Goal: Task Accomplishment & Management: Manage account settings

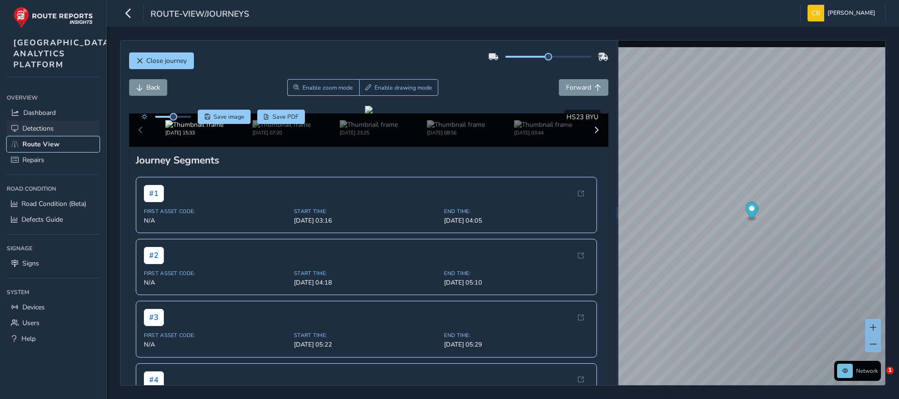
click at [38, 149] on span "Route View" at bounding box center [40, 144] width 37 height 9
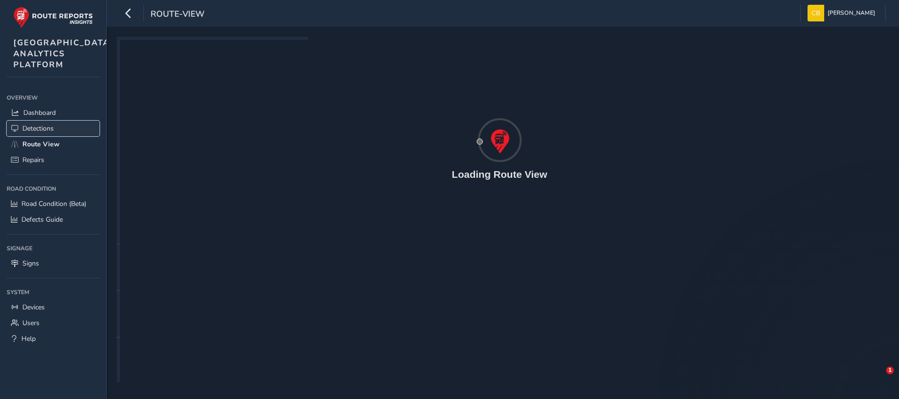
click at [35, 136] on link "Detections" at bounding box center [53, 128] width 93 height 16
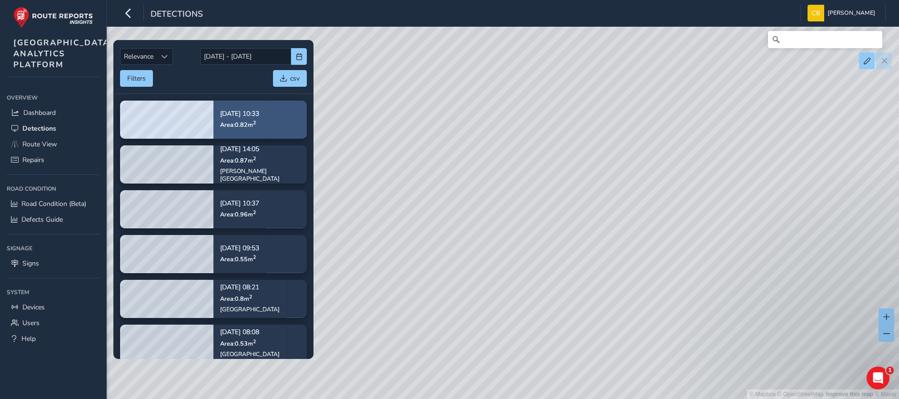
click at [236, 127] on span "Area: 0.82 m 2" at bounding box center [238, 124] width 36 height 8
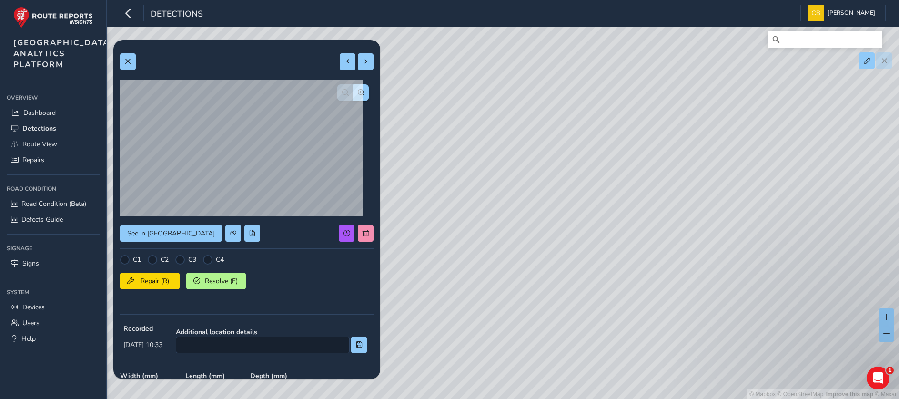
drag, startPoint x: 595, startPoint y: 211, endPoint x: 610, endPoint y: 236, distance: 29.5
click at [610, 236] on div "© Mapbox © OpenStreetMap Improve this map © Maxar" at bounding box center [449, 199] width 899 height 399
drag, startPoint x: 577, startPoint y: 162, endPoint x: 548, endPoint y: 308, distance: 148.6
click at [548, 308] on div "© Mapbox © OpenStreetMap Improve this map © Maxar" at bounding box center [449, 199] width 899 height 399
click at [358, 233] on button at bounding box center [366, 233] width 16 height 17
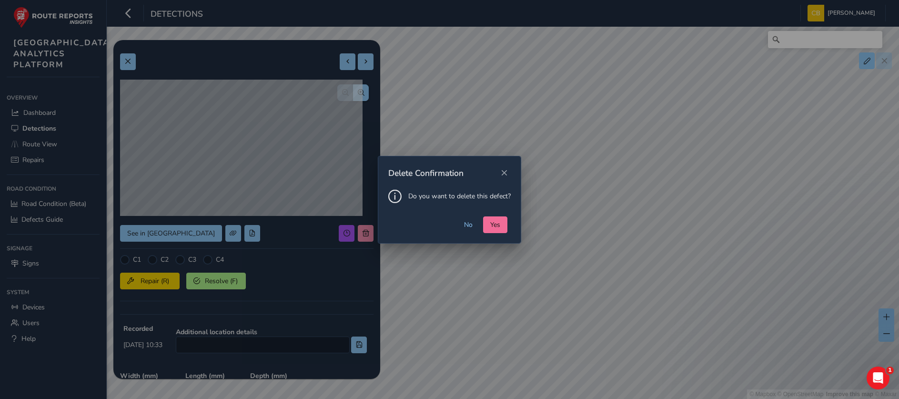
click at [492, 219] on button "Yes" at bounding box center [495, 224] width 24 height 17
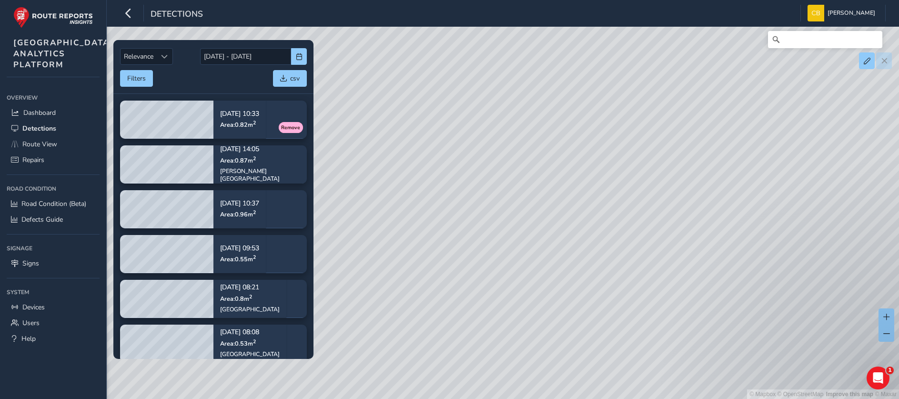
click at [481, 200] on div "© Mapbox © OpenStreetMap Improve this map © Maxar" at bounding box center [449, 199] width 899 height 399
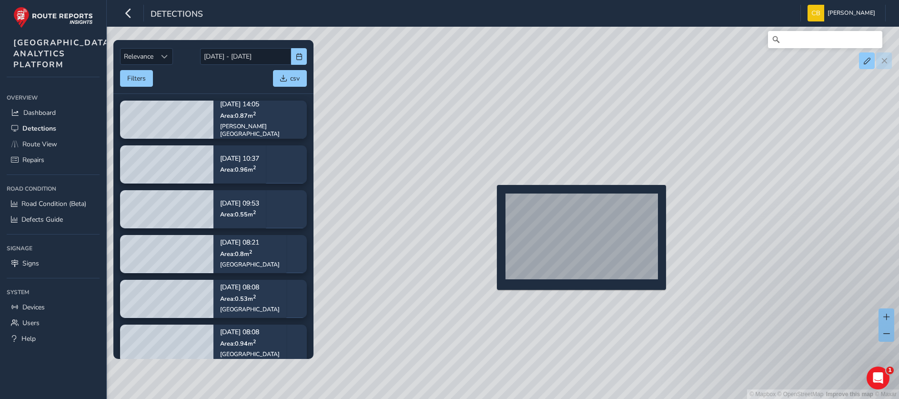
click at [490, 200] on div "© Mapbox © OpenStreetMap Improve this map © Maxar" at bounding box center [449, 199] width 899 height 399
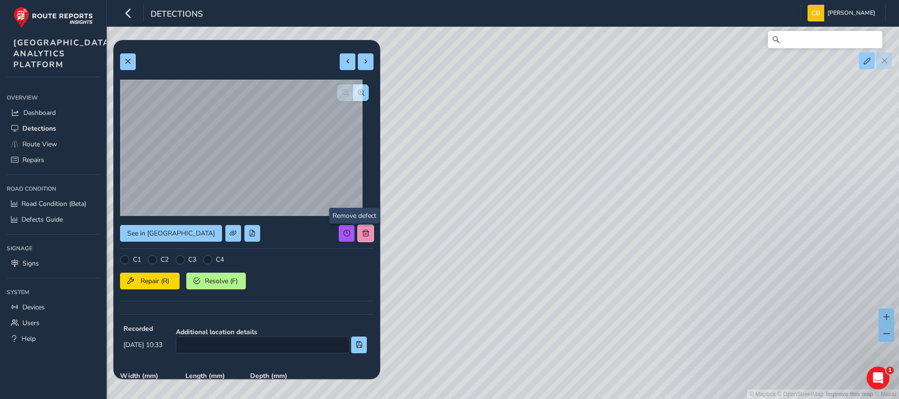
click at [359, 238] on button at bounding box center [366, 233] width 16 height 17
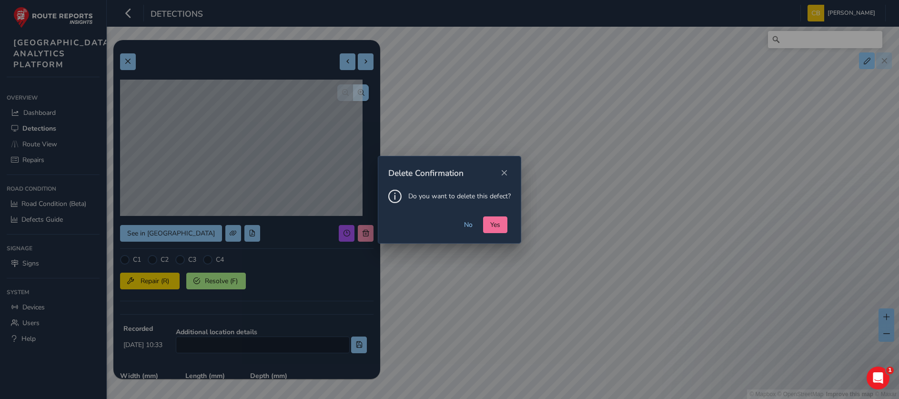
drag, startPoint x: 480, startPoint y: 227, endPoint x: 490, endPoint y: 226, distance: 10.1
click at [485, 227] on div "No Yes" at bounding box center [449, 229] width 142 height 27
click at [490, 226] on span "Yes" at bounding box center [495, 224] width 10 height 9
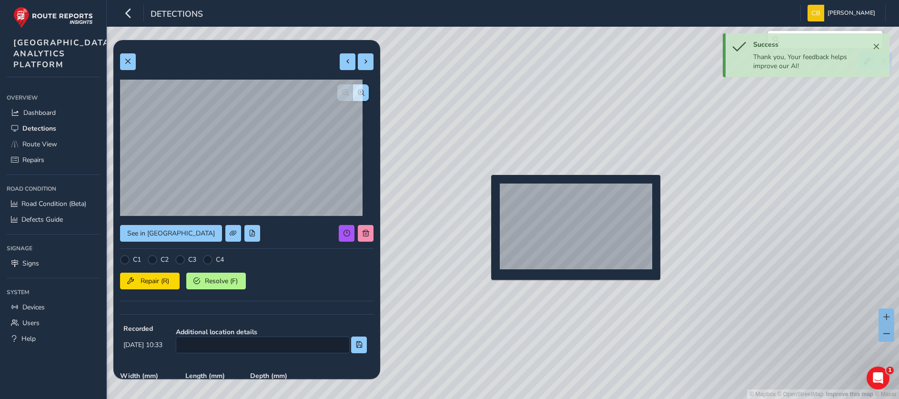
click at [485, 190] on div "© Mapbox © OpenStreetMap Improve this map © Maxar" at bounding box center [449, 199] width 899 height 399
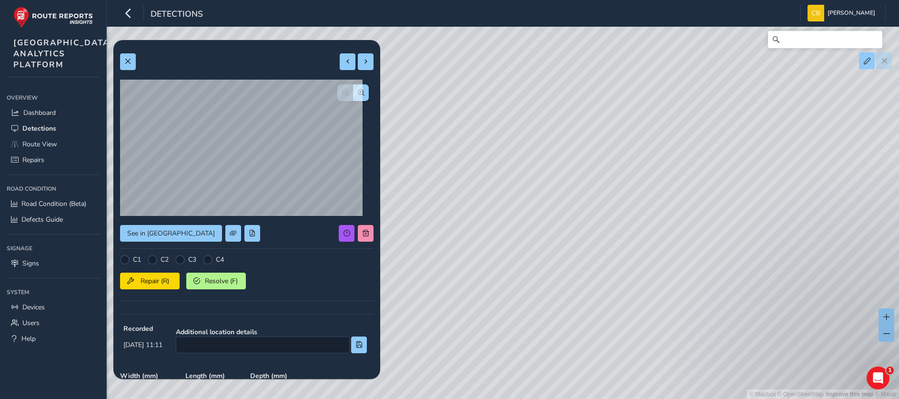
click at [526, 203] on div "© Mapbox © OpenStreetMap Improve this map © Maxar" at bounding box center [449, 199] width 899 height 399
click at [520, 207] on div "© Mapbox © OpenStreetMap Improve this map © Maxar" at bounding box center [449, 199] width 899 height 399
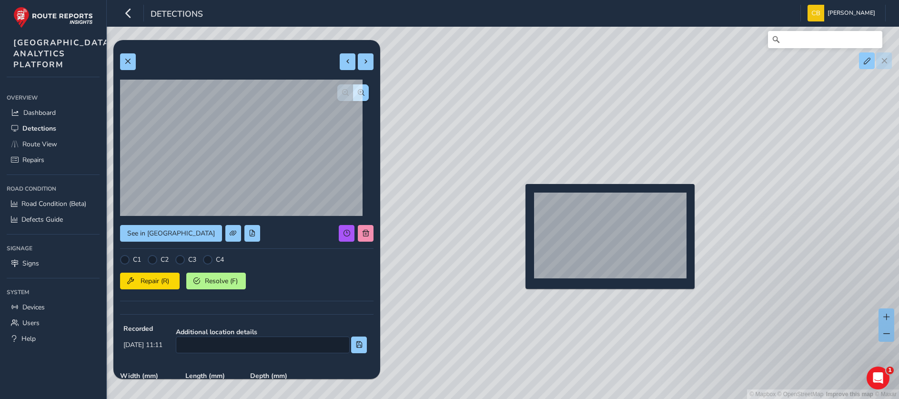
click at [520, 199] on div "© Mapbox © OpenStreetMap Improve this map © Maxar" at bounding box center [449, 199] width 899 height 399
type input "361"
type input "741"
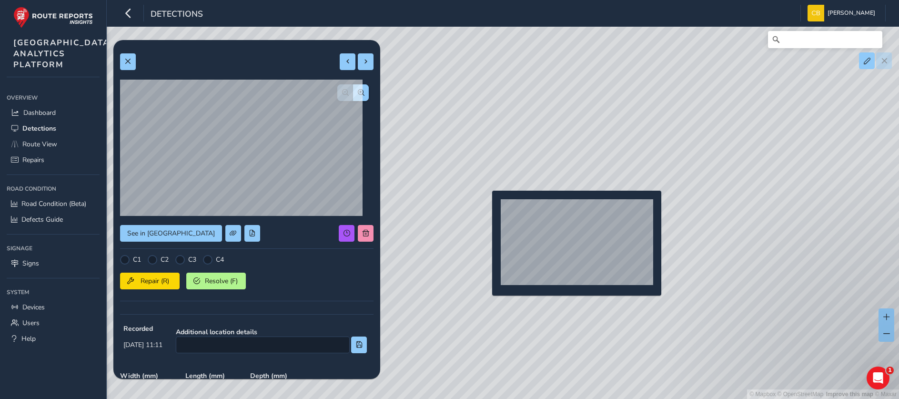
click at [486, 206] on div "© Mapbox © OpenStreetMap Improve this map © Maxar" at bounding box center [449, 199] width 899 height 399
type input "368"
type input "307"
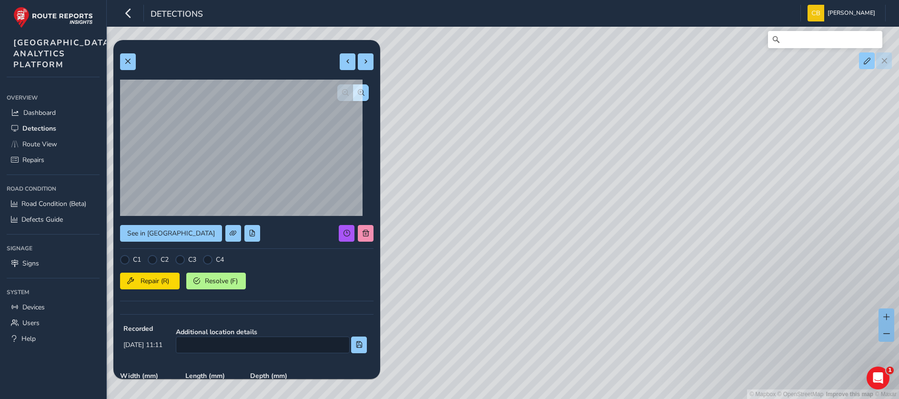
drag, startPoint x: 609, startPoint y: 122, endPoint x: 629, endPoint y: 241, distance: 120.7
click at [629, 241] on div "© Mapbox © OpenStreetMap Improve this map © Maxar" at bounding box center [449, 199] width 899 height 399
click at [362, 232] on span at bounding box center [365, 233] width 7 height 7
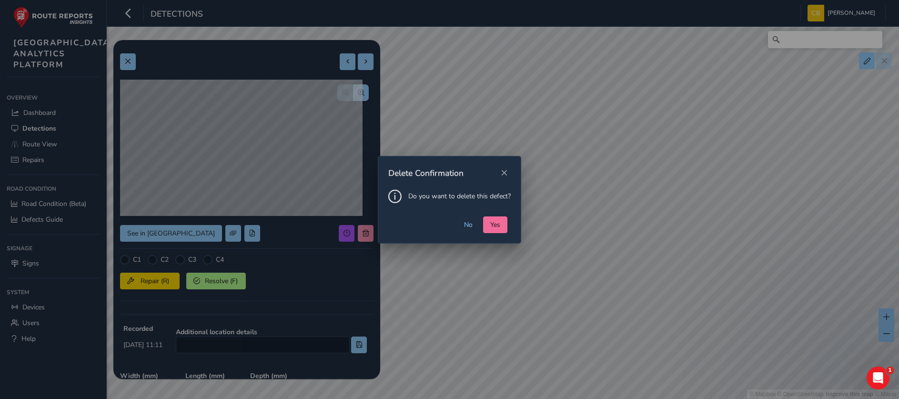
click at [495, 225] on span "Yes" at bounding box center [495, 224] width 10 height 9
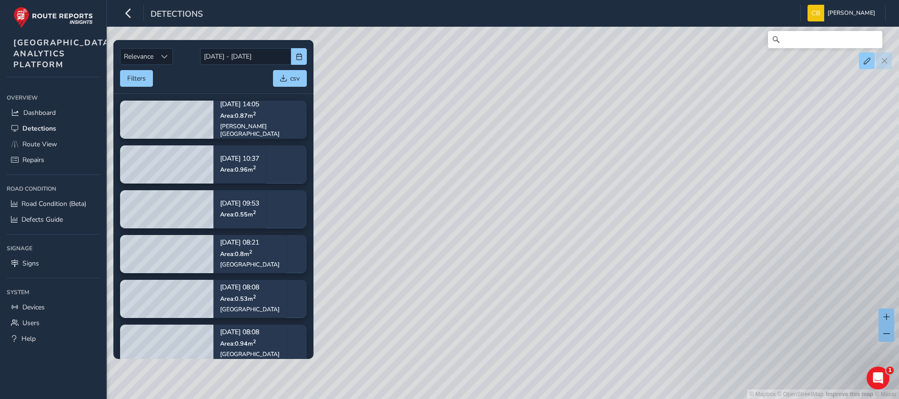
click at [778, 143] on div "© Mapbox © OpenStreetMap Improve this map © Maxar" at bounding box center [449, 199] width 899 height 399
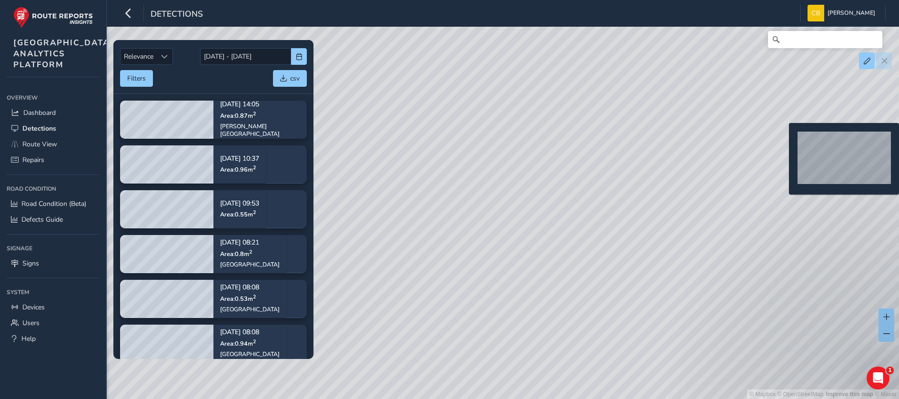
click at [783, 138] on div "© Mapbox © OpenStreetMap Improve this map © Maxar" at bounding box center [449, 199] width 899 height 399
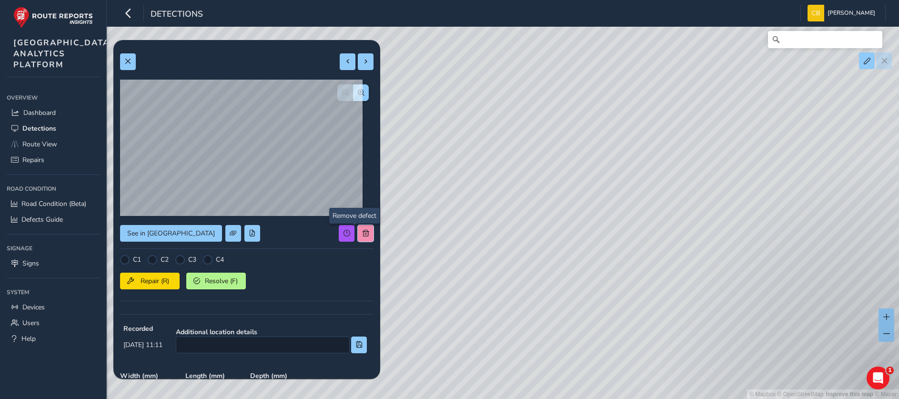
click at [359, 230] on button at bounding box center [366, 233] width 16 height 17
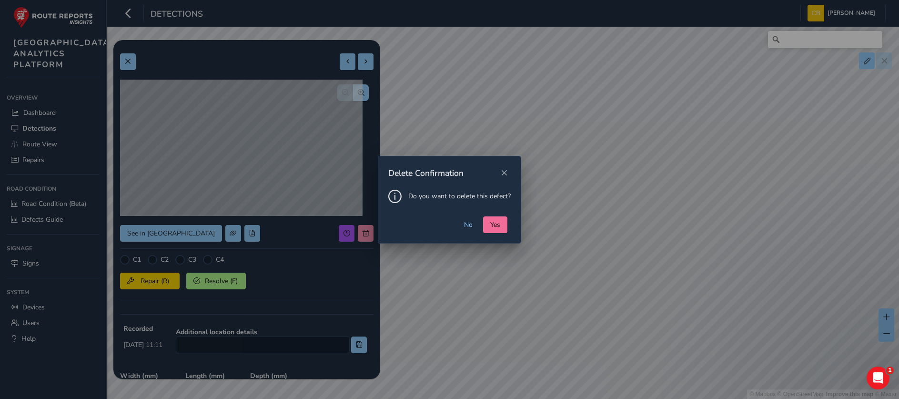
click at [501, 223] on button "Yes" at bounding box center [495, 224] width 24 height 17
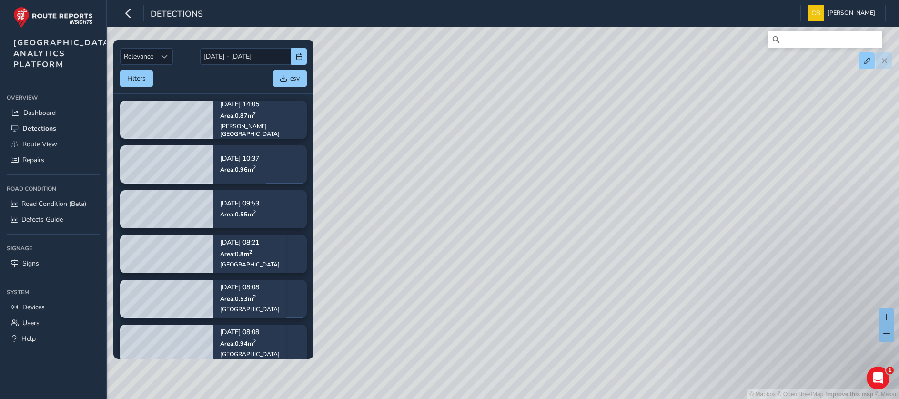
drag, startPoint x: 738, startPoint y: 290, endPoint x: 580, endPoint y: 269, distance: 159.0
click at [579, 275] on div "© Mapbox © OpenStreetMap Improve this map © Maxar" at bounding box center [449, 199] width 899 height 399
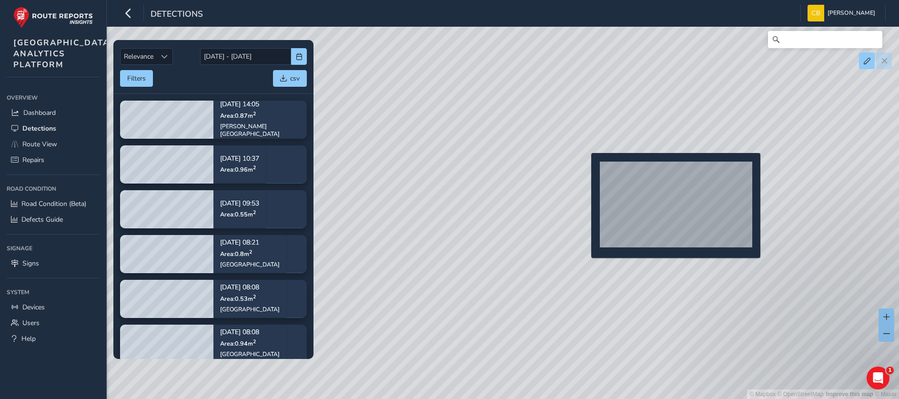
click at [585, 168] on div "© Mapbox © OpenStreetMap Improve this map © Maxar" at bounding box center [449, 199] width 899 height 399
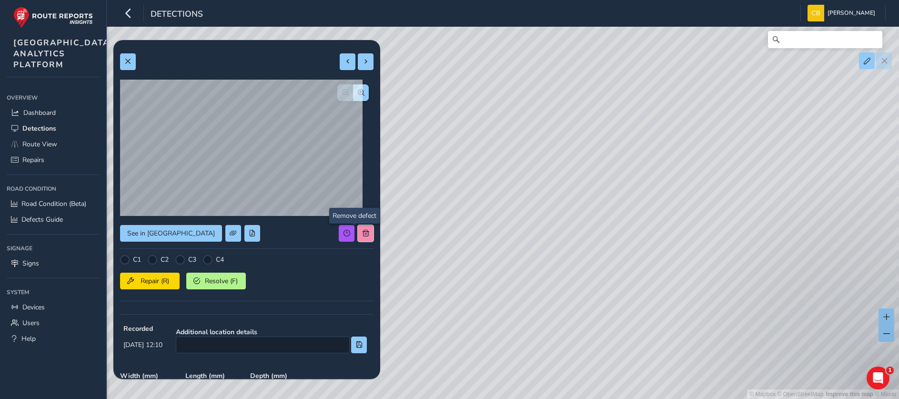
click at [358, 229] on button at bounding box center [366, 233] width 16 height 17
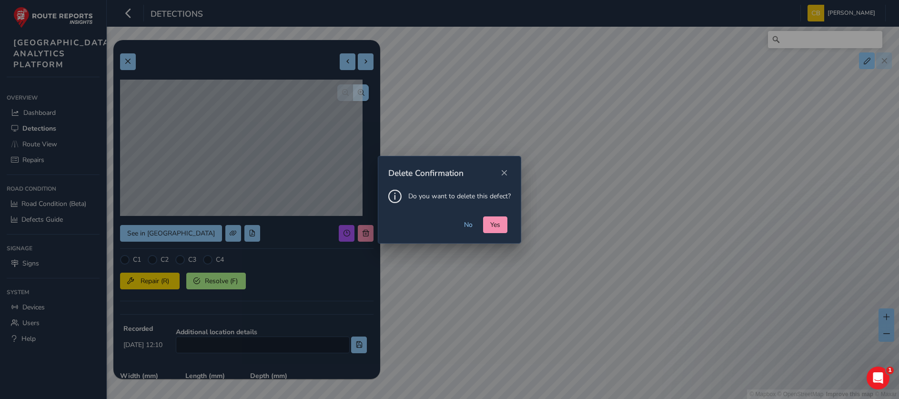
click at [492, 215] on div "Do you want to delete this defect?" at bounding box center [449, 203] width 142 height 27
click at [493, 222] on span "Yes" at bounding box center [495, 224] width 10 height 9
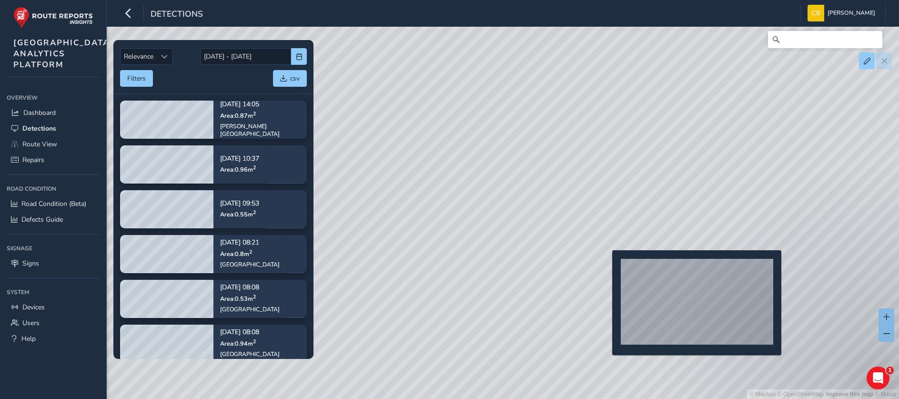
click at [606, 265] on div "© Mapbox © OpenStreetMap Improve this map © Maxar" at bounding box center [449, 199] width 899 height 399
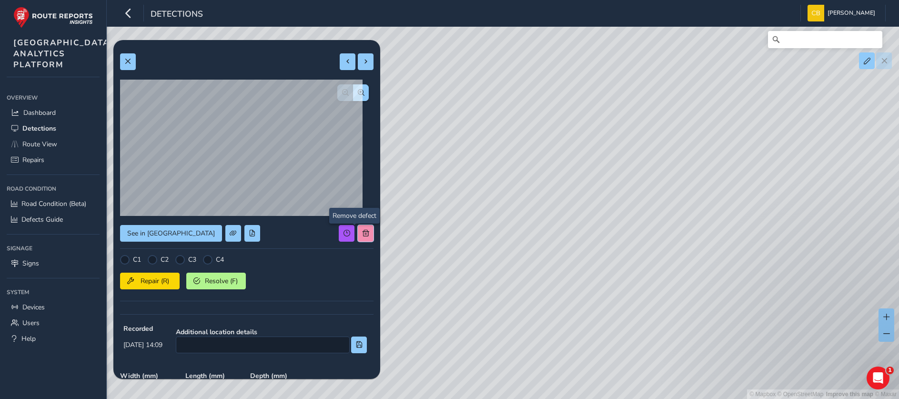
click at [362, 235] on span at bounding box center [365, 233] width 7 height 7
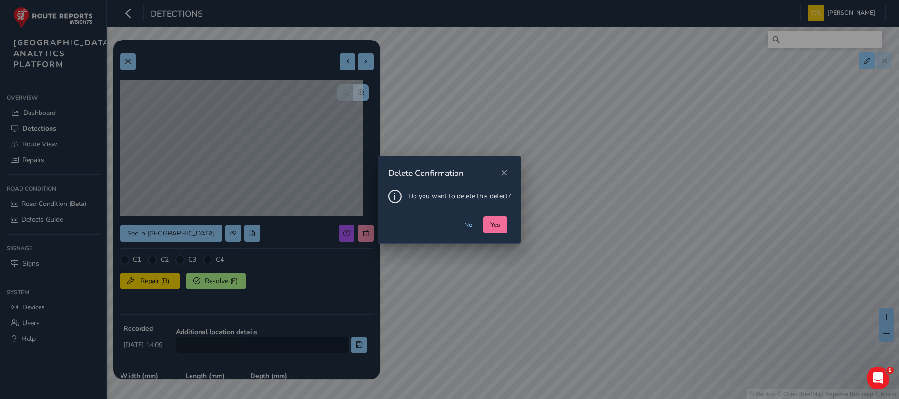
click at [498, 226] on span "Yes" at bounding box center [495, 224] width 10 height 9
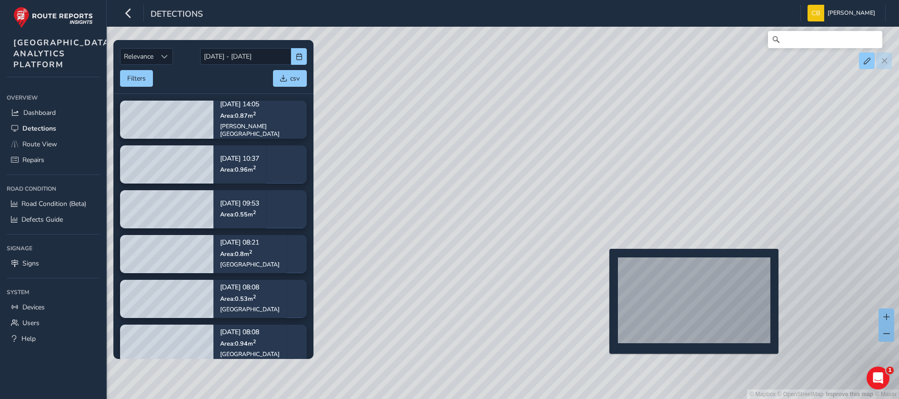
click at [603, 264] on div "© Mapbox © OpenStreetMap Improve this map © Maxar" at bounding box center [449, 199] width 899 height 399
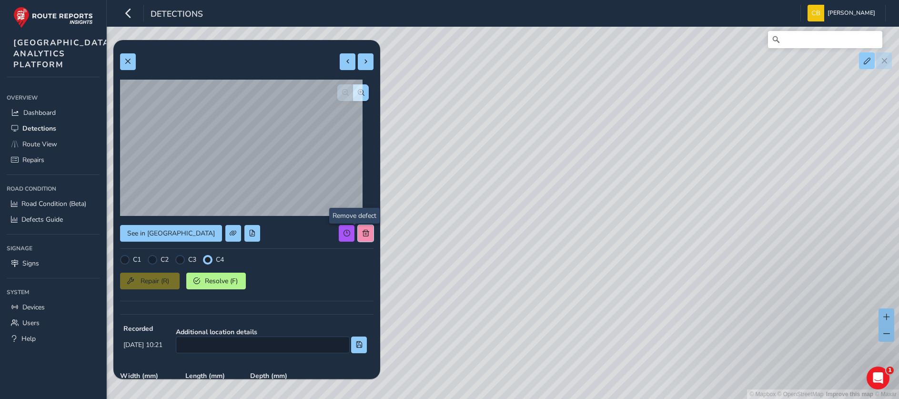
click at [362, 234] on span at bounding box center [365, 233] width 7 height 7
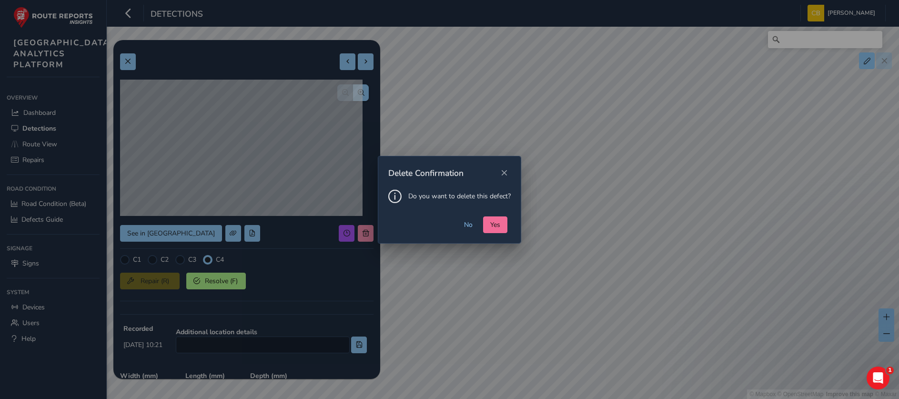
click at [501, 227] on button "Yes" at bounding box center [495, 224] width 24 height 17
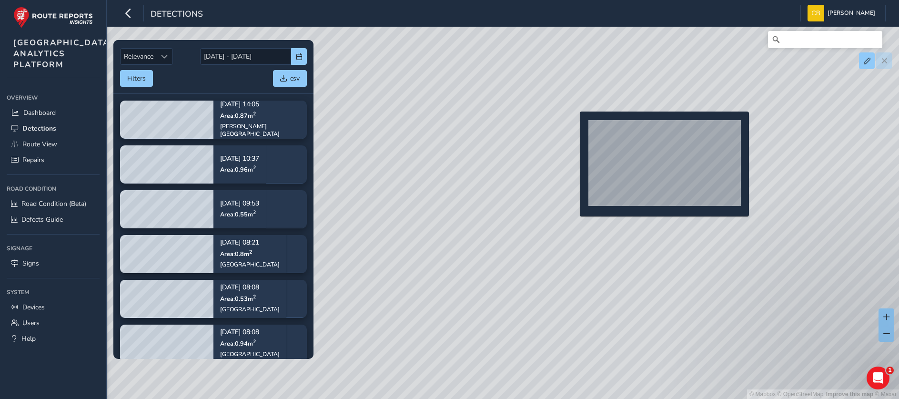
click at [574, 127] on div "© Mapbox © OpenStreetMap Improve this map © Maxar" at bounding box center [449, 199] width 899 height 399
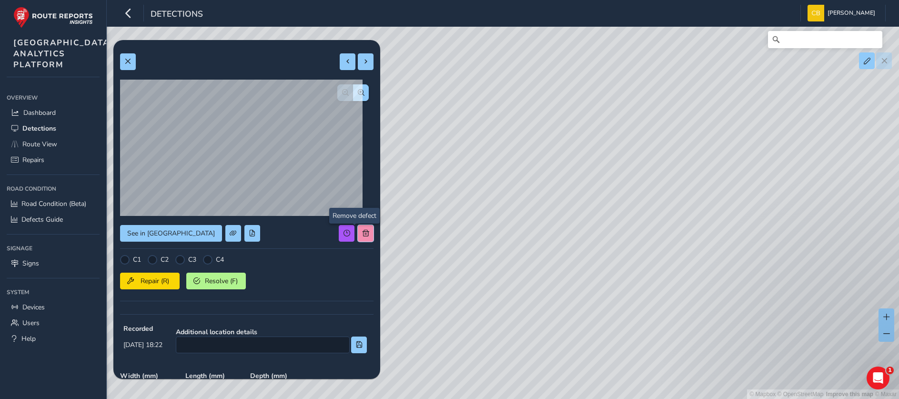
click at [358, 240] on button at bounding box center [366, 233] width 16 height 17
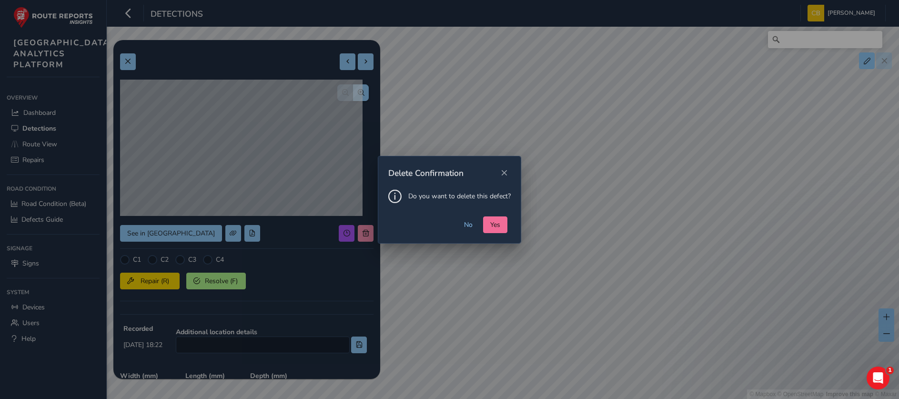
click at [503, 220] on button "Yes" at bounding box center [495, 224] width 24 height 17
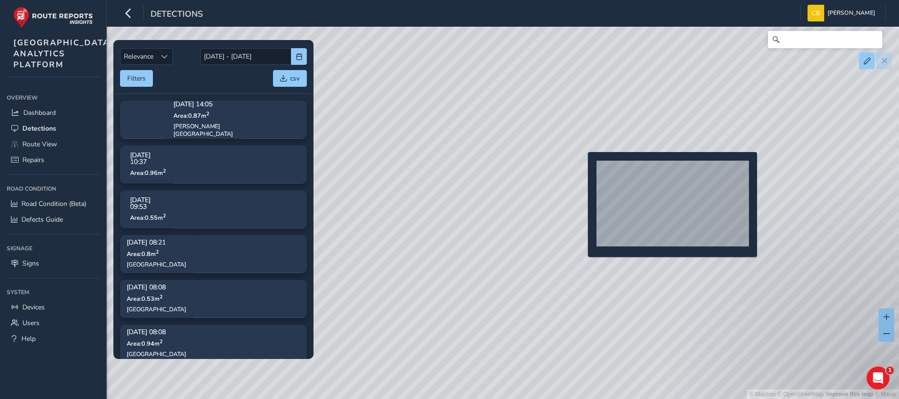
click at [582, 167] on div "© Mapbox © OpenStreetMap Improve this map © Maxar" at bounding box center [449, 199] width 899 height 399
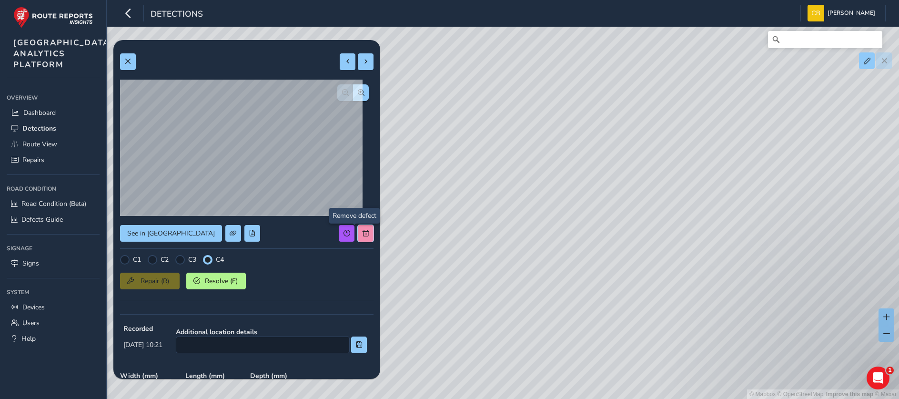
click at [358, 238] on button at bounding box center [366, 233] width 16 height 17
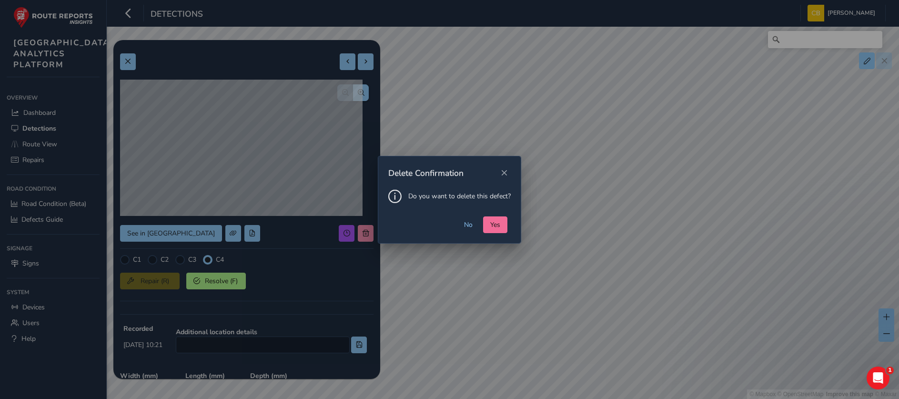
click at [487, 229] on button "Yes" at bounding box center [495, 224] width 24 height 17
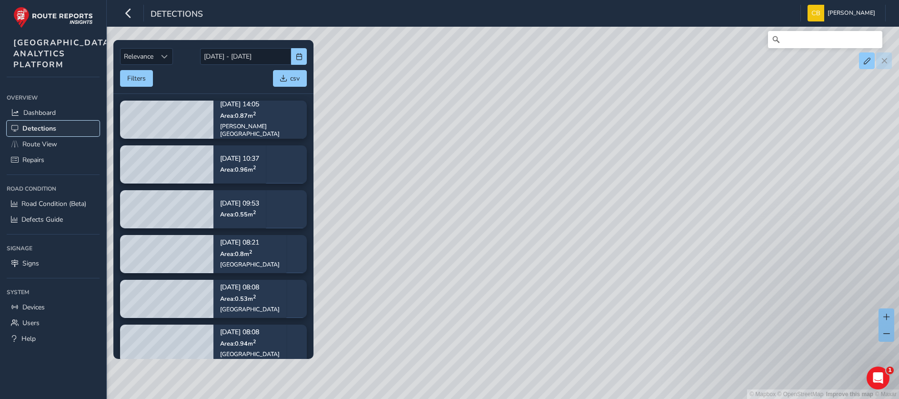
click at [42, 133] on span "Detections" at bounding box center [39, 128] width 34 height 9
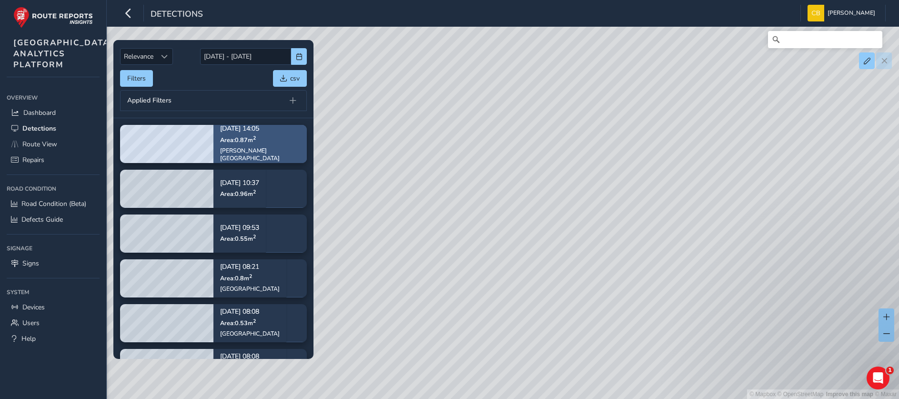
click at [217, 149] on div "Sep 24, 14:05 Area: 0.87 m 2 Larkins Road" at bounding box center [259, 143] width 93 height 63
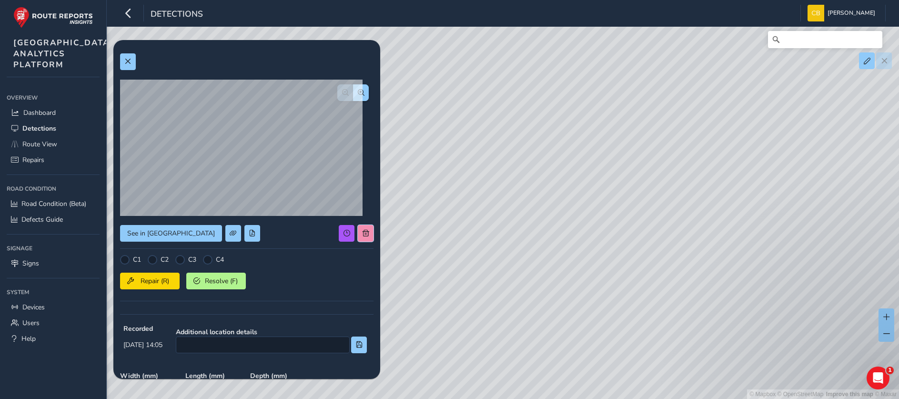
click at [362, 235] on span at bounding box center [365, 233] width 7 height 7
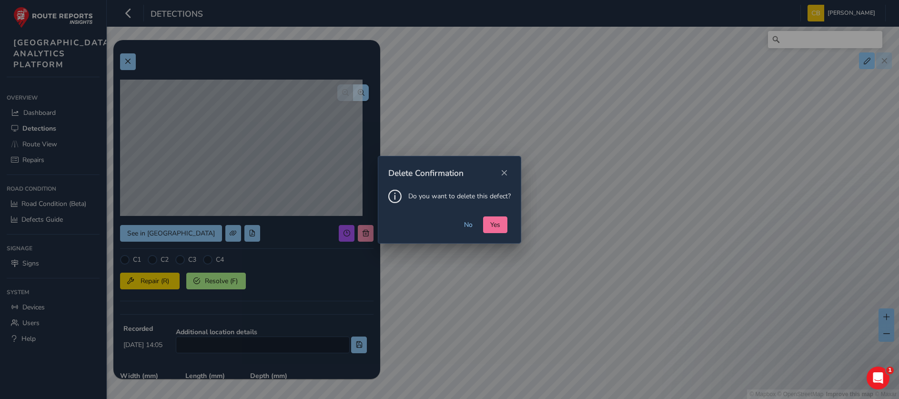
click at [505, 230] on button "Yes" at bounding box center [495, 224] width 24 height 17
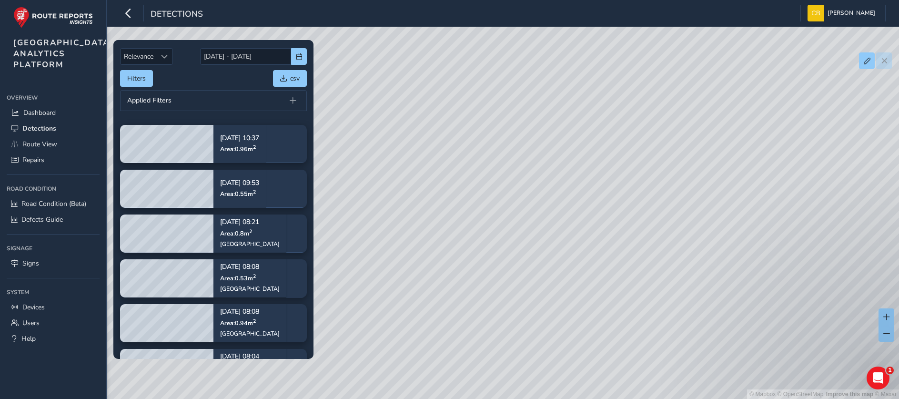
click at [494, 189] on div "© Mapbox © OpenStreetMap Improve this map © Maxar" at bounding box center [449, 199] width 899 height 399
click at [489, 192] on div "© Mapbox © OpenStreetMap Improve this map © Maxar" at bounding box center [449, 199] width 899 height 399
drag, startPoint x: 581, startPoint y: 199, endPoint x: 484, endPoint y: 188, distance: 97.7
click at [483, 190] on div "© Mapbox © OpenStreetMap Improve this map © Maxar" at bounding box center [449, 199] width 899 height 399
drag, startPoint x: 710, startPoint y: 205, endPoint x: 390, endPoint y: 191, distance: 320.3
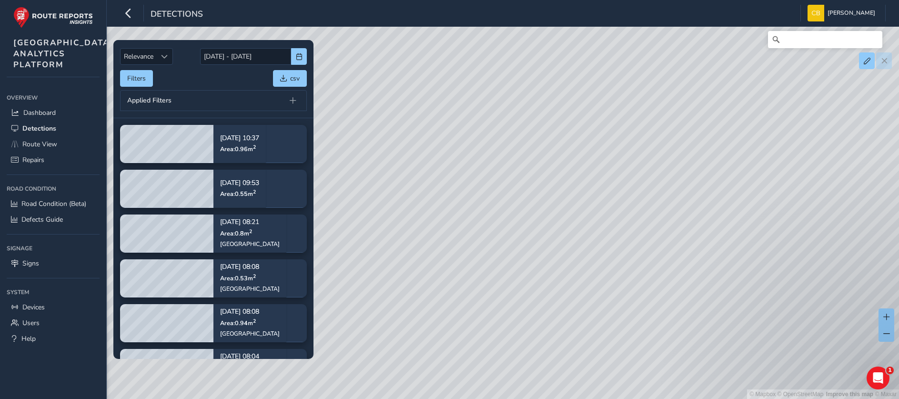
click at [379, 192] on div "© Mapbox © OpenStreetMap Improve this map © Maxar" at bounding box center [449, 199] width 899 height 399
drag, startPoint x: 689, startPoint y: 213, endPoint x: 341, endPoint y: 235, distance: 348.3
click at [341, 235] on div "© Mapbox © OpenStreetMap Improve this map © Maxar" at bounding box center [449, 199] width 899 height 399
drag, startPoint x: 580, startPoint y: 164, endPoint x: 556, endPoint y: 175, distance: 25.6
click at [527, 175] on div "© Mapbox © OpenStreetMap Improve this map © Maxar" at bounding box center [449, 199] width 899 height 399
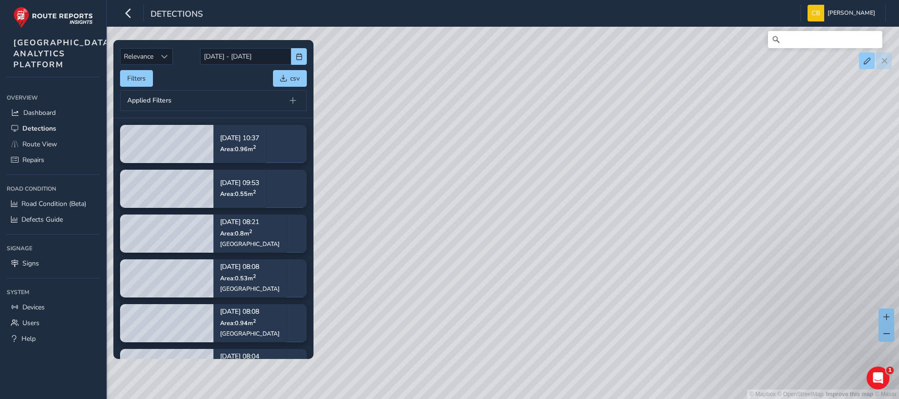
drag, startPoint x: 627, startPoint y: 197, endPoint x: 527, endPoint y: 210, distance: 100.9
click at [527, 210] on div "© Mapbox © OpenStreetMap Improve this map © Maxar" at bounding box center [449, 199] width 899 height 399
drag, startPoint x: 677, startPoint y: 202, endPoint x: 534, endPoint y: 217, distance: 143.1
click at [534, 217] on div "© Mapbox © OpenStreetMap Improve this map © Maxar" at bounding box center [449, 199] width 899 height 399
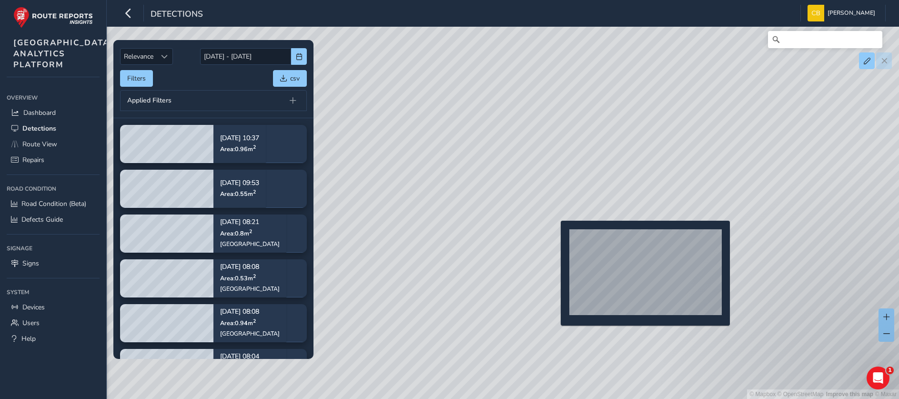
click at [555, 236] on div "© Mapbox © OpenStreetMap Improve this map © Maxar" at bounding box center [449, 199] width 899 height 399
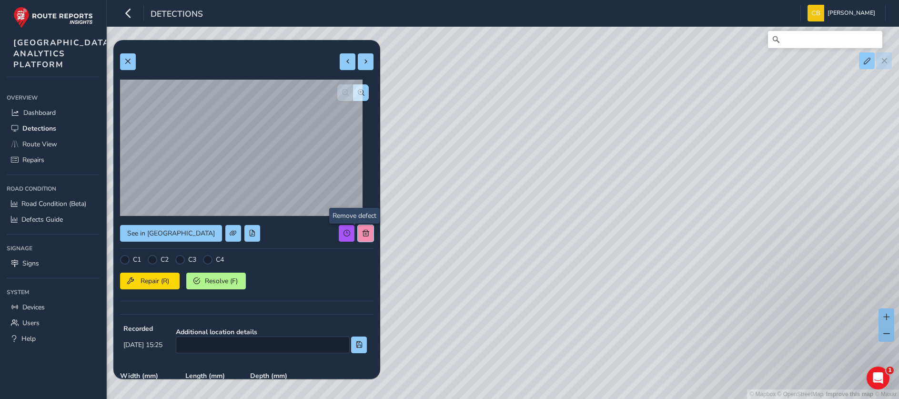
click at [359, 232] on button at bounding box center [366, 233] width 16 height 17
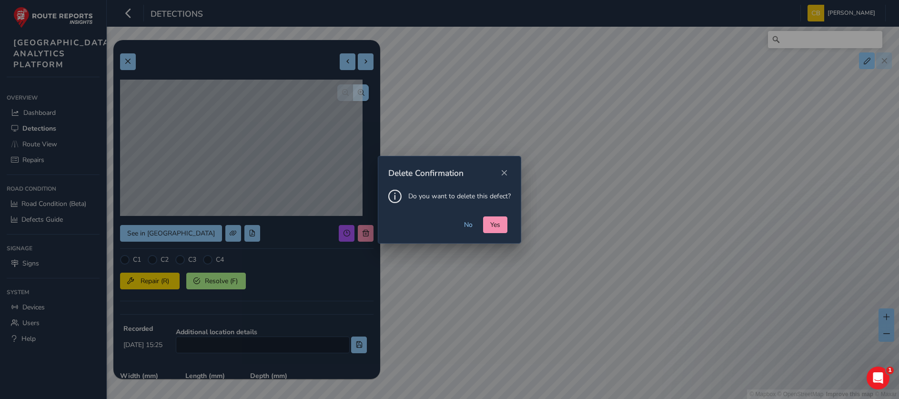
click at [509, 228] on div "No Yes" at bounding box center [449, 229] width 142 height 27
click at [500, 224] on span "Yes" at bounding box center [495, 224] width 10 height 9
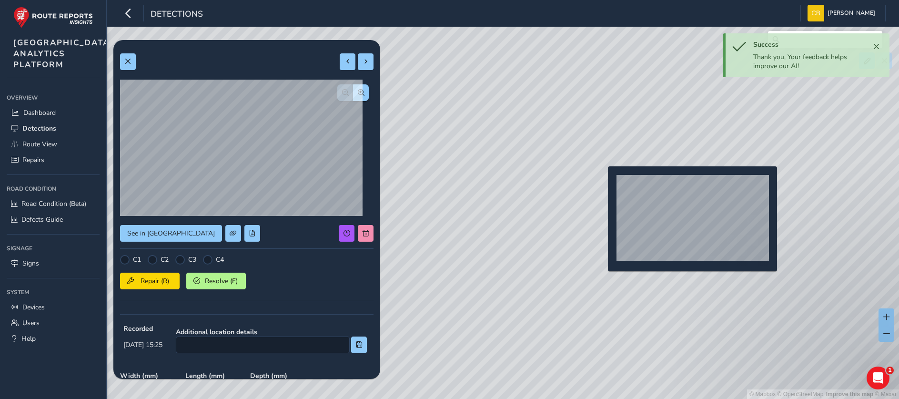
click at [601, 181] on div "© Mapbox © OpenStreetMap Improve this map © Maxar" at bounding box center [449, 199] width 899 height 399
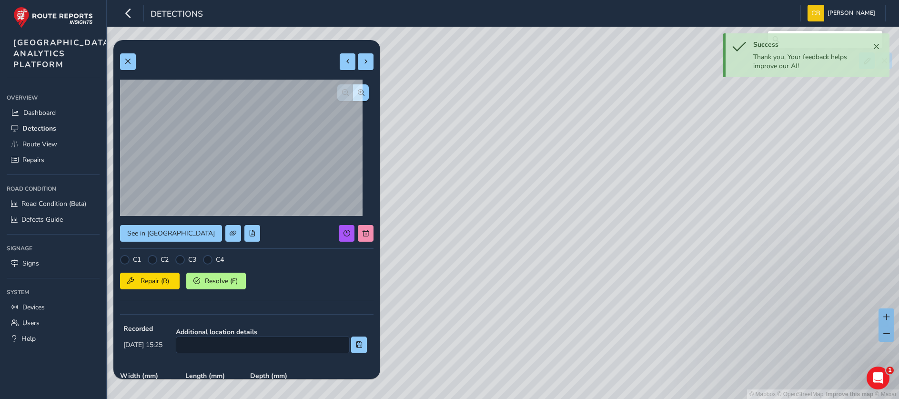
type input "588"
type input "1250"
click at [362, 233] on span at bounding box center [365, 233] width 7 height 7
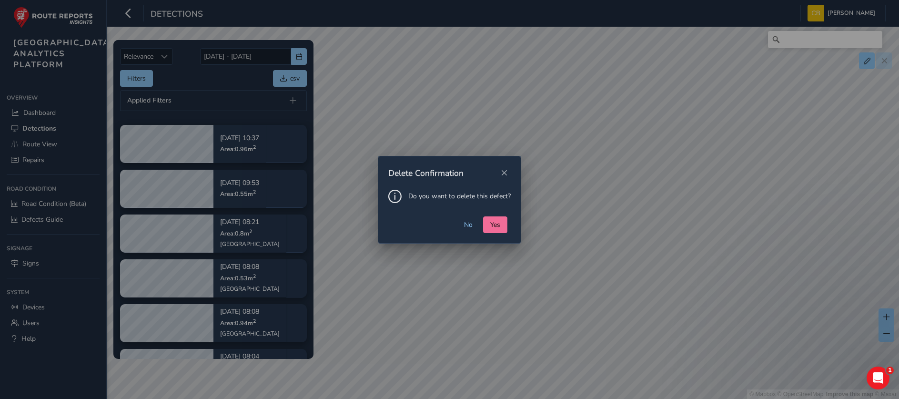
click at [491, 220] on span "Yes" at bounding box center [495, 224] width 10 height 9
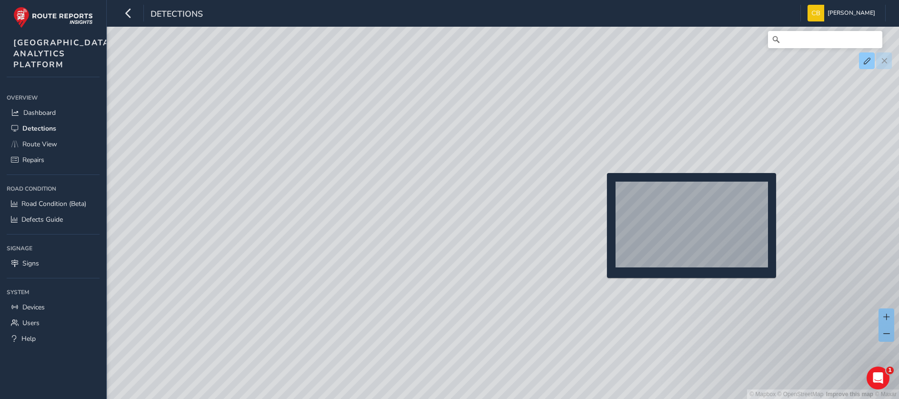
click at [601, 188] on div "© Mapbox © OpenStreetMap Improve this map © Maxar" at bounding box center [449, 199] width 899 height 399
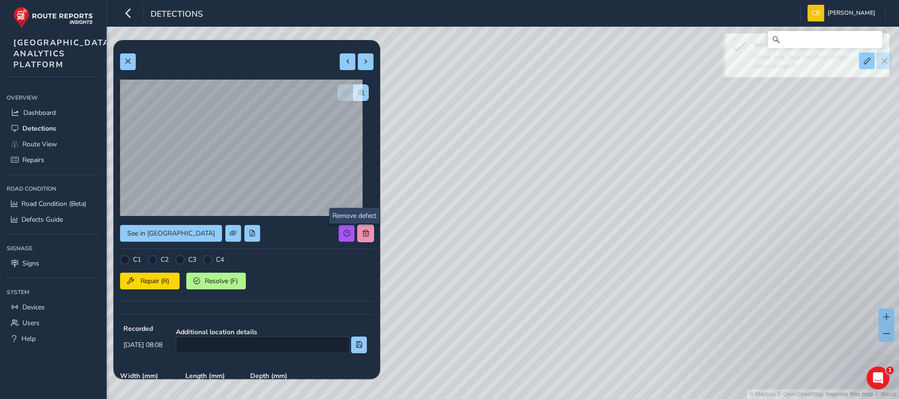
click at [358, 235] on button at bounding box center [366, 233] width 16 height 17
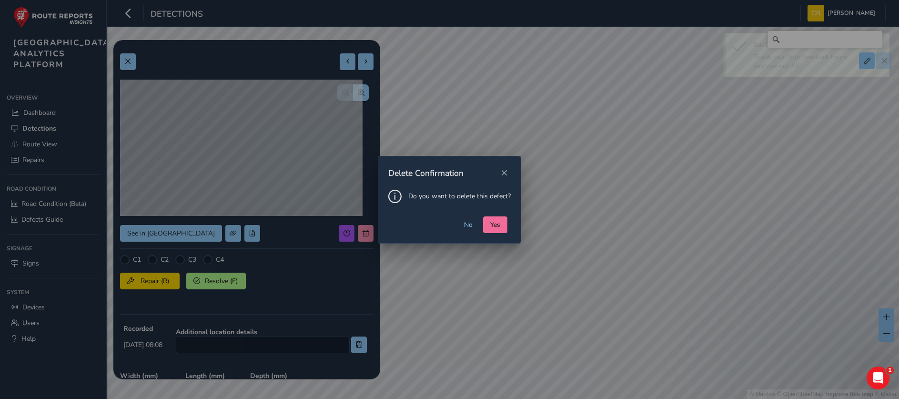
click at [497, 223] on span "Yes" at bounding box center [495, 224] width 10 height 9
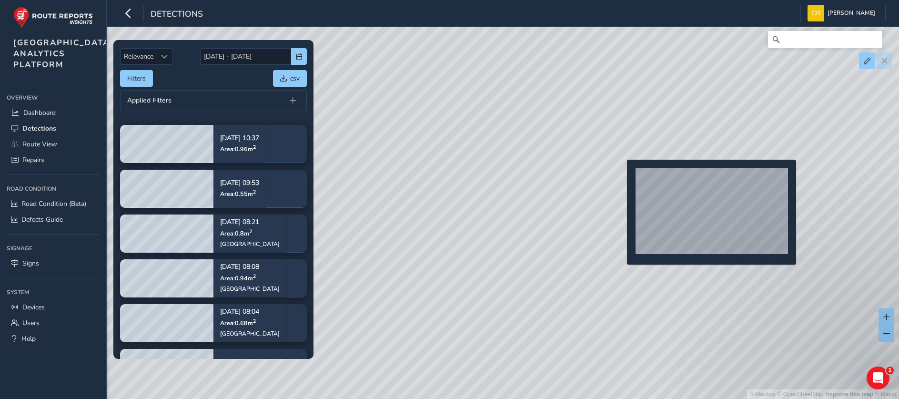
click at [621, 175] on div "© Mapbox © OpenStreetMap Improve this map © Maxar" at bounding box center [449, 199] width 899 height 399
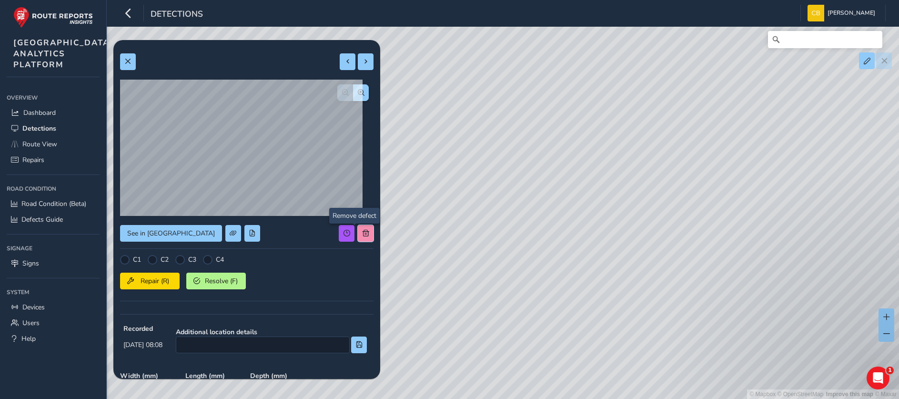
click at [362, 231] on span at bounding box center [365, 233] width 7 height 7
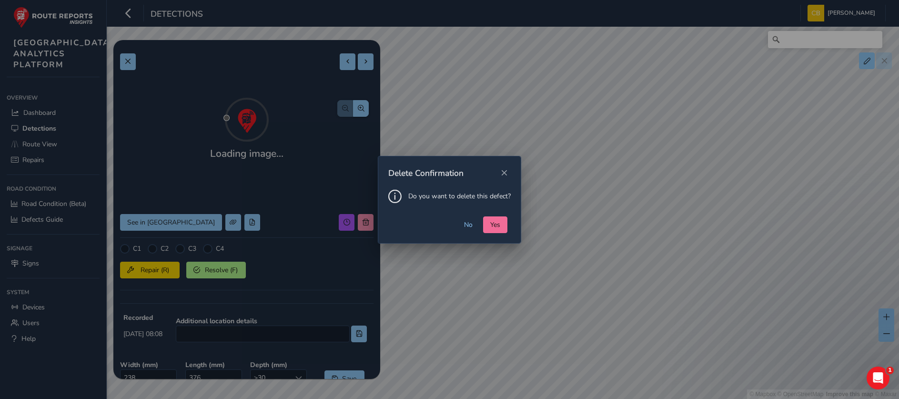
click at [506, 228] on button "Yes" at bounding box center [495, 224] width 24 height 17
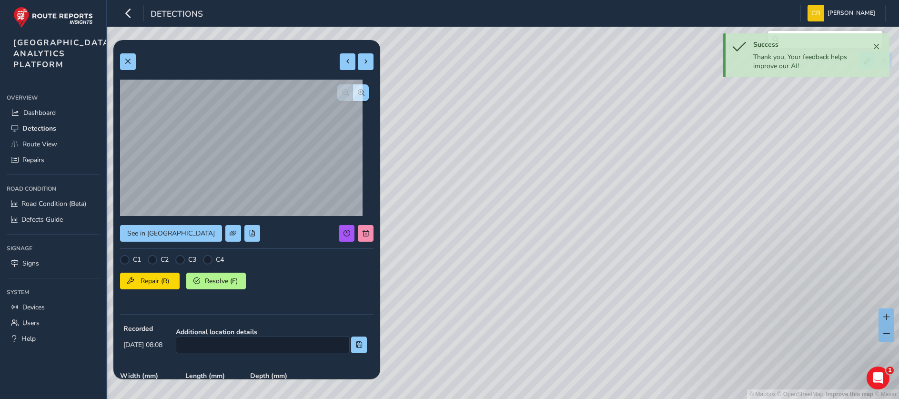
drag, startPoint x: 653, startPoint y: 188, endPoint x: 506, endPoint y: 247, distance: 158.7
click at [506, 247] on div "© Mapbox © OpenStreetMap Improve this map © Maxar" at bounding box center [449, 199] width 899 height 399
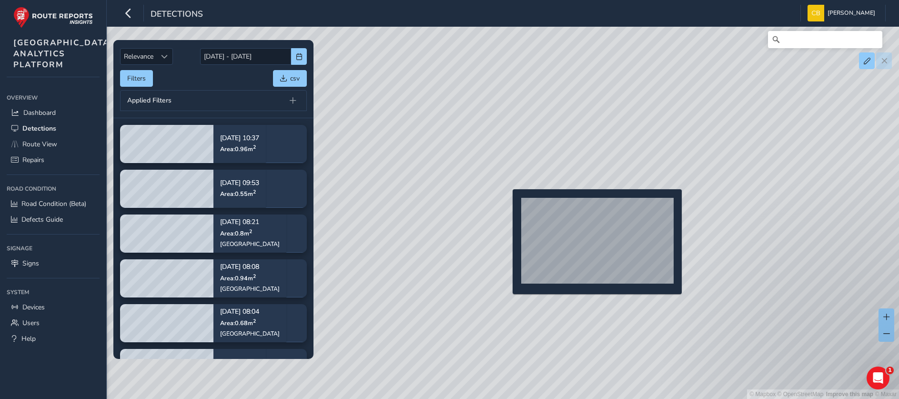
click at [507, 204] on div "© Mapbox © OpenStreetMap Improve this map © Maxar" at bounding box center [449, 199] width 899 height 399
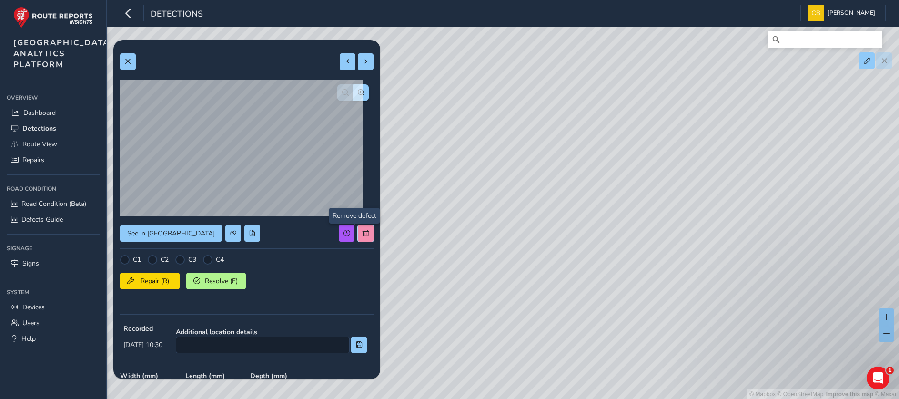
click at [358, 225] on button at bounding box center [366, 233] width 16 height 17
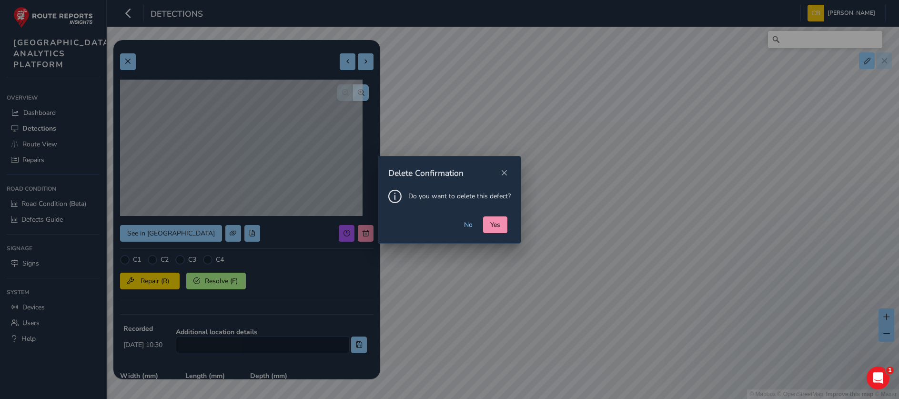
click at [448, 220] on div "No Yes" at bounding box center [449, 229] width 142 height 27
click at [502, 223] on button "Yes" at bounding box center [495, 224] width 24 height 17
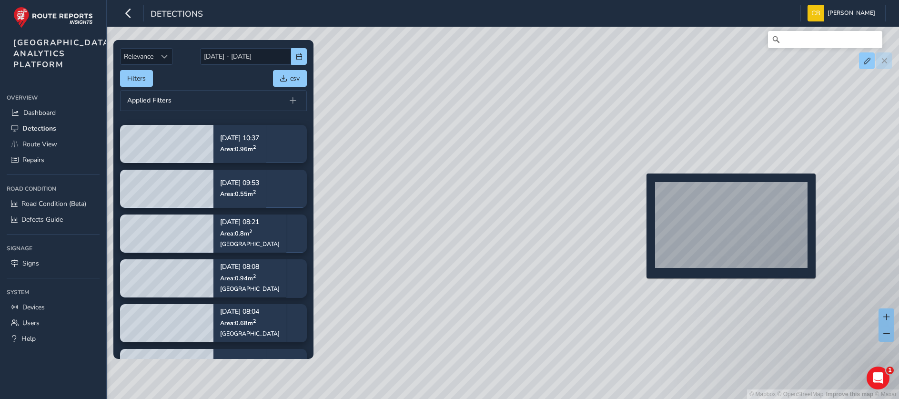
click at [640, 189] on div "© Mapbox © OpenStreetMap Improve this map © Maxar" at bounding box center [449, 199] width 899 height 399
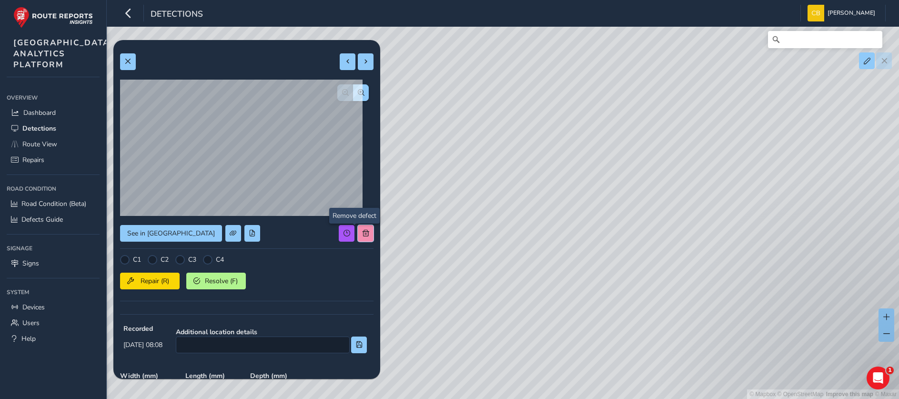
click at [362, 231] on span at bounding box center [365, 233] width 7 height 7
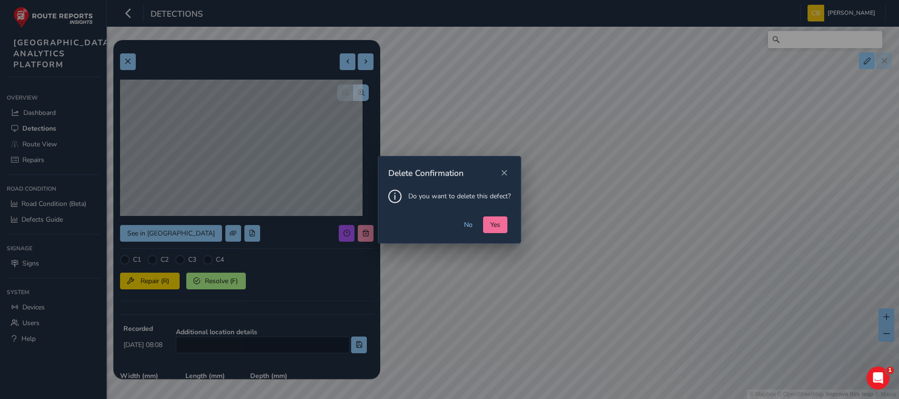
click at [493, 227] on span "Yes" at bounding box center [495, 224] width 10 height 9
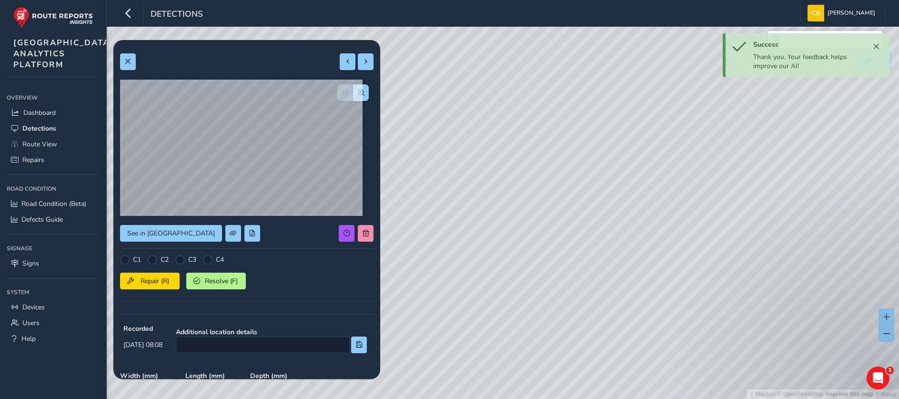
drag, startPoint x: 672, startPoint y: 189, endPoint x: 558, endPoint y: 242, distance: 126.4
click at [558, 242] on div "© Mapbox © OpenStreetMap Improve this map © Maxar" at bounding box center [449, 199] width 899 height 399
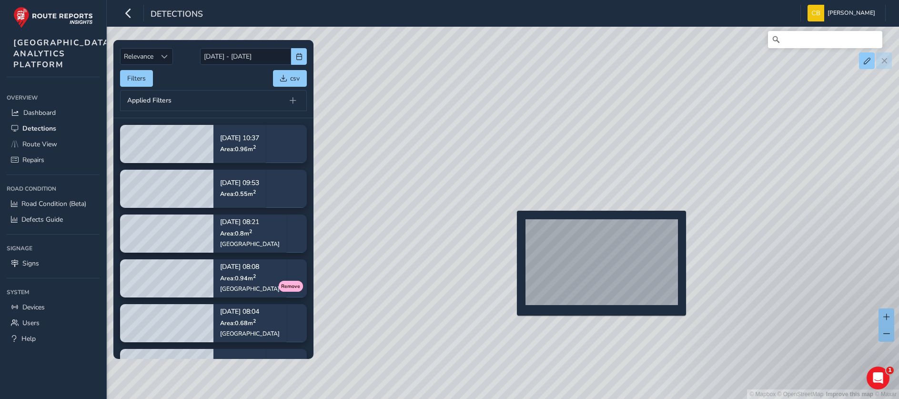
click at [511, 226] on div "© Mapbox © OpenStreetMap Improve this map © Maxar" at bounding box center [449, 199] width 899 height 399
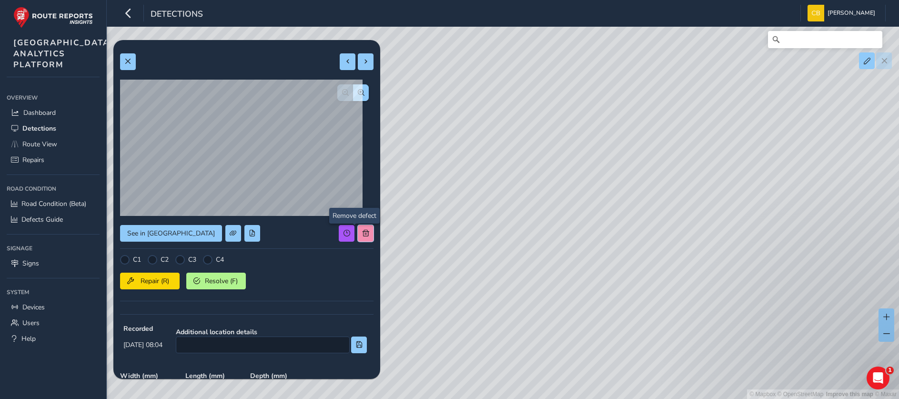
click at [358, 227] on button at bounding box center [366, 233] width 16 height 17
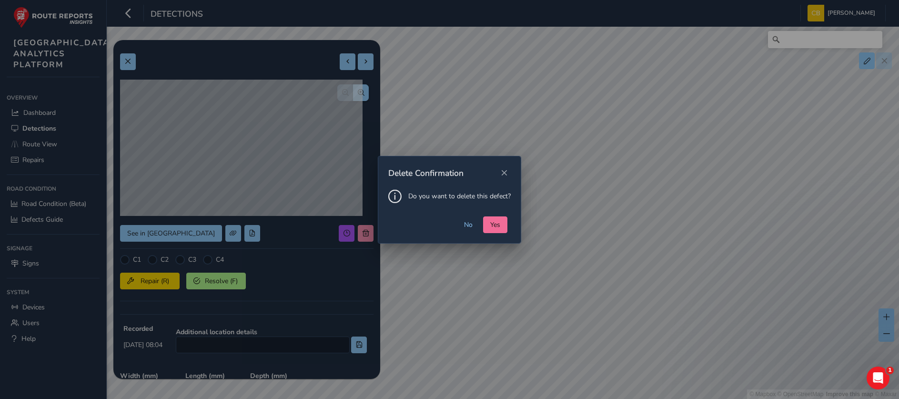
click at [497, 224] on span "Yes" at bounding box center [495, 224] width 10 height 9
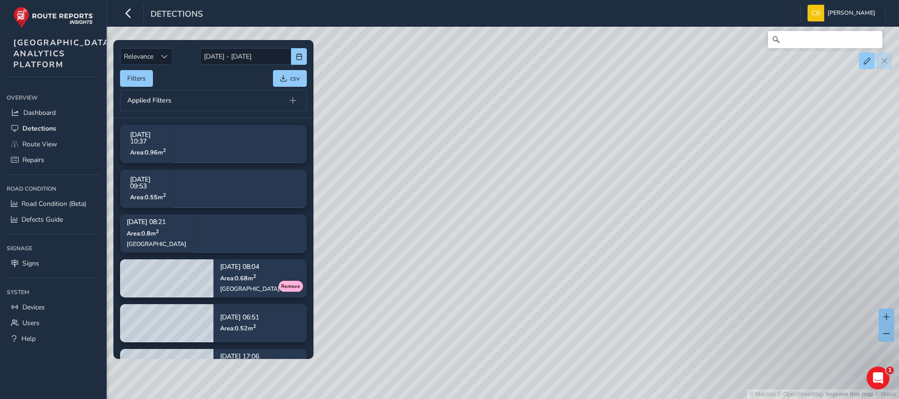
click at [632, 160] on div "© Mapbox © OpenStreetMap Improve this map © Maxar" at bounding box center [449, 199] width 899 height 399
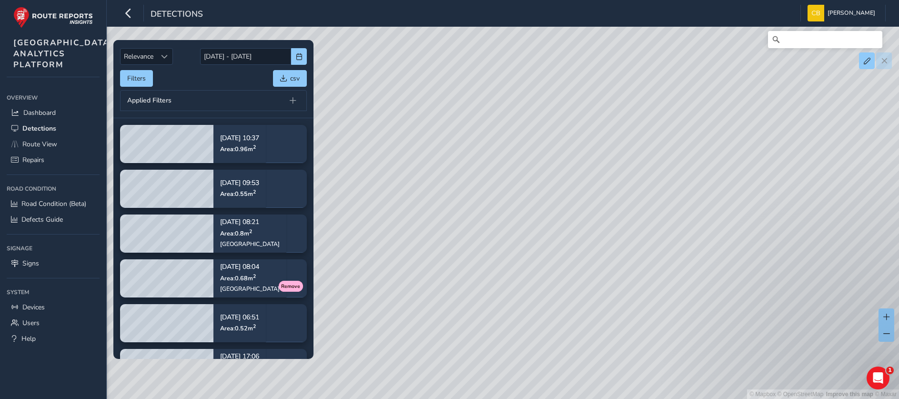
click at [634, 156] on div "© Mapbox © OpenStreetMap Improve this map © Maxar" at bounding box center [449, 199] width 899 height 399
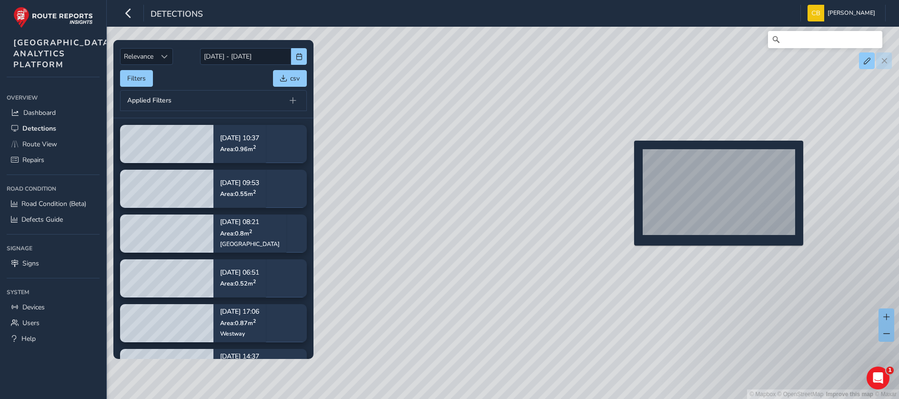
click at [627, 156] on div "© Mapbox © OpenStreetMap Improve this map © Maxar" at bounding box center [449, 199] width 899 height 399
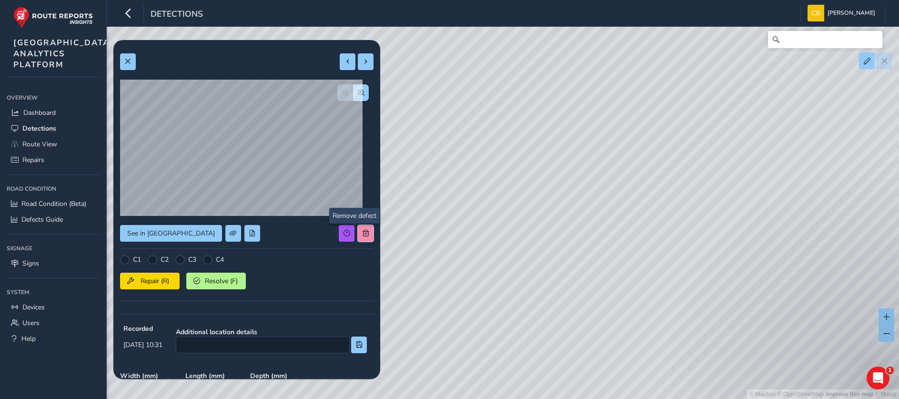
click at [358, 227] on button at bounding box center [366, 233] width 16 height 17
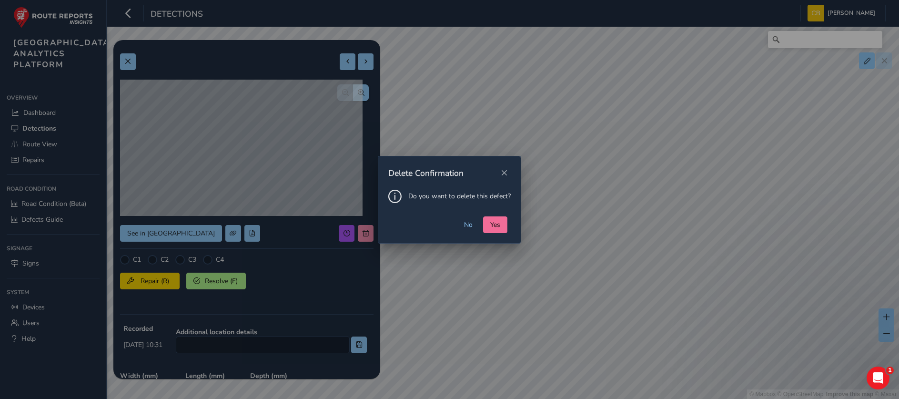
drag, startPoint x: 491, startPoint y: 224, endPoint x: 522, endPoint y: 204, distance: 36.9
click at [491, 223] on span "Yes" at bounding box center [495, 224] width 10 height 9
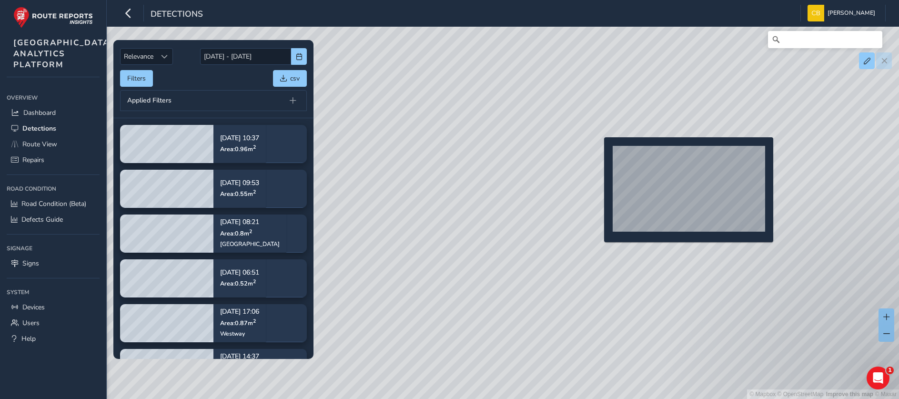
click at [598, 152] on div "© Mapbox © OpenStreetMap Improve this map © Maxar" at bounding box center [449, 199] width 899 height 399
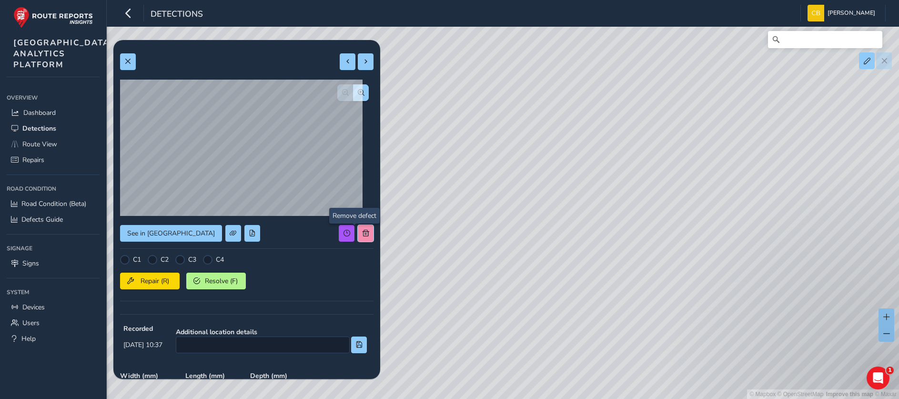
click at [358, 238] on button at bounding box center [366, 233] width 16 height 17
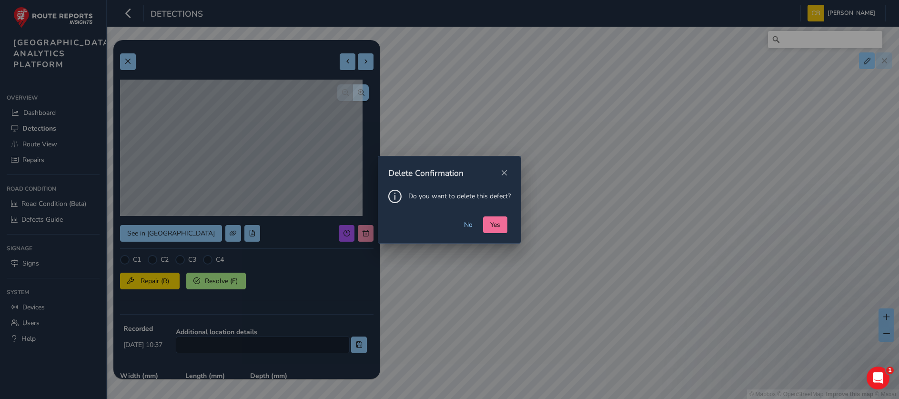
click at [500, 222] on button "Yes" at bounding box center [495, 224] width 24 height 17
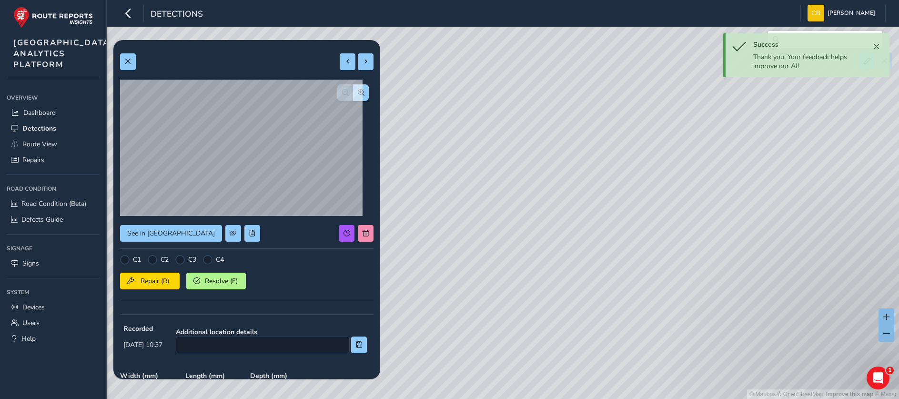
drag, startPoint x: 517, startPoint y: 149, endPoint x: 504, endPoint y: 244, distance: 96.0
click at [504, 244] on div "© Mapbox © OpenStreetMap Improve this map © Maxar" at bounding box center [449, 199] width 899 height 399
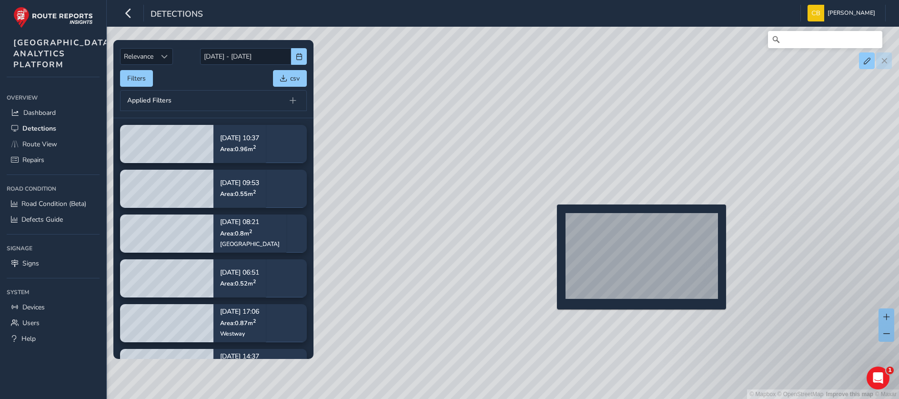
click at [551, 219] on div "© Mapbox © OpenStreetMap Improve this map © Maxar" at bounding box center [449, 199] width 899 height 399
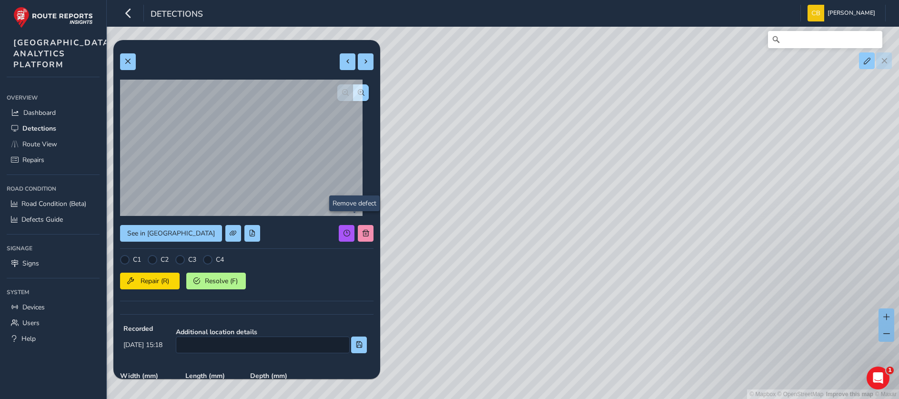
click at [353, 224] on div "See in Route View C1 C2 C3 C4 Repair (R) Resolve (F) Recorded Sep 23 2025, 15:1…" at bounding box center [246, 291] width 253 height 489
click at [362, 230] on span at bounding box center [365, 233] width 7 height 7
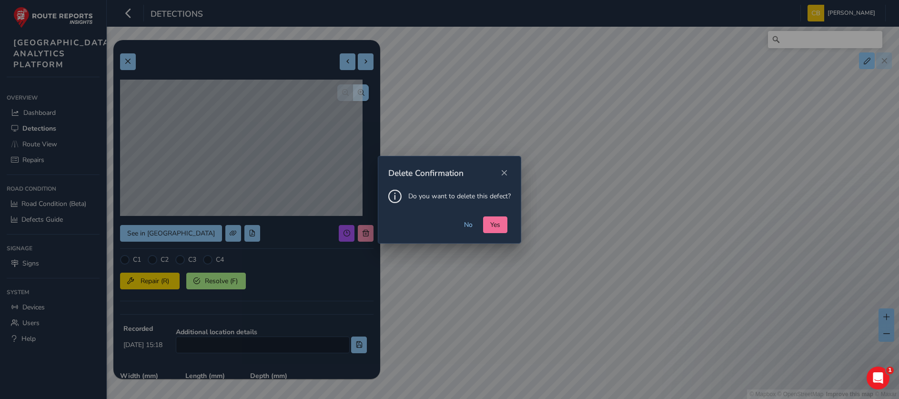
click at [496, 222] on span "Yes" at bounding box center [495, 224] width 10 height 9
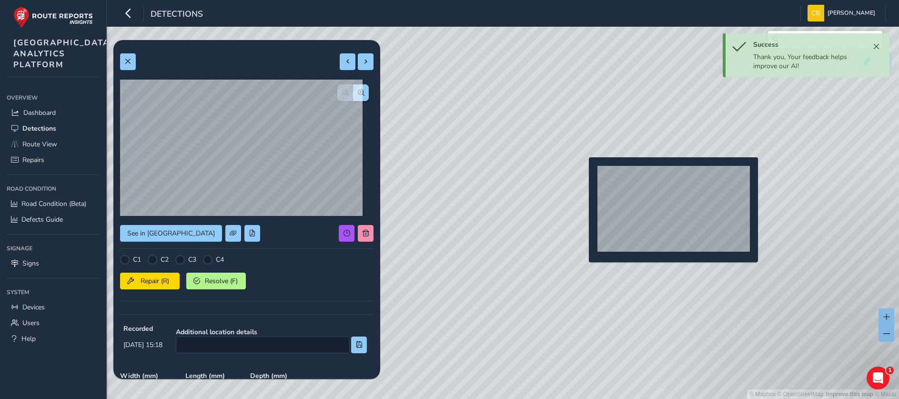
click at [584, 172] on div "© Mapbox © OpenStreetMap Improve this map © Maxar" at bounding box center [449, 199] width 899 height 399
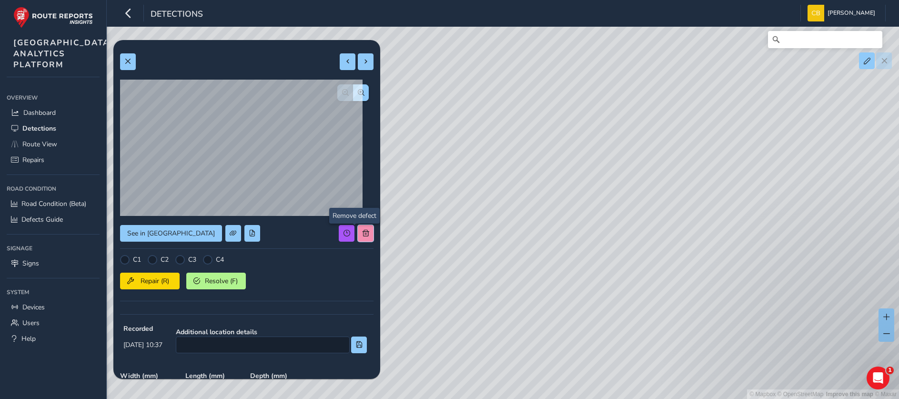
click at [362, 232] on span at bounding box center [365, 233] width 7 height 7
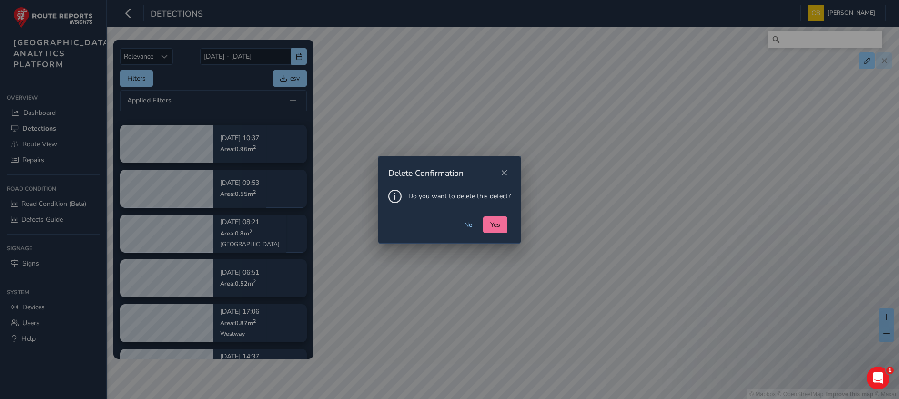
click at [494, 224] on span "Yes" at bounding box center [495, 224] width 10 height 9
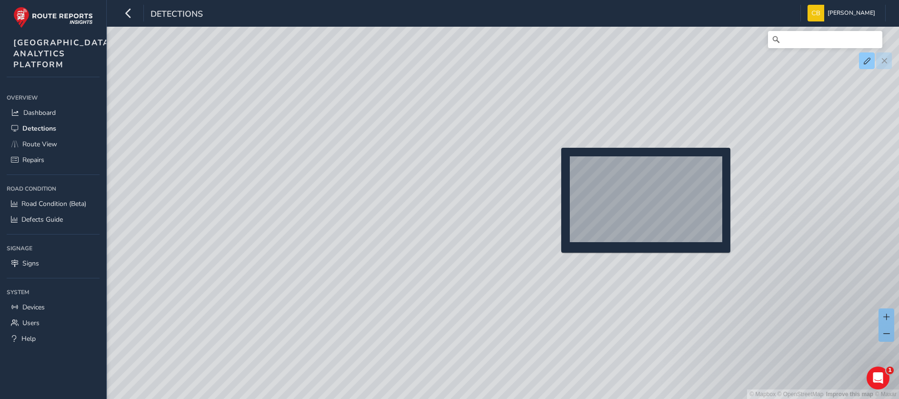
click at [555, 163] on div "© Mapbox © OpenStreetMap Improve this map © Maxar" at bounding box center [449, 199] width 899 height 399
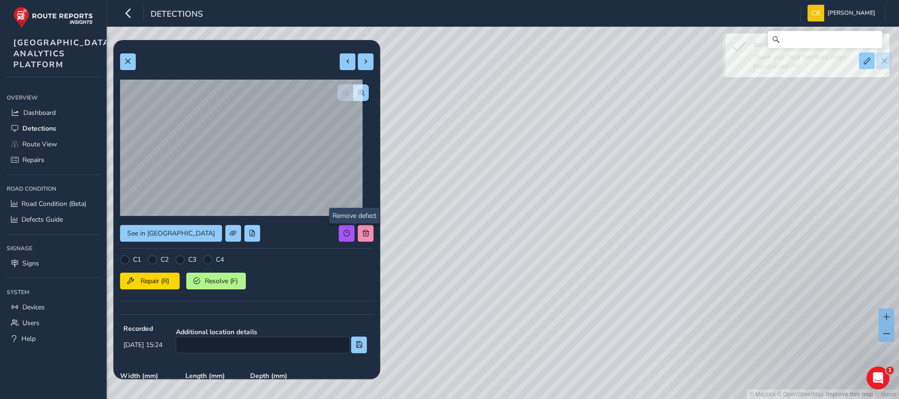
click at [358, 230] on div "© Mapbox © OpenStreetMap Improve this map © Maxar" at bounding box center [449, 199] width 899 height 399
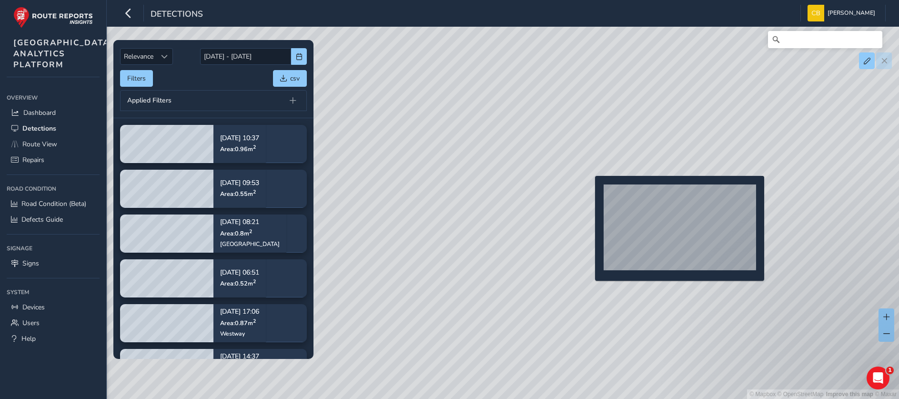
click at [589, 191] on div "© Mapbox © OpenStreetMap Improve this map © Maxar" at bounding box center [449, 199] width 899 height 399
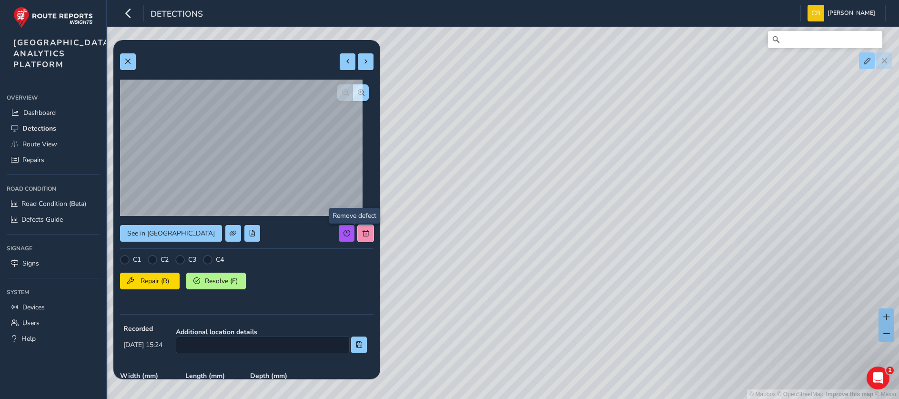
click at [358, 228] on button at bounding box center [366, 233] width 16 height 17
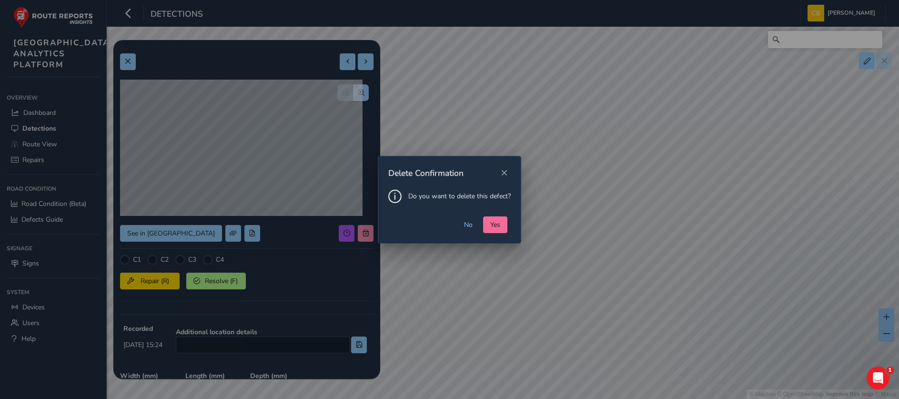
click at [489, 226] on button "Yes" at bounding box center [495, 224] width 24 height 17
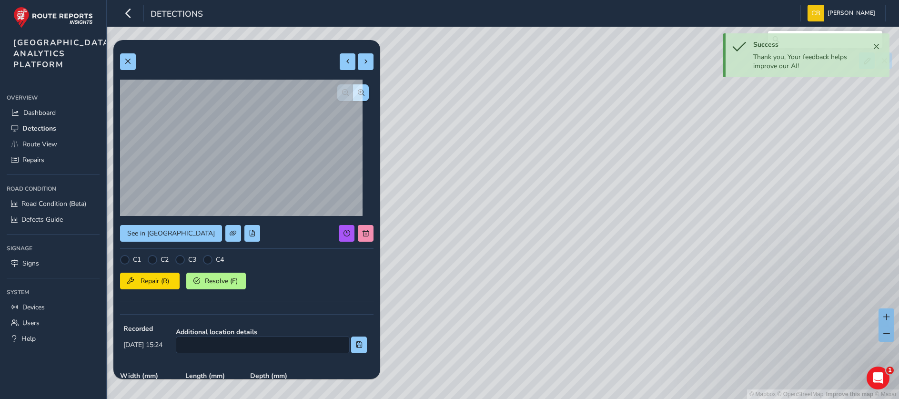
click at [598, 195] on div "© Mapbox © OpenStreetMap Improve this map © Maxar" at bounding box center [449, 199] width 899 height 399
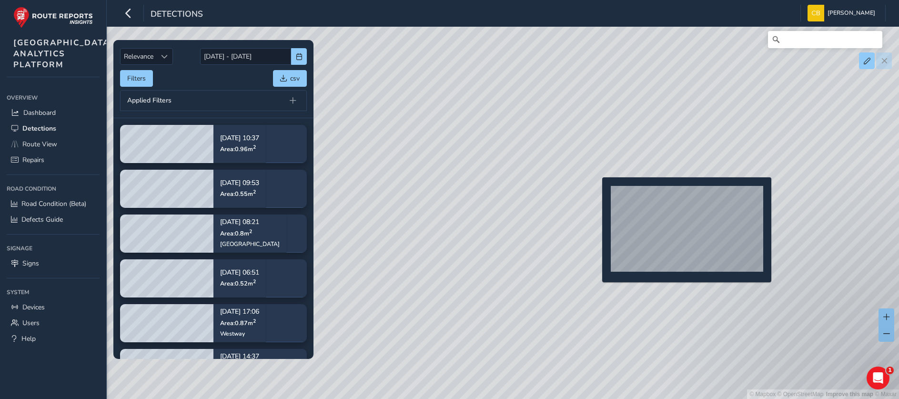
click at [597, 193] on div "© Mapbox © OpenStreetMap Improve this map © Maxar" at bounding box center [449, 199] width 899 height 399
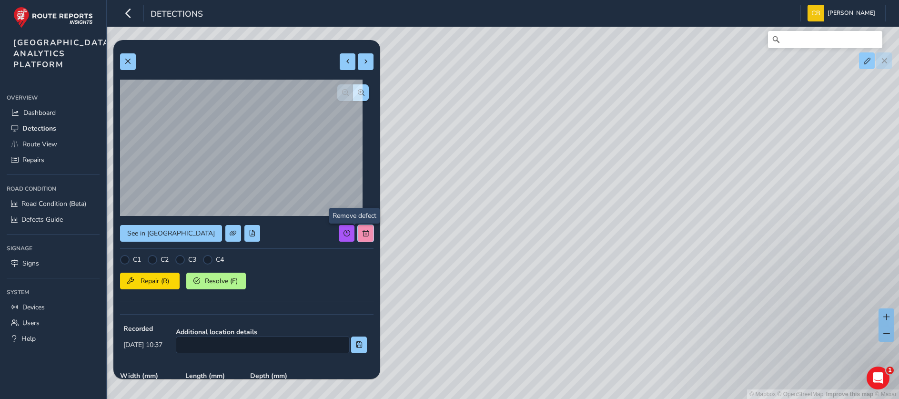
click at [358, 228] on button at bounding box center [366, 233] width 16 height 17
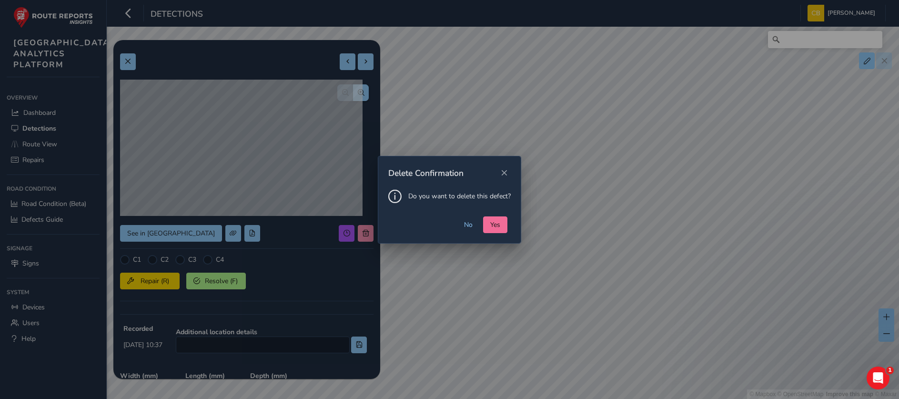
drag, startPoint x: 518, startPoint y: 227, endPoint x: 496, endPoint y: 224, distance: 21.6
click at [515, 227] on div "No Yes" at bounding box center [449, 229] width 142 height 27
click at [495, 224] on span "Yes" at bounding box center [495, 224] width 10 height 9
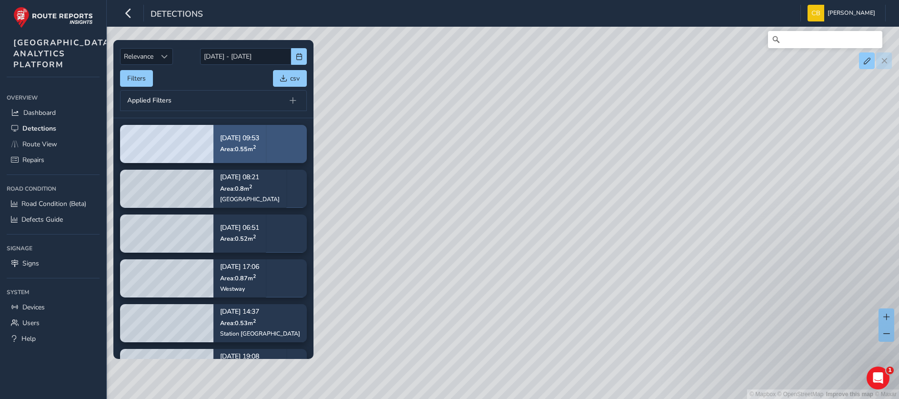
click at [246, 141] on p "Sep 24, 09:53" at bounding box center [239, 138] width 39 height 7
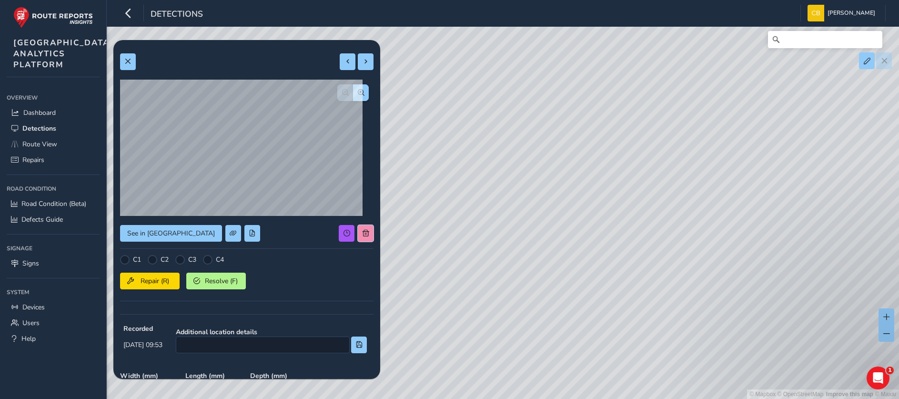
click at [358, 229] on button at bounding box center [366, 233] width 16 height 17
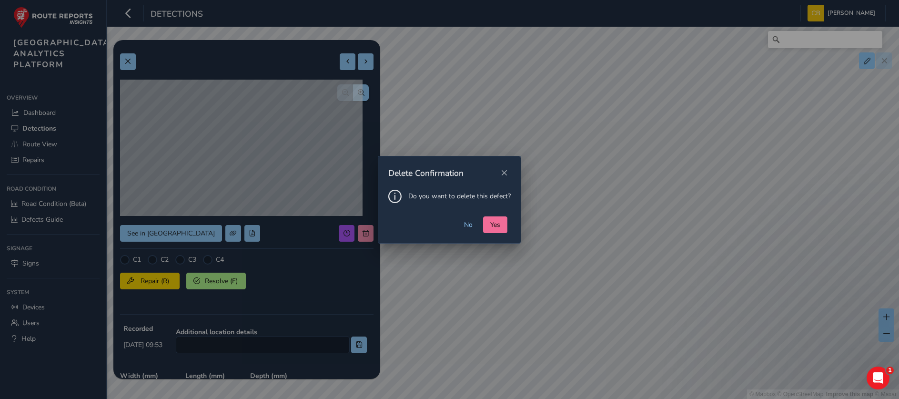
click at [496, 222] on span "Yes" at bounding box center [495, 224] width 10 height 9
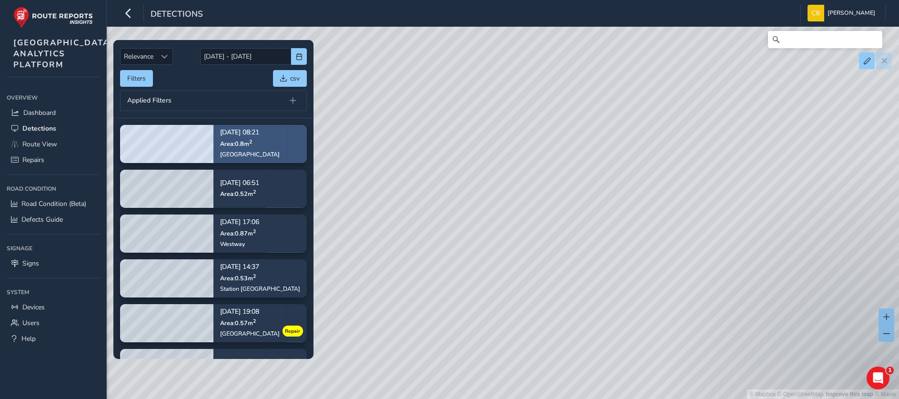
click at [235, 153] on div "Timberham Farm Road" at bounding box center [250, 154] width 60 height 8
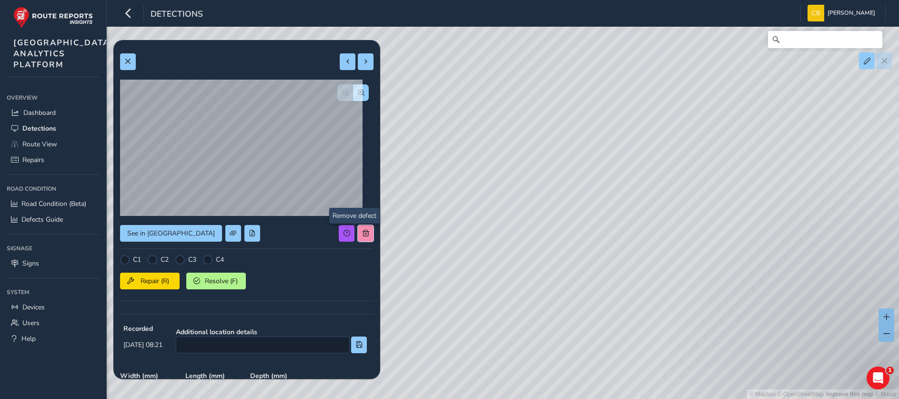
click at [358, 230] on button at bounding box center [366, 233] width 16 height 17
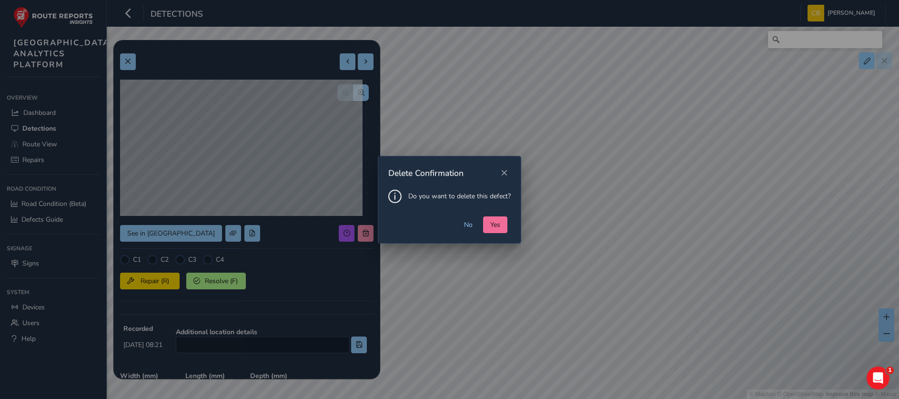
click at [489, 230] on button "Yes" at bounding box center [495, 224] width 24 height 17
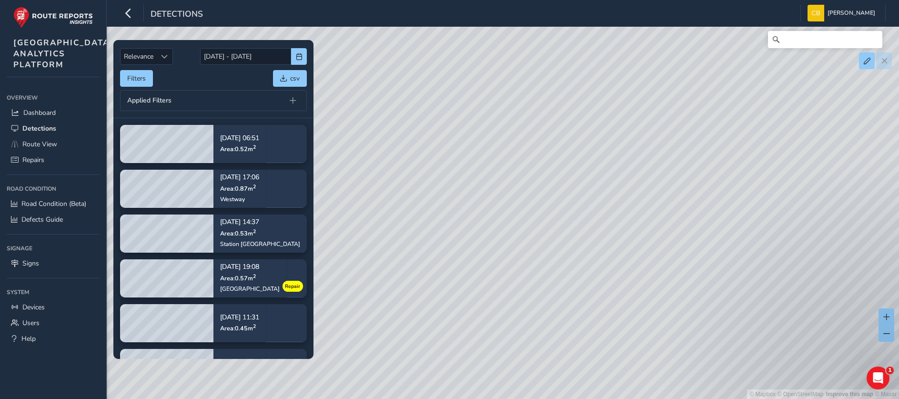
drag, startPoint x: 509, startPoint y: 109, endPoint x: 498, endPoint y: 176, distance: 68.1
click at [498, 176] on div "© Mapbox © OpenStreetMap Improve this map © Maxar" at bounding box center [449, 199] width 899 height 399
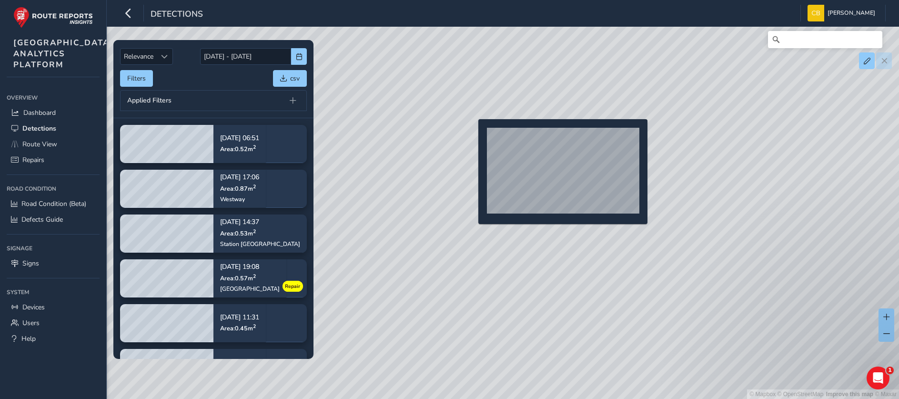
click at [472, 134] on div "© Mapbox © OpenStreetMap Improve this map © Maxar" at bounding box center [449, 199] width 899 height 399
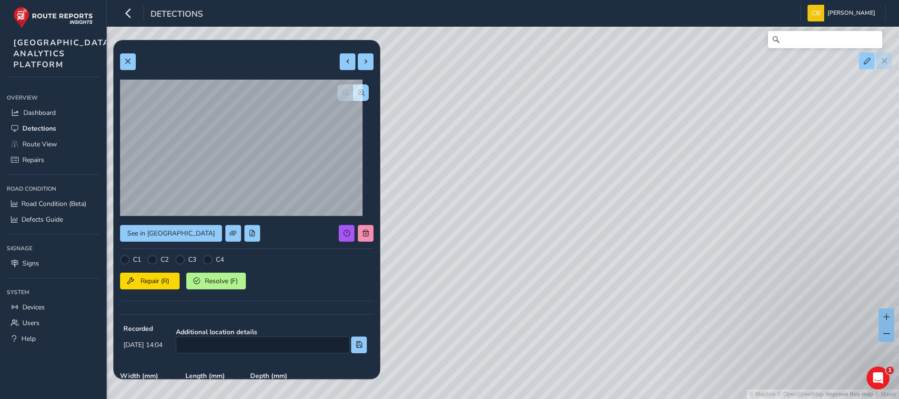
drag, startPoint x: 467, startPoint y: 112, endPoint x: 501, endPoint y: 133, distance: 40.3
click at [468, 112] on div "© Mapbox © OpenStreetMap Improve this map © Maxar" at bounding box center [449, 199] width 899 height 399
drag, startPoint x: 503, startPoint y: 135, endPoint x: 500, endPoint y: 139, distance: 4.9
click at [502, 135] on div "© Mapbox © OpenStreetMap Improve this map © Maxar" at bounding box center [449, 199] width 899 height 399
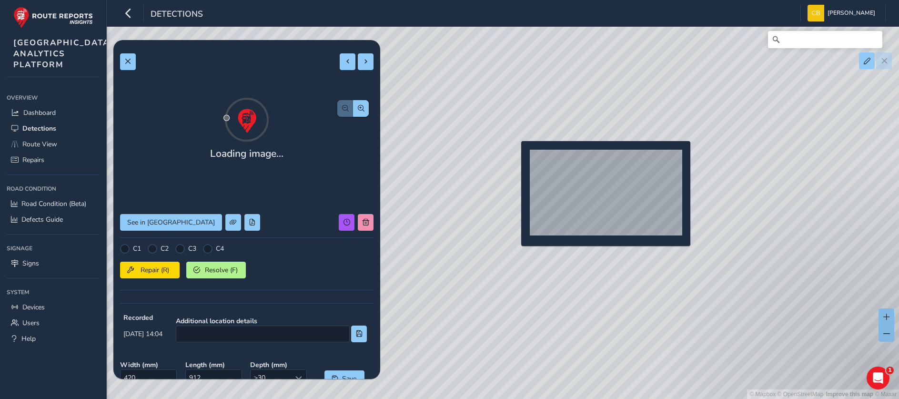
click at [524, 165] on div "© Mapbox © OpenStreetMap Improve this map © Maxar" at bounding box center [449, 199] width 899 height 399
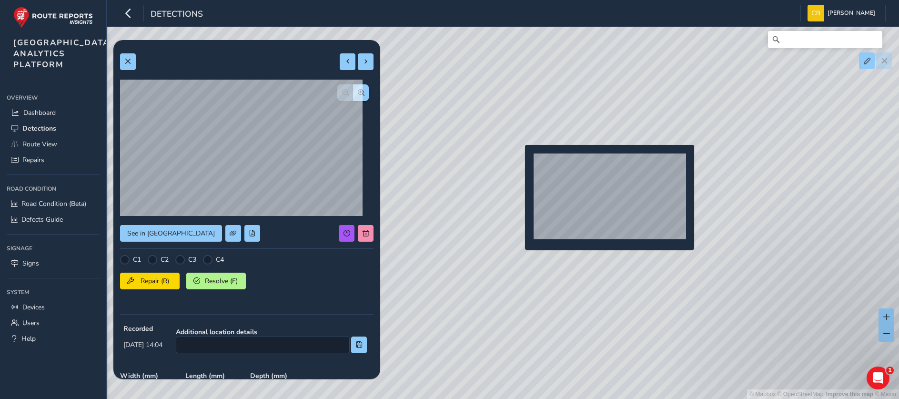
click at [519, 160] on div "© Mapbox © OpenStreetMap Improve this map © Maxar" at bounding box center [449, 199] width 899 height 399
type input "466"
type input "827"
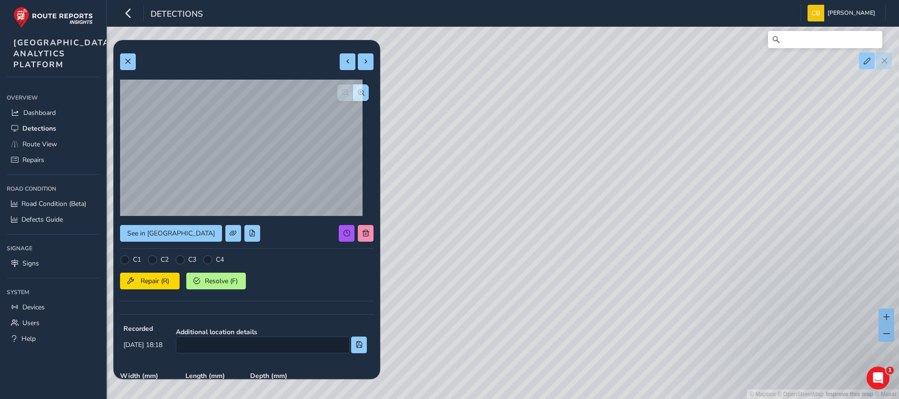
click at [532, 199] on div "© Mapbox © OpenStreetMap Improve this map © Maxar" at bounding box center [449, 199] width 899 height 399
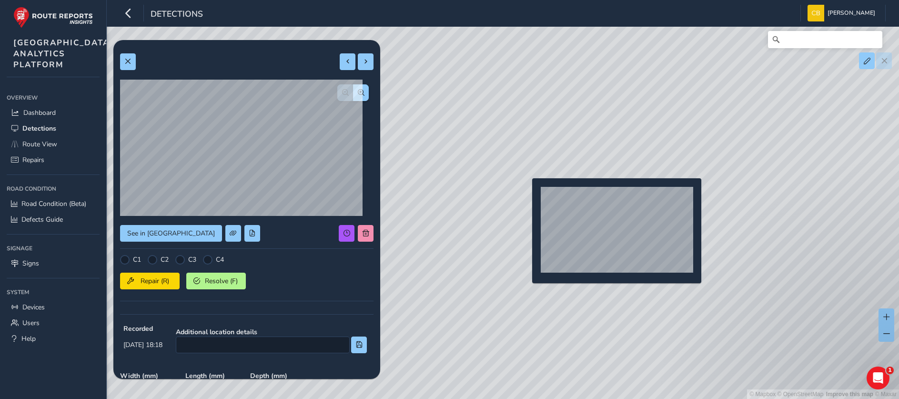
click at [526, 193] on div "© Mapbox © OpenStreetMap Improve this map © Maxar" at bounding box center [449, 199] width 899 height 399
type input "420"
type input "912"
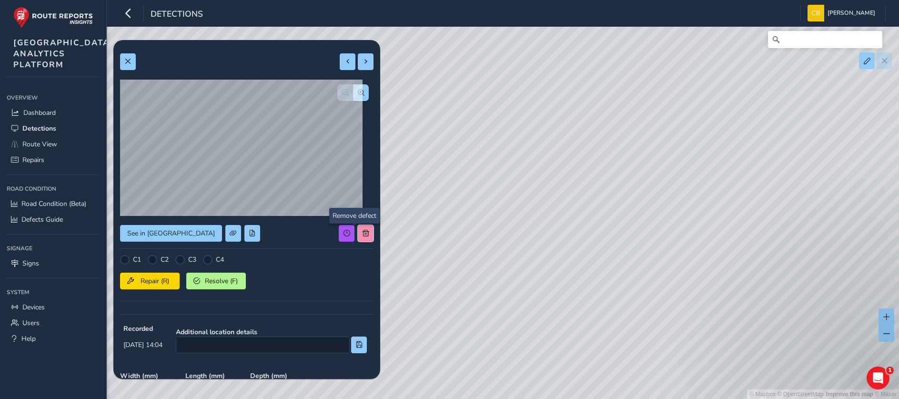
click at [362, 230] on span at bounding box center [365, 233] width 7 height 7
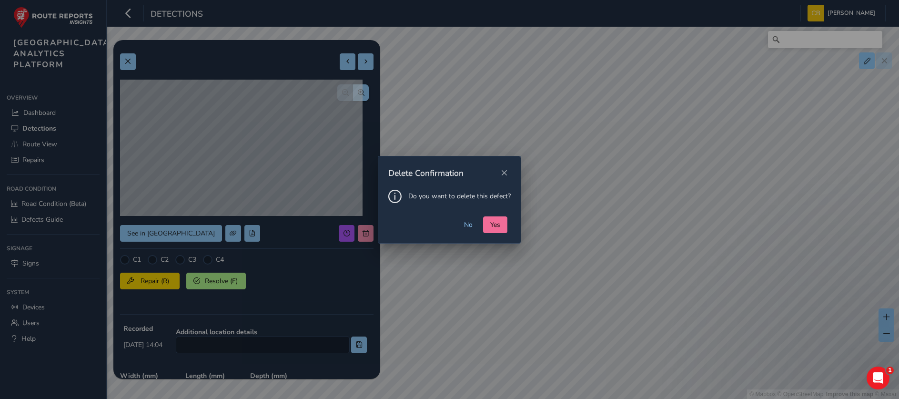
click at [493, 223] on span "Yes" at bounding box center [495, 224] width 10 height 9
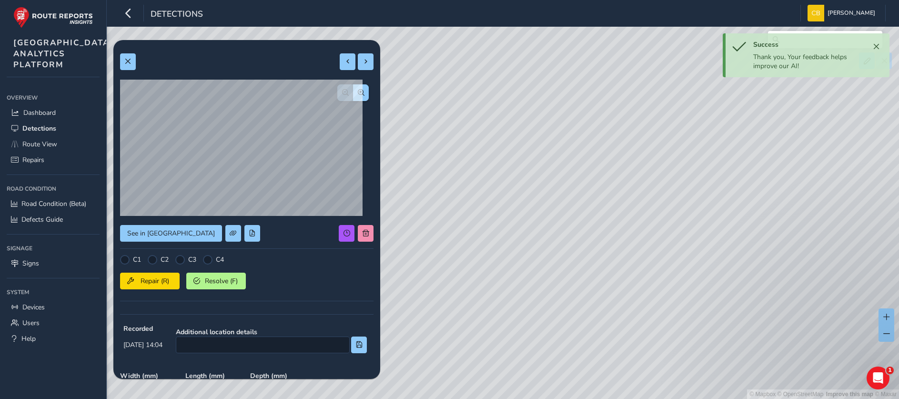
click at [570, 321] on div "© Mapbox © OpenStreetMap Improve this map © Maxar" at bounding box center [449, 199] width 899 height 399
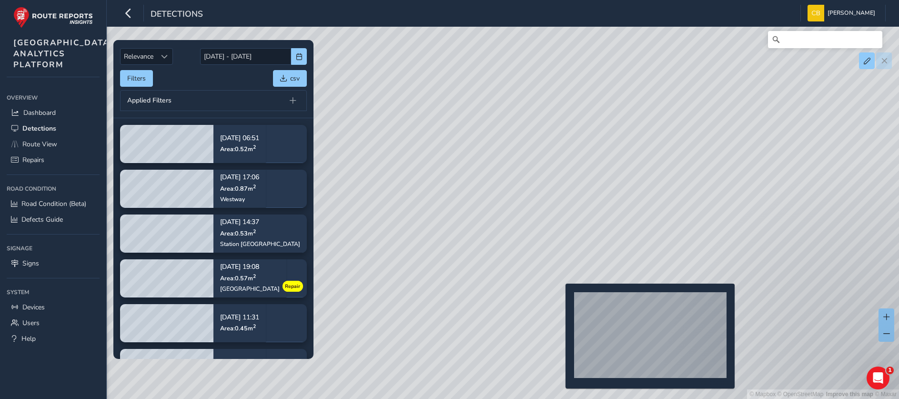
click at [560, 299] on div "© Mapbox © OpenStreetMap Improve this map © Maxar" at bounding box center [449, 199] width 899 height 399
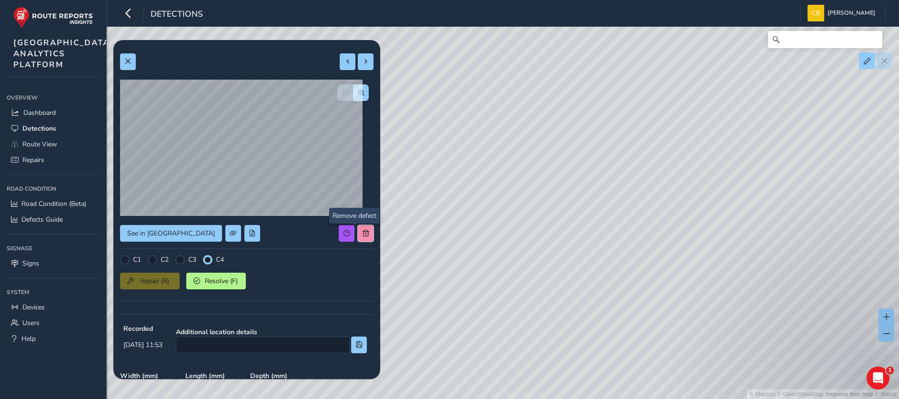
click at [362, 232] on span at bounding box center [365, 233] width 7 height 7
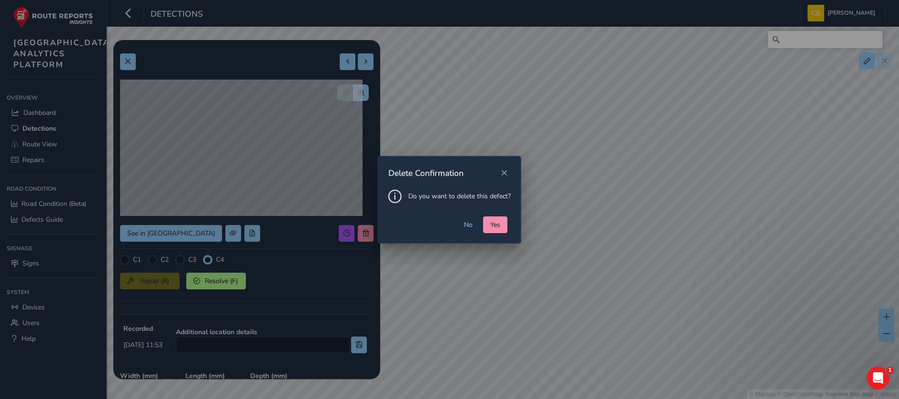
click at [499, 228] on span "Yes" at bounding box center [495, 224] width 10 height 9
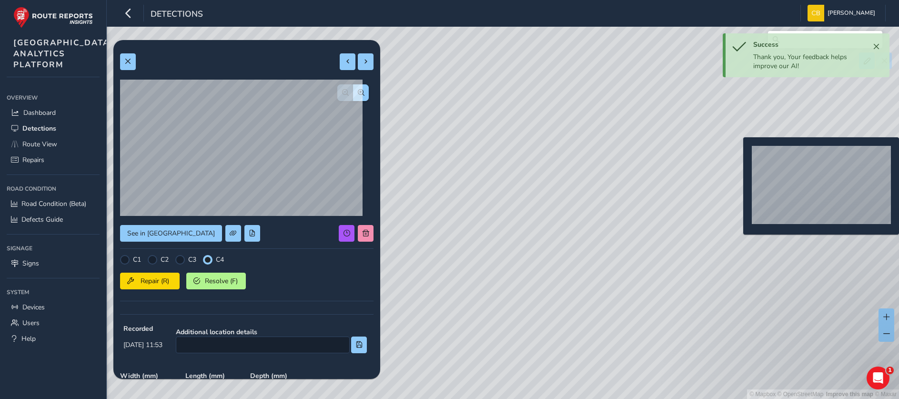
click at [737, 152] on div "© Mapbox © OpenStreetMap Improve this map © Maxar" at bounding box center [449, 199] width 899 height 399
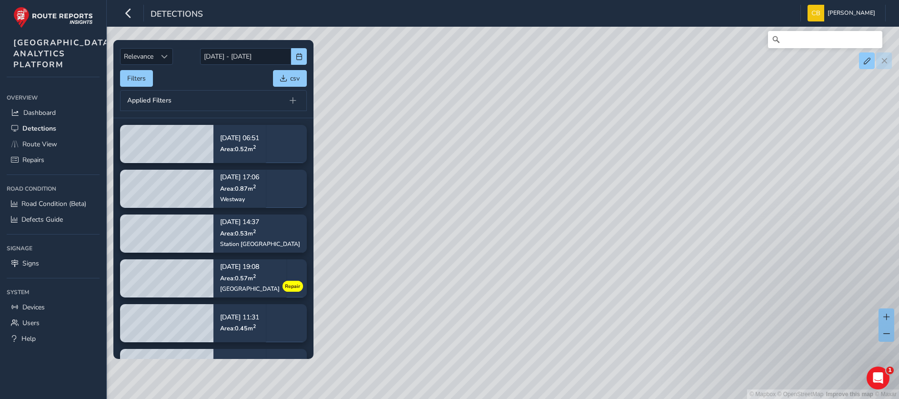
click at [740, 153] on div "© Mapbox © OpenStreetMap Improve this map © Maxar" at bounding box center [449, 199] width 899 height 399
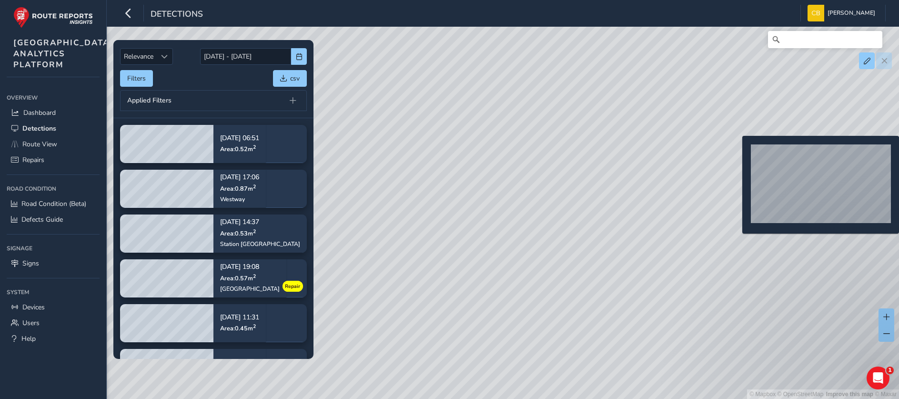
click at [736, 150] on div "© Mapbox © OpenStreetMap Improve this map © Maxar" at bounding box center [449, 199] width 899 height 399
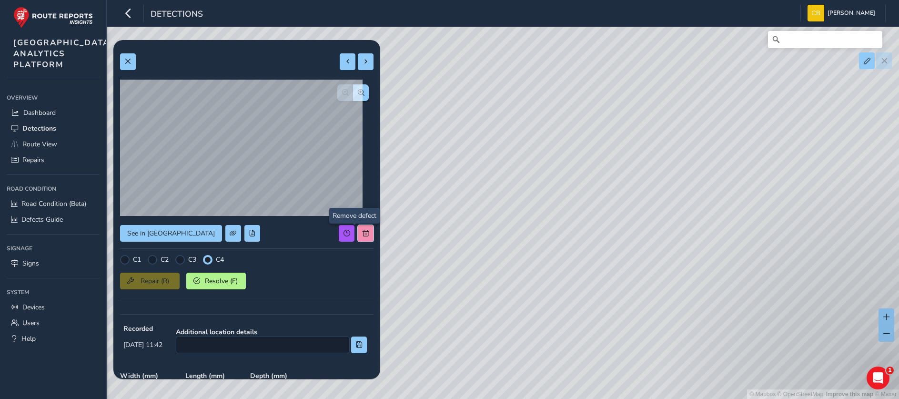
click at [362, 231] on span at bounding box center [365, 233] width 7 height 7
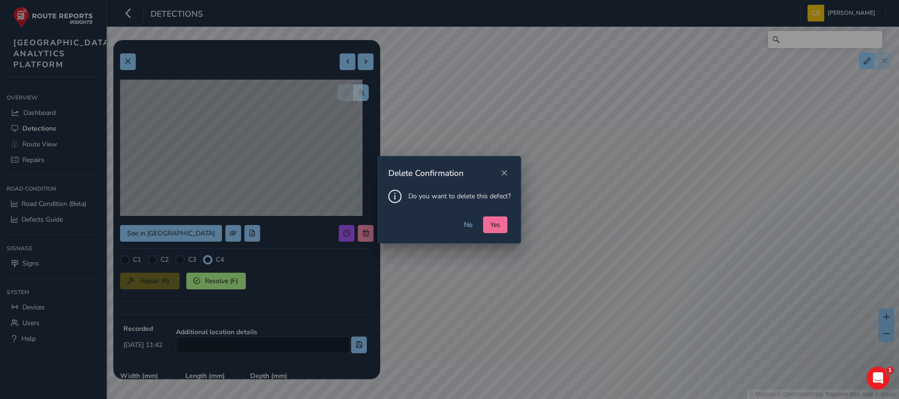
click at [501, 224] on button "Yes" at bounding box center [495, 224] width 24 height 17
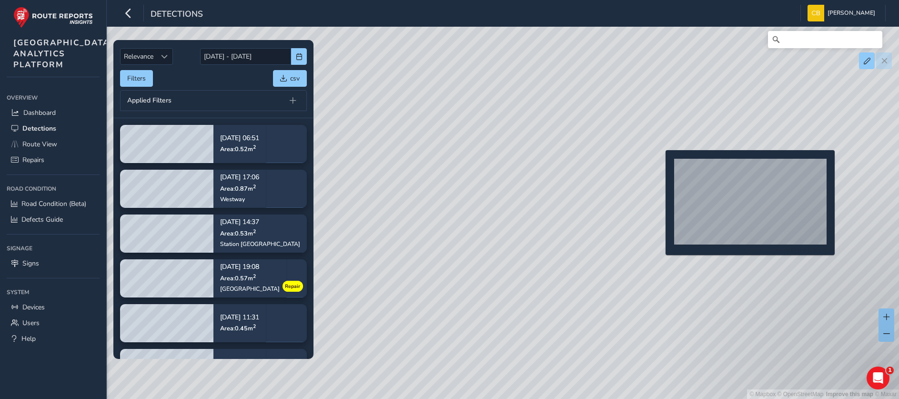
click at [660, 165] on div "© Mapbox © OpenStreetMap Improve this map © Maxar" at bounding box center [449, 199] width 899 height 399
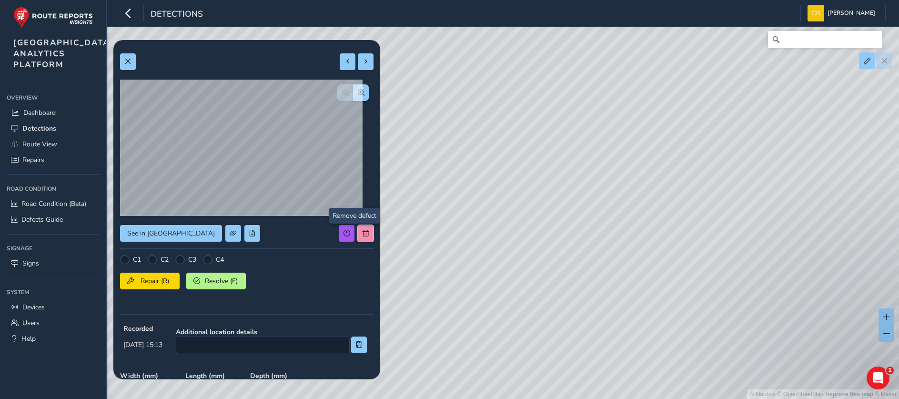
click at [358, 230] on button at bounding box center [366, 233] width 16 height 17
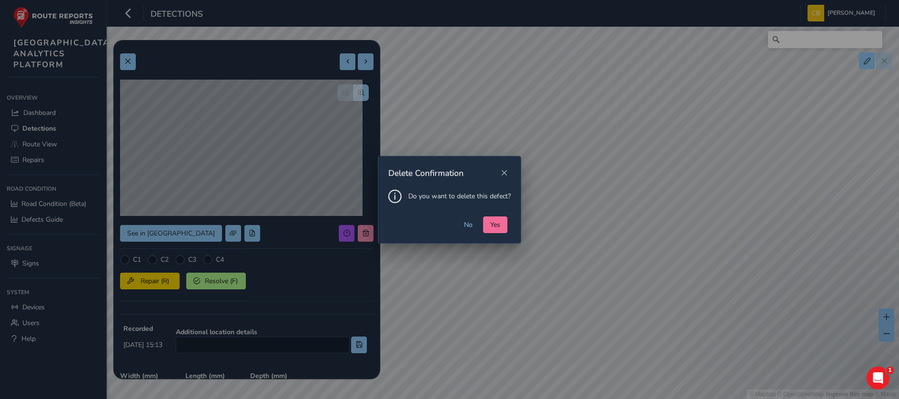
click at [493, 226] on span "Yes" at bounding box center [495, 224] width 10 height 9
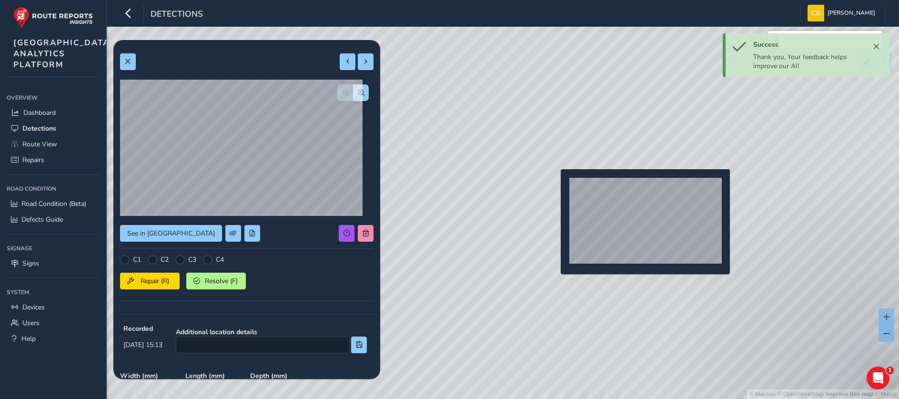
click at [554, 185] on div "© Mapbox © OpenStreetMap Improve this map © Maxar" at bounding box center [449, 199] width 899 height 399
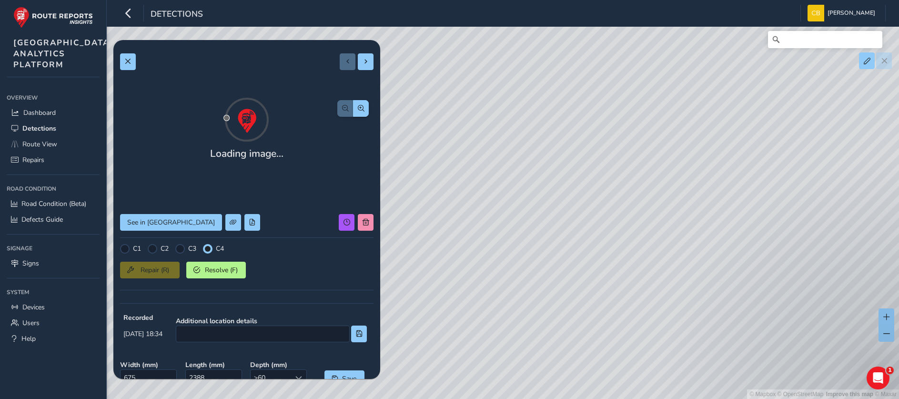
click at [359, 238] on div "Loading image... See in Route View C1 C2 C3 C4 Repair (R) Resolve (F) Recorded …" at bounding box center [246, 286] width 253 height 478
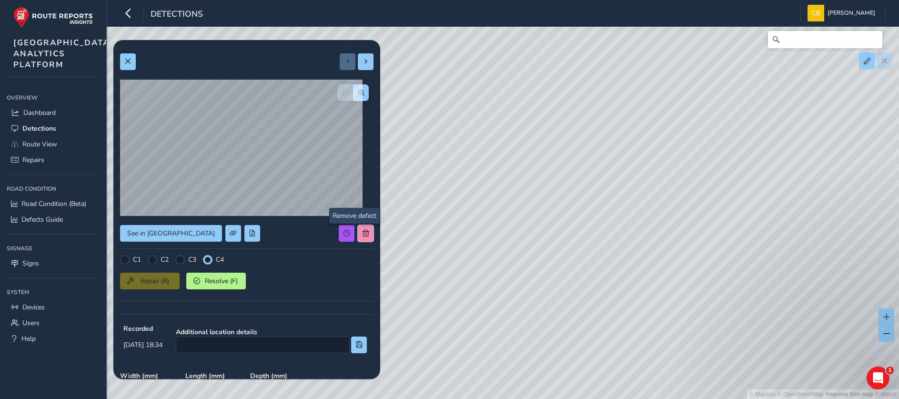
click at [358, 226] on button at bounding box center [366, 233] width 16 height 17
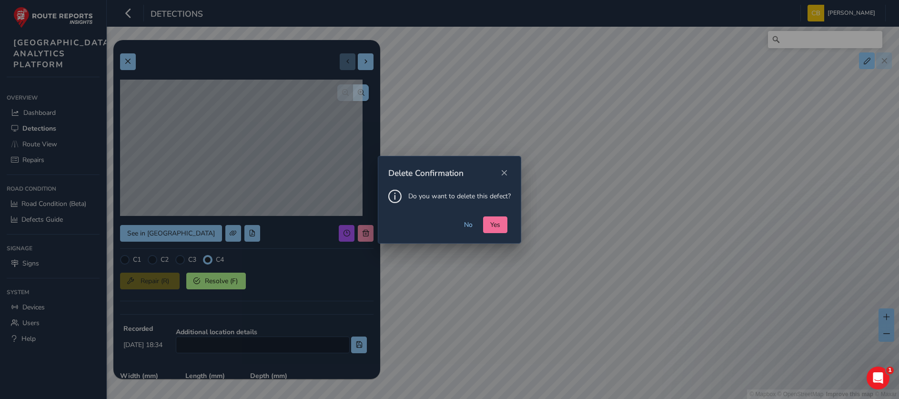
click at [492, 220] on span "Yes" at bounding box center [495, 224] width 10 height 9
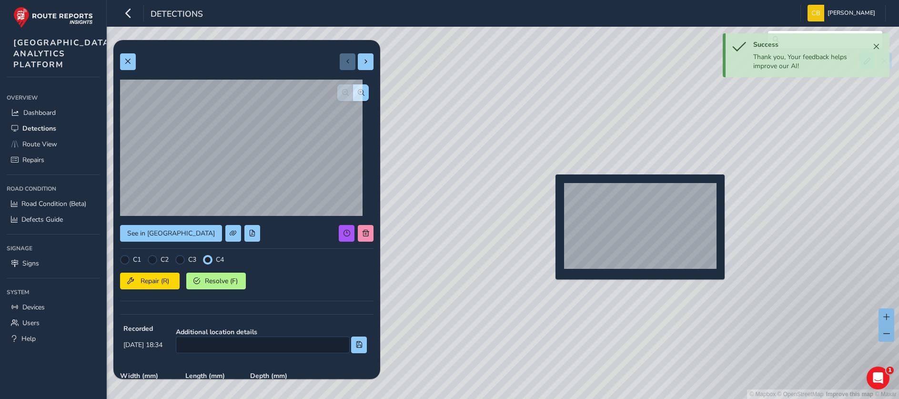
click at [550, 190] on div "© Mapbox © OpenStreetMap Improve this map © Maxar" at bounding box center [449, 199] width 899 height 399
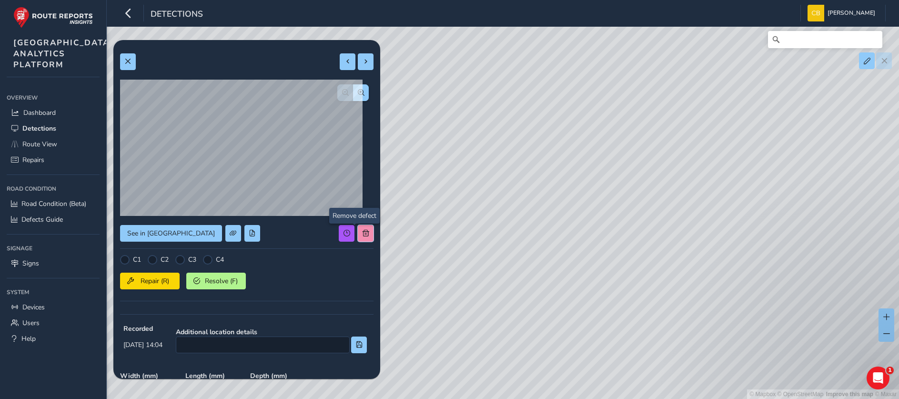
click at [362, 233] on span at bounding box center [365, 233] width 7 height 7
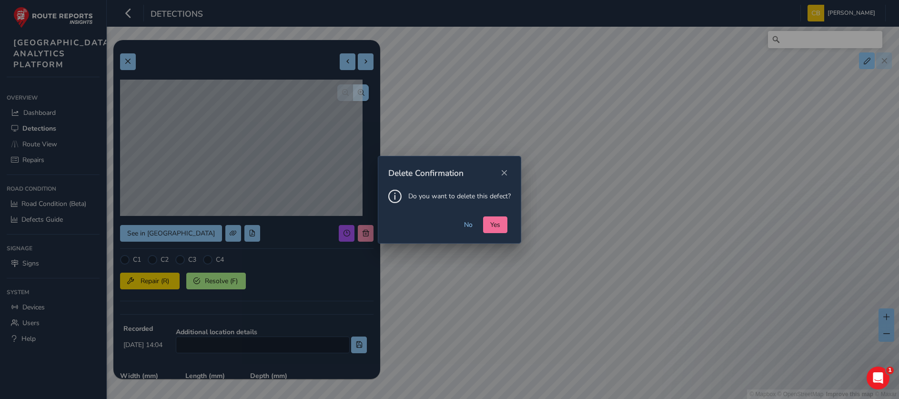
click at [486, 223] on button "Yes" at bounding box center [495, 224] width 24 height 17
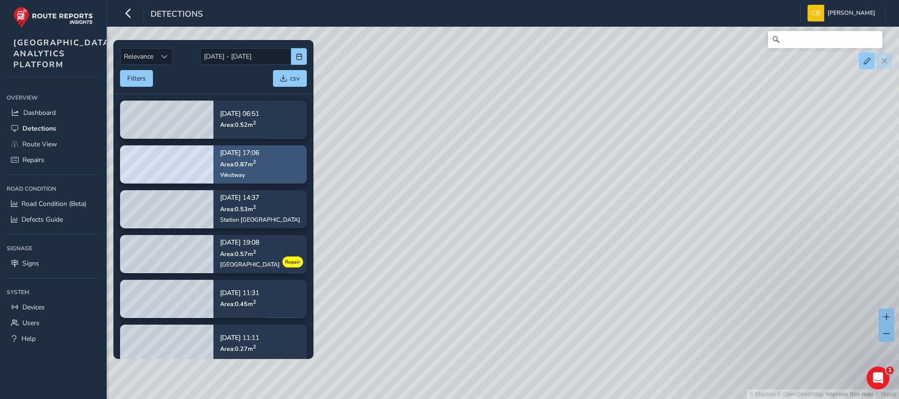
click at [255, 164] on sup "2" at bounding box center [254, 161] width 3 height 7
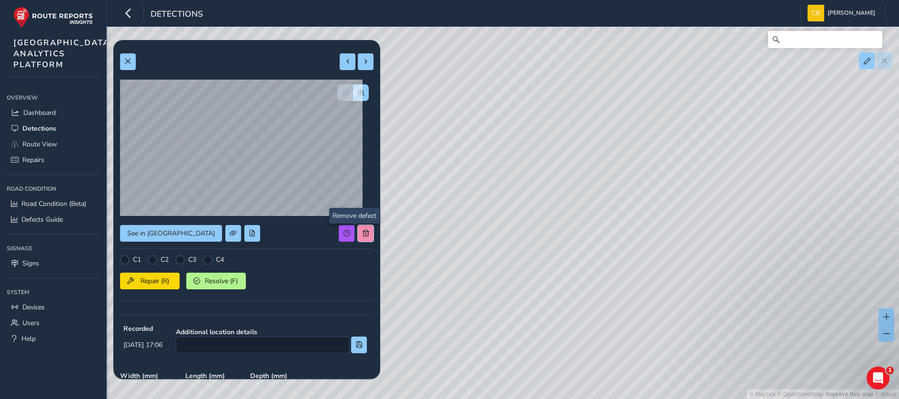
click at [362, 236] on span at bounding box center [365, 233] width 7 height 7
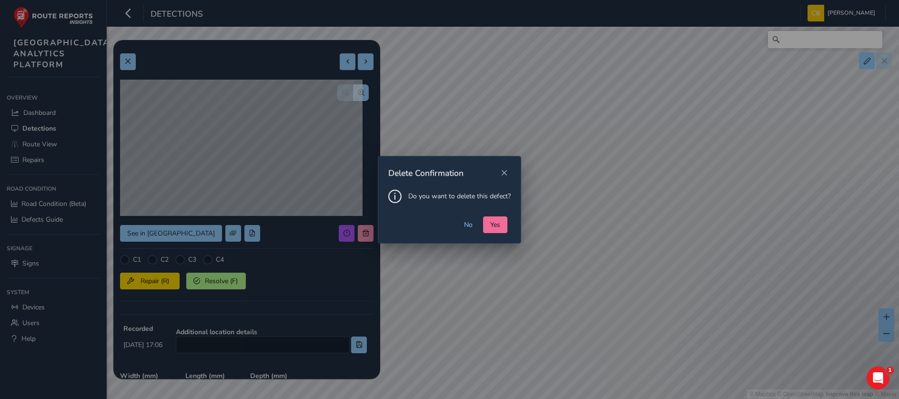
click at [499, 227] on span "Yes" at bounding box center [495, 224] width 10 height 9
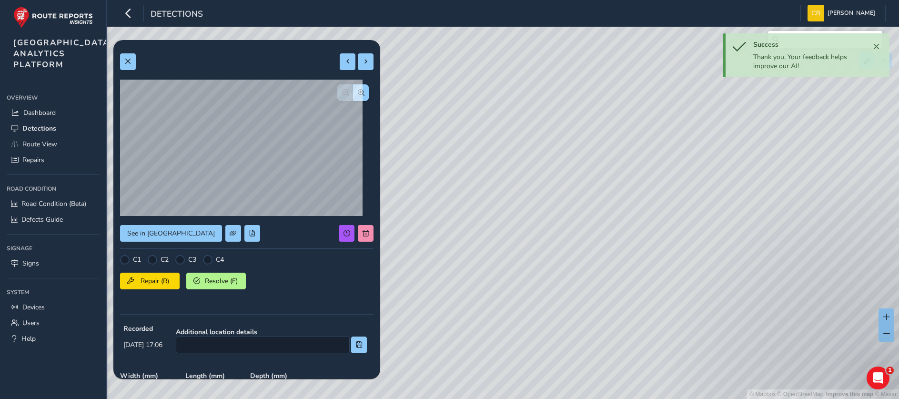
click at [524, 177] on div "© Mapbox © OpenStreetMap Improve this map © Maxar" at bounding box center [449, 199] width 899 height 399
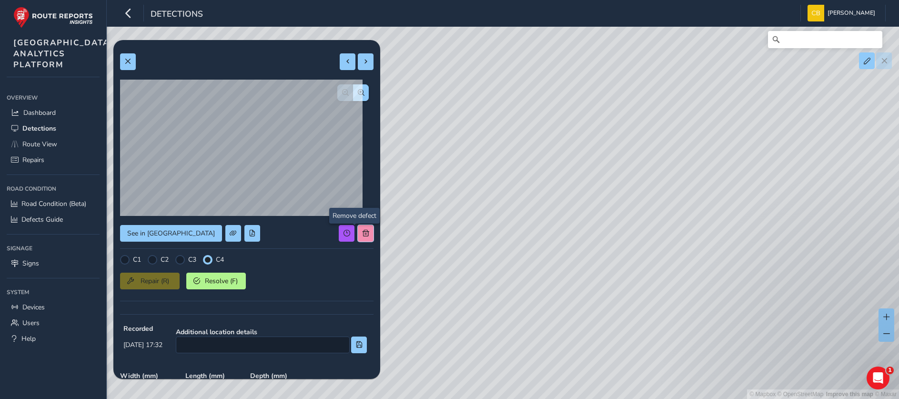
click at [362, 234] on span at bounding box center [365, 233] width 7 height 7
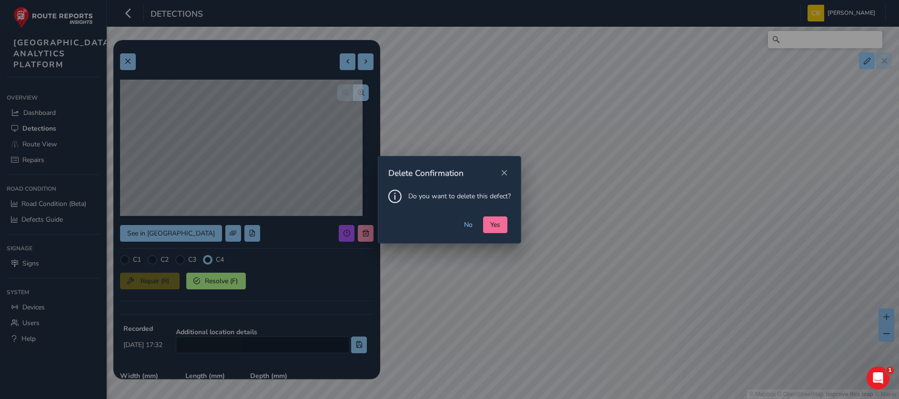
click at [505, 228] on div "No Yes" at bounding box center [449, 229] width 142 height 27
click at [498, 224] on span "Yes" at bounding box center [495, 224] width 10 height 9
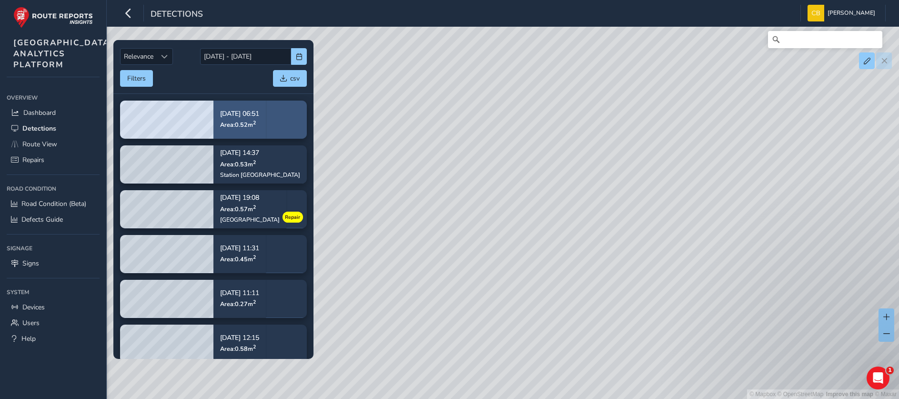
click at [234, 122] on span "Area: 0.52 m 2" at bounding box center [238, 124] width 36 height 8
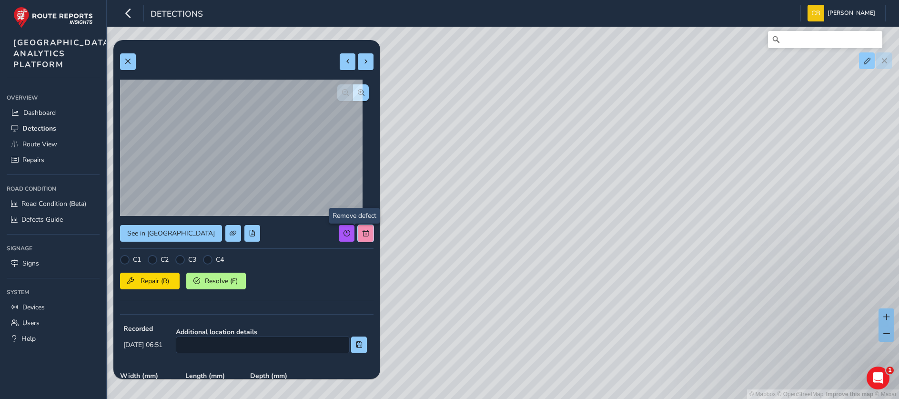
click at [358, 228] on button at bounding box center [366, 233] width 16 height 17
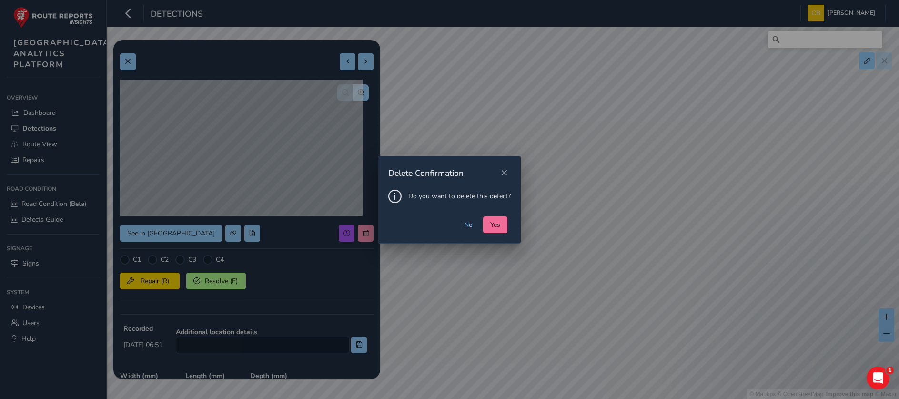
click at [499, 219] on button "Yes" at bounding box center [495, 224] width 24 height 17
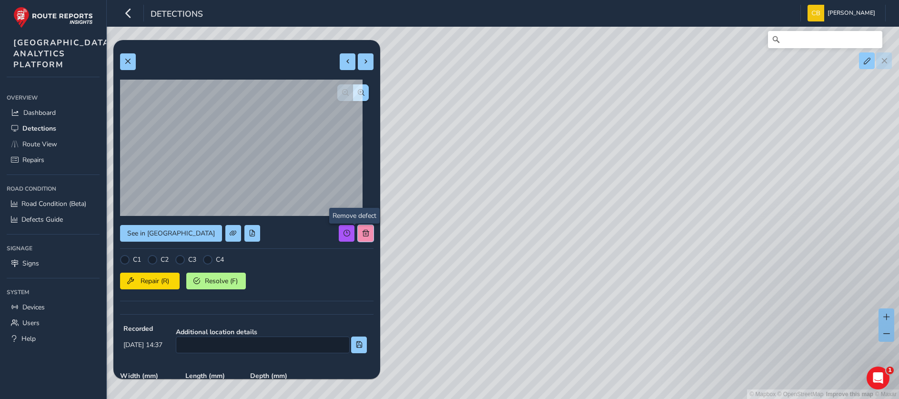
click at [360, 232] on button at bounding box center [366, 233] width 16 height 17
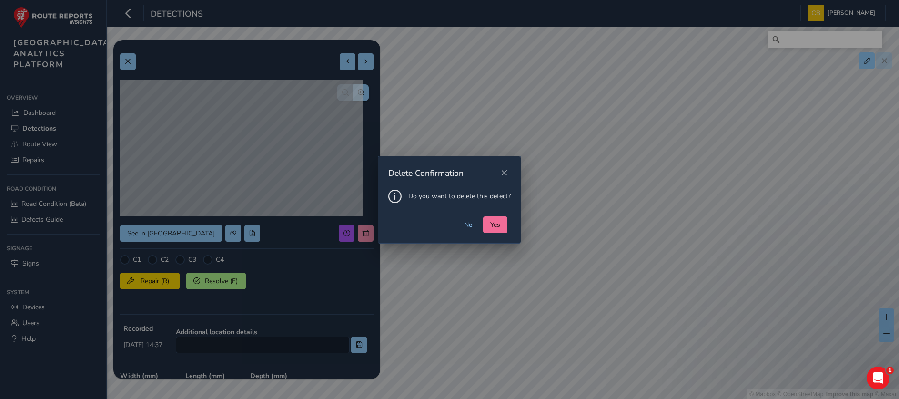
click at [489, 225] on button "Yes" at bounding box center [495, 224] width 24 height 17
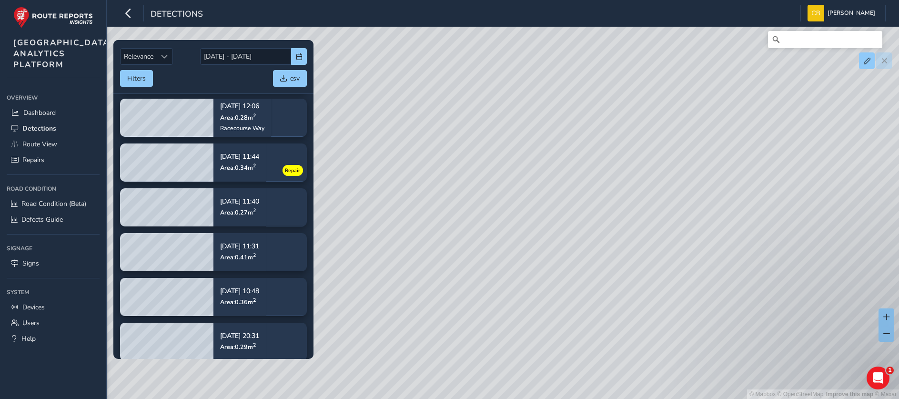
scroll to position [347, 0]
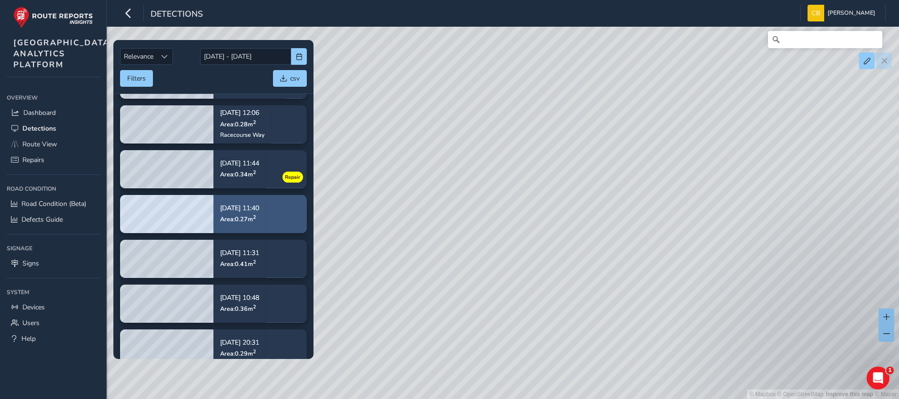
click at [216, 218] on div "Sep 24, 11:40 Area: 0.27 m 2" at bounding box center [239, 213] width 52 height 44
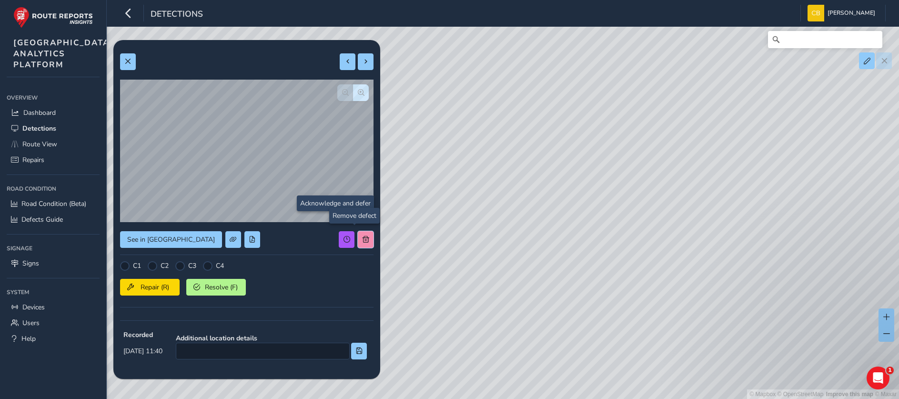
click at [358, 231] on button at bounding box center [366, 239] width 16 height 17
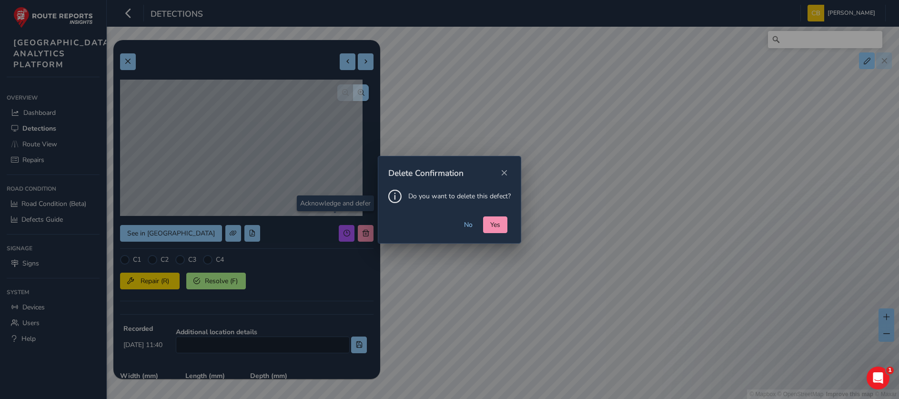
click at [480, 221] on div "No Yes" at bounding box center [449, 229] width 142 height 27
click at [499, 221] on span "Yes" at bounding box center [495, 224] width 10 height 9
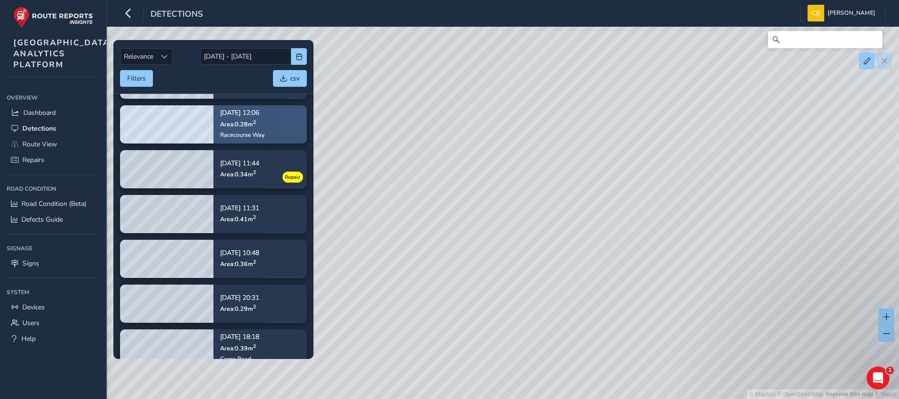
click at [232, 140] on div "Sep 24, 12:06 Area: 0.28 m 2 Racecourse Way" at bounding box center [242, 124] width 44 height 42
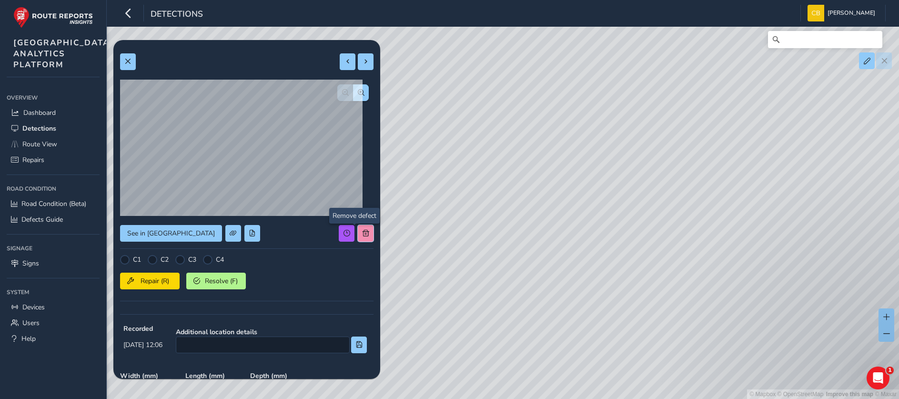
click at [360, 232] on button at bounding box center [366, 233] width 16 height 17
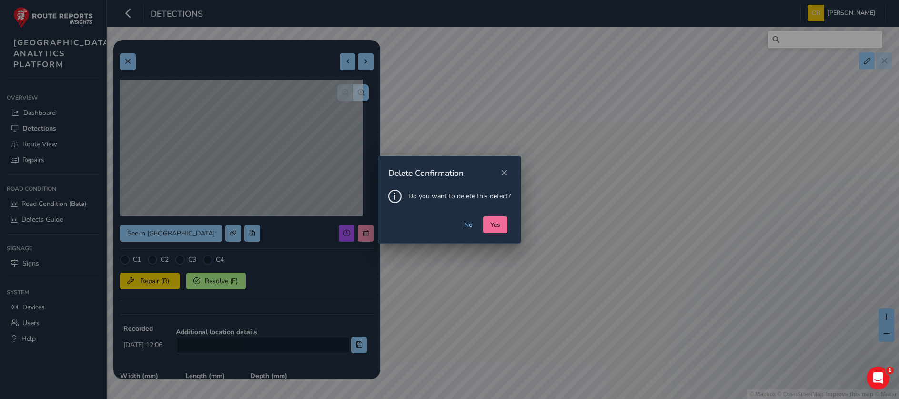
click at [486, 227] on button "Yes" at bounding box center [495, 224] width 24 height 17
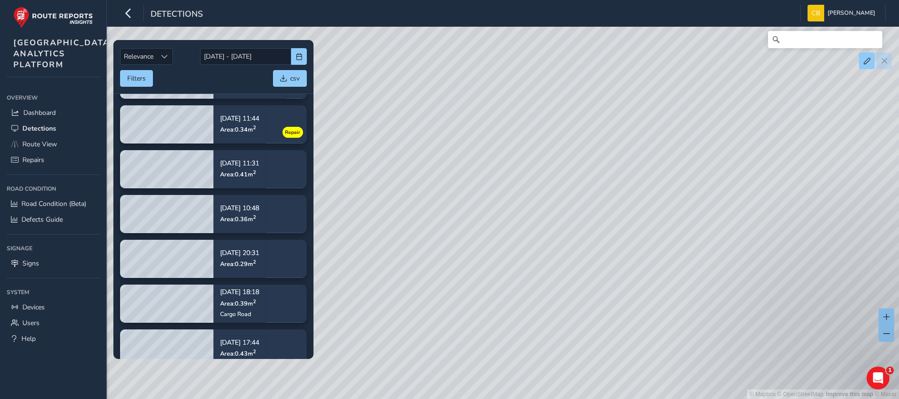
click at [255, 176] on span "Area: 0.41 m 2" at bounding box center [238, 174] width 36 height 8
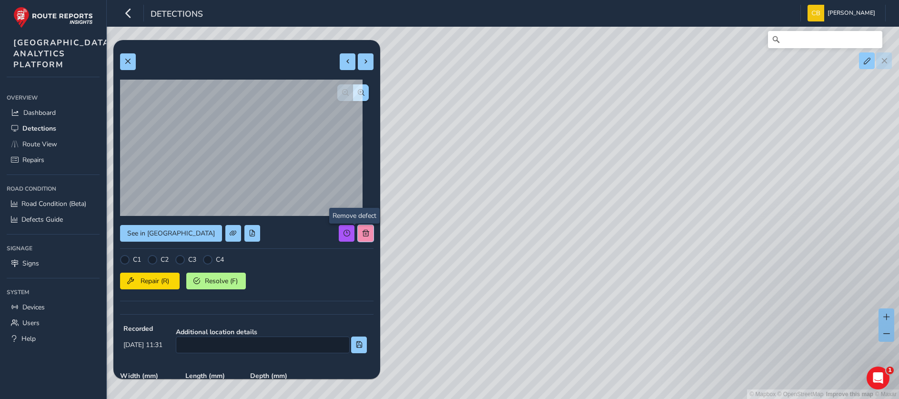
click at [358, 229] on button at bounding box center [366, 233] width 16 height 17
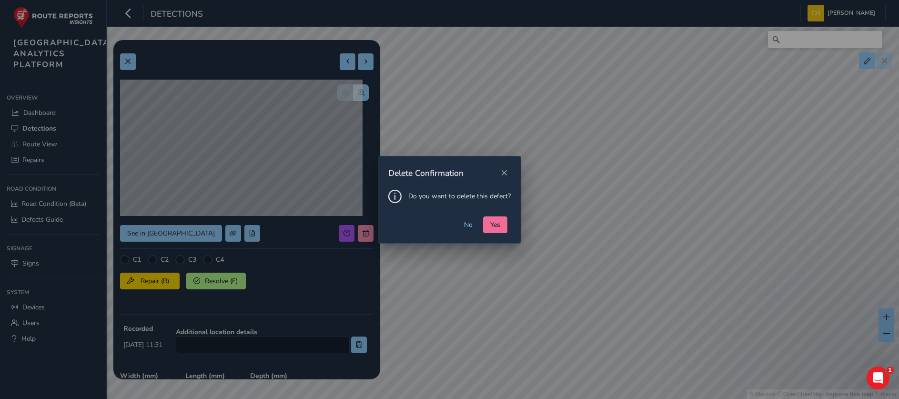
click at [494, 223] on span "Yes" at bounding box center [495, 224] width 10 height 9
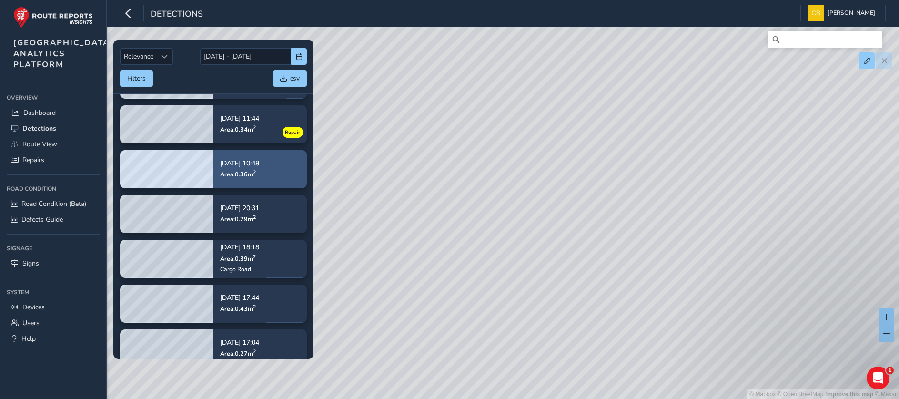
click at [249, 162] on p "Sep 24, 10:48" at bounding box center [239, 163] width 39 height 7
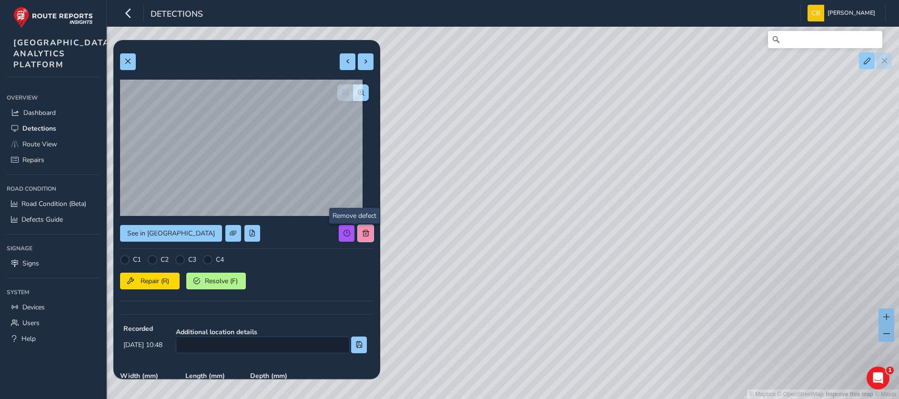
click at [360, 235] on button at bounding box center [366, 233] width 16 height 17
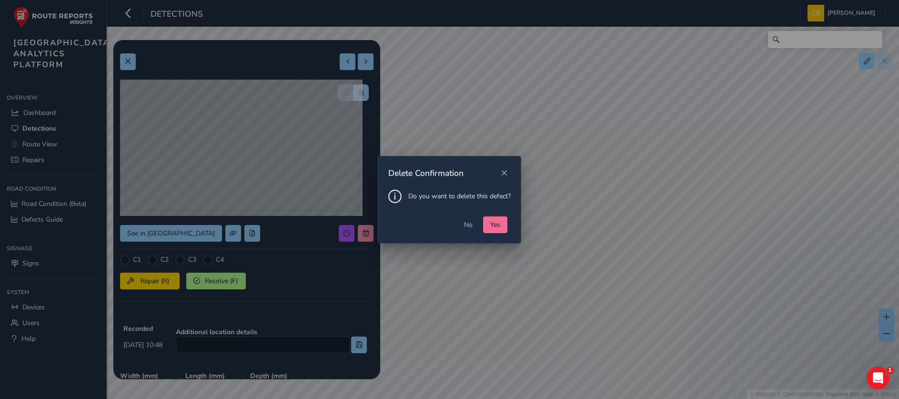
click at [496, 221] on span "Yes" at bounding box center [495, 224] width 10 height 9
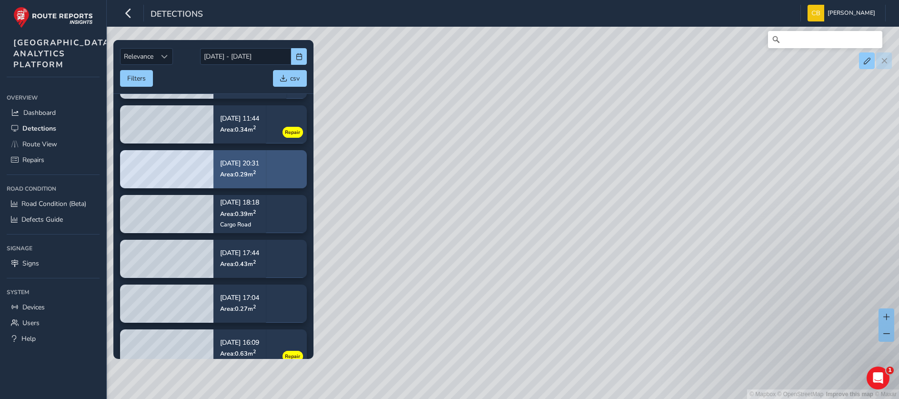
click at [233, 167] on p "Sep 23, 20:31" at bounding box center [239, 163] width 39 height 7
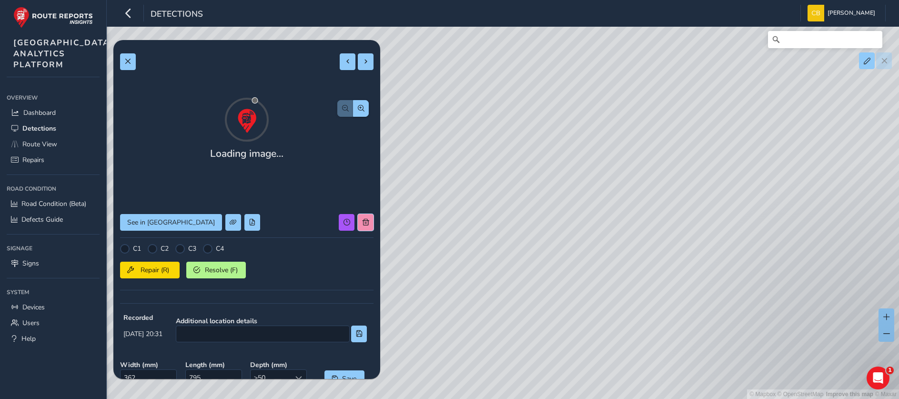
click at [359, 230] on button at bounding box center [366, 222] width 16 height 17
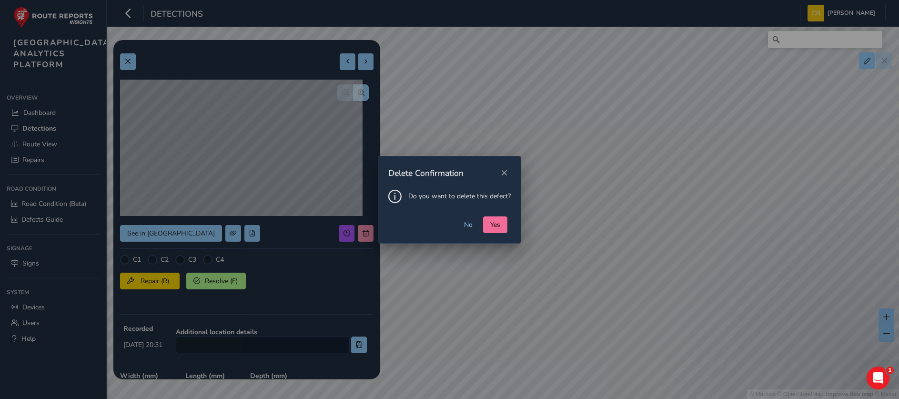
click at [485, 222] on button "Yes" at bounding box center [495, 224] width 24 height 17
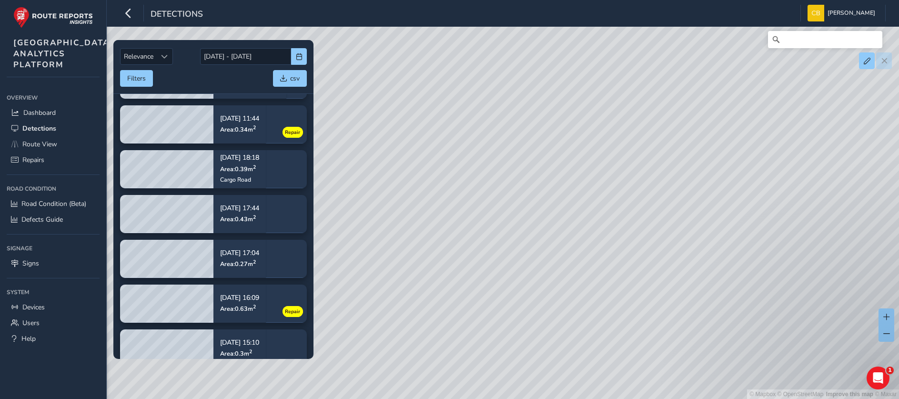
click at [233, 167] on span "Area: 0.39 m 2" at bounding box center [238, 168] width 36 height 8
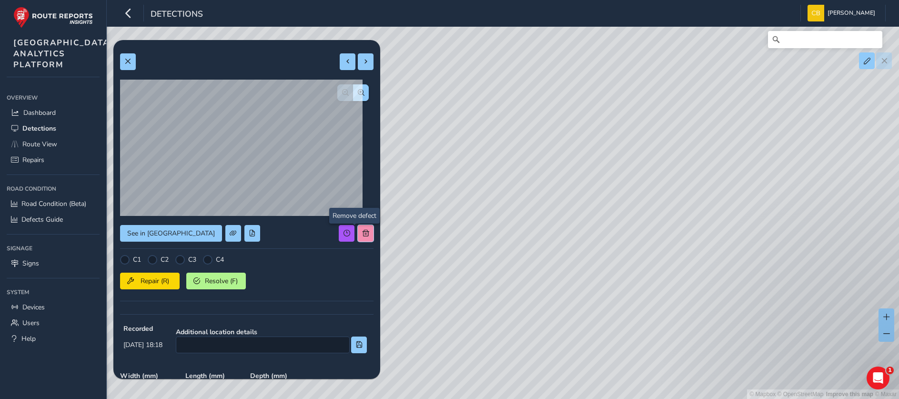
click at [362, 234] on span at bounding box center [365, 233] width 7 height 7
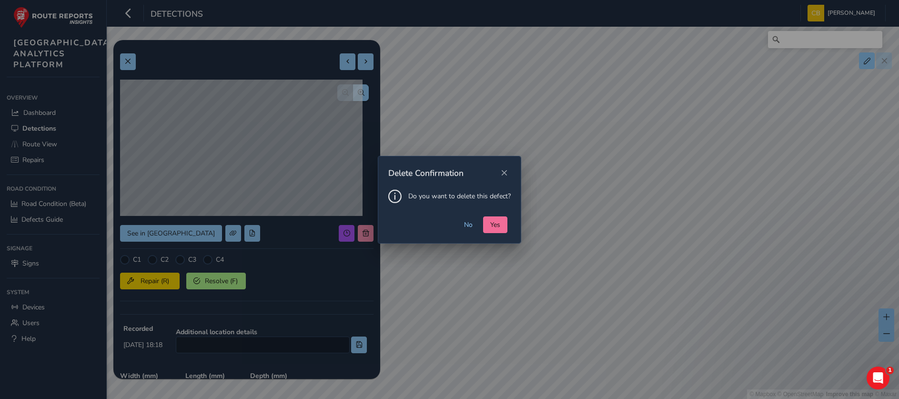
click at [495, 227] on span "Yes" at bounding box center [495, 224] width 10 height 9
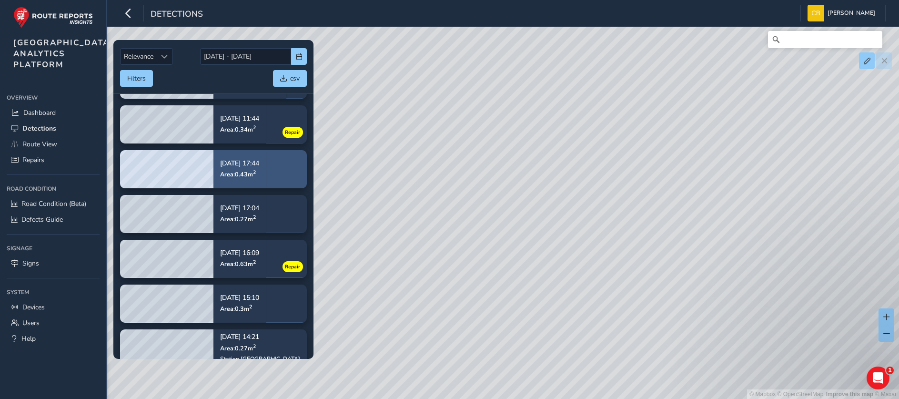
click at [246, 175] on span "Area: 0.43 m 2" at bounding box center [238, 174] width 36 height 8
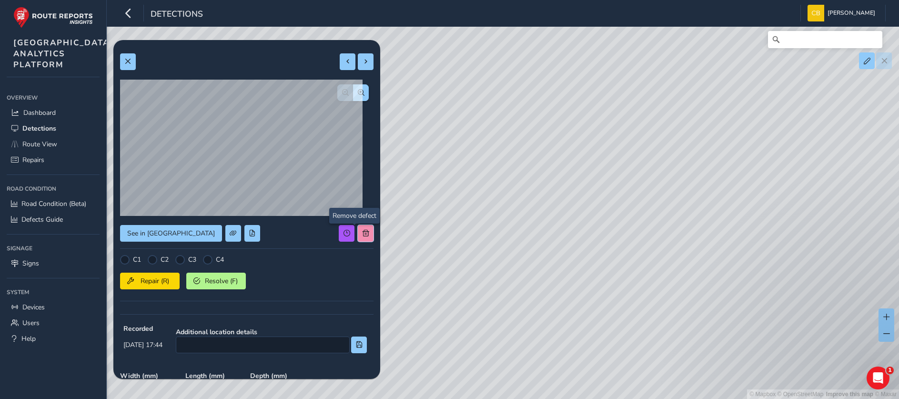
click at [362, 233] on span at bounding box center [365, 233] width 7 height 7
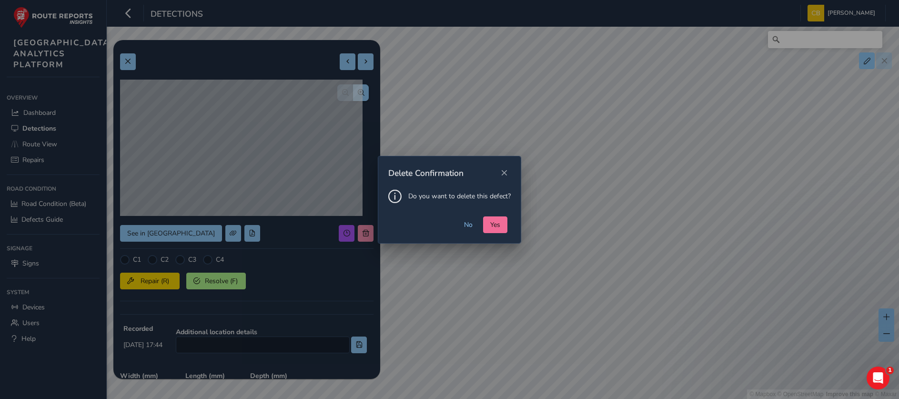
click at [501, 228] on button "Yes" at bounding box center [495, 224] width 24 height 17
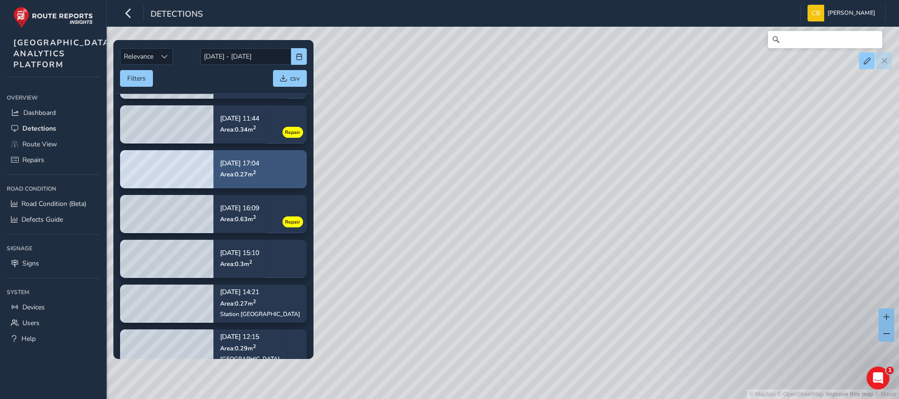
click at [220, 175] on div "Sep 23, 17:04 Area: 0.27 m 2" at bounding box center [239, 169] width 52 height 44
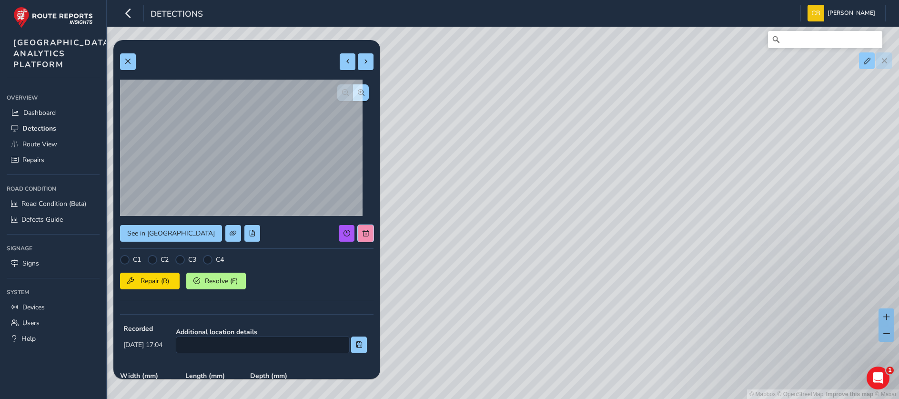
click at [358, 229] on button at bounding box center [366, 233] width 16 height 17
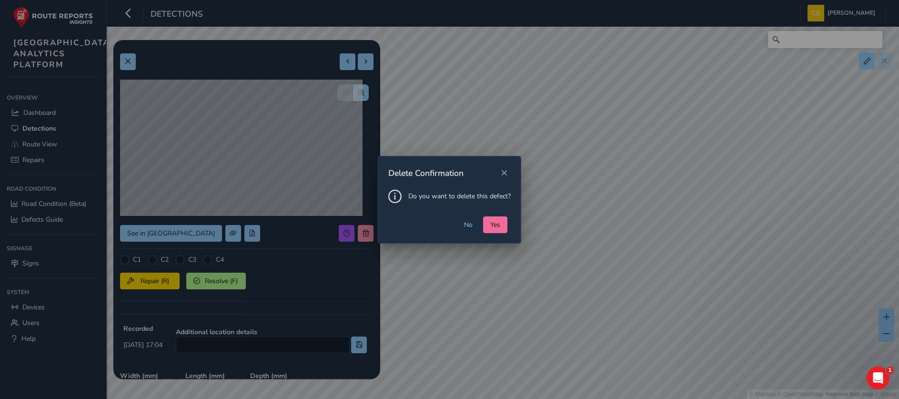
click at [498, 225] on span "Yes" at bounding box center [495, 224] width 10 height 9
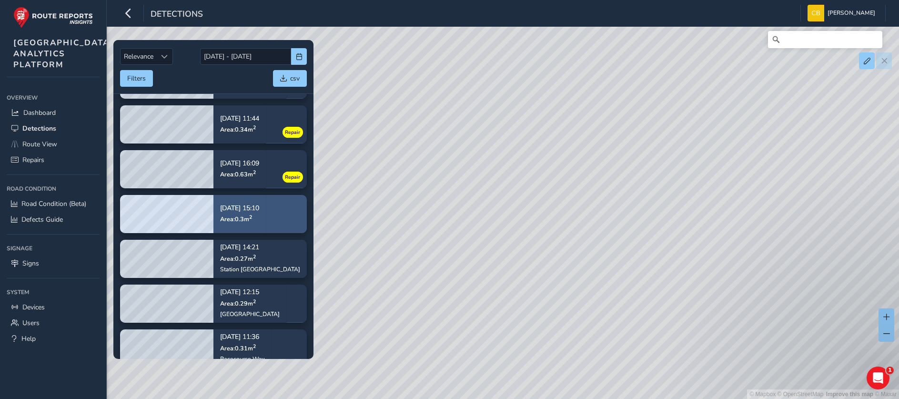
click at [221, 210] on p "Sep 23, 15:10" at bounding box center [239, 208] width 39 height 7
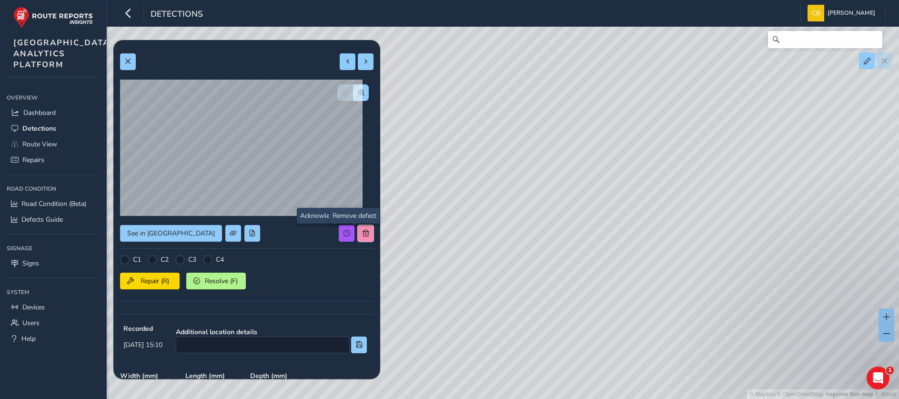
click at [360, 240] on button at bounding box center [366, 233] width 16 height 17
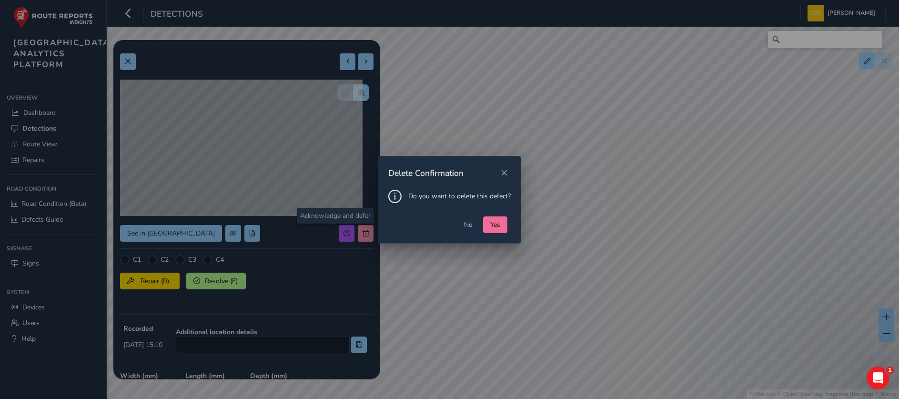
click at [494, 225] on span "Yes" at bounding box center [495, 224] width 10 height 9
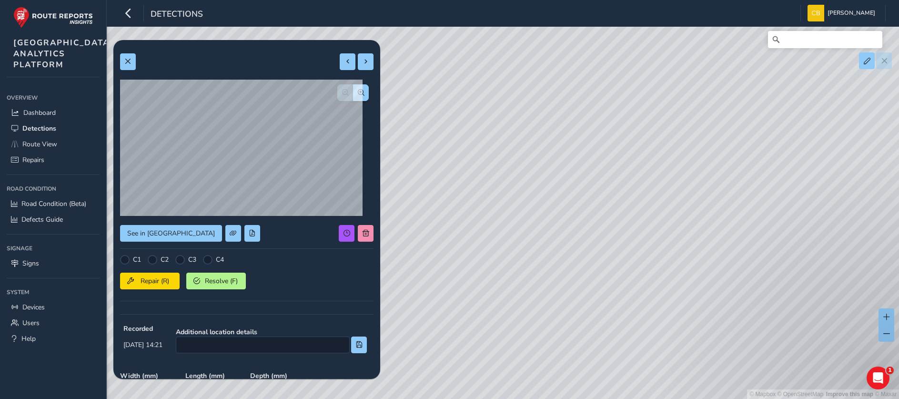
click at [360, 223] on div "See in Route View C1 C2 C3 C4 Repair (R) Resolve (F) Recorded Sep 23 2025, 14:2…" at bounding box center [246, 291] width 253 height 489
click at [360, 231] on button at bounding box center [366, 233] width 16 height 17
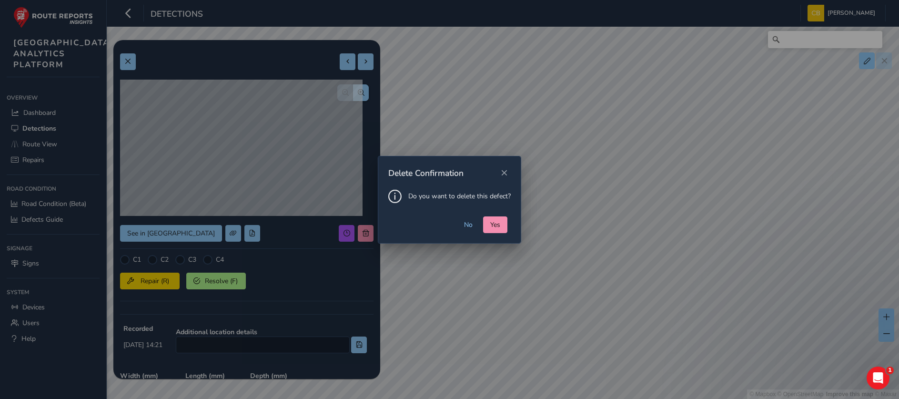
click at [514, 216] on div "No Yes" at bounding box center [449, 229] width 142 height 27
click at [502, 220] on button "Yes" at bounding box center [495, 224] width 24 height 17
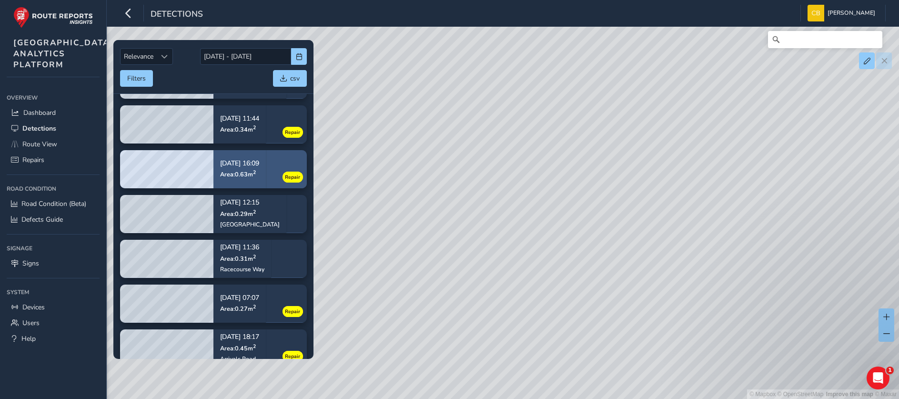
click at [244, 181] on div "Sep 16, 16:09 Area: 0.63 m 2" at bounding box center [239, 168] width 39 height 31
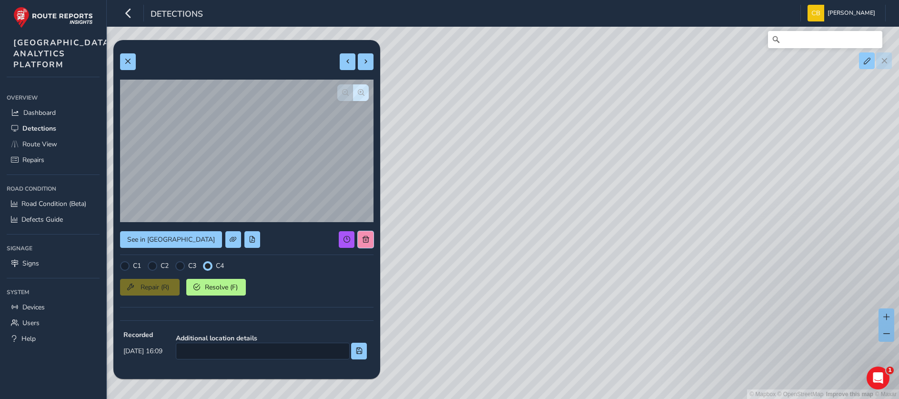
click at [362, 236] on span at bounding box center [365, 239] width 7 height 7
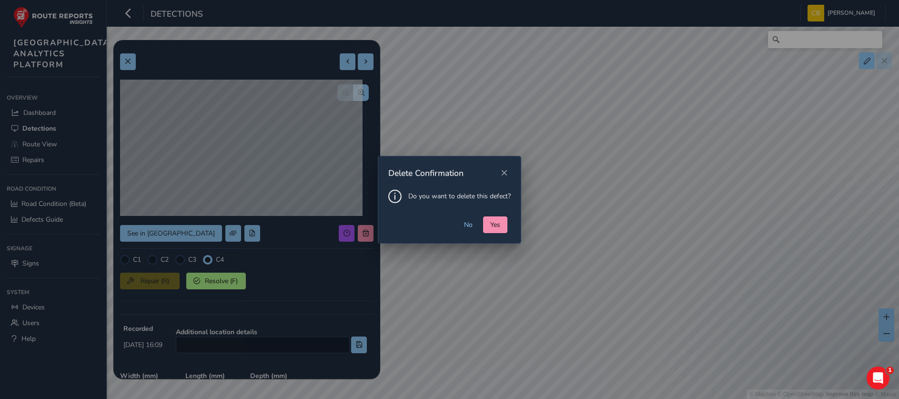
click at [482, 231] on div "No Yes" at bounding box center [449, 229] width 142 height 27
click at [490, 231] on button "Yes" at bounding box center [495, 224] width 24 height 17
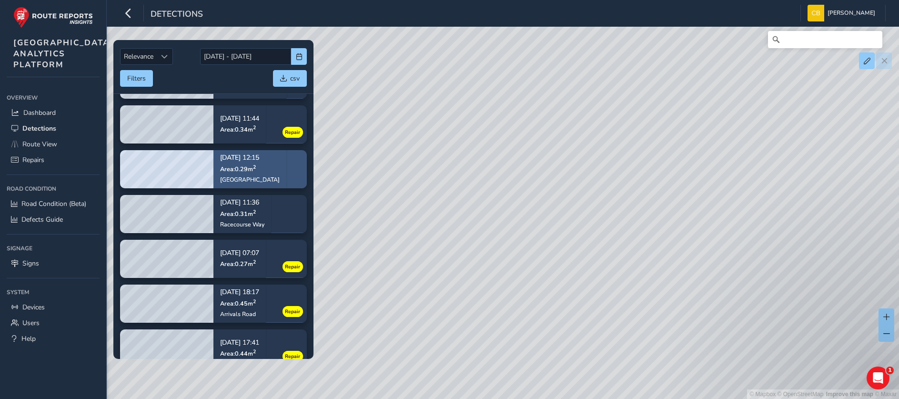
click at [231, 175] on div "Sep 23, 12:15 Area: 0.29 m 2 Longbridge Way" at bounding box center [250, 169] width 60 height 42
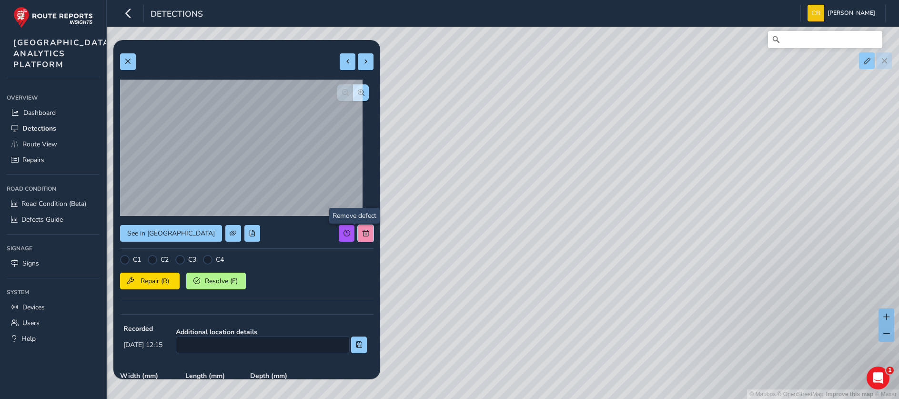
click at [360, 230] on button at bounding box center [366, 233] width 16 height 17
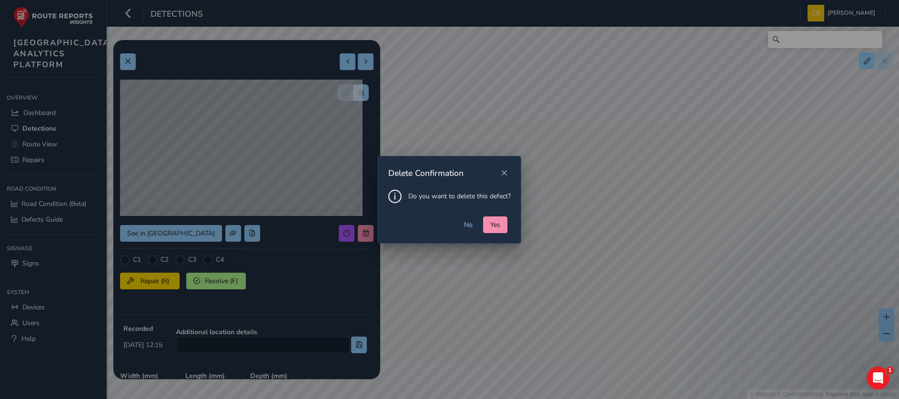
click at [510, 223] on div "No Yes" at bounding box center [449, 229] width 142 height 27
click at [501, 223] on button "Yes" at bounding box center [495, 224] width 24 height 17
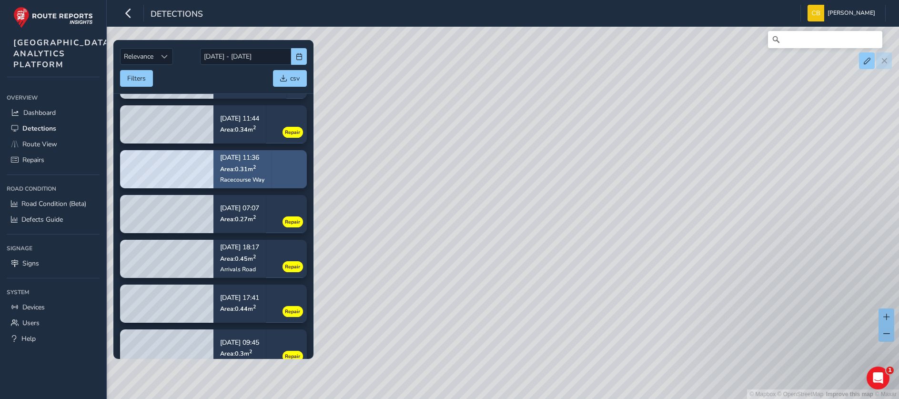
click at [222, 185] on div "Sep 23, 11:36 Area: 0.31 m 2 Racecourse Way" at bounding box center [242, 169] width 44 height 42
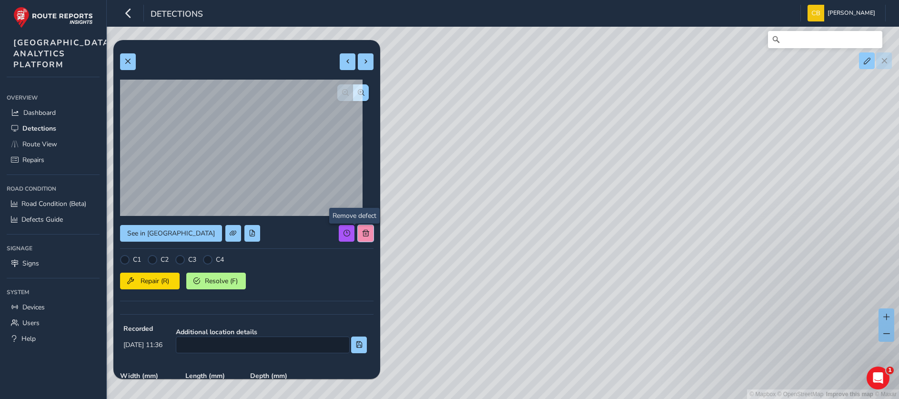
click at [362, 231] on span at bounding box center [365, 233] width 7 height 7
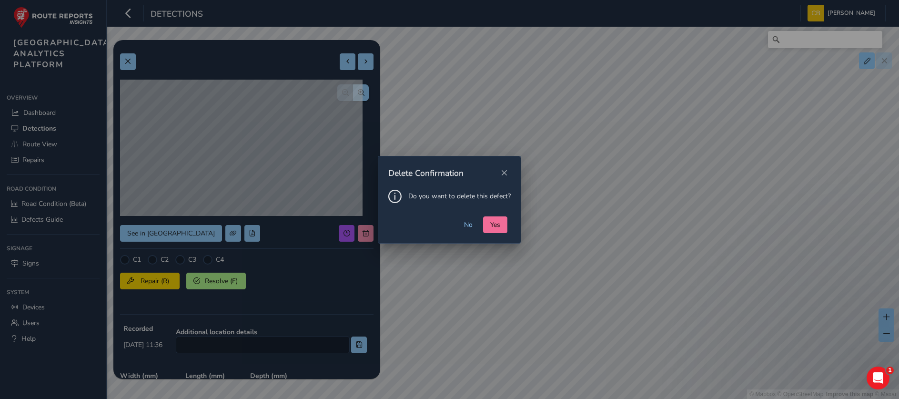
click at [497, 226] on span "Yes" at bounding box center [495, 224] width 10 height 9
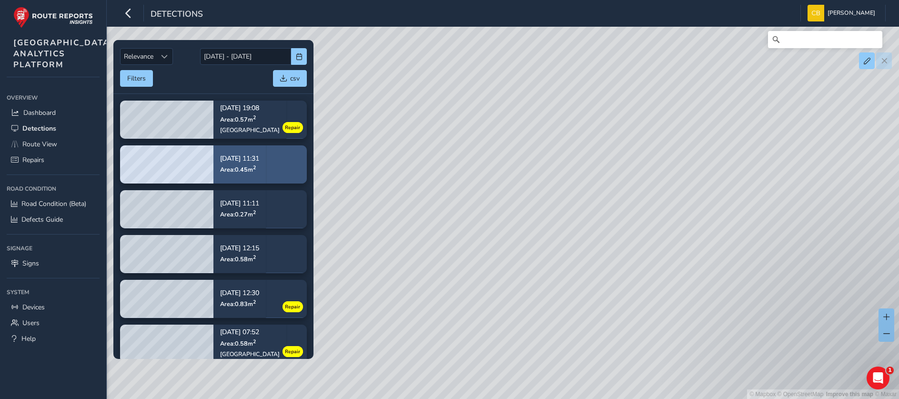
click at [233, 167] on span "Area: 0.45 m 2" at bounding box center [238, 169] width 36 height 8
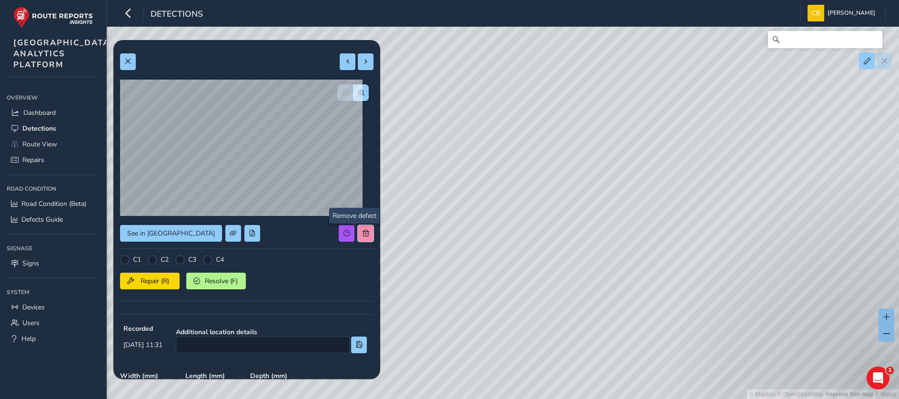
click at [362, 231] on span at bounding box center [365, 233] width 7 height 7
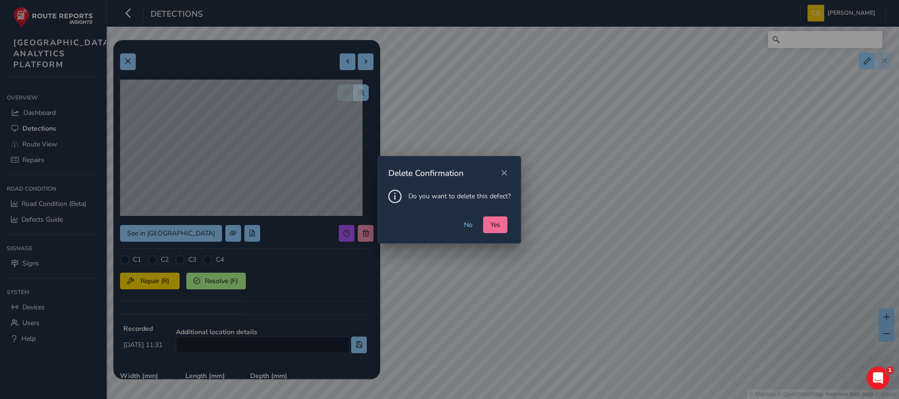
click at [485, 220] on button "Yes" at bounding box center [495, 224] width 24 height 17
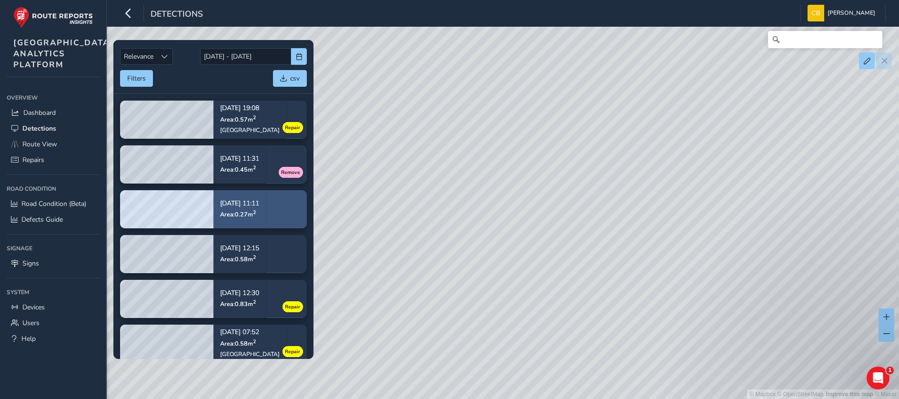
click at [264, 205] on div "Sep 24, 11:11 Area: 0.27 m 2" at bounding box center [239, 209] width 52 height 44
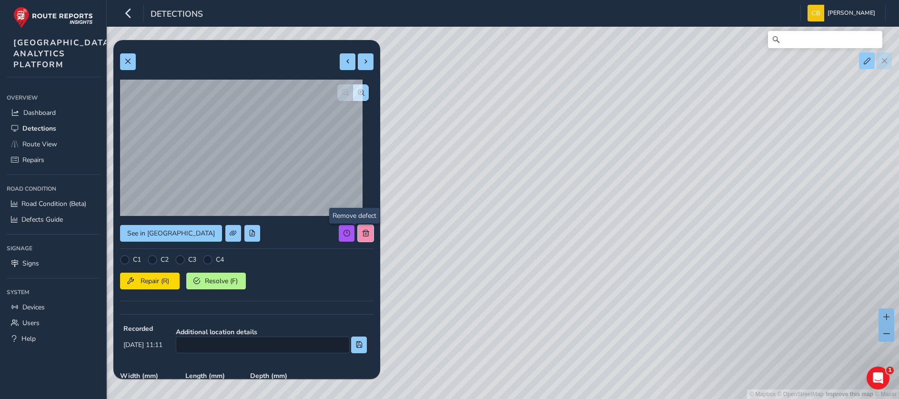
click at [362, 232] on span at bounding box center [365, 233] width 7 height 7
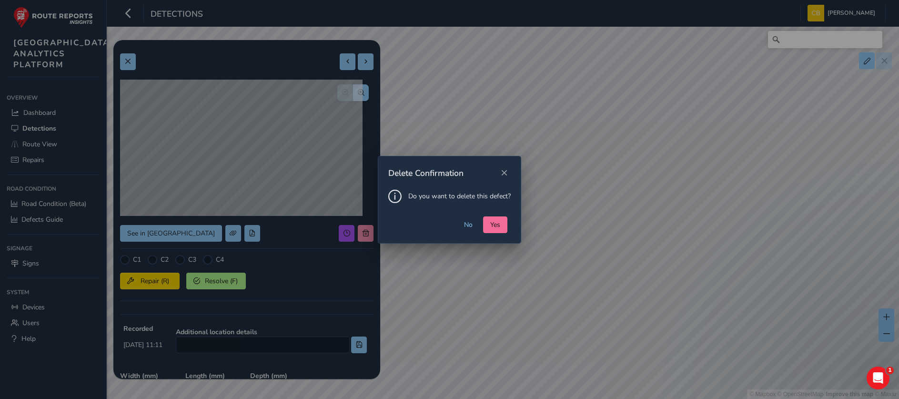
click at [497, 225] on span "Yes" at bounding box center [495, 224] width 10 height 9
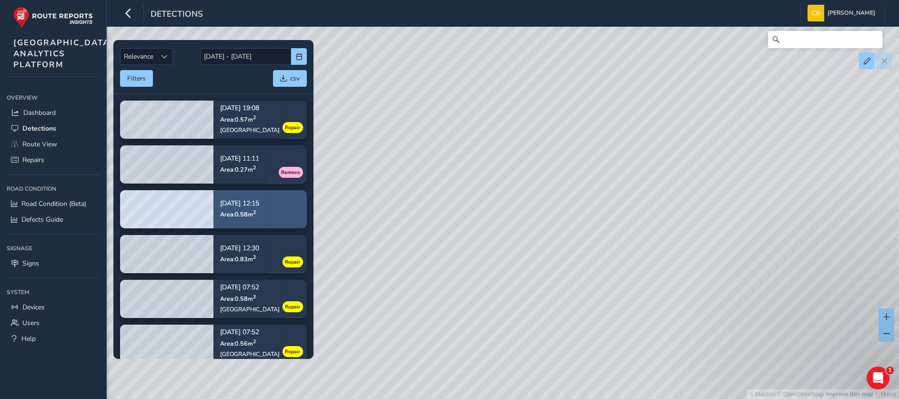
click at [266, 196] on div "Sep 23, 12:15 Area: 0.58 m 2" at bounding box center [239, 209] width 52 height 44
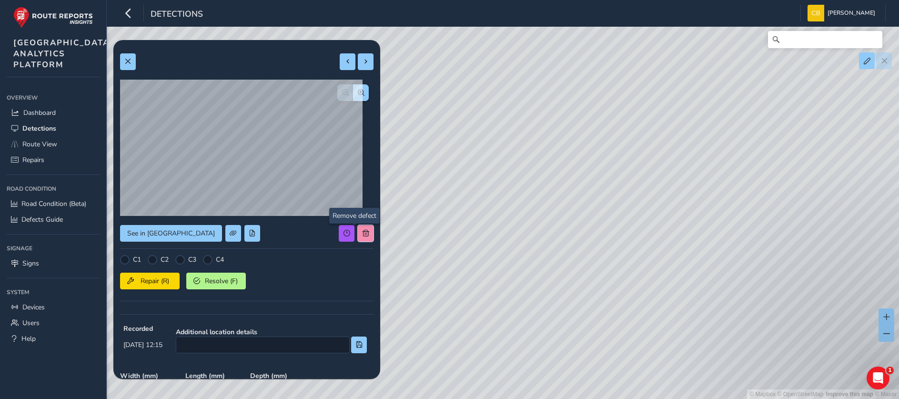
click at [362, 230] on span at bounding box center [365, 233] width 7 height 7
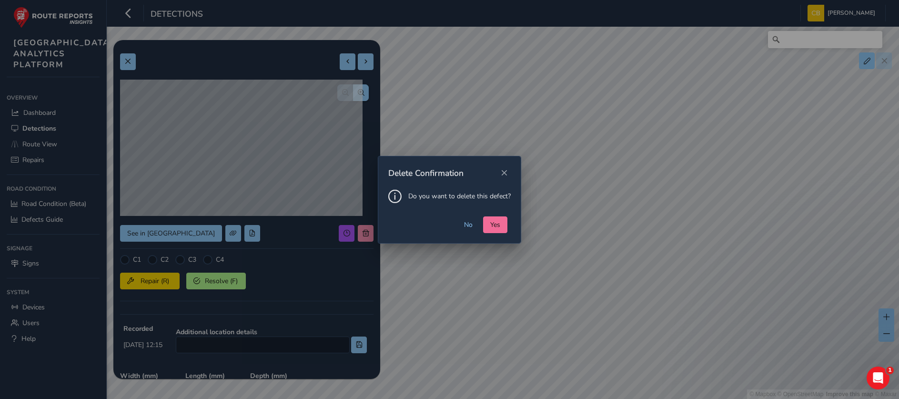
click at [485, 226] on button "Yes" at bounding box center [495, 224] width 24 height 17
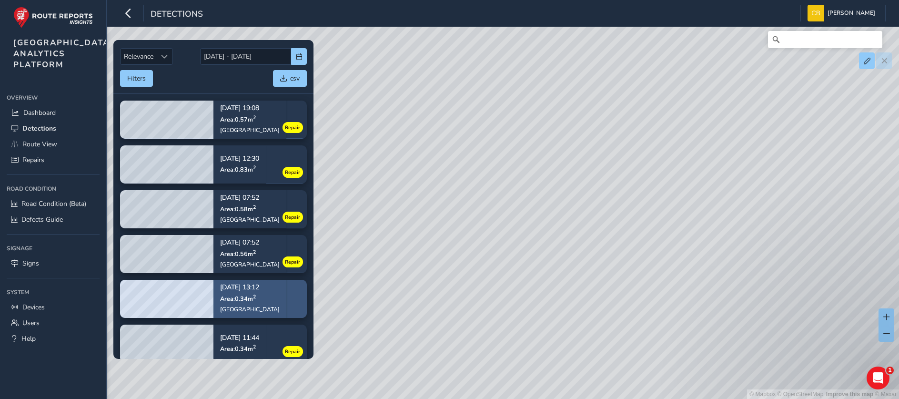
click at [249, 296] on span "Area: 0.34 m 2" at bounding box center [238, 298] width 36 height 8
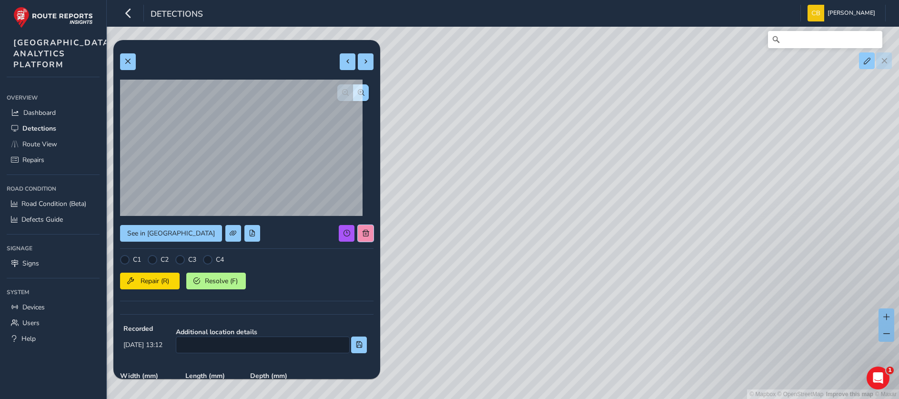
click at [362, 230] on span at bounding box center [365, 233] width 7 height 7
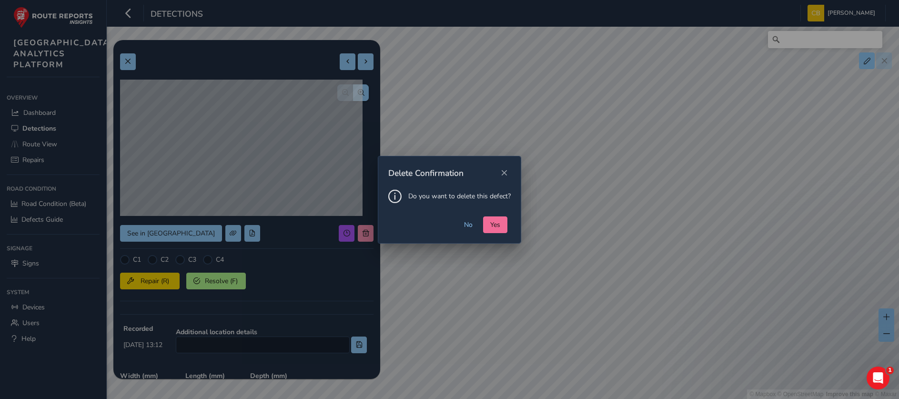
click at [499, 228] on span "Yes" at bounding box center [495, 224] width 10 height 9
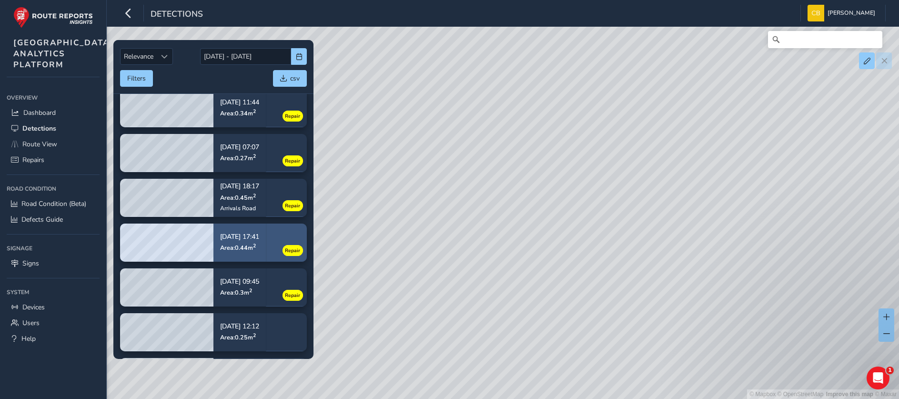
scroll to position [381, 0]
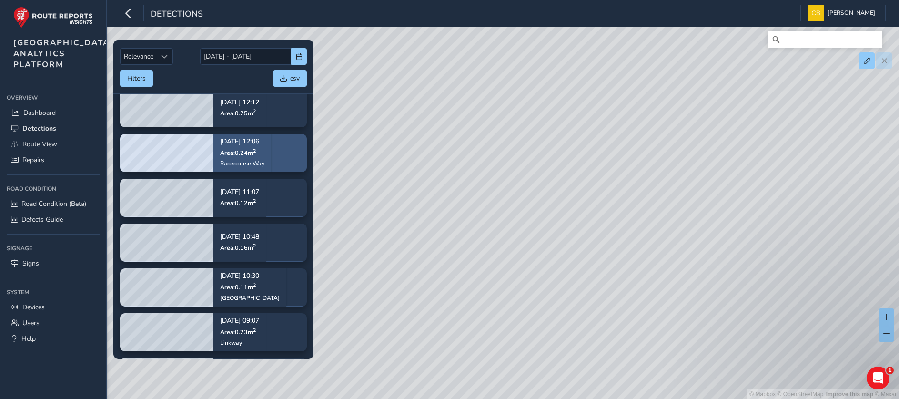
click at [253, 158] on div "Sep 24, 12:06 Area: 0.24 m 2 Racecourse Way" at bounding box center [242, 152] width 44 height 42
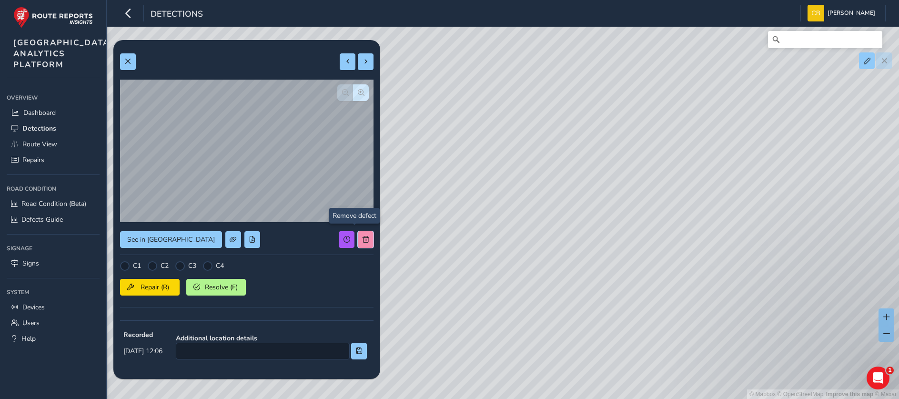
click at [358, 235] on button at bounding box center [366, 239] width 16 height 17
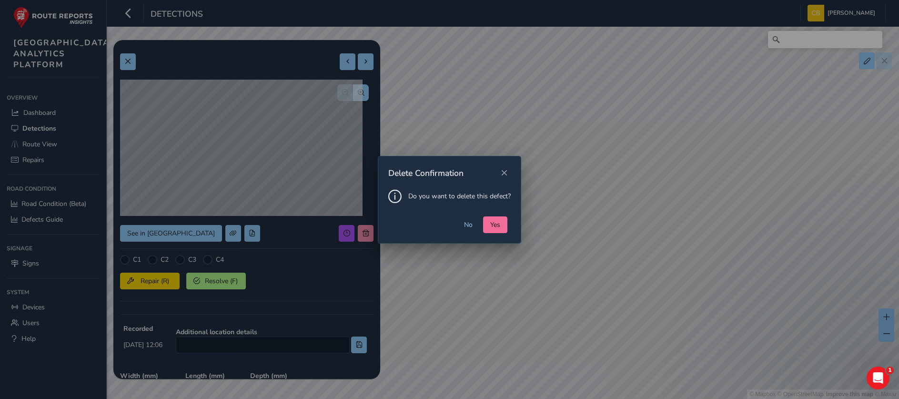
click at [490, 224] on span "Yes" at bounding box center [495, 224] width 10 height 9
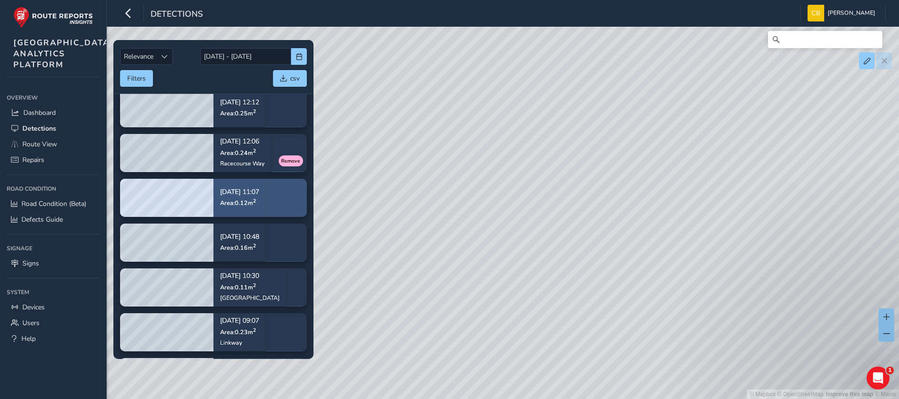
click at [250, 215] on div "Sep 24, 11:07 Area: 0.12 m 2" at bounding box center [239, 197] width 52 height 44
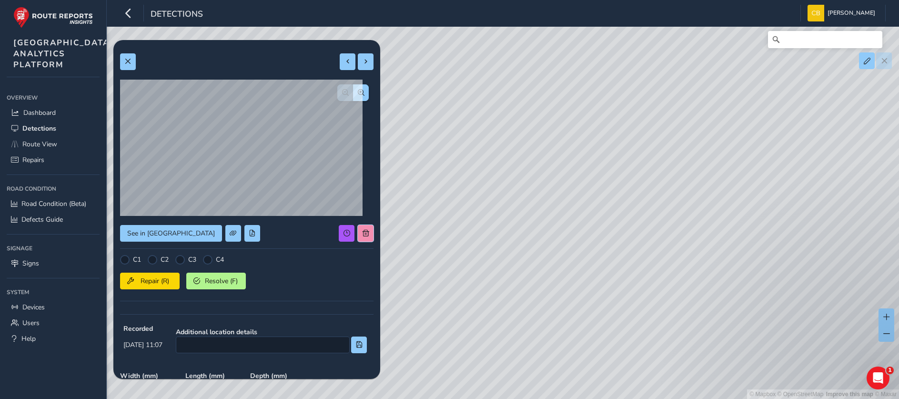
click at [362, 233] on span at bounding box center [365, 233] width 7 height 7
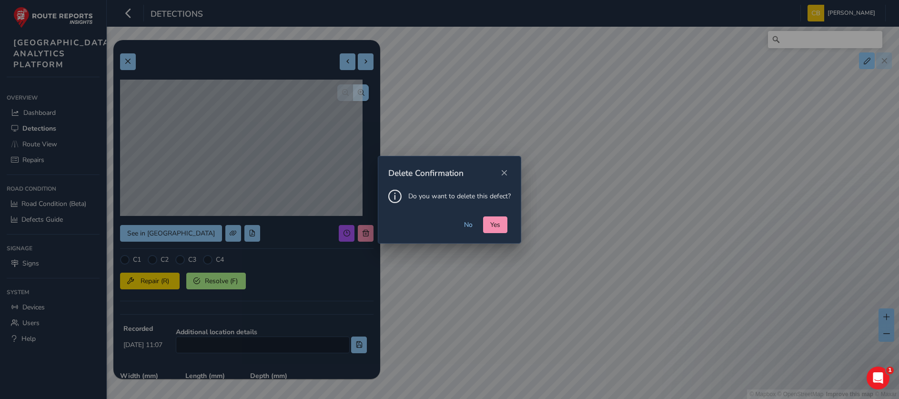
click at [492, 232] on div "No Yes" at bounding box center [449, 229] width 142 height 27
click at [491, 230] on button "Yes" at bounding box center [495, 224] width 24 height 17
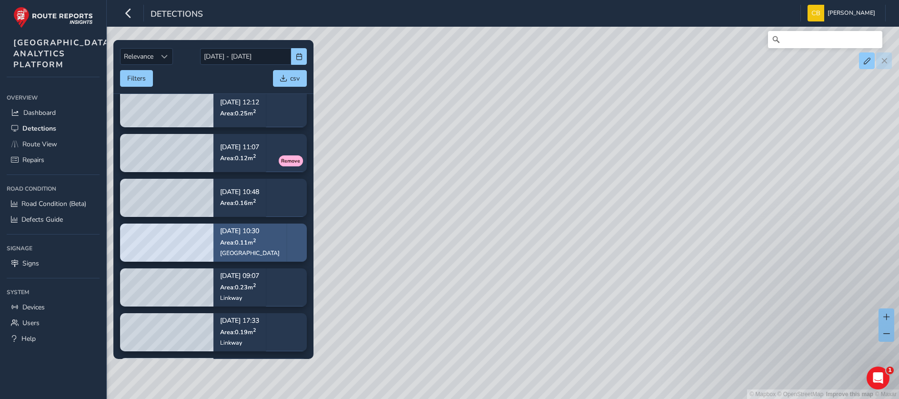
click at [270, 255] on div "Sep 24, 10:30 Area: 0.11 m 2 Buckingham Gate" at bounding box center [249, 241] width 73 height 55
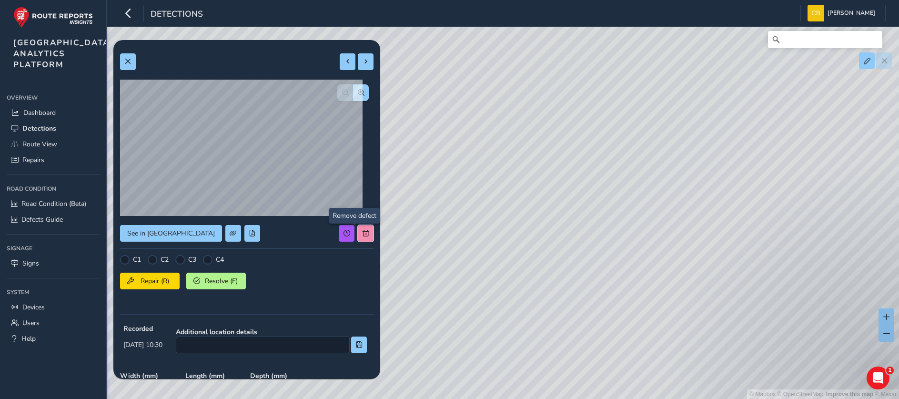
click at [358, 229] on button at bounding box center [366, 233] width 16 height 17
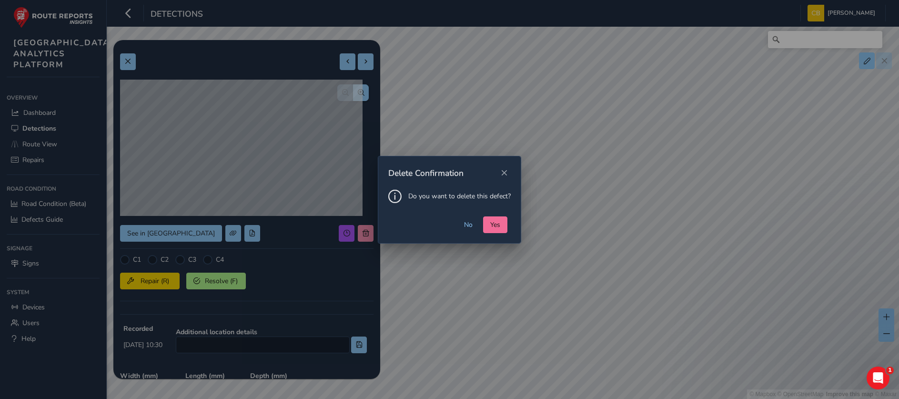
click at [490, 224] on span "Yes" at bounding box center [495, 224] width 10 height 9
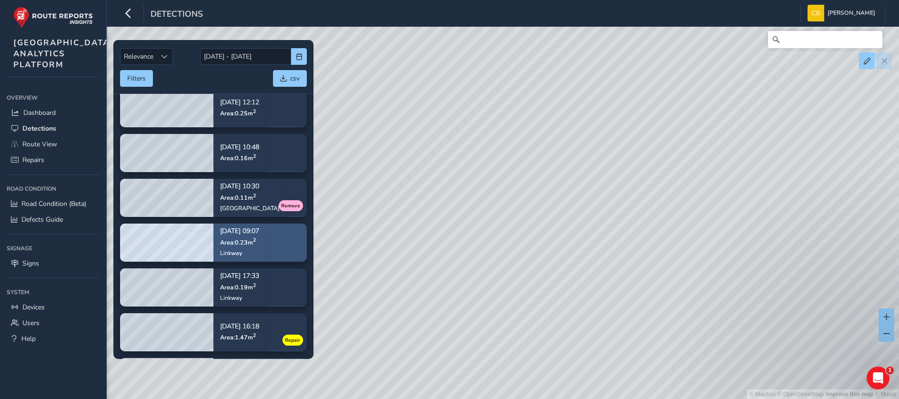
click at [256, 243] on sup "2" at bounding box center [254, 239] width 3 height 7
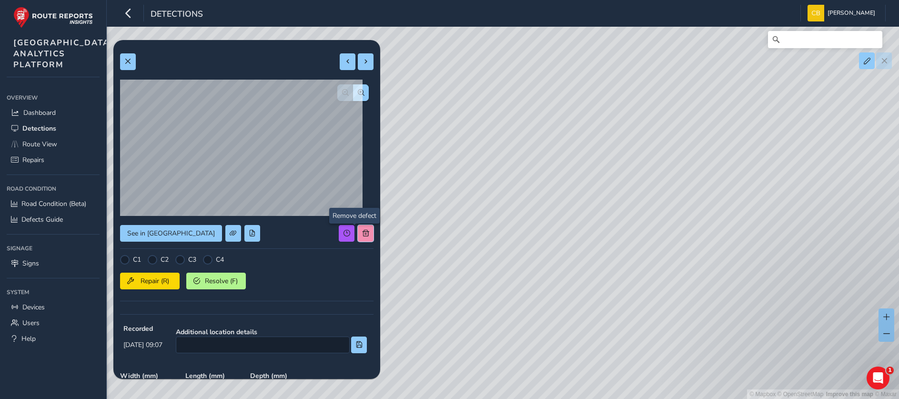
click at [358, 229] on button at bounding box center [366, 233] width 16 height 17
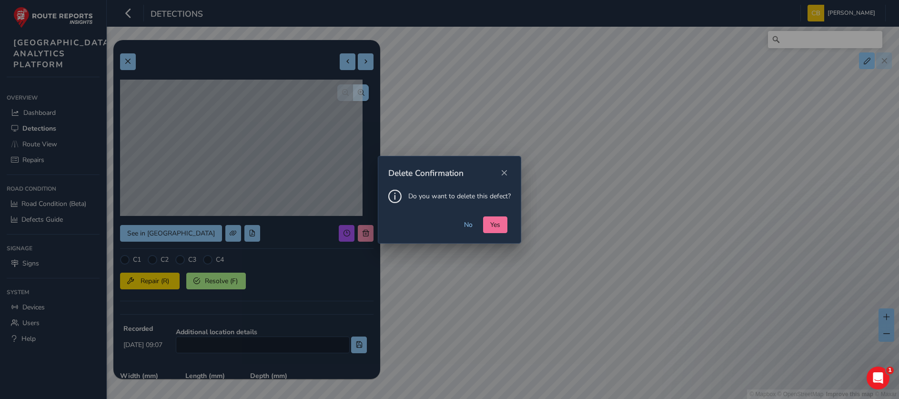
click at [483, 223] on div "No Yes" at bounding box center [449, 229] width 142 height 27
click at [489, 229] on button "Yes" at bounding box center [495, 224] width 24 height 17
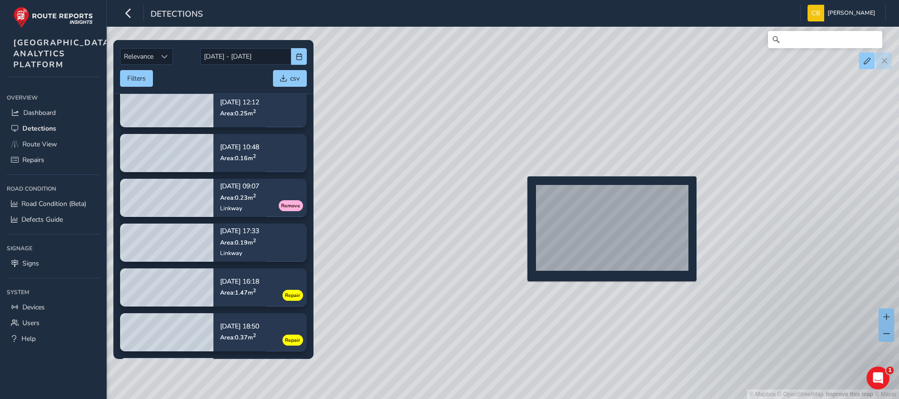
click at [521, 191] on div "© Mapbox © OpenStreetMap Improve this map © Maxar" at bounding box center [449, 199] width 899 height 399
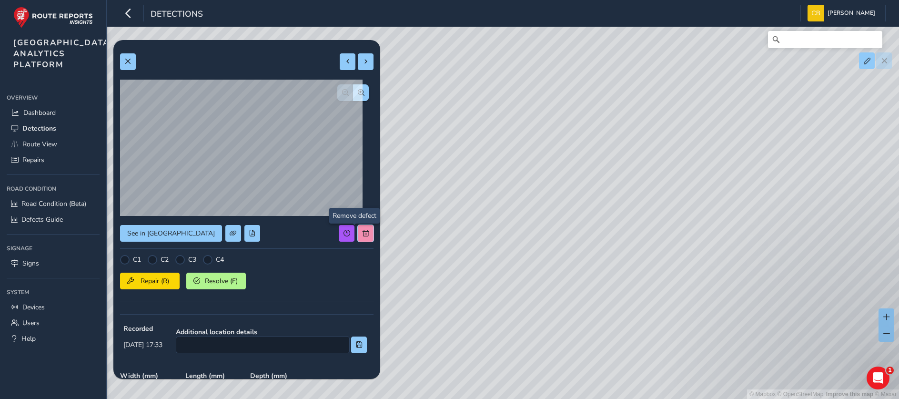
click at [358, 227] on button at bounding box center [366, 233] width 16 height 17
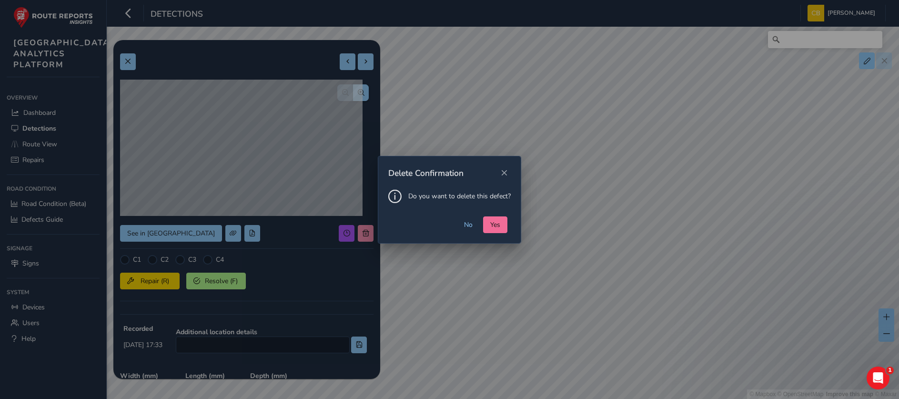
click at [487, 225] on button "Yes" at bounding box center [495, 224] width 24 height 17
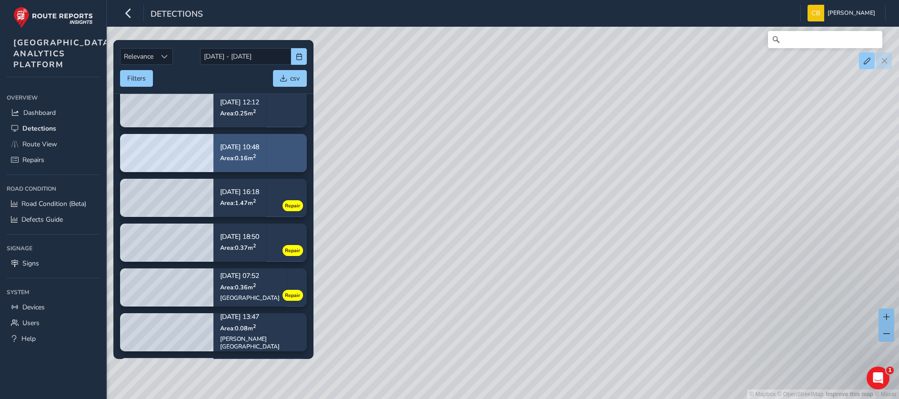
click at [245, 164] on div "Sep 24, 10:48 Area: 0.16 m 2" at bounding box center [239, 152] width 39 height 31
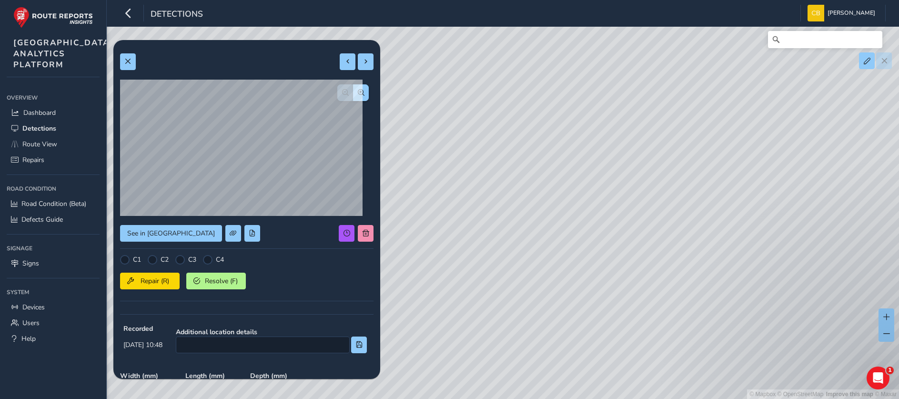
click at [355, 221] on div "See in Route View C1 C2 C3 C4 Repair (R) Resolve (F) Recorded Sep 24 2025, 10:4…" at bounding box center [246, 291] width 253 height 489
click at [360, 226] on button at bounding box center [366, 233] width 16 height 17
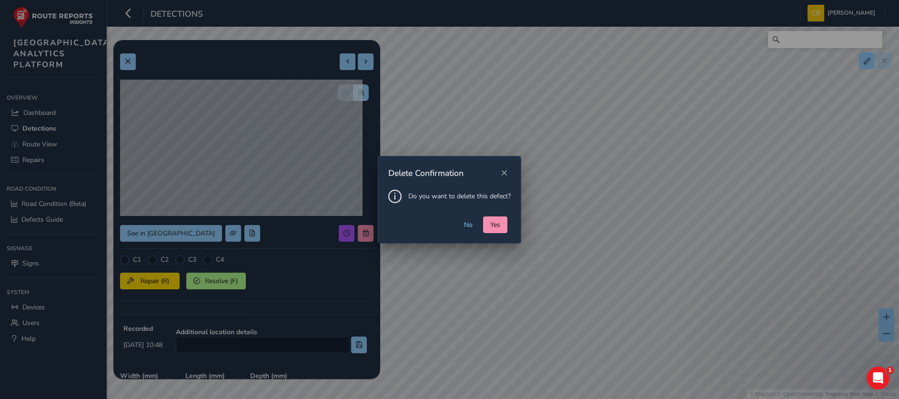
click at [503, 222] on button "Yes" at bounding box center [495, 224] width 24 height 17
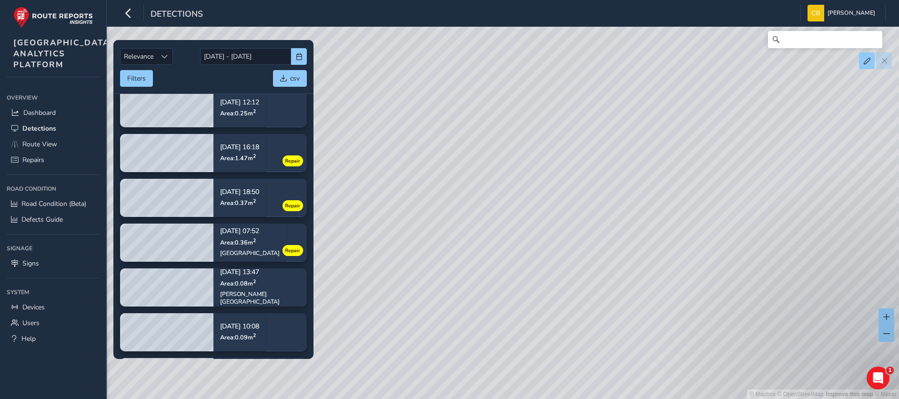
click at [256, 129] on tbody "Sep 23, 07:07 Area: 0.27 m 2 Repair Sep 22, 18:17 Area: 0.45 m 2 Arrivals Road …" at bounding box center [213, 331] width 200 height 857
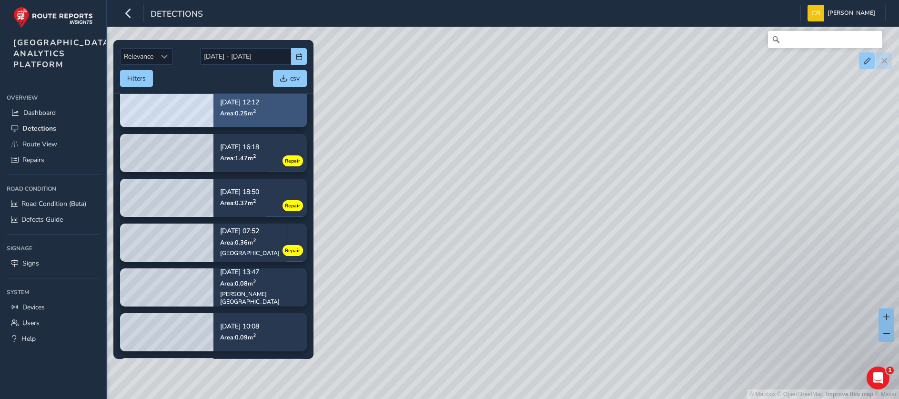
click at [256, 118] on div "Sep 24, 12:12 Area: 0.25 m 2" at bounding box center [239, 107] width 39 height 31
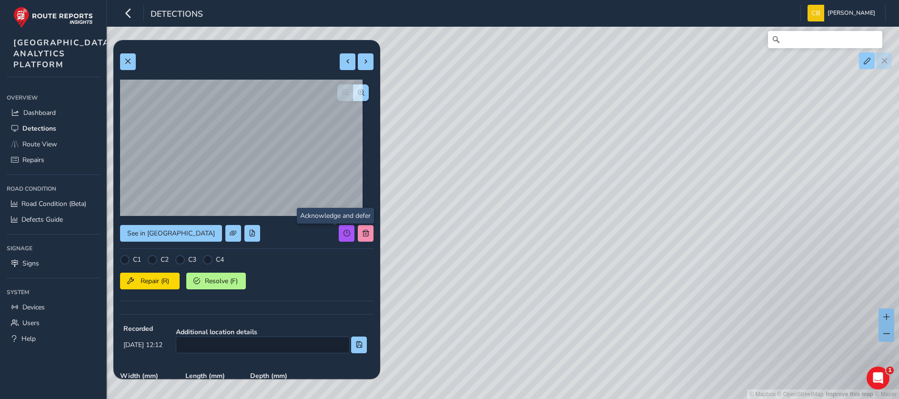
click at [351, 235] on div "See in Route View C1 C2 C3 C4 Repair (R) Resolve (F) Recorded Sep 24 2025, 12:1…" at bounding box center [246, 291] width 253 height 489
click at [362, 235] on span at bounding box center [365, 233] width 7 height 7
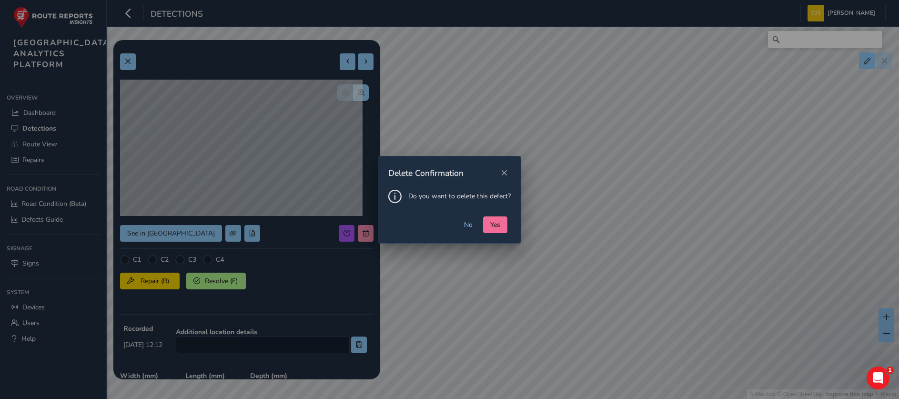
click at [489, 217] on button "Yes" at bounding box center [495, 224] width 24 height 17
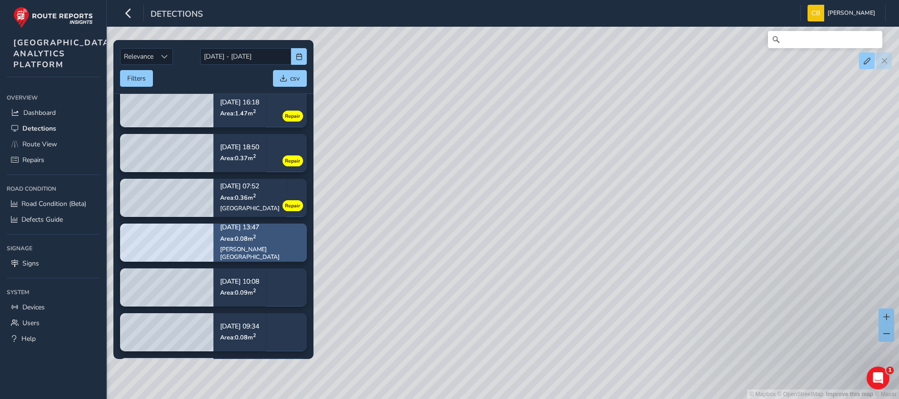
click at [220, 242] on span "Area: 0.08 m 2" at bounding box center [238, 238] width 36 height 8
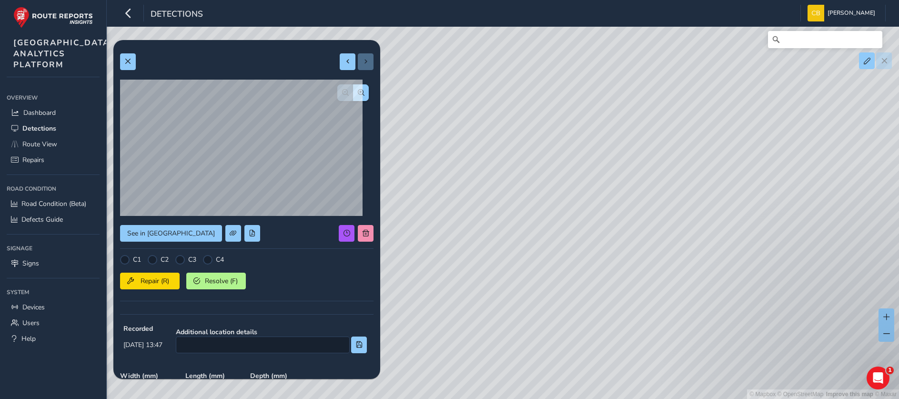
click at [355, 221] on div "See in Route View C1 C2 C3 C4 Repair (R) Resolve (F) Recorded Sep 24 2025, 13:4…" at bounding box center [246, 291] width 253 height 489
click at [362, 230] on span at bounding box center [365, 233] width 7 height 7
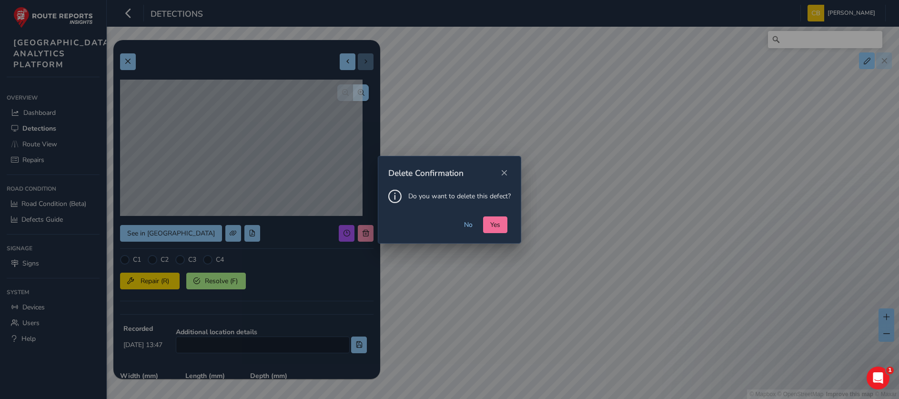
click at [499, 224] on span "Yes" at bounding box center [495, 224] width 10 height 9
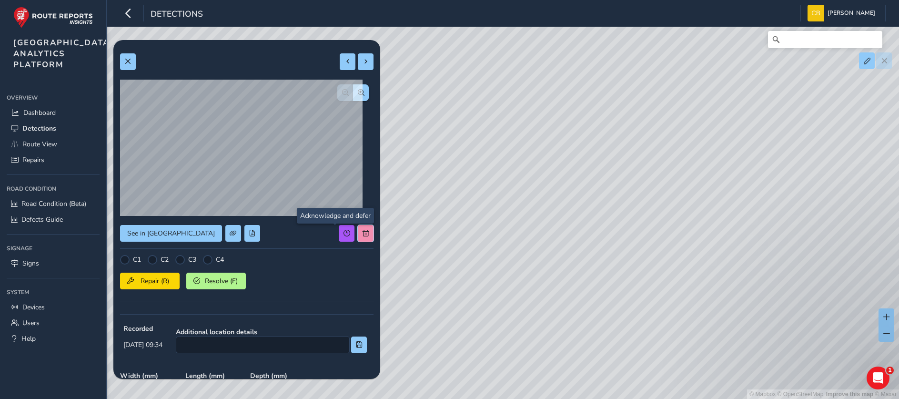
click at [358, 228] on button at bounding box center [366, 233] width 16 height 17
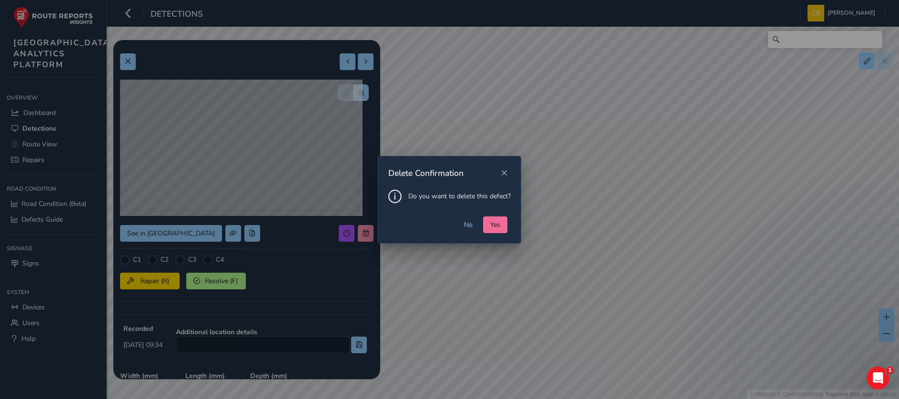
click at [493, 224] on span "Yes" at bounding box center [495, 224] width 10 height 9
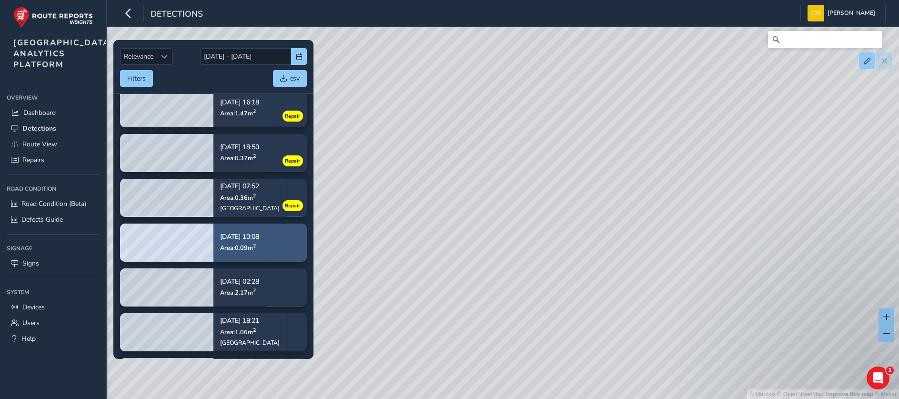
click at [222, 250] on span "Area: 0.09 m 2" at bounding box center [238, 247] width 36 height 8
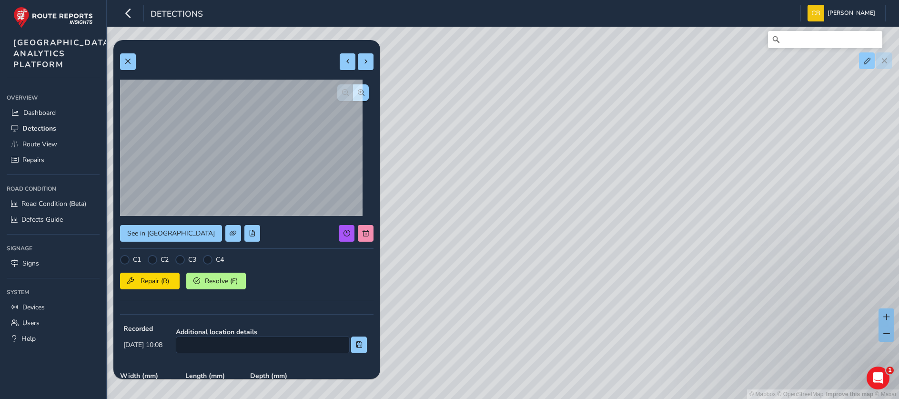
click at [362, 231] on div "See in Route View C1 C2 C3 C4 Repair (R) Resolve (F) Recorded Sep 24 2025, 10:0…" at bounding box center [246, 291] width 267 height 502
click at [362, 230] on span at bounding box center [365, 233] width 7 height 7
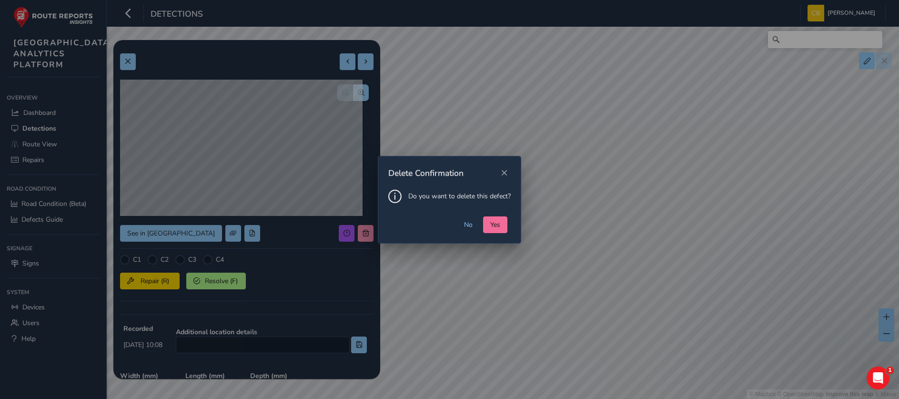
click at [493, 223] on span "Yes" at bounding box center [495, 224] width 10 height 9
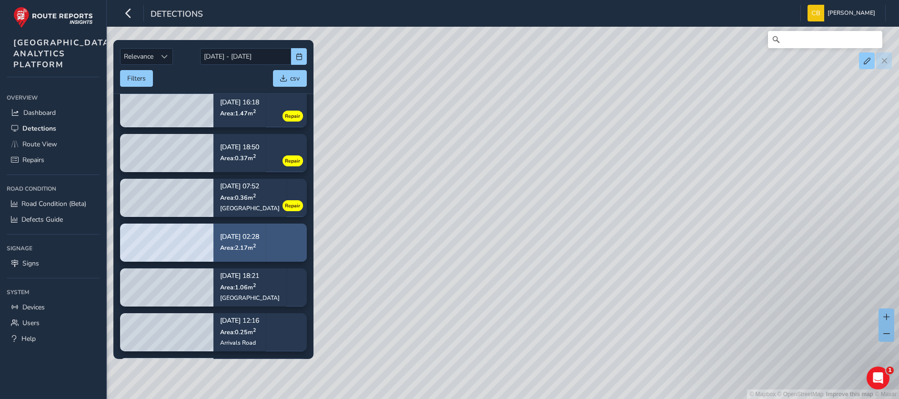
click at [254, 258] on div "Sep 24, 02:28 Area: 2.17 m 2" at bounding box center [239, 242] width 52 height 44
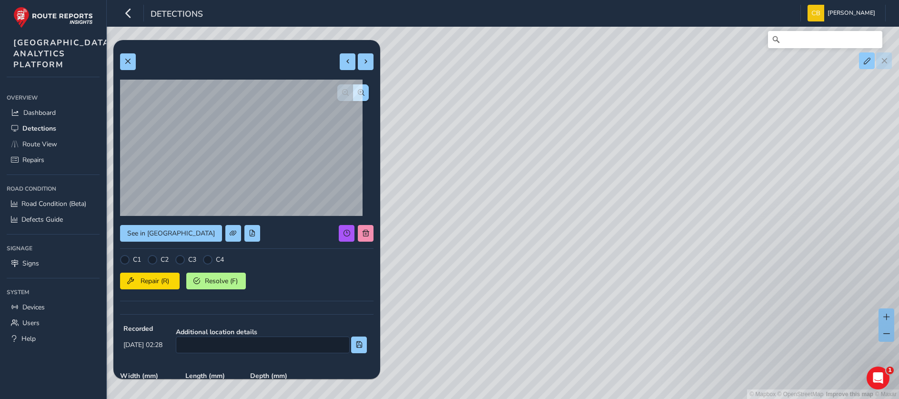
click at [353, 242] on div "See in Route View C1 C2 C3 C4 Repair (R) Resolve (F) Recorded Sep 24 2025, 02:2…" at bounding box center [246, 291] width 253 height 489
click at [353, 236] on div "See in Route View C1 C2 C3 C4 Repair (R) Resolve (F) Recorded Sep 24 2025, 02:2…" at bounding box center [246, 291] width 253 height 489
click at [362, 234] on span at bounding box center [365, 233] width 7 height 7
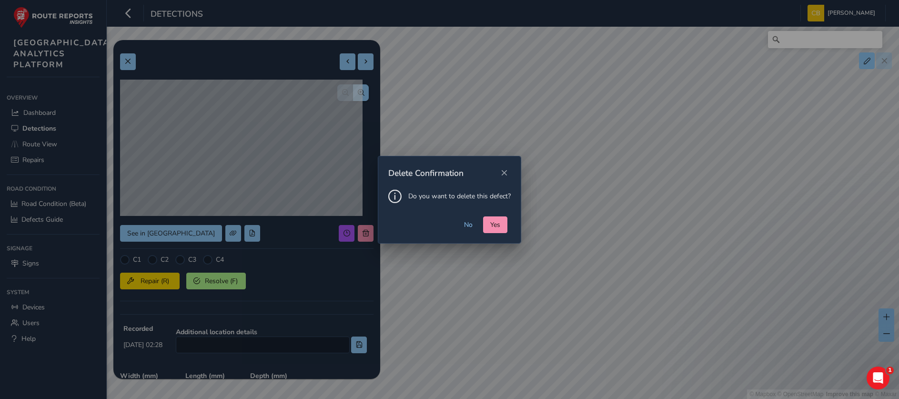
click at [498, 233] on div "No Yes" at bounding box center [449, 229] width 142 height 27
click at [492, 230] on button "Yes" at bounding box center [495, 224] width 24 height 17
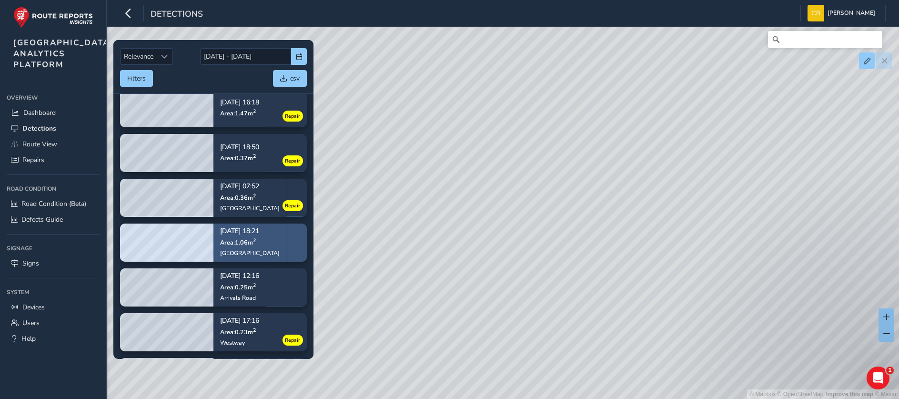
click at [240, 250] on div "Timberham Farm Road" at bounding box center [250, 253] width 60 height 8
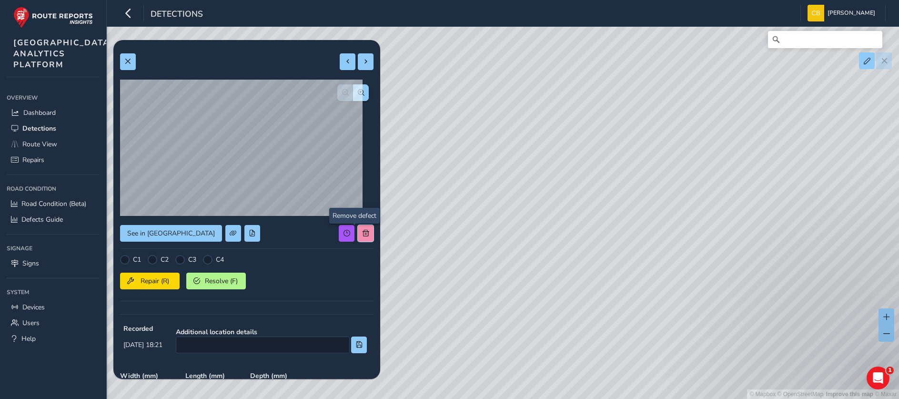
click at [358, 233] on button at bounding box center [366, 233] width 16 height 17
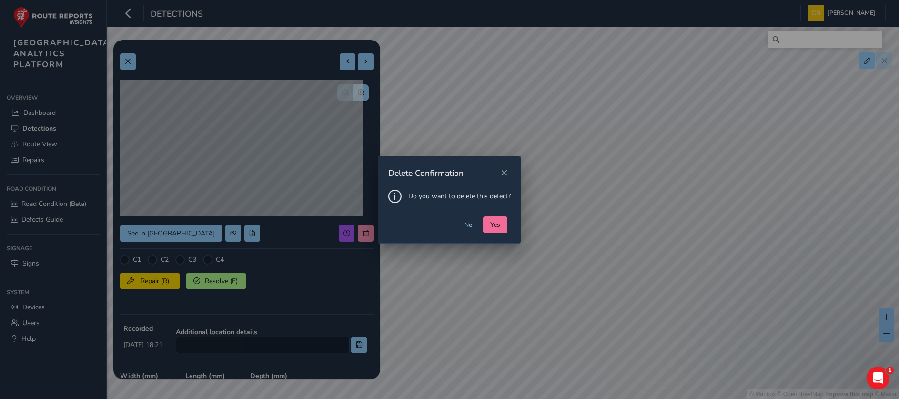
click at [499, 224] on span "Yes" at bounding box center [495, 224] width 10 height 9
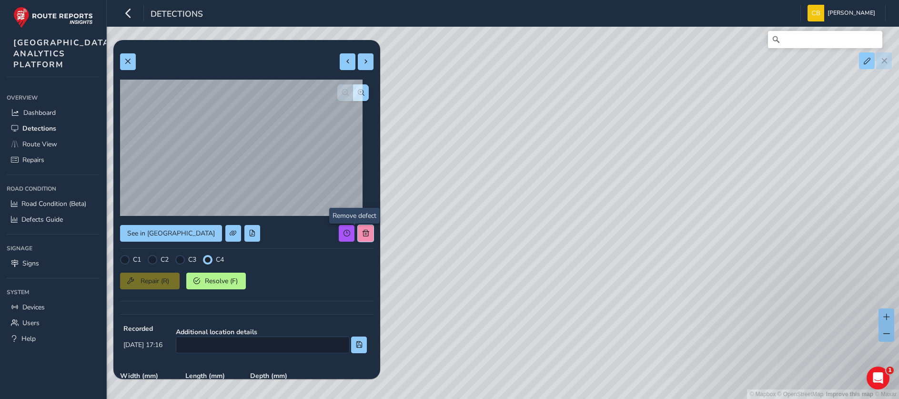
click at [362, 232] on span at bounding box center [365, 233] width 7 height 7
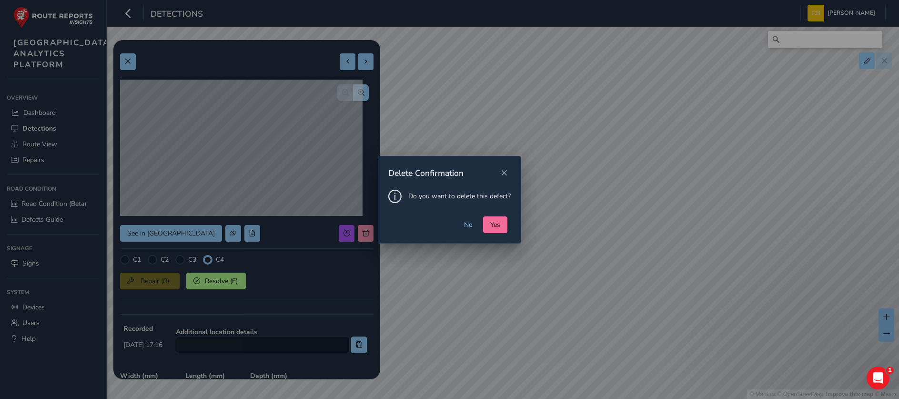
click at [496, 228] on span "Yes" at bounding box center [495, 224] width 10 height 9
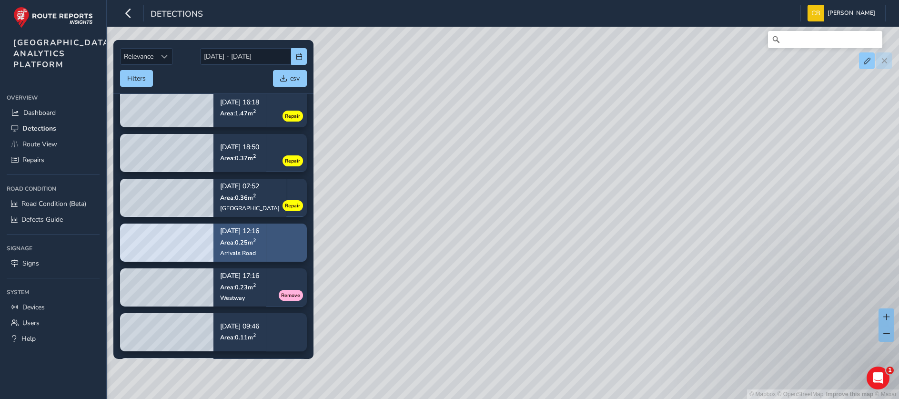
click at [256, 245] on span "Area: 0.25 m 2" at bounding box center [238, 242] width 36 height 8
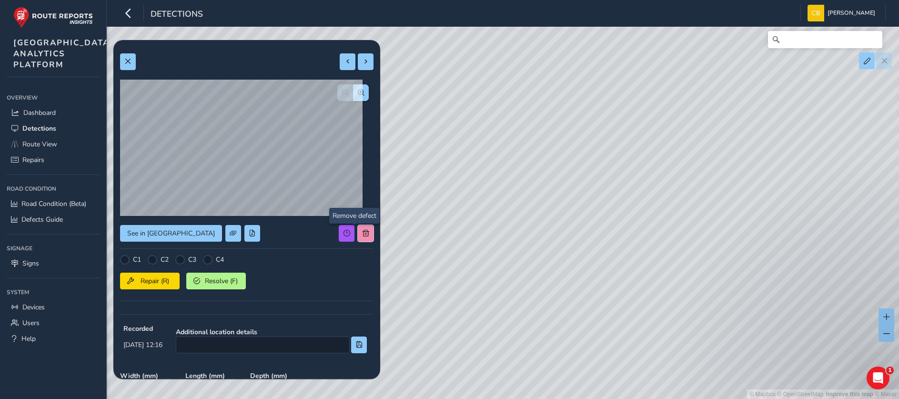
click at [358, 227] on button at bounding box center [366, 233] width 16 height 17
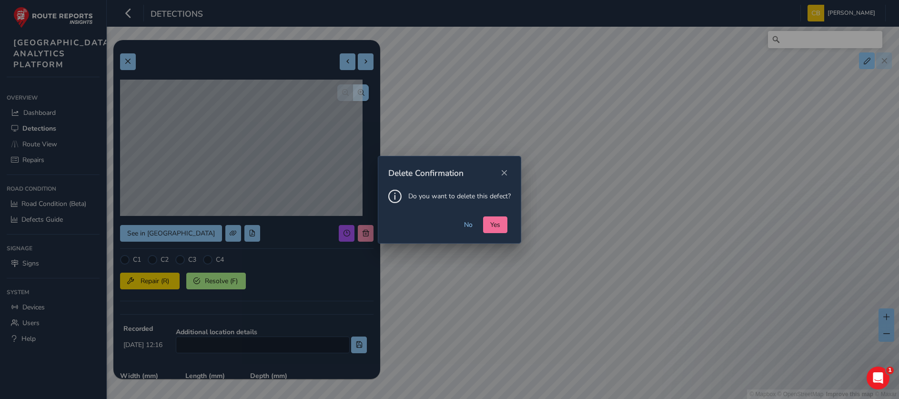
click at [496, 221] on span "Yes" at bounding box center [495, 224] width 10 height 9
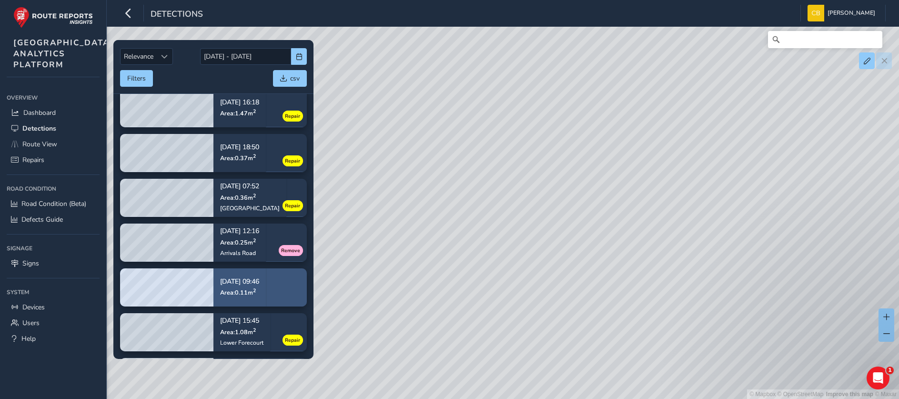
click at [249, 279] on p "Sep 22, 09:46" at bounding box center [239, 281] width 39 height 7
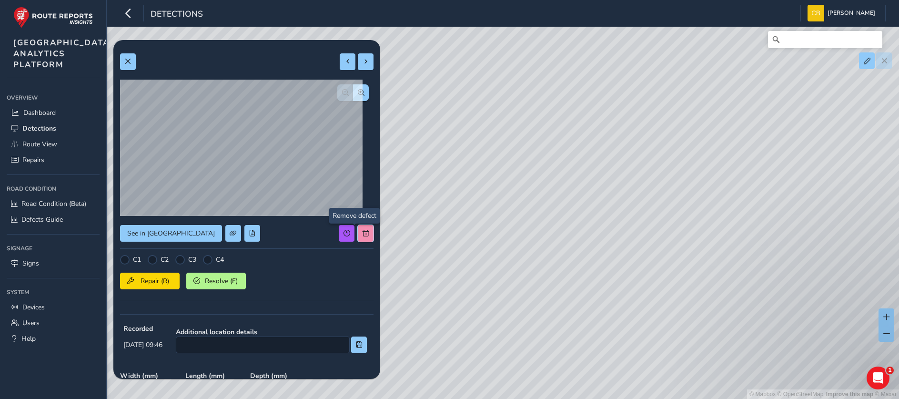
click at [362, 232] on span at bounding box center [365, 233] width 7 height 7
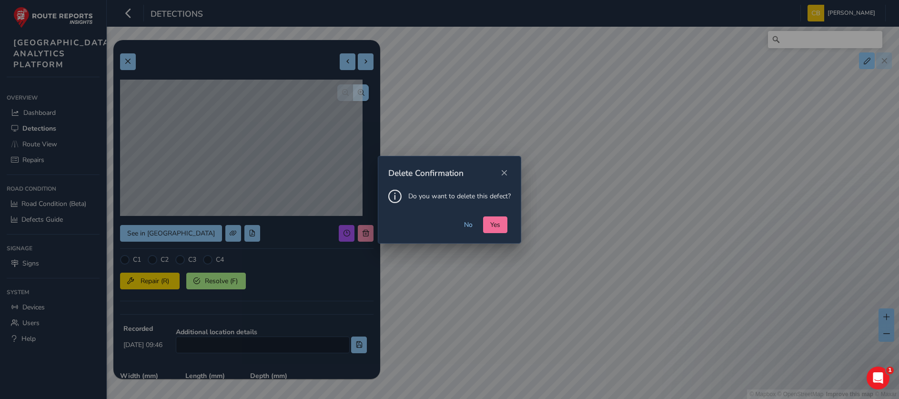
click at [505, 226] on button "Yes" at bounding box center [495, 224] width 24 height 17
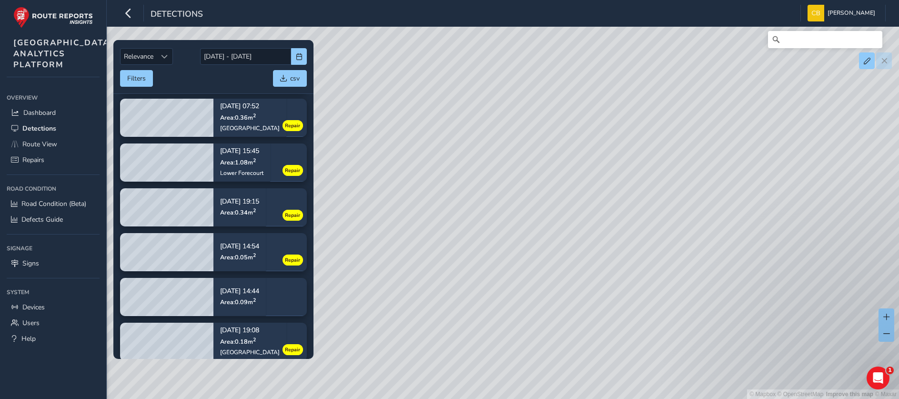
scroll to position [461, 0]
click at [268, 277] on tbody "Sep 23, 07:07 Area: 0.27 m 2 Repair Sep 22, 18:17 Area: 0.45 m 2 Arrivals Road …" at bounding box center [213, 139] width 200 height 633
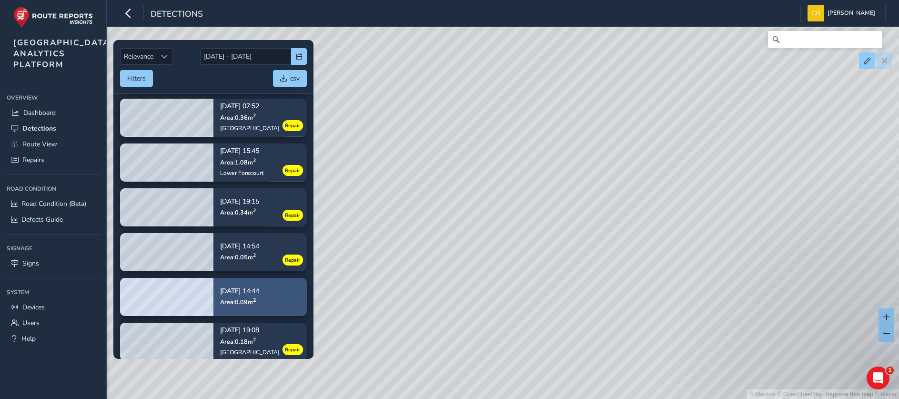
click at [266, 281] on div "Sep 21, 14:44 Area: 0.09 m 2" at bounding box center [239, 296] width 52 height 44
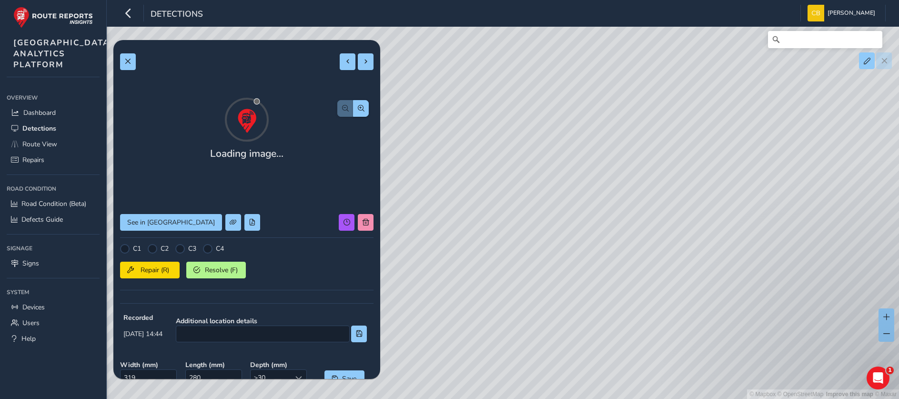
click at [273, 290] on div "C1 C2 C3 C4 Repair (R) Resolve (F)" at bounding box center [246, 270] width 253 height 52
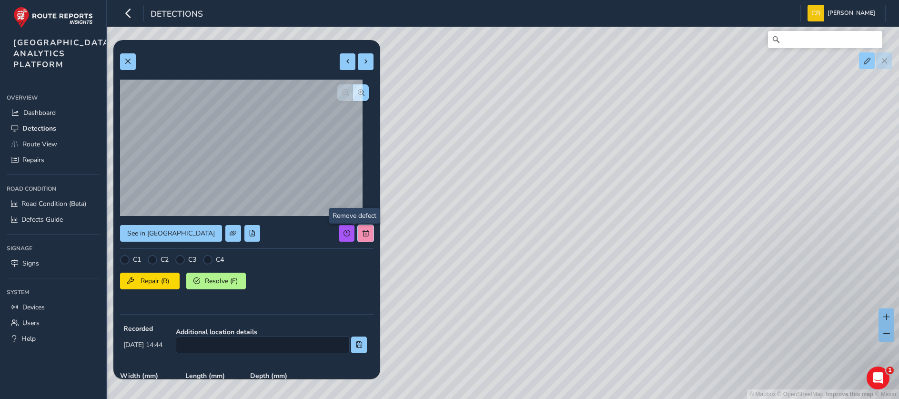
click at [358, 225] on button at bounding box center [366, 233] width 16 height 17
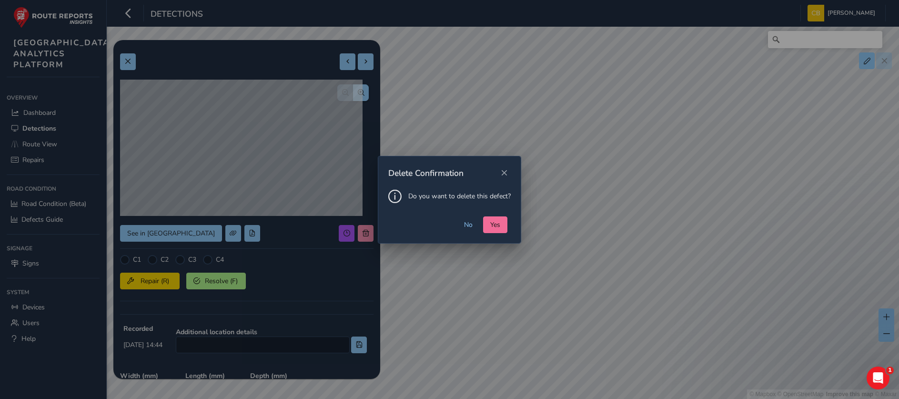
click at [500, 223] on span "Yes" at bounding box center [495, 224] width 10 height 9
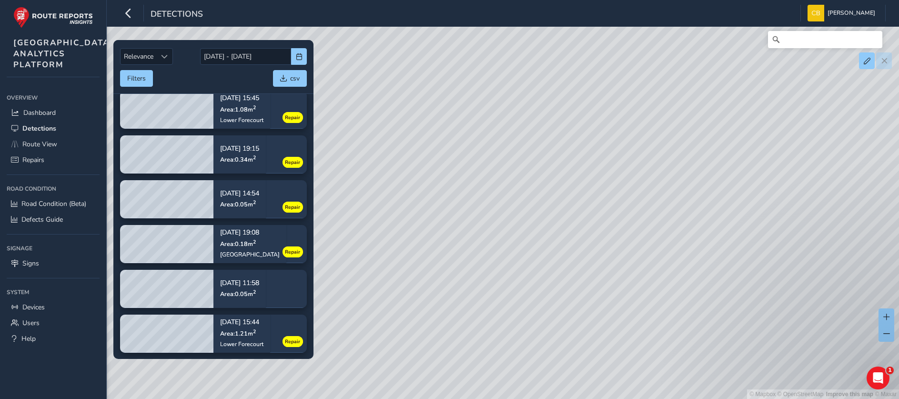
scroll to position [494, 0]
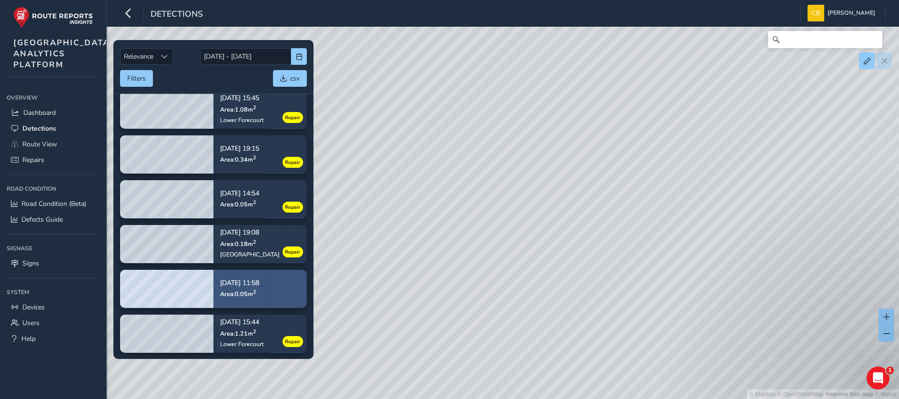
click at [236, 294] on span "Area: 0.05 m 2" at bounding box center [238, 294] width 36 height 8
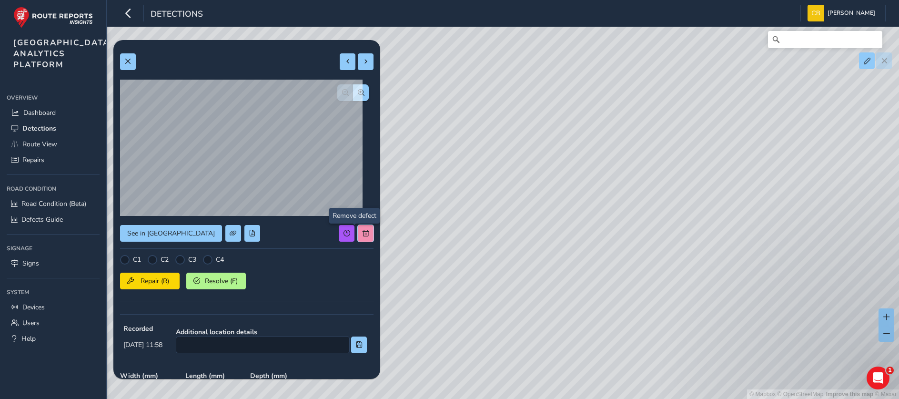
click at [362, 234] on span at bounding box center [365, 233] width 7 height 7
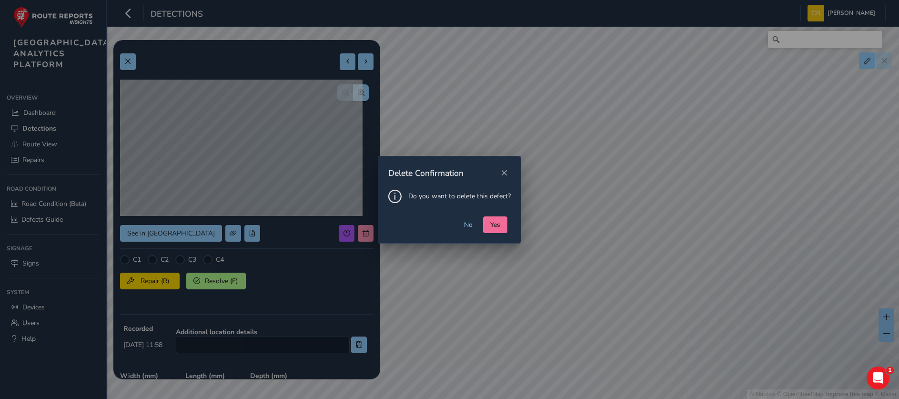
click at [497, 222] on span "Yes" at bounding box center [495, 224] width 10 height 9
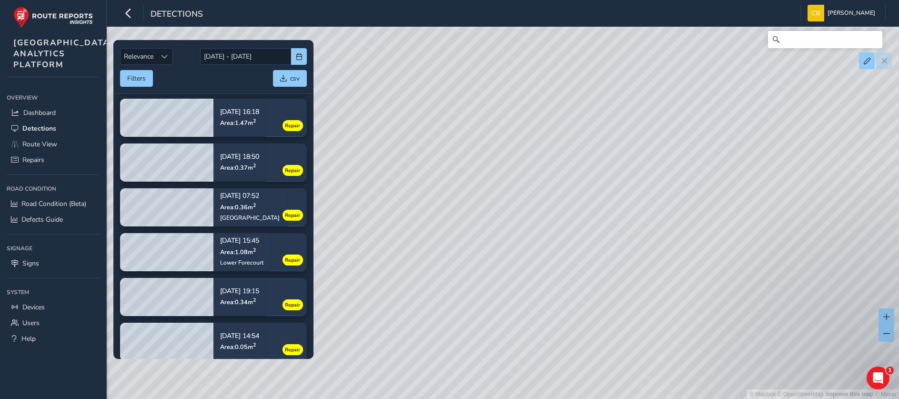
scroll to position [456, 0]
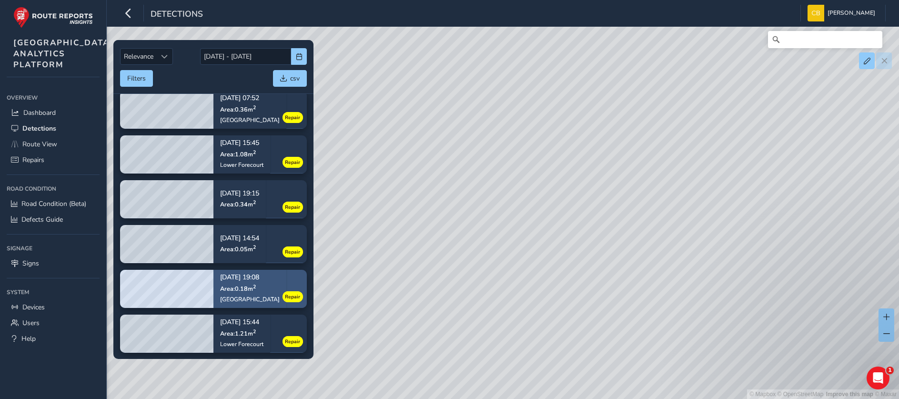
click at [250, 291] on span "Area: 0.18 m 2" at bounding box center [238, 288] width 36 height 8
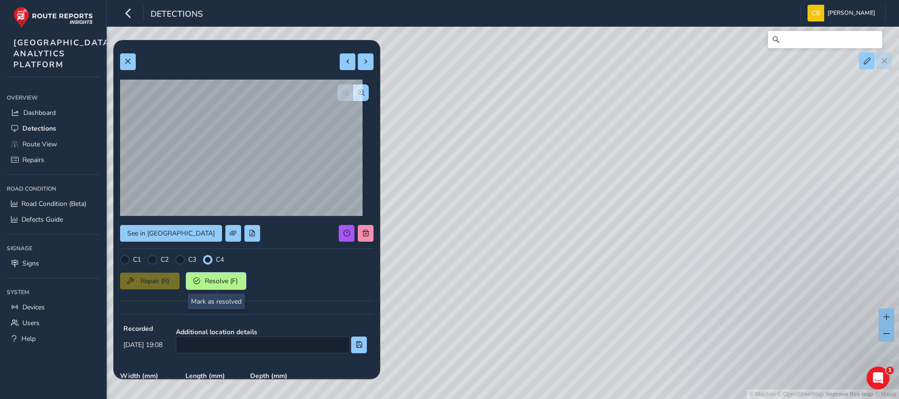
click at [214, 282] on span "Resolve (F)" at bounding box center [220, 280] width 35 height 9
click at [126, 63] on span at bounding box center [127, 61] width 7 height 7
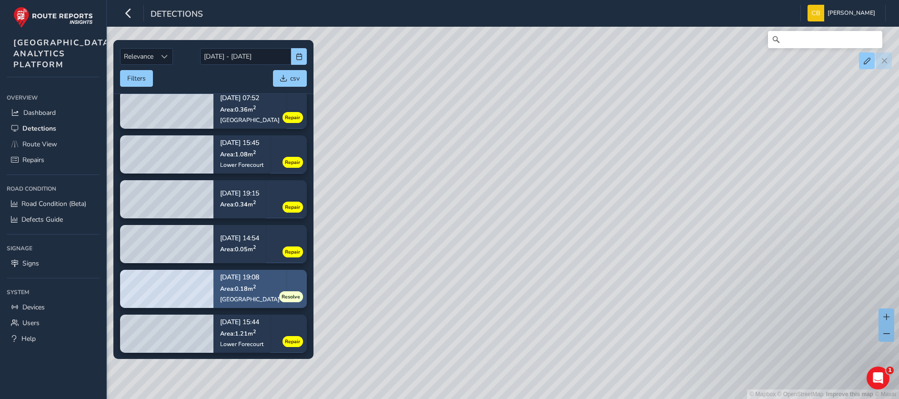
scroll to position [347, 0]
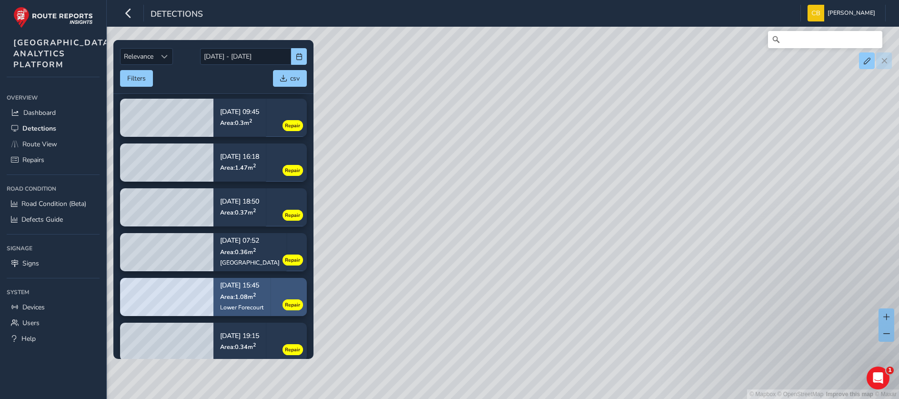
click at [229, 297] on span "Area: 1.08 m 2" at bounding box center [238, 296] width 36 height 8
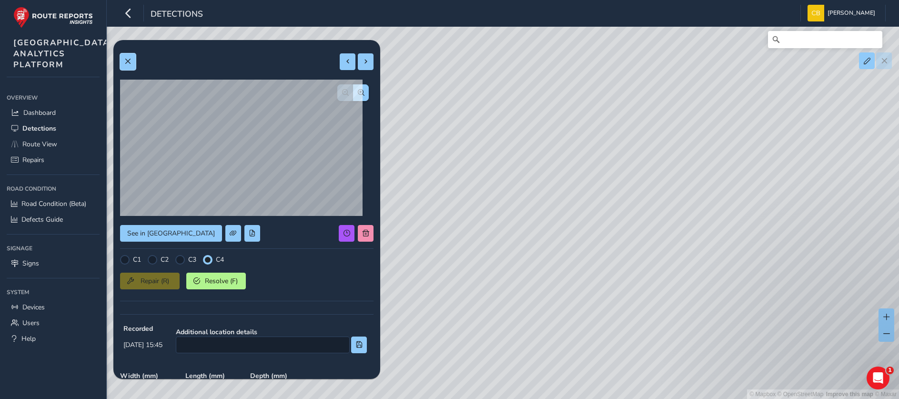
drag, startPoint x: 120, startPoint y: 56, endPoint x: 127, endPoint y: 61, distance: 8.1
click at [121, 57] on button at bounding box center [128, 61] width 16 height 17
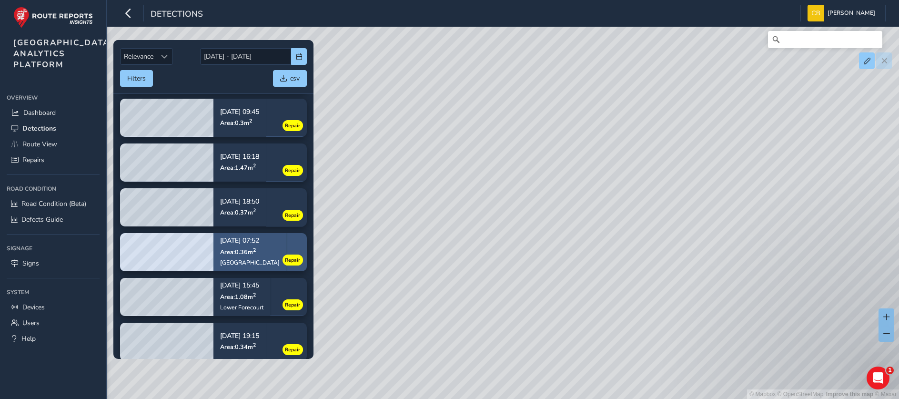
click at [241, 262] on div "[GEOGRAPHIC_DATA]" at bounding box center [250, 262] width 60 height 8
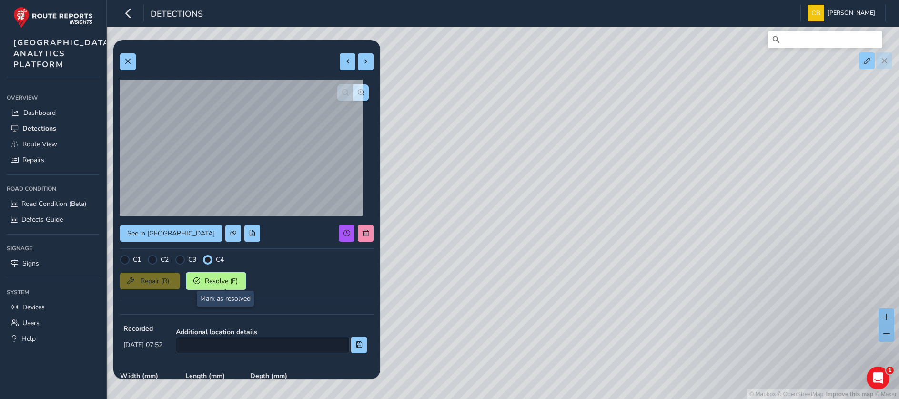
click at [223, 280] on span "Resolve (F)" at bounding box center [220, 280] width 35 height 9
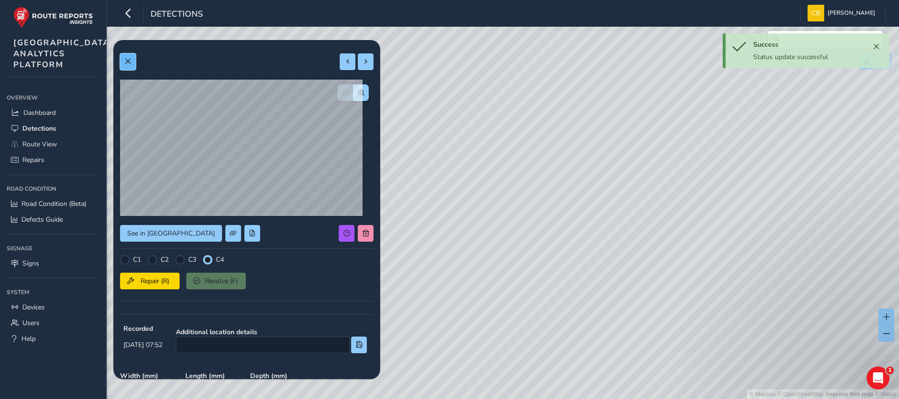
click at [131, 58] on span at bounding box center [127, 61] width 7 height 7
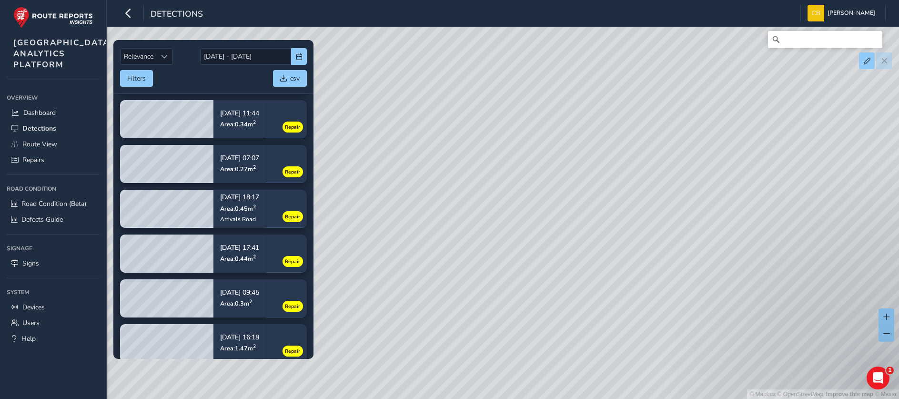
scroll to position [19, 0]
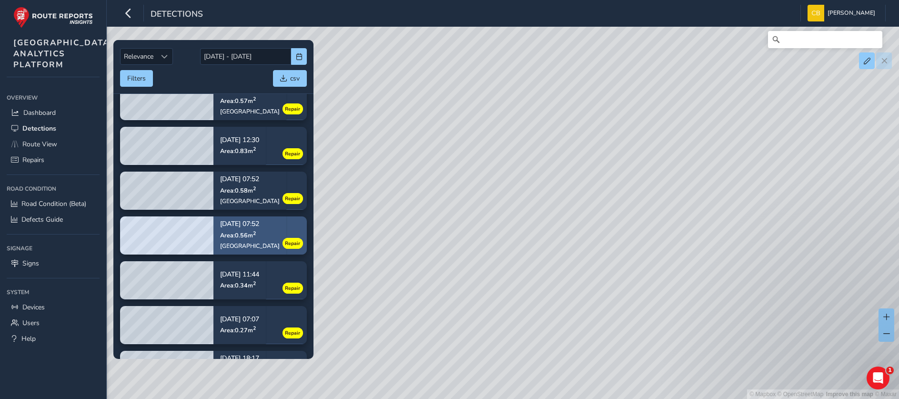
click at [246, 237] on span "Area: 0.56 m 2" at bounding box center [238, 234] width 36 height 8
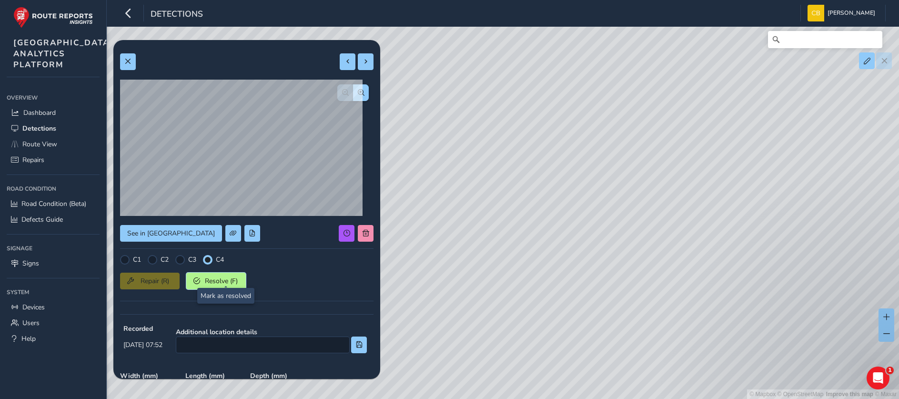
click at [224, 280] on span "Resolve (F)" at bounding box center [220, 280] width 35 height 9
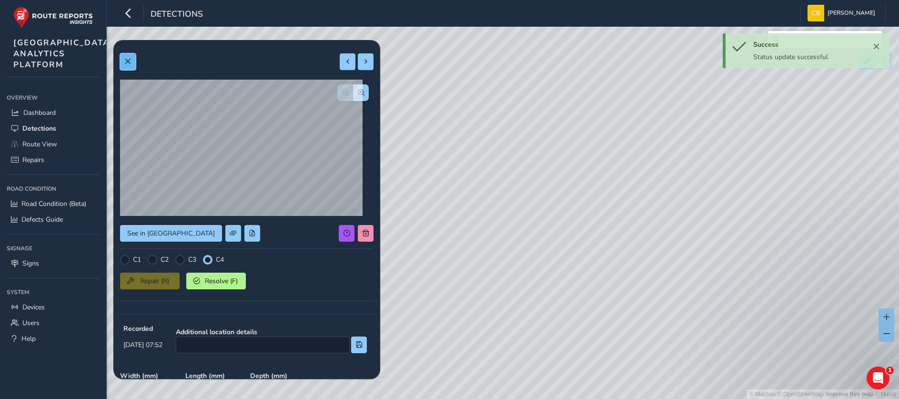
click at [129, 58] on span at bounding box center [127, 61] width 7 height 7
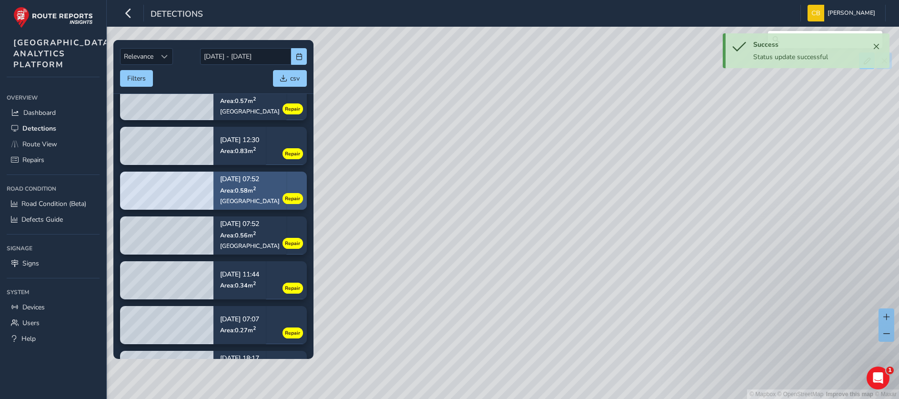
click at [237, 200] on div "[GEOGRAPHIC_DATA]" at bounding box center [250, 201] width 60 height 8
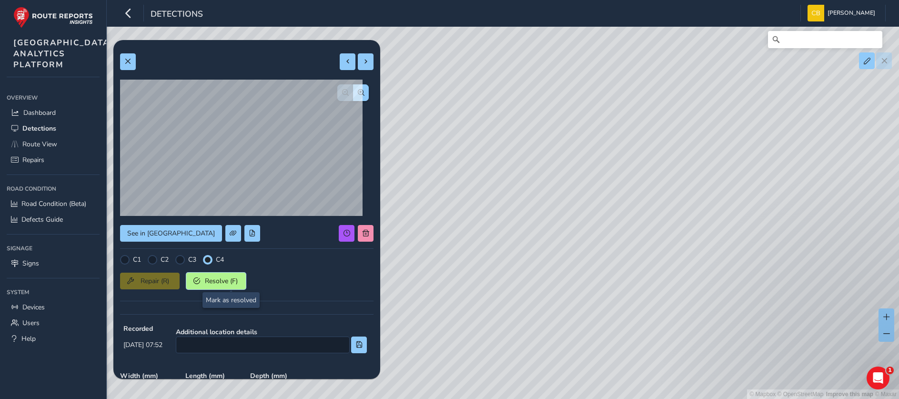
click at [229, 281] on span "Resolve (F)" at bounding box center [220, 280] width 35 height 9
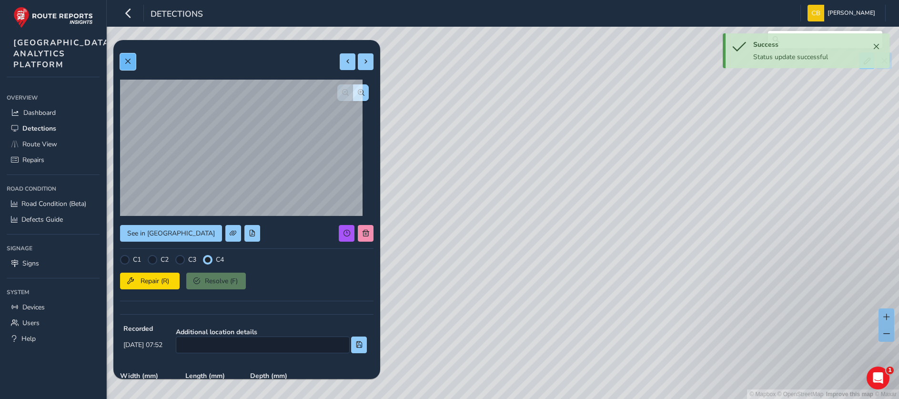
click at [124, 63] on span at bounding box center [127, 61] width 7 height 7
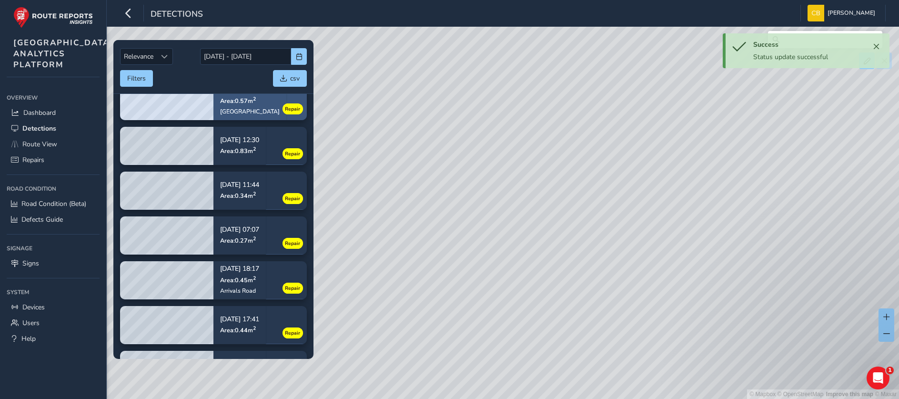
drag, startPoint x: 242, startPoint y: 124, endPoint x: 241, endPoint y: 115, distance: 8.6
click at [242, 121] on tbody "Sep 16, 19:08 Area: 0.57 m 2 Perimeter Road South Repair Sep 19, 12:30 Area: 0.…" at bounding box center [213, 369] width 200 height 589
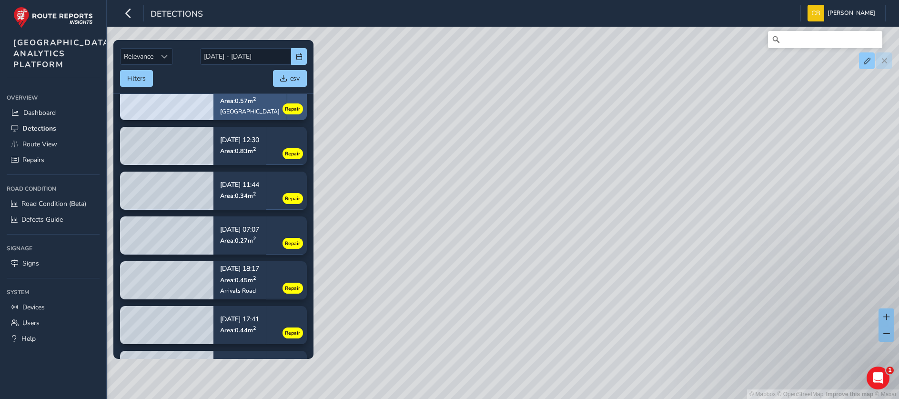
click at [241, 113] on div "[GEOGRAPHIC_DATA]" at bounding box center [250, 111] width 60 height 8
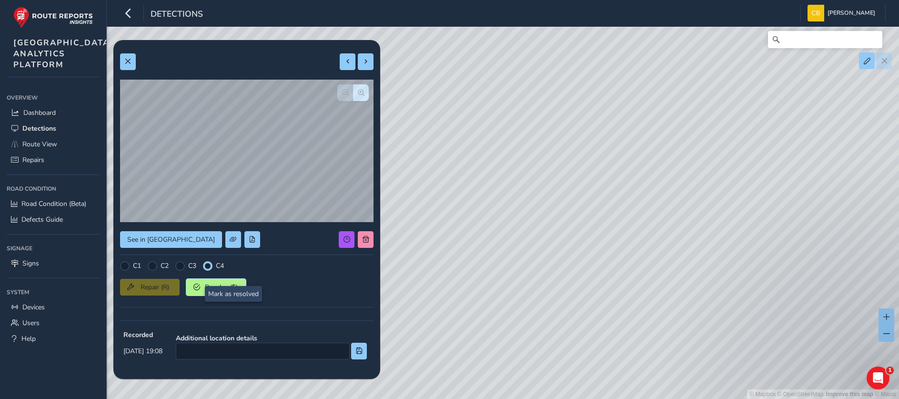
click at [231, 279] on button "Resolve (F)" at bounding box center [216, 287] width 60 height 17
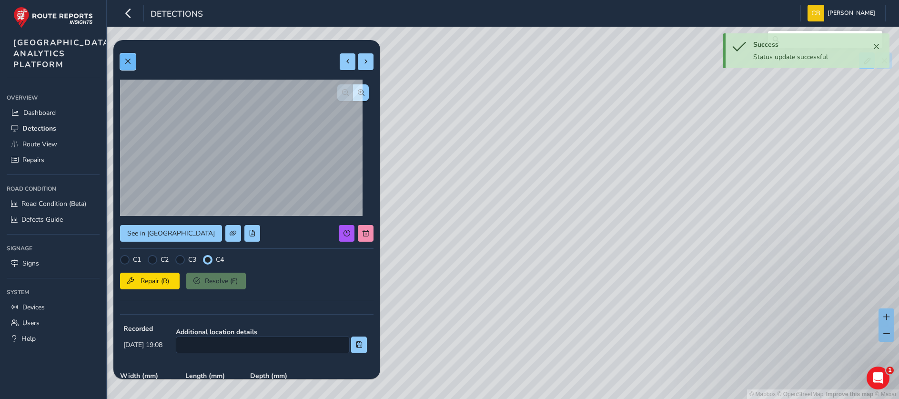
click at [124, 62] on button at bounding box center [128, 61] width 16 height 17
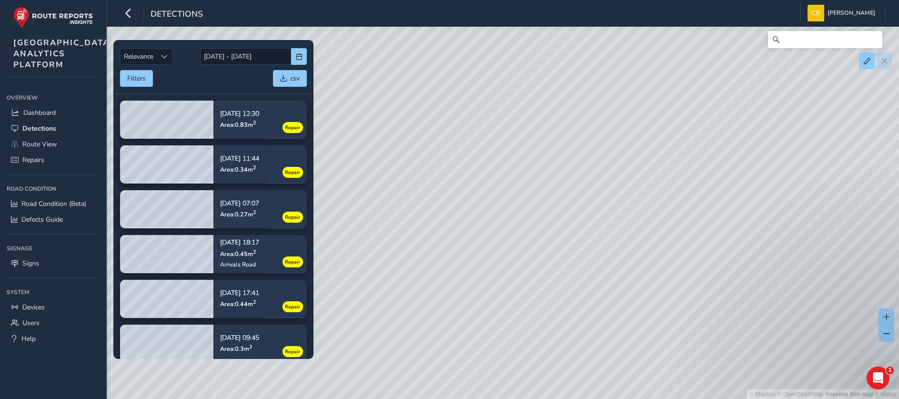
drag, startPoint x: 536, startPoint y: 168, endPoint x: 522, endPoint y: 306, distance: 139.3
click at [522, 306] on div "© Mapbox © OpenStreetMap Improve this map © Maxar" at bounding box center [449, 199] width 899 height 399
drag, startPoint x: 604, startPoint y: 225, endPoint x: 742, endPoint y: 249, distance: 140.1
click at [742, 249] on div "© Mapbox © OpenStreetMap Improve this map © Maxar" at bounding box center [449, 199] width 899 height 399
drag, startPoint x: 640, startPoint y: 255, endPoint x: 481, endPoint y: 193, distance: 170.1
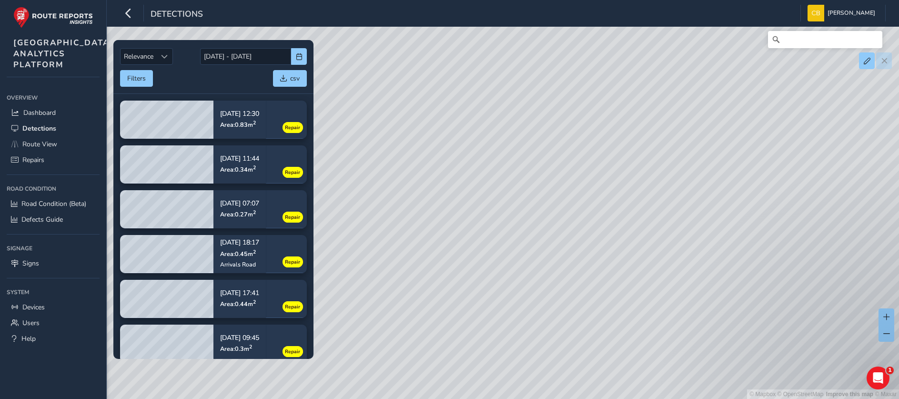
click at [481, 193] on div "© Mapbox © OpenStreetMap Improve this map © Maxar" at bounding box center [449, 199] width 899 height 399
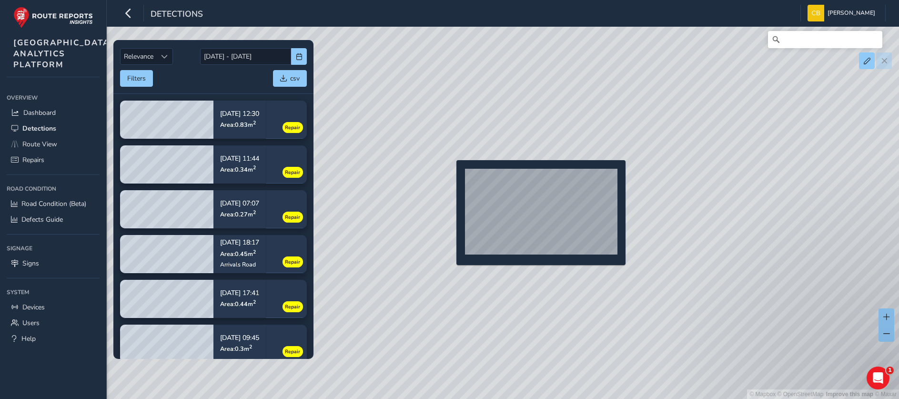
click at [450, 175] on div "© Mapbox © OpenStreetMap Improve this map © Maxar" at bounding box center [449, 199] width 899 height 399
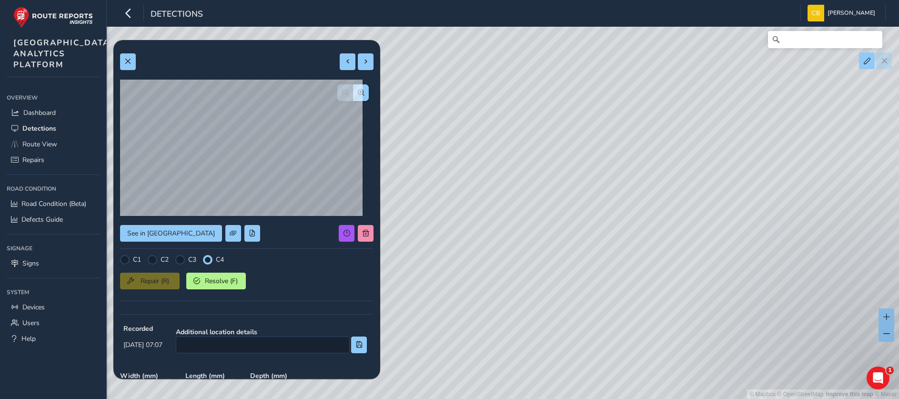
drag, startPoint x: 562, startPoint y: 183, endPoint x: 556, endPoint y: 241, distance: 58.9
click at [556, 241] on div "© Mapbox © OpenStreetMap Improve this map © Maxar" at bounding box center [449, 199] width 899 height 399
drag, startPoint x: 563, startPoint y: 225, endPoint x: 551, endPoint y: 235, distance: 15.5
click at [551, 235] on div "© Mapbox © OpenStreetMap Improve this map © Maxar" at bounding box center [449, 199] width 899 height 399
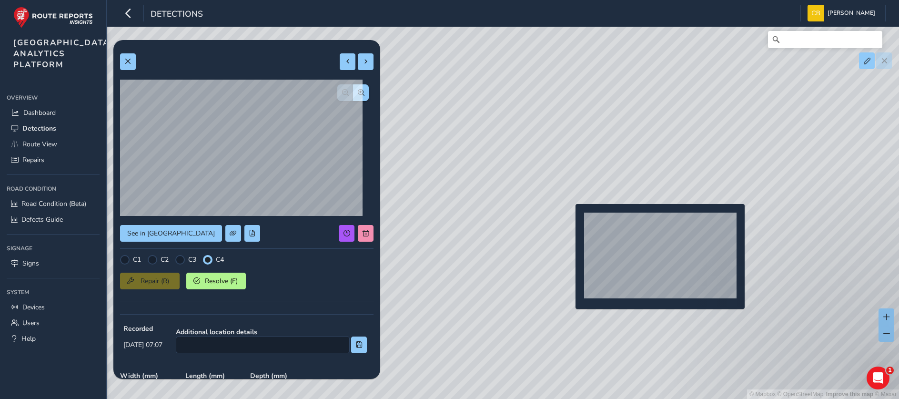
click at [570, 219] on div "© Mapbox © OpenStreetMap Improve this map © Maxar" at bounding box center [449, 199] width 899 height 399
type input "951"
type input "1550"
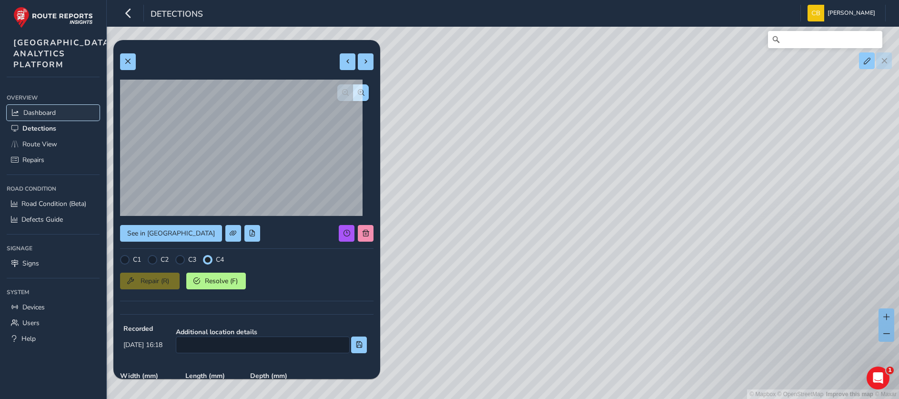
click at [49, 117] on span "Dashboard" at bounding box center [39, 112] width 32 height 9
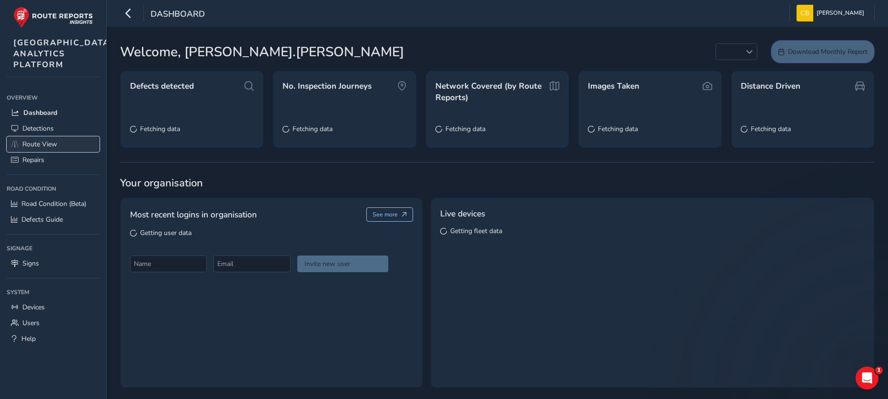
click at [50, 149] on span "Route View" at bounding box center [39, 144] width 35 height 9
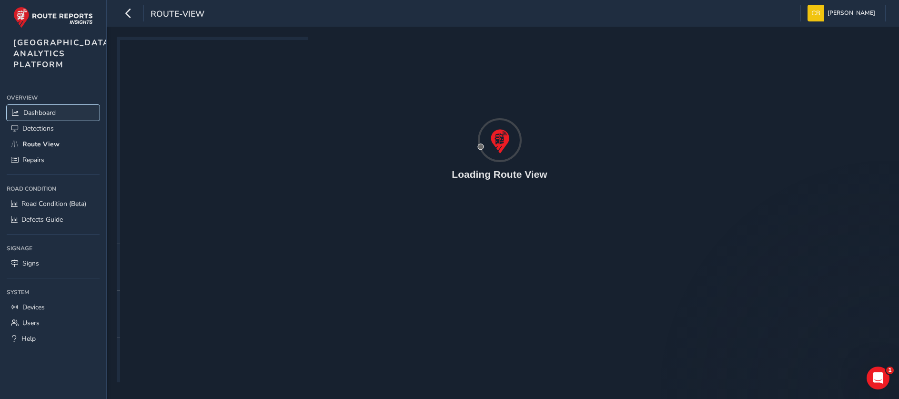
click at [33, 117] on span "Dashboard" at bounding box center [39, 112] width 32 height 9
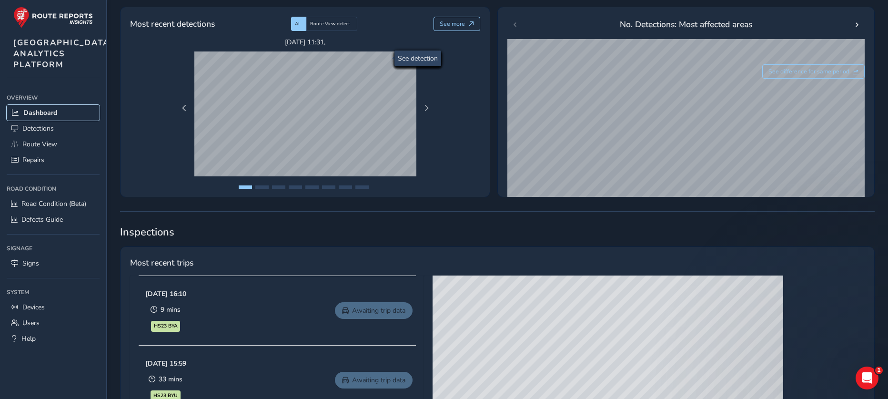
scroll to position [381, 0]
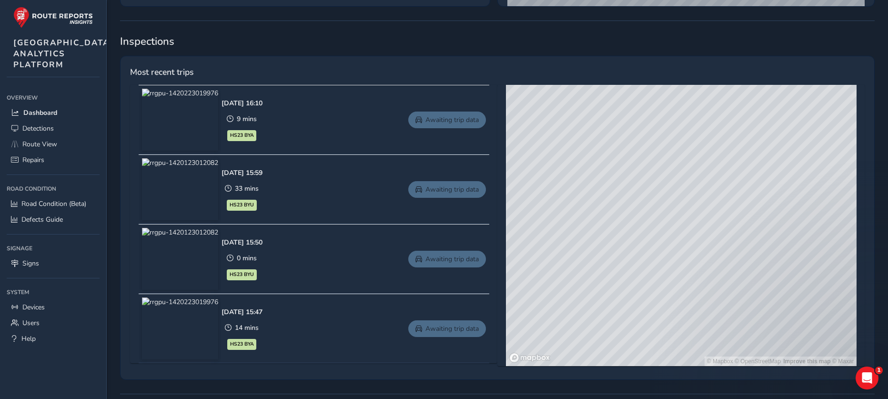
click at [209, 134] on img at bounding box center [180, 120] width 76 height 62
click at [34, 149] on span "Route View" at bounding box center [39, 144] width 35 height 9
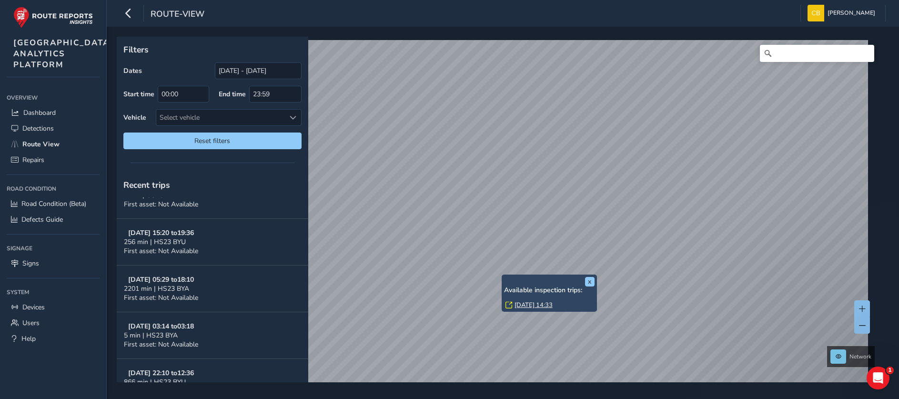
scroll to position [453, 0]
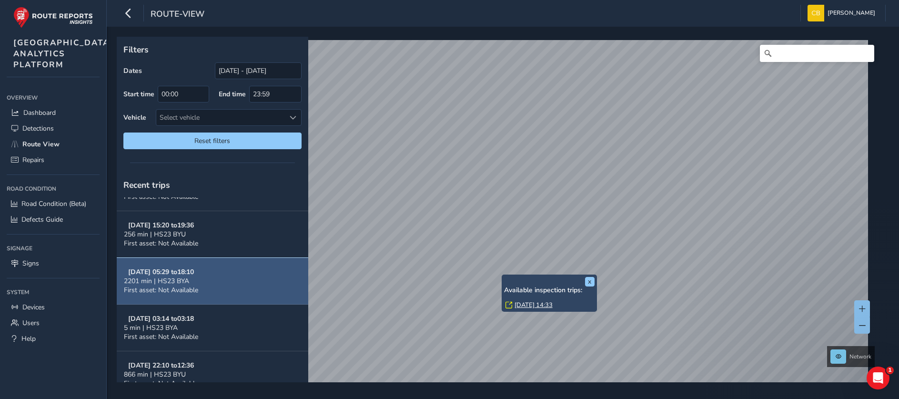
click at [213, 287] on button "Sep 20, 05:29 to 18:10 2201 min | HS23 BYA First asset: Not Available" at bounding box center [212, 281] width 191 height 47
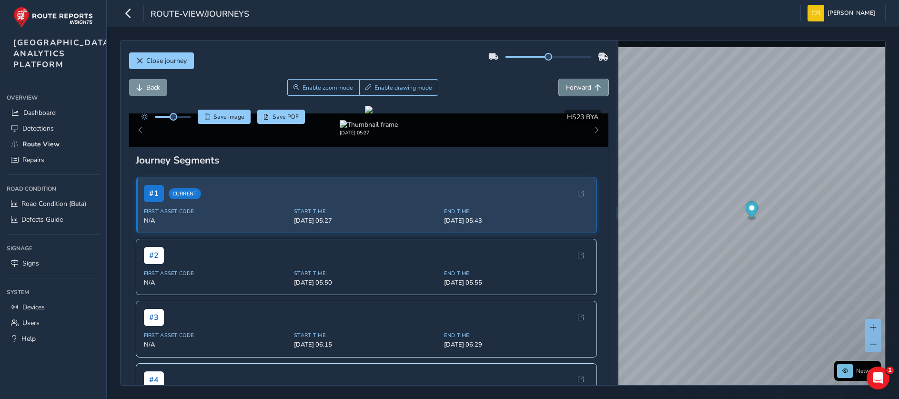
click at [566, 86] on span "Forward" at bounding box center [578, 87] width 25 height 9
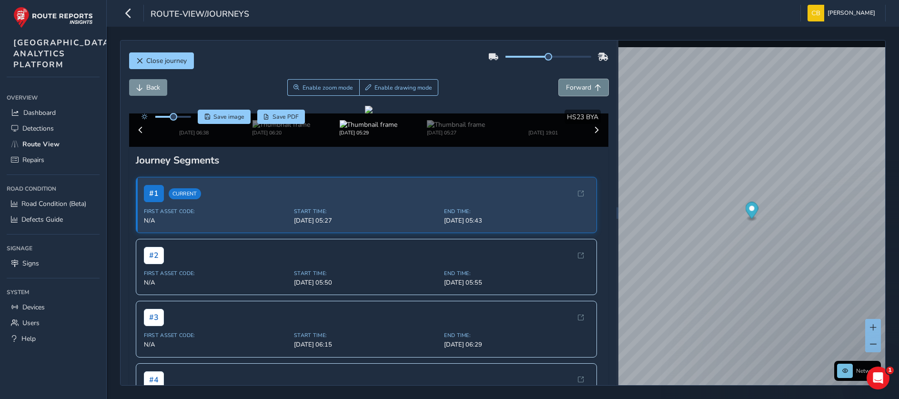
click at [566, 86] on span "Forward" at bounding box center [578, 87] width 25 height 9
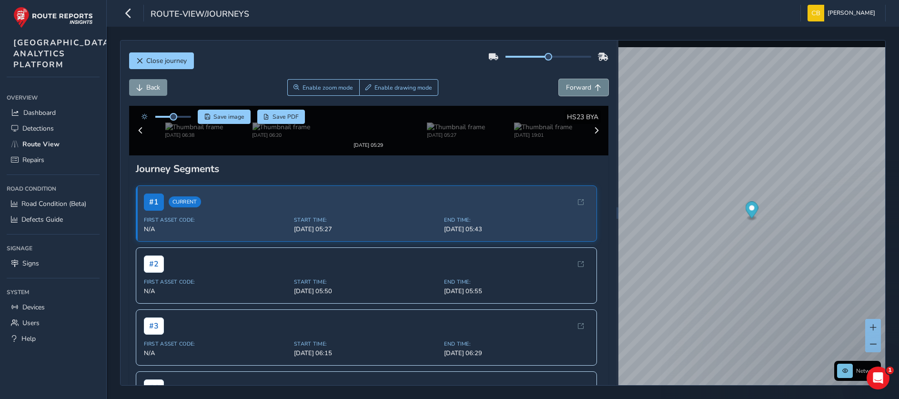
click at [566, 86] on span "Forward" at bounding box center [578, 87] width 25 height 9
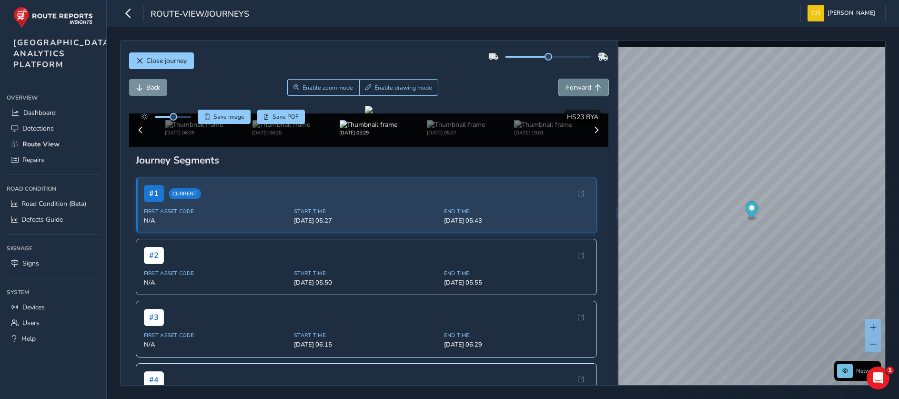
click at [566, 86] on span "Forward" at bounding box center [578, 87] width 25 height 9
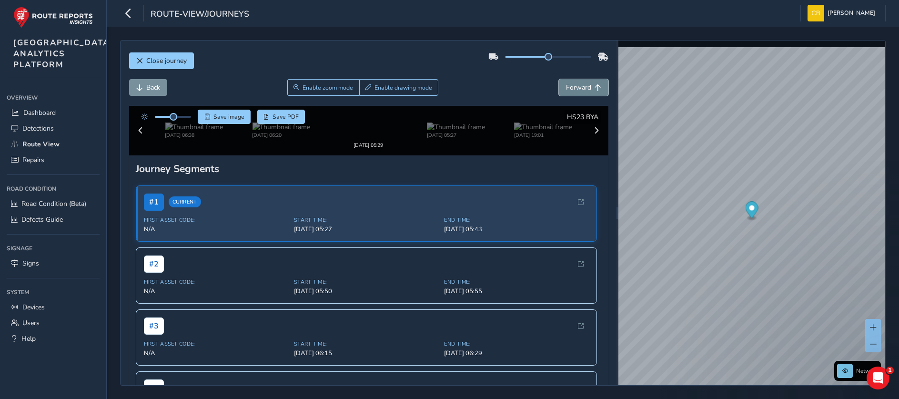
click at [566, 86] on span "Forward" at bounding box center [578, 87] width 25 height 9
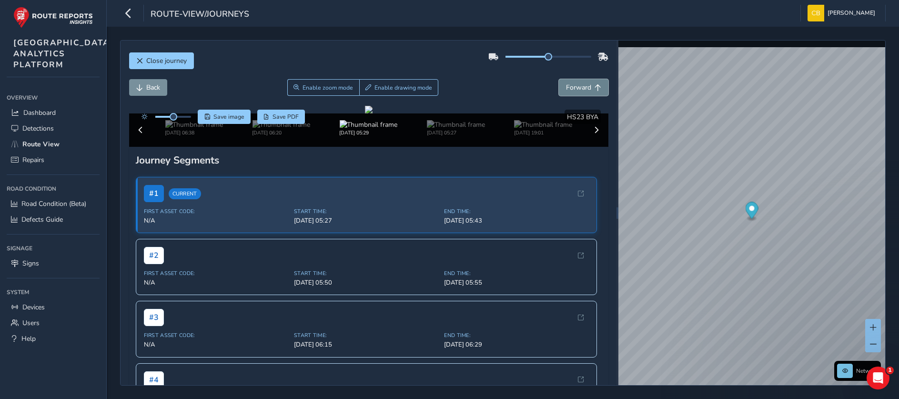
click at [566, 86] on span "Forward" at bounding box center [578, 87] width 25 height 9
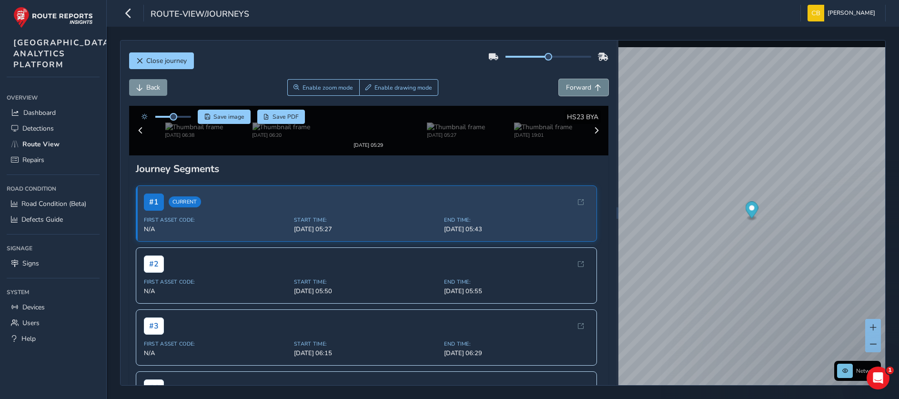
click at [566, 86] on span "Forward" at bounding box center [578, 87] width 25 height 9
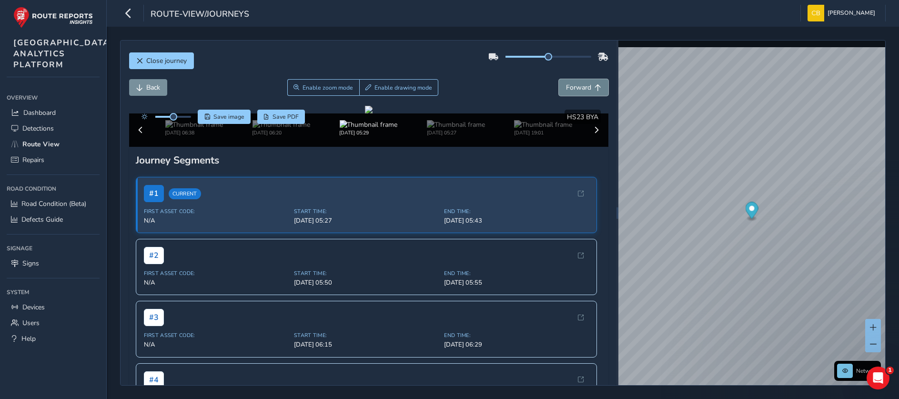
click at [566, 86] on span "Forward" at bounding box center [578, 87] width 25 height 9
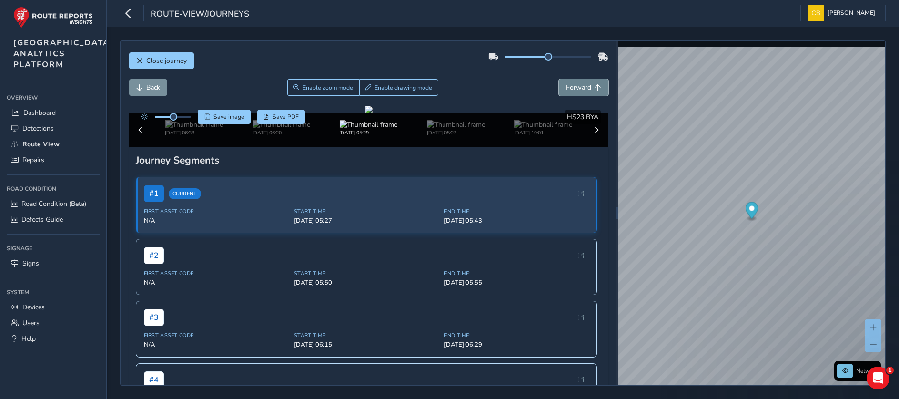
click at [566, 86] on span "Forward" at bounding box center [578, 87] width 25 height 9
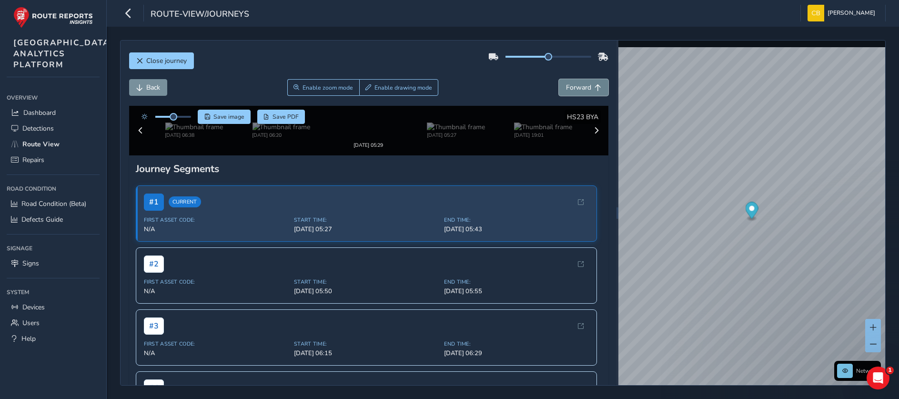
click at [566, 86] on span "Forward" at bounding box center [578, 87] width 25 height 9
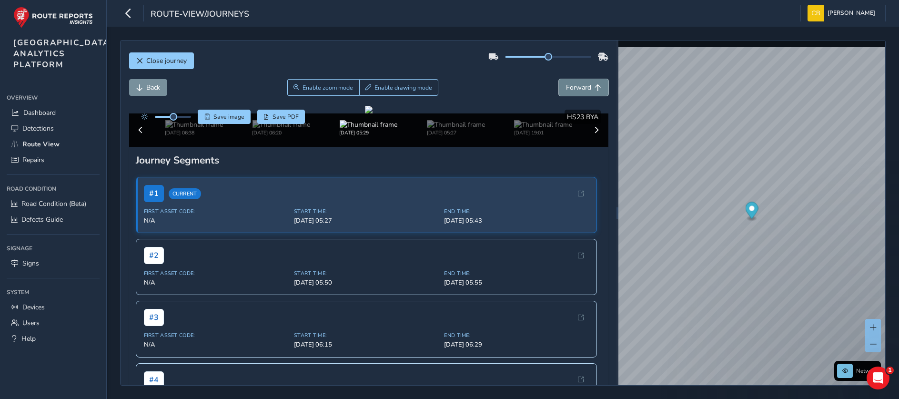
click at [566, 86] on span "Forward" at bounding box center [578, 87] width 25 height 9
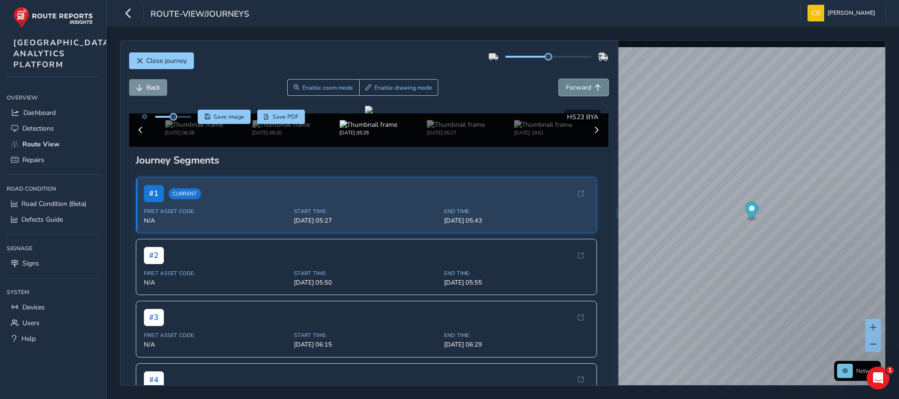
click at [566, 86] on span "Forward" at bounding box center [578, 87] width 25 height 9
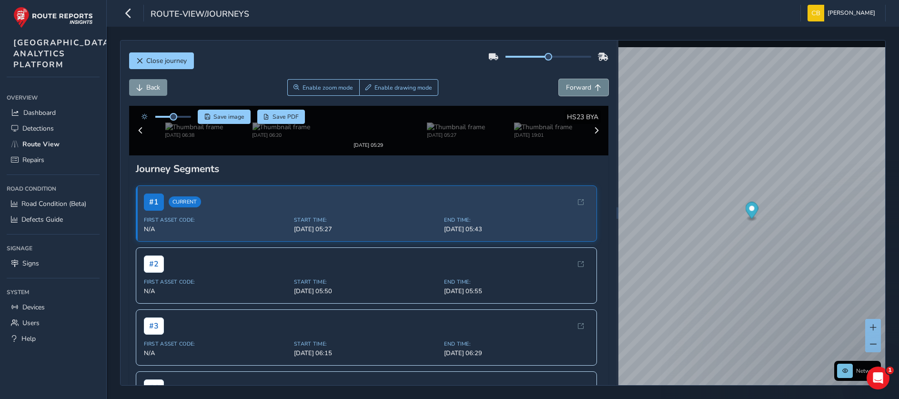
click at [566, 86] on span "Forward" at bounding box center [578, 87] width 25 height 9
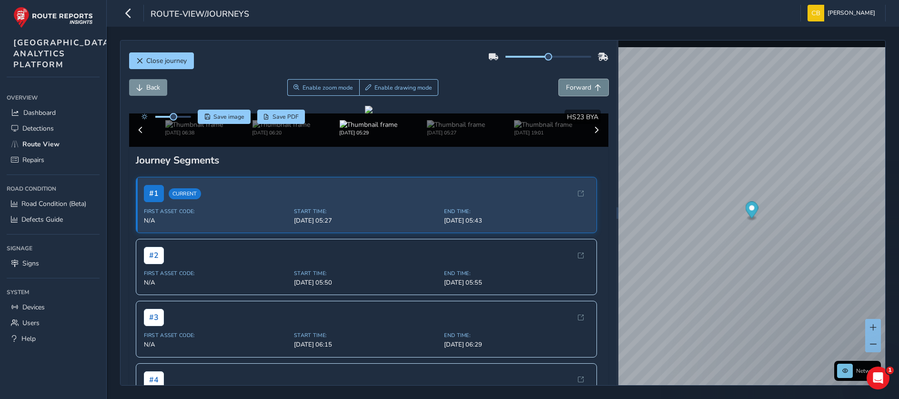
click at [566, 86] on span "Forward" at bounding box center [578, 87] width 25 height 9
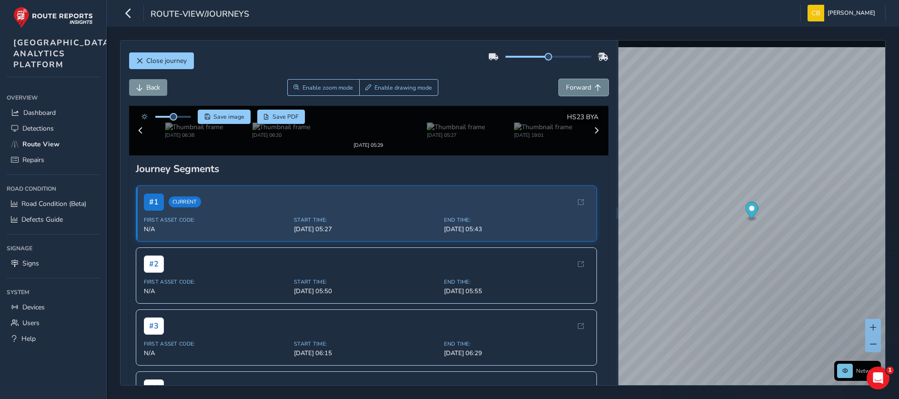
click at [566, 86] on span "Forward" at bounding box center [578, 87] width 25 height 9
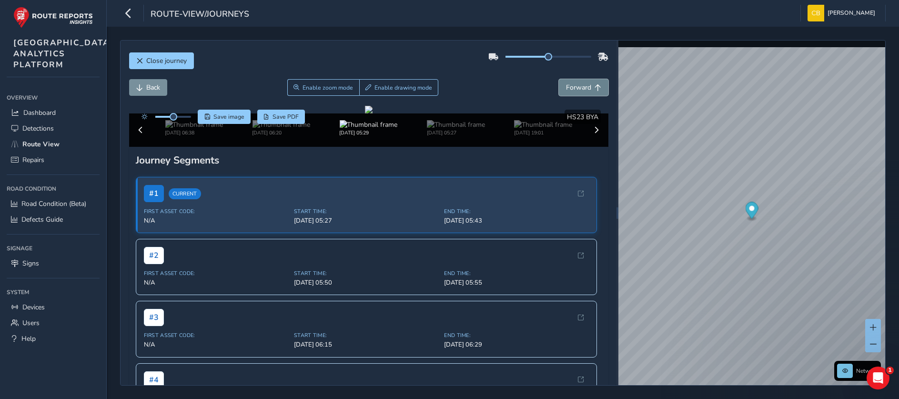
click at [566, 86] on span "Forward" at bounding box center [578, 87] width 25 height 9
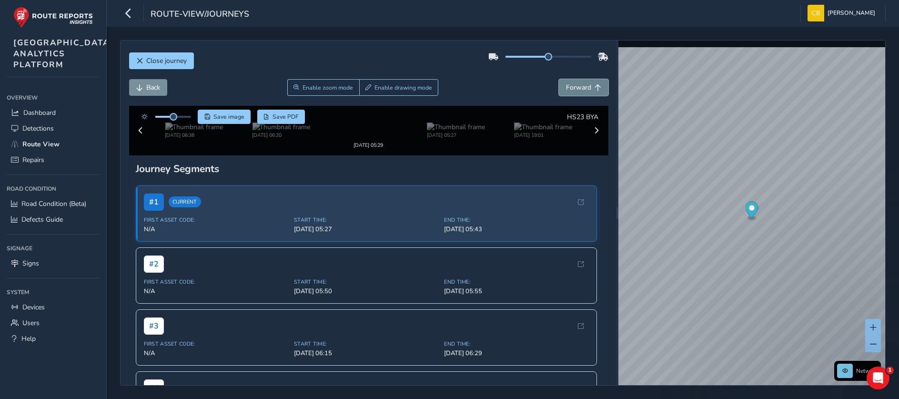
click at [566, 86] on span "Forward" at bounding box center [578, 87] width 25 height 9
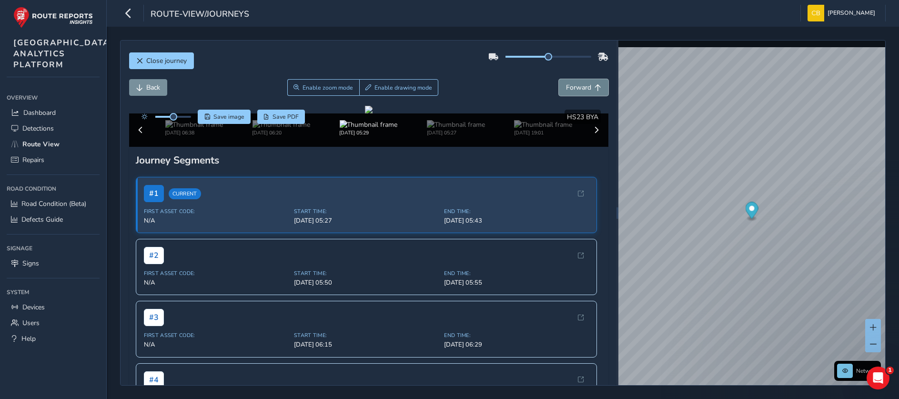
click at [566, 86] on span "Forward" at bounding box center [578, 87] width 25 height 9
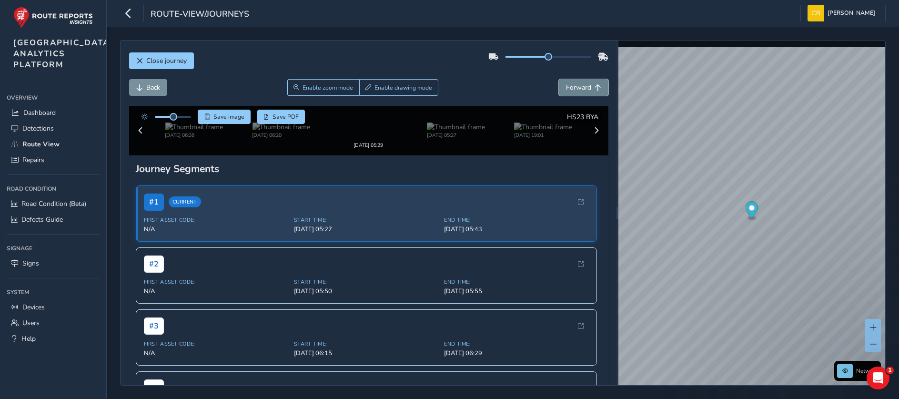
click at [566, 86] on span "Forward" at bounding box center [578, 87] width 25 height 9
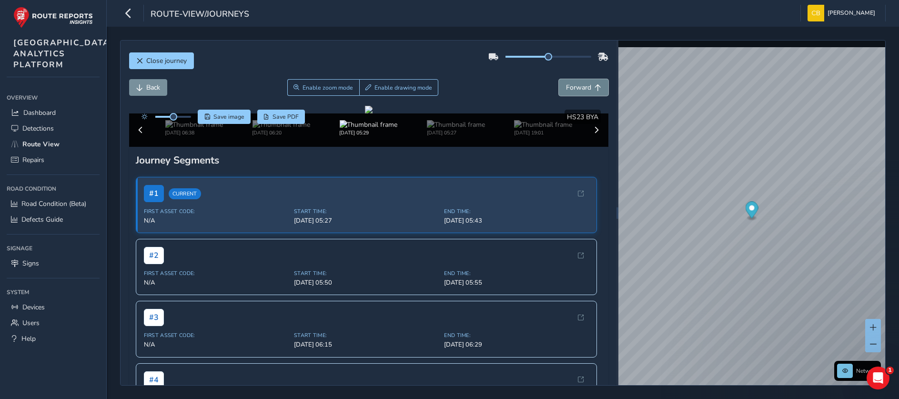
click at [566, 86] on span "Forward" at bounding box center [578, 87] width 25 height 9
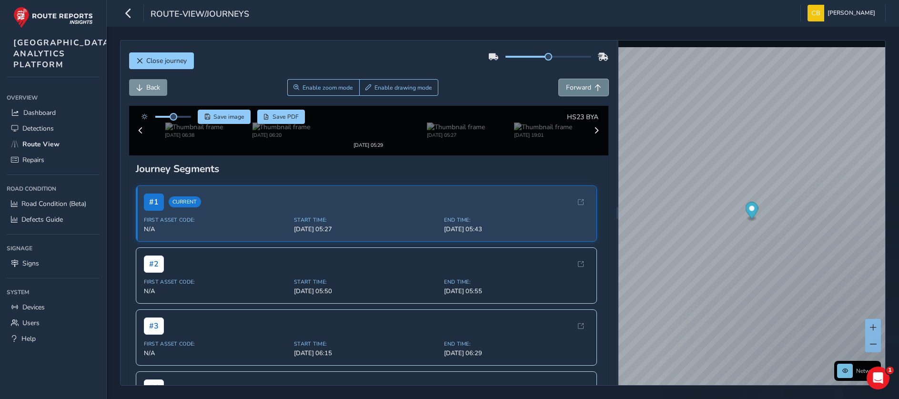
click at [566, 86] on span "Forward" at bounding box center [578, 87] width 25 height 9
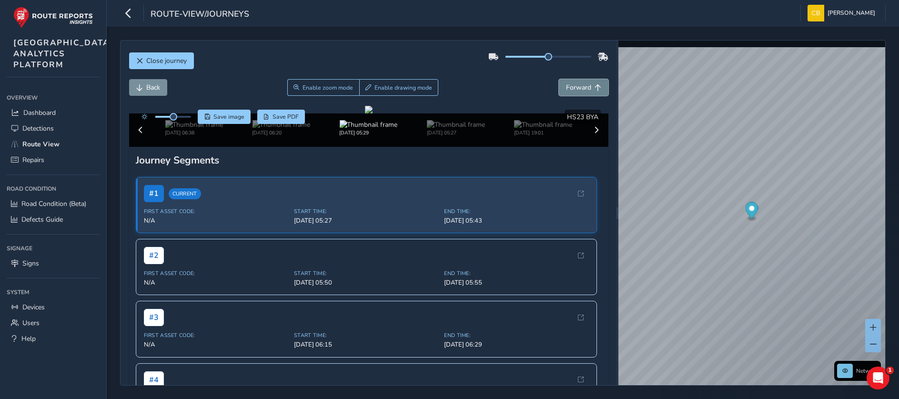
click at [566, 86] on span "Forward" at bounding box center [578, 87] width 25 height 9
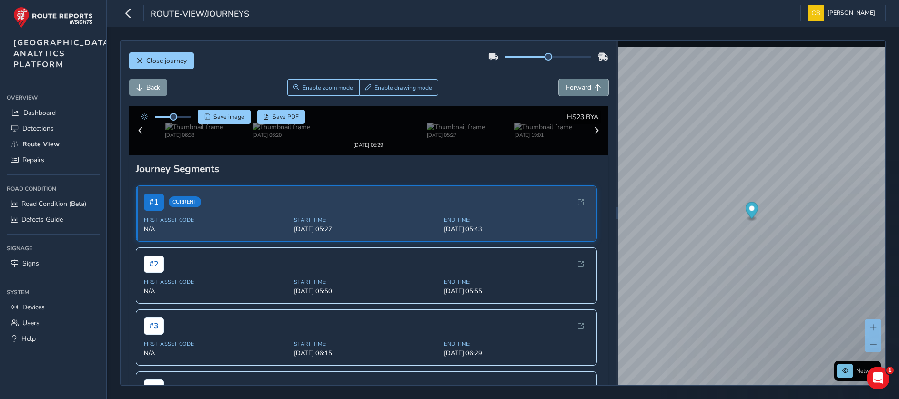
click at [566, 86] on span "Forward" at bounding box center [578, 87] width 25 height 9
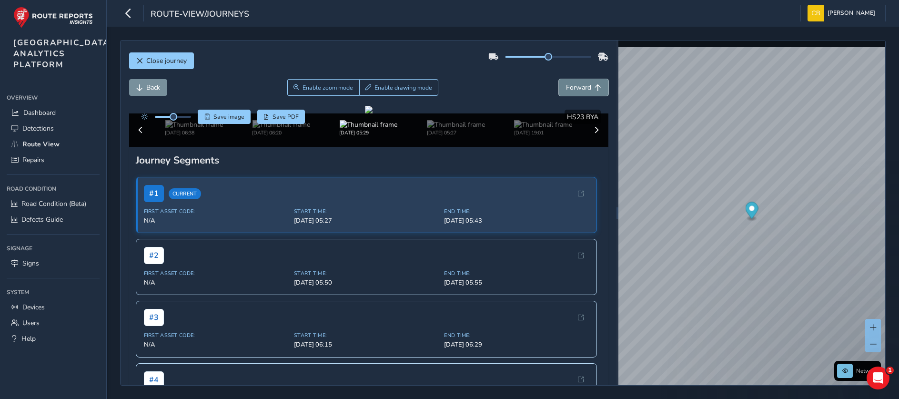
click at [566, 86] on span "Forward" at bounding box center [578, 87] width 25 height 9
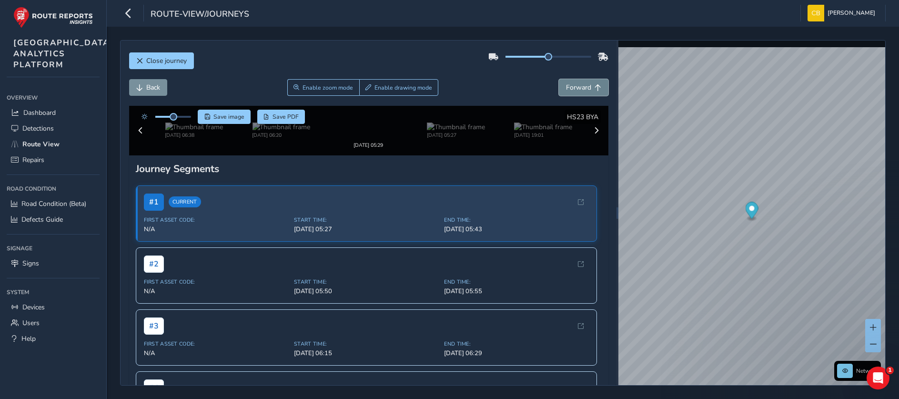
click at [566, 86] on span "Forward" at bounding box center [578, 87] width 25 height 9
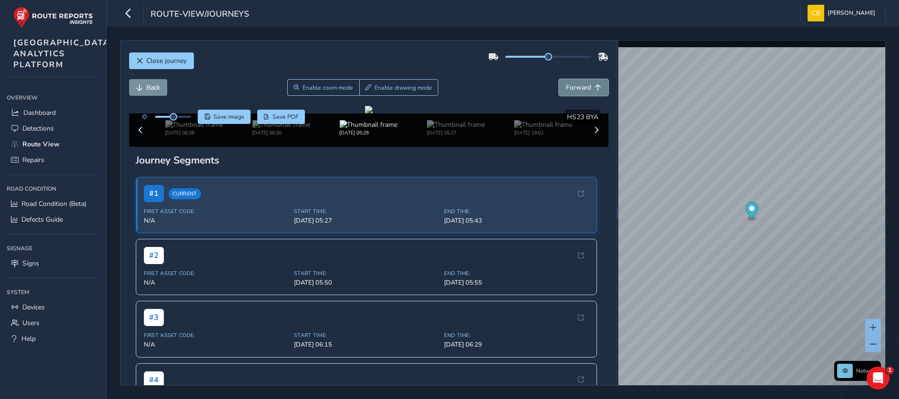
click at [566, 86] on span "Forward" at bounding box center [578, 87] width 25 height 9
click at [877, 344] on button at bounding box center [873, 343] width 16 height 17
click at [876, 344] on button at bounding box center [873, 343] width 16 height 17
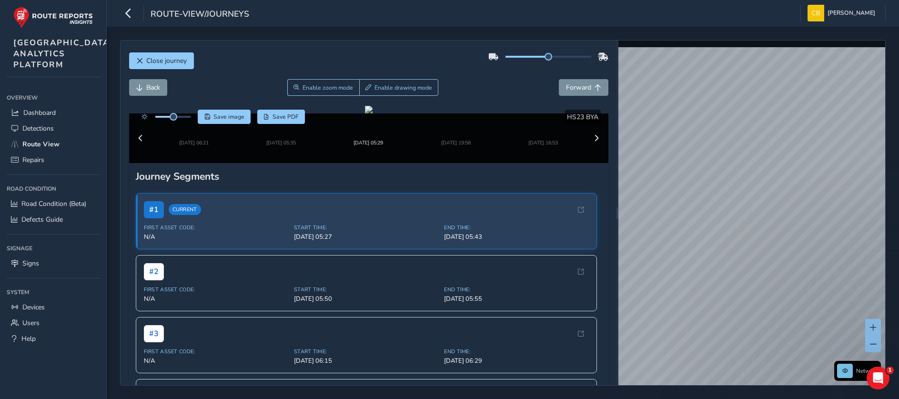
click at [601, 181] on div "Close journey Back Enable zoom mode Enable drawing mode Forward Click and Drag …" at bounding box center [502, 212] width 765 height 345
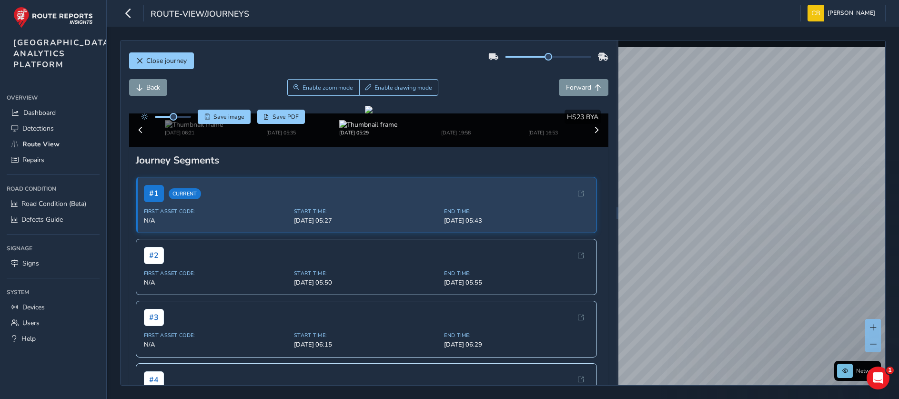
click at [589, 226] on div "Close journey Back Enable zoom mode Enable drawing mode Forward Click and Drag …" at bounding box center [502, 212] width 765 height 345
click at [693, 176] on div "x" at bounding box center [739, 183] width 95 height 20
click at [698, 185] on div "x" at bounding box center [743, 191] width 95 height 20
click at [50, 149] on span "Route View" at bounding box center [40, 144] width 37 height 9
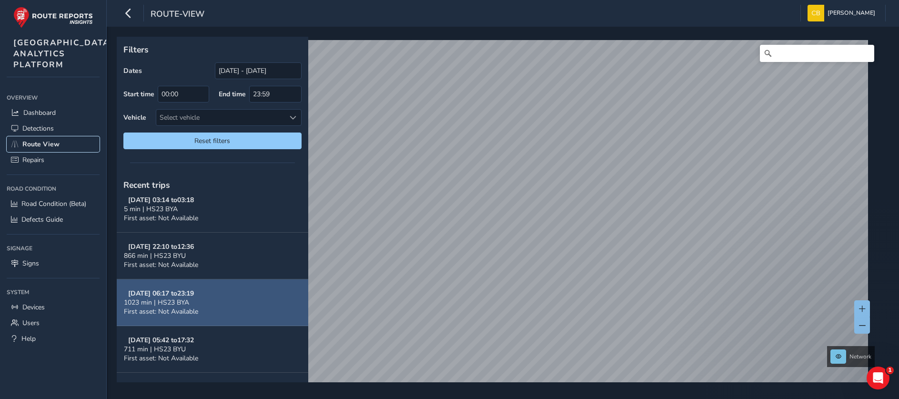
scroll to position [683, 0]
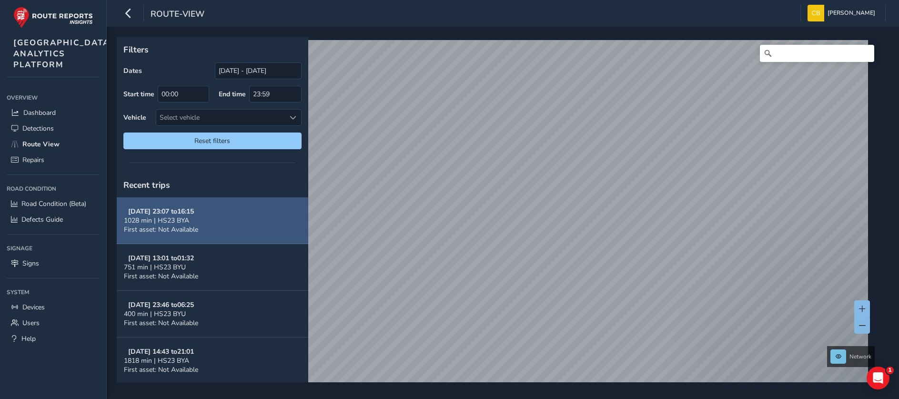
click at [212, 233] on button "Sep 23, 23:07 to 16:15 1028 min | HS23 BYA First asset: Not Available" at bounding box center [212, 220] width 191 height 47
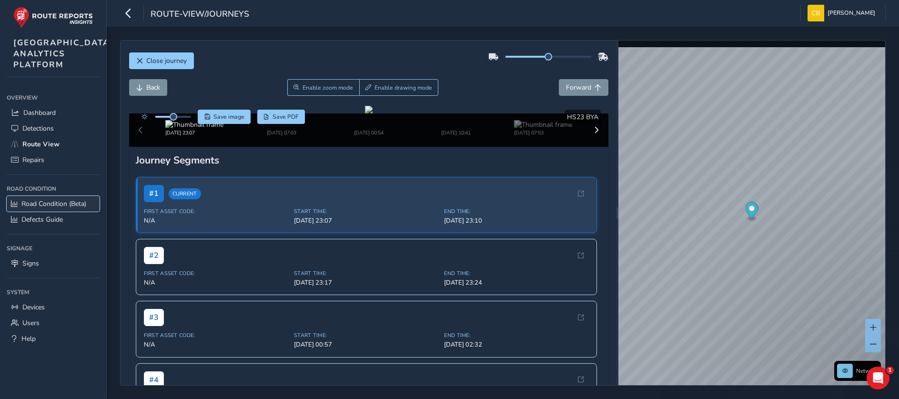
click at [71, 208] on span "Road Condition (Beta)" at bounding box center [53, 203] width 65 height 9
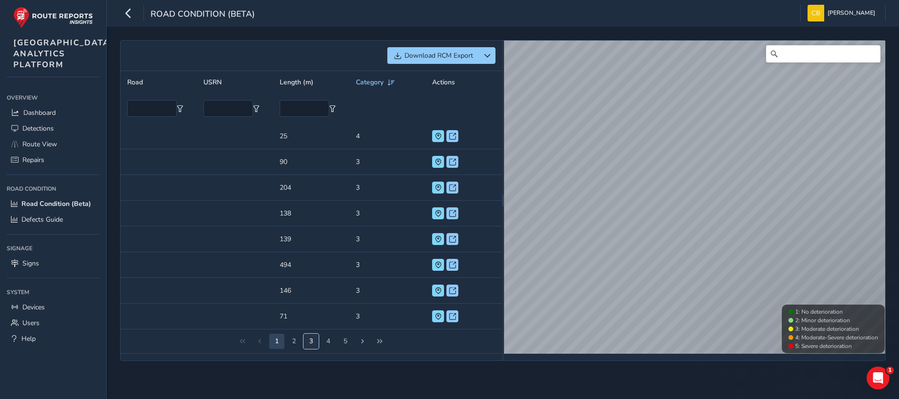
click at [305, 337] on button "3" at bounding box center [310, 340] width 15 height 15
click at [293, 340] on button "2" at bounding box center [293, 340] width 15 height 15
click at [276, 339] on button "1" at bounding box center [276, 340] width 15 height 15
click at [264, 340] on div "1 2 3 4 5" at bounding box center [310, 341] width 381 height 24
click at [60, 208] on span "Road Condition (Beta)" at bounding box center [56, 203] width 70 height 9
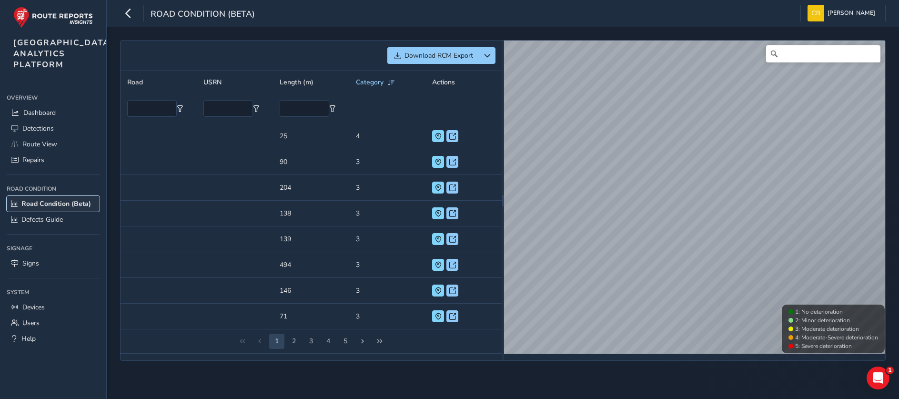
click at [60, 208] on span "Road Condition (Beta)" at bounding box center [56, 203] width 70 height 9
click at [411, 148] on div "Download RCM Export Road USRN Length (m) Category Actions Road USRN Length (m) …" at bounding box center [502, 200] width 765 height 320
click at [50, 208] on span "Road Condition (Beta)" at bounding box center [56, 203] width 70 height 9
click at [64, 208] on span "Road Condition (Beta)" at bounding box center [56, 203] width 70 height 9
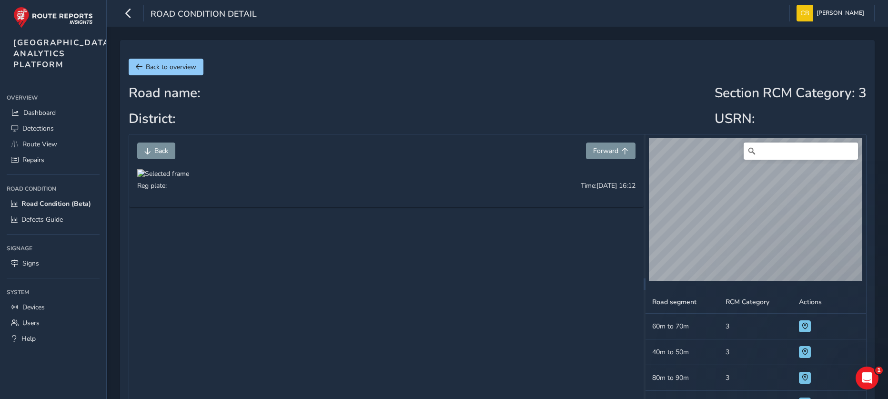
click at [631, 247] on div "Back Forward Reg plate: Time: Sep 03 2025, 16:12 © Mapbox © OpenStreetMap Impro…" at bounding box center [498, 284] width 738 height 300
click at [887, 223] on html "Road Condition Detail Chris Boyle Colour Scheme: Dark Dim Light Logout Back to …" at bounding box center [444, 199] width 888 height 399
click at [594, 156] on button "Forward" at bounding box center [611, 150] width 50 height 17
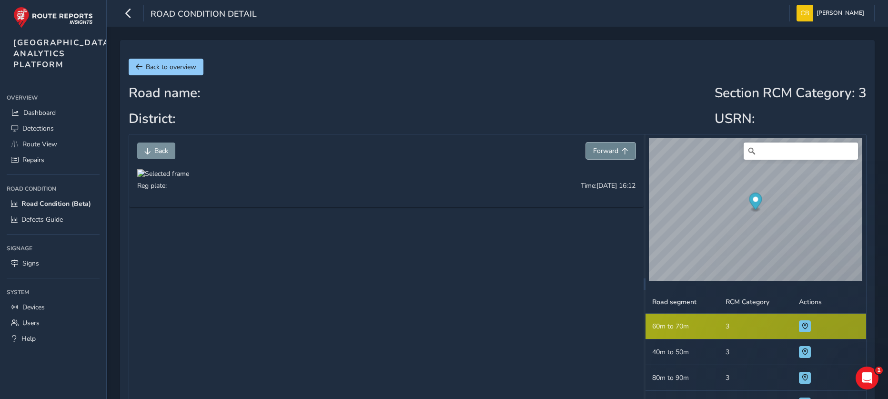
click at [595, 156] on button "Forward" at bounding box center [611, 150] width 50 height 17
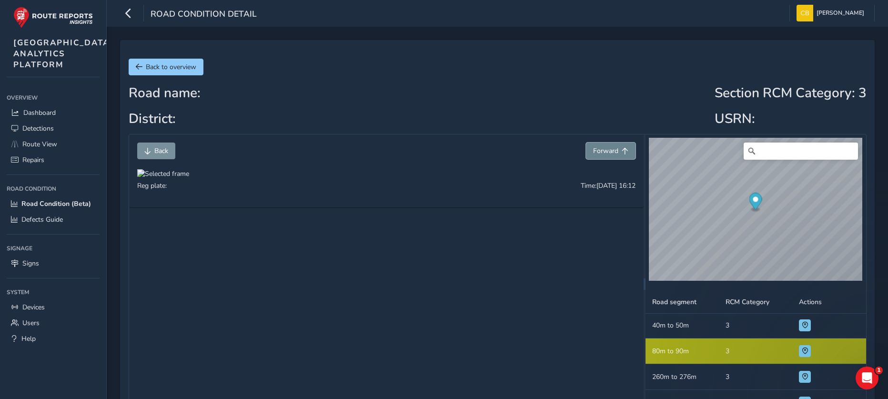
click at [595, 156] on button "Forward" at bounding box center [611, 150] width 50 height 17
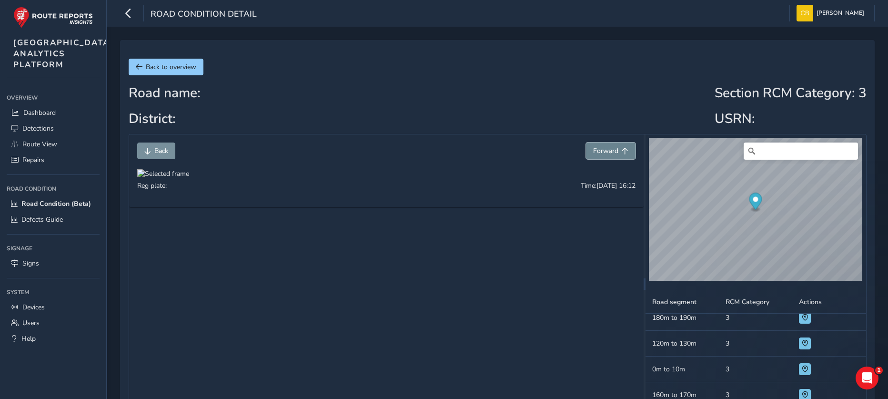
click at [595, 156] on button "Forward" at bounding box center [611, 150] width 50 height 17
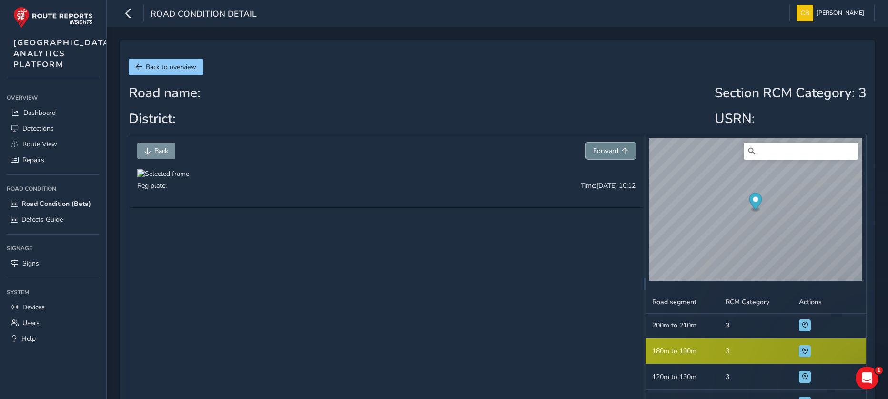
click at [595, 156] on button "Forward" at bounding box center [611, 150] width 50 height 17
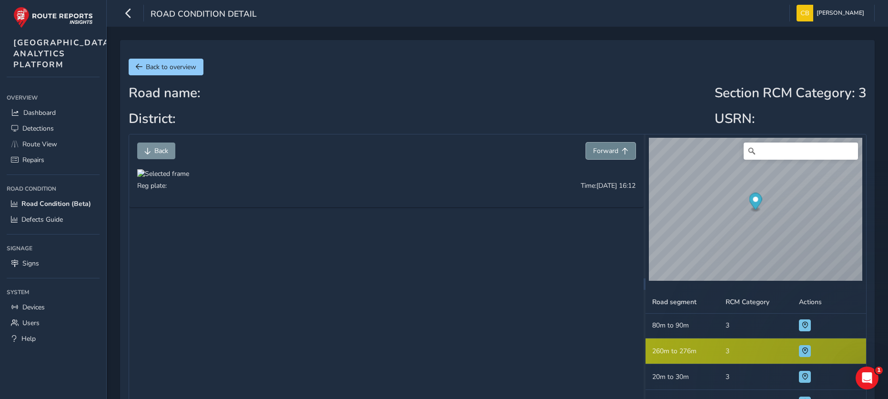
click at [595, 156] on button "Forward" at bounding box center [611, 150] width 50 height 17
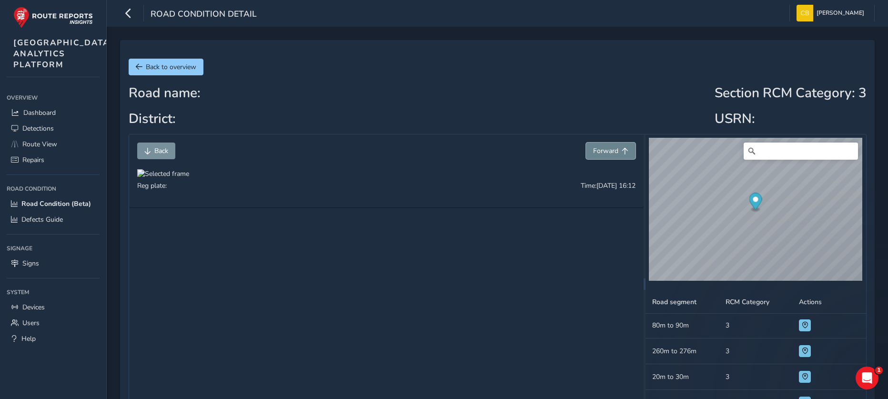
click at [595, 156] on button "Forward" at bounding box center [611, 150] width 50 height 17
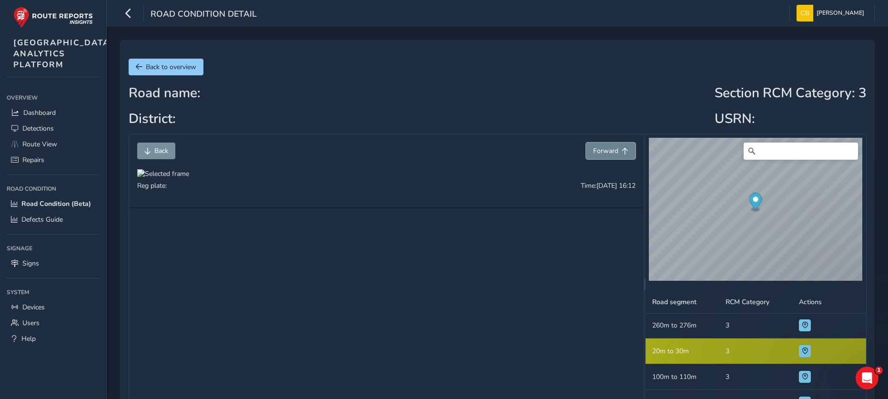
click at [595, 156] on button "Forward" at bounding box center [611, 150] width 50 height 17
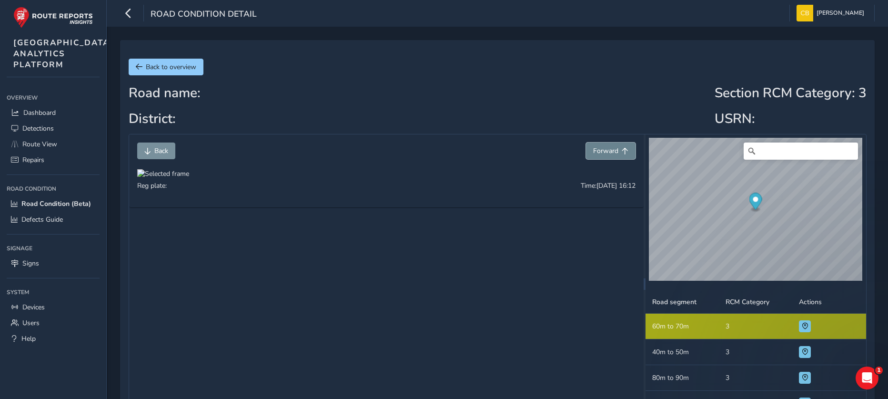
click at [595, 156] on button "Forward" at bounding box center [611, 150] width 50 height 17
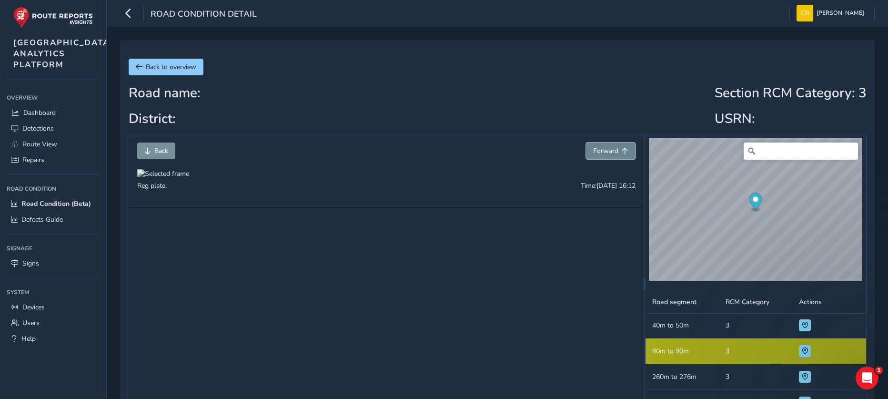
click at [595, 156] on button "Forward" at bounding box center [611, 150] width 50 height 17
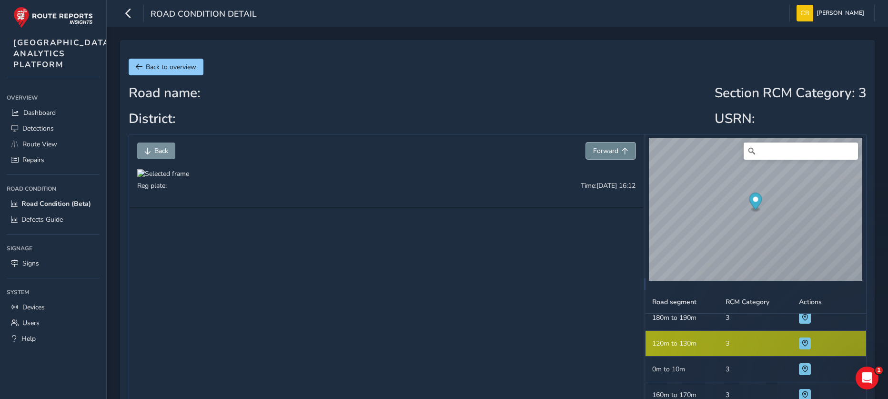
click at [595, 156] on button "Forward" at bounding box center [611, 150] width 50 height 17
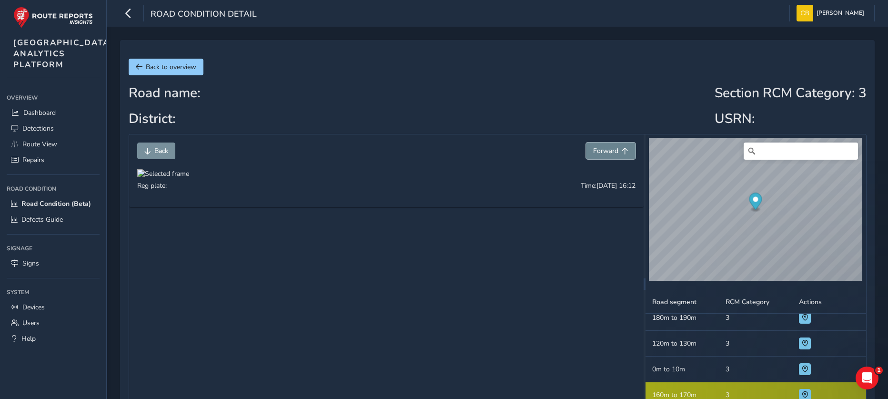
click at [595, 156] on button "Forward" at bounding box center [611, 150] width 50 height 17
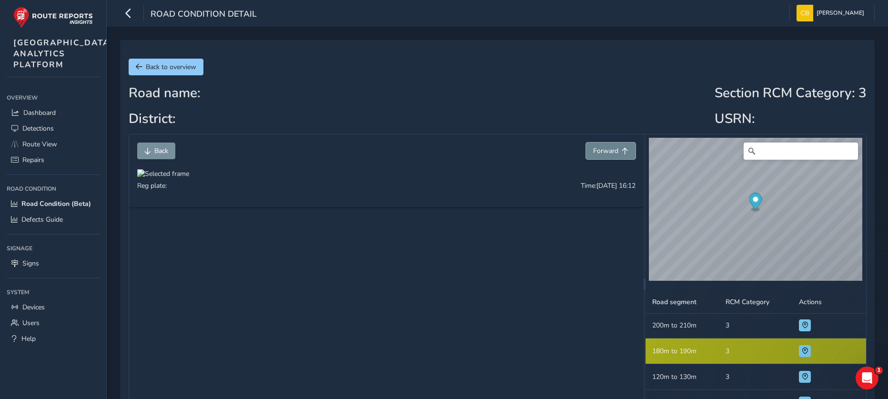
click at [595, 156] on button "Forward" at bounding box center [611, 150] width 50 height 17
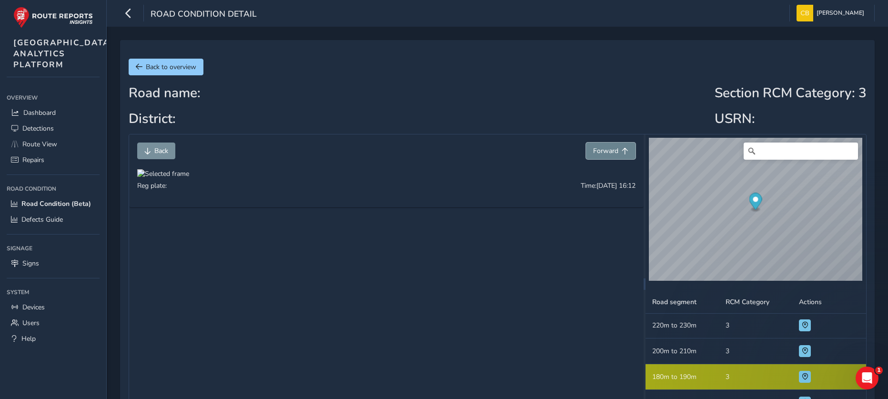
click at [595, 156] on button "Forward" at bounding box center [611, 150] width 50 height 17
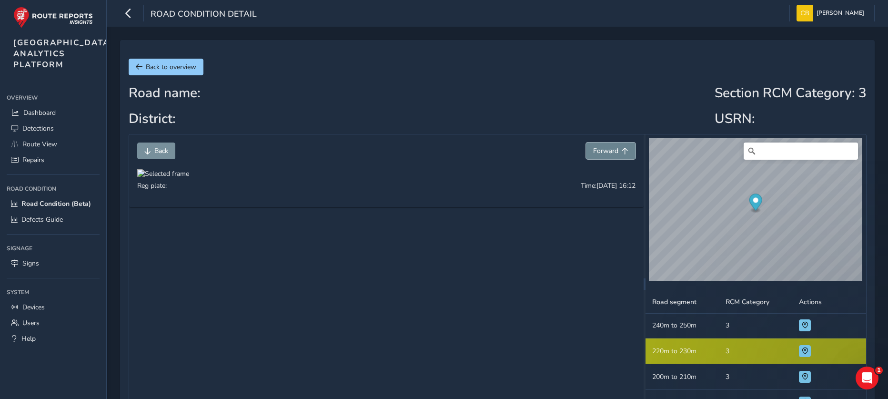
click at [595, 156] on button "Forward" at bounding box center [611, 150] width 50 height 17
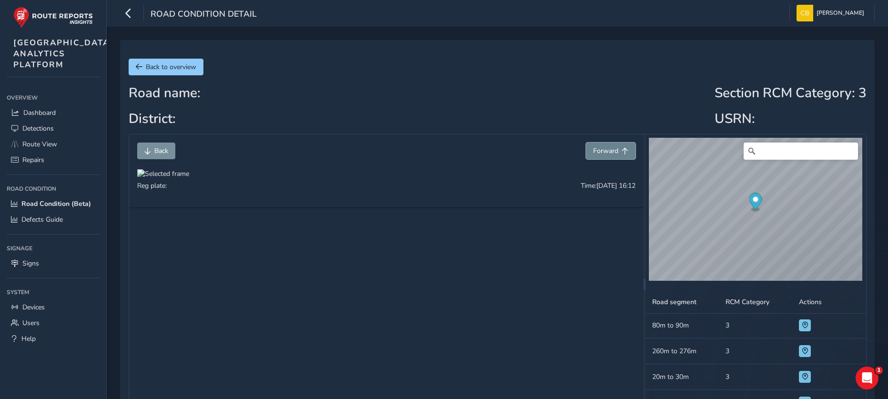
click at [595, 156] on button "Forward" at bounding box center [611, 150] width 50 height 17
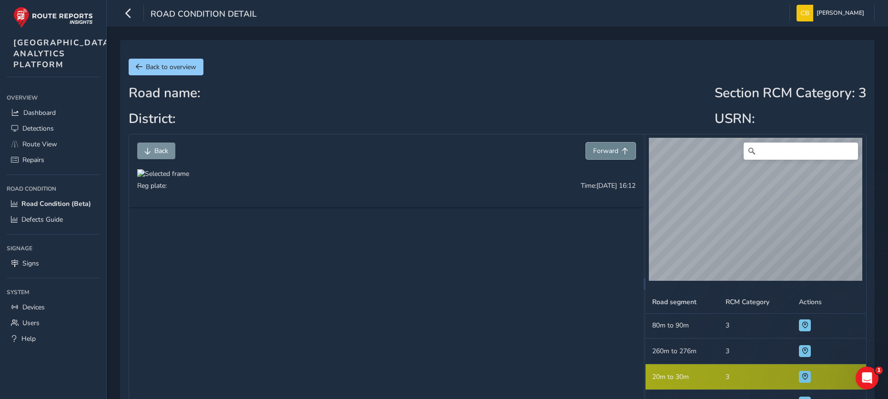
scroll to position [78, 0]
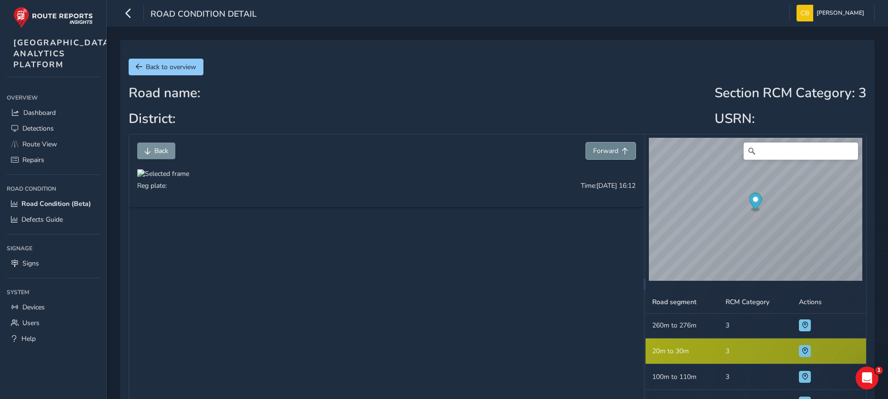
click at [595, 156] on button "Forward" at bounding box center [611, 150] width 50 height 17
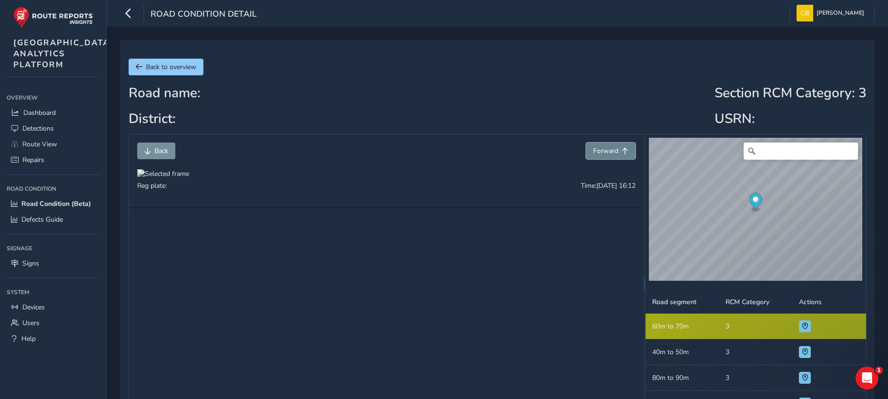
click at [595, 156] on button "Forward" at bounding box center [611, 150] width 50 height 17
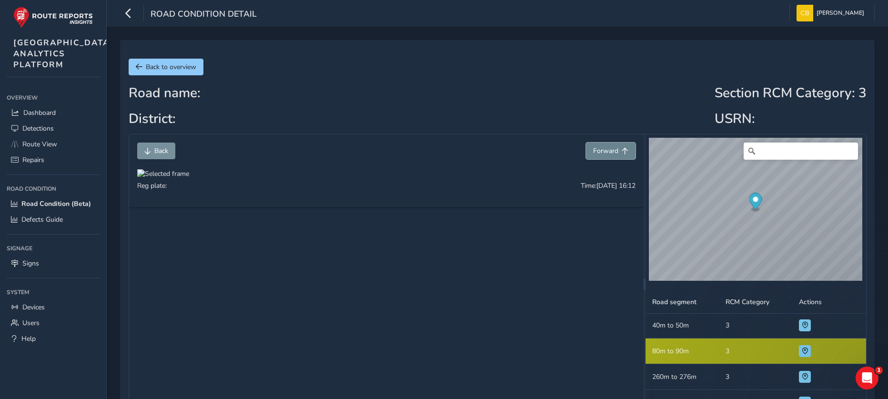
click at [595, 156] on button "Forward" at bounding box center [611, 150] width 50 height 17
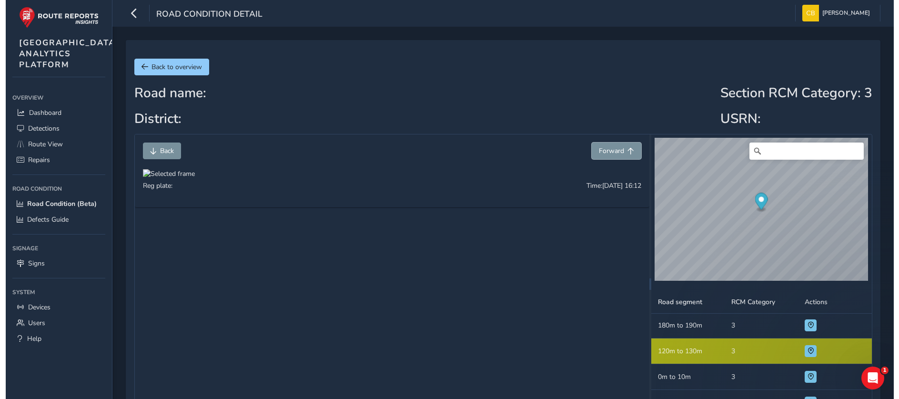
scroll to position [232, 0]
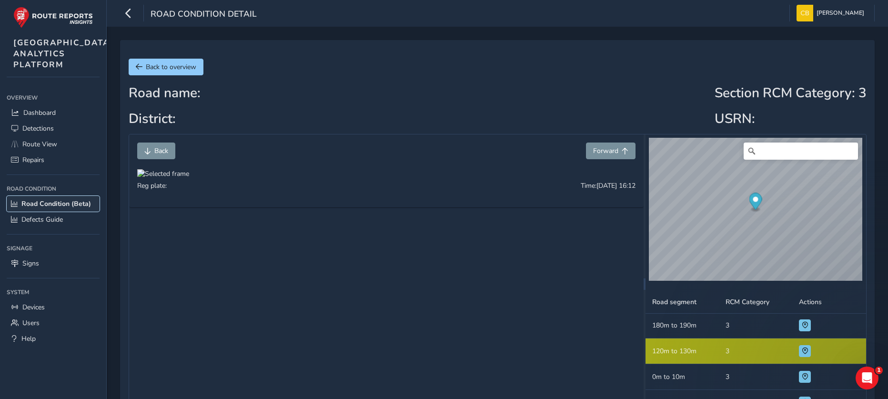
click at [51, 208] on span "Road Condition (Beta)" at bounding box center [56, 203] width 70 height 9
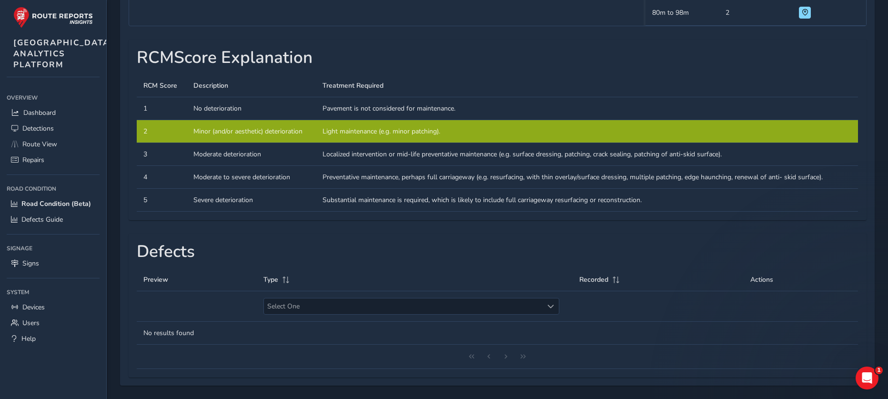
scroll to position [453, 0]
click at [553, 314] on th "Select One Select One" at bounding box center [414, 306] width 315 height 30
click at [551, 305] on span "Select One" at bounding box center [550, 306] width 7 height 7
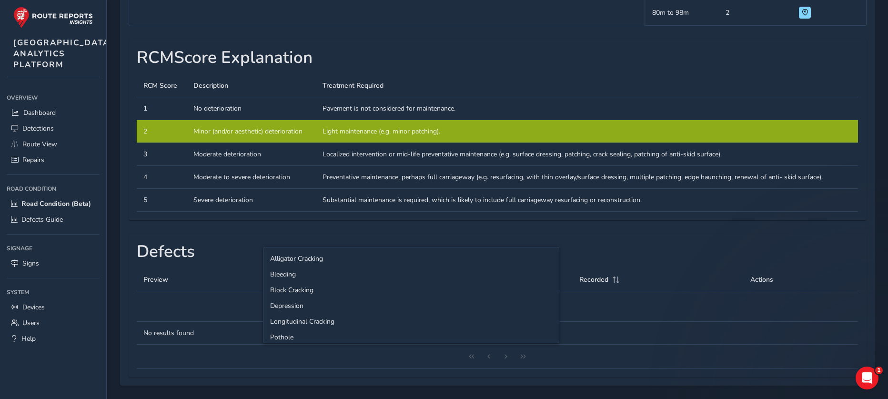
click at [551, 305] on span "Select One" at bounding box center [550, 306] width 7 height 7
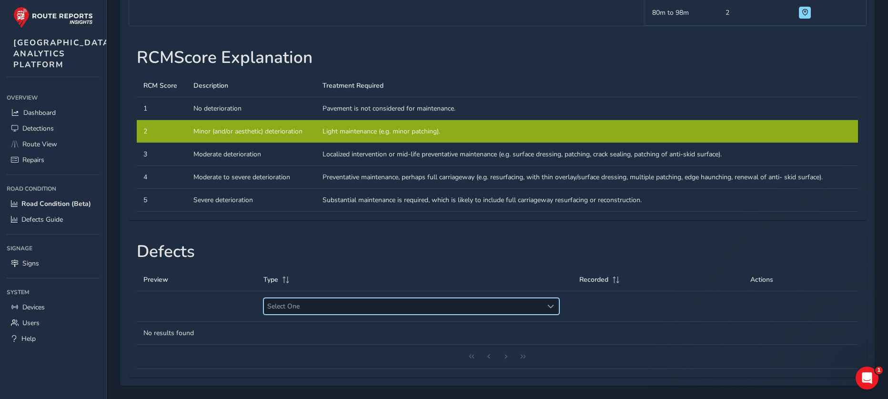
click at [662, 241] on h1 "Defects" at bounding box center [497, 251] width 721 height 20
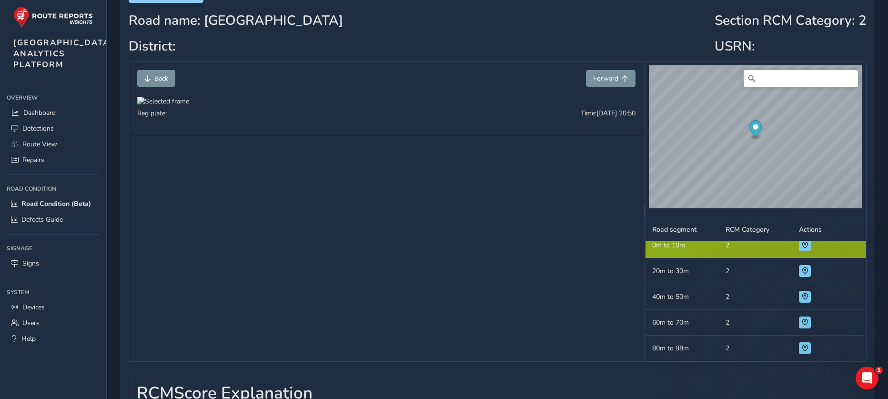
scroll to position [72, 0]
click at [801, 269] on span at bounding box center [804, 271] width 7 height 7
click at [801, 299] on span at bounding box center [804, 296] width 7 height 7
click at [801, 325] on span at bounding box center [804, 322] width 7 height 7
click at [797, 337] on td "Actions" at bounding box center [828, 349] width 73 height 26
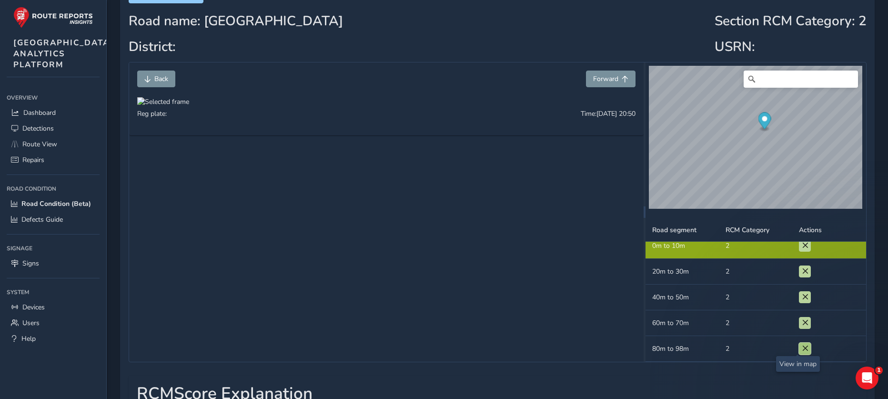
click at [801, 347] on span at bounding box center [804, 348] width 7 height 7
click at [701, 57] on div "Back to overview Road name: Ring Road South District: Section RCM Category : 2 …" at bounding box center [497, 344] width 754 height 753
click at [595, 72] on button "Forward" at bounding box center [611, 78] width 50 height 17
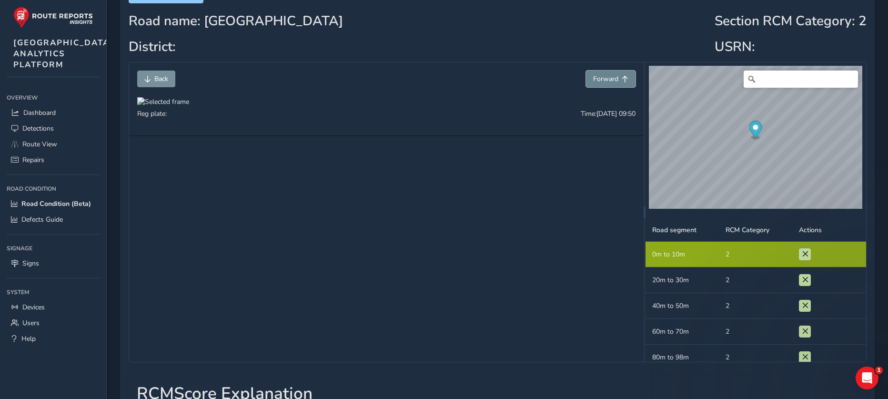
click at [602, 79] on span "Forward" at bounding box center [605, 78] width 25 height 9
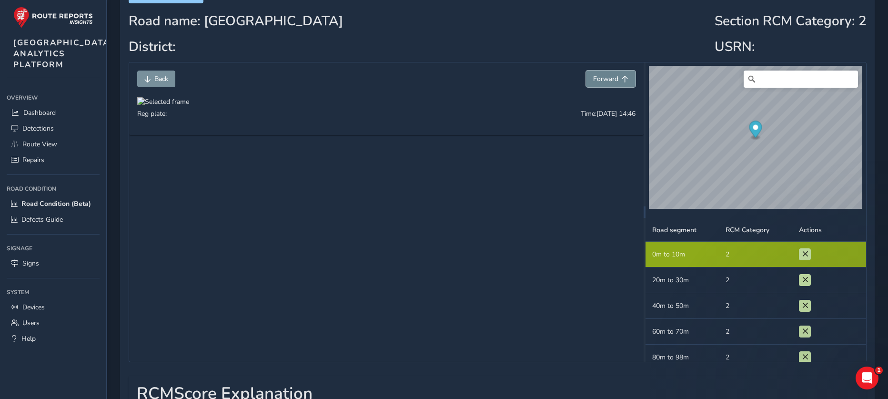
click at [602, 79] on span "Forward" at bounding box center [605, 78] width 25 height 9
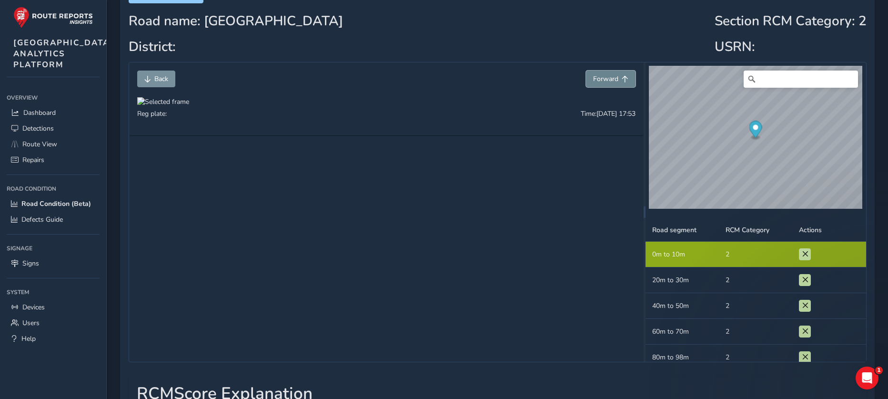
click at [602, 79] on span "Forward" at bounding box center [605, 78] width 25 height 9
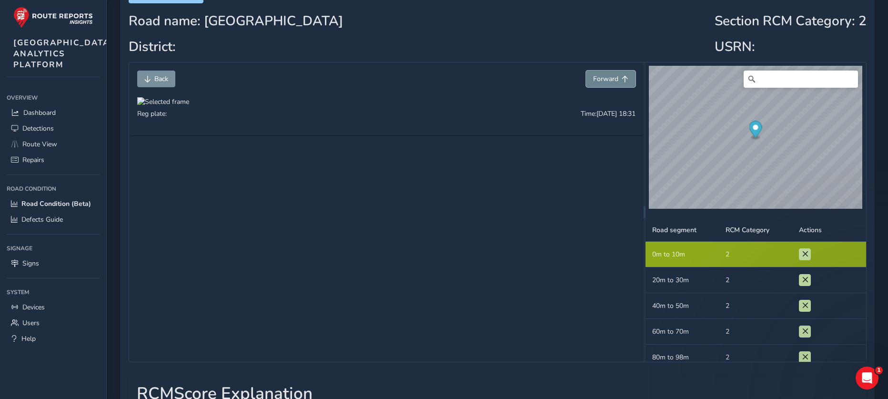
click at [602, 79] on span "Forward" at bounding box center [605, 78] width 25 height 9
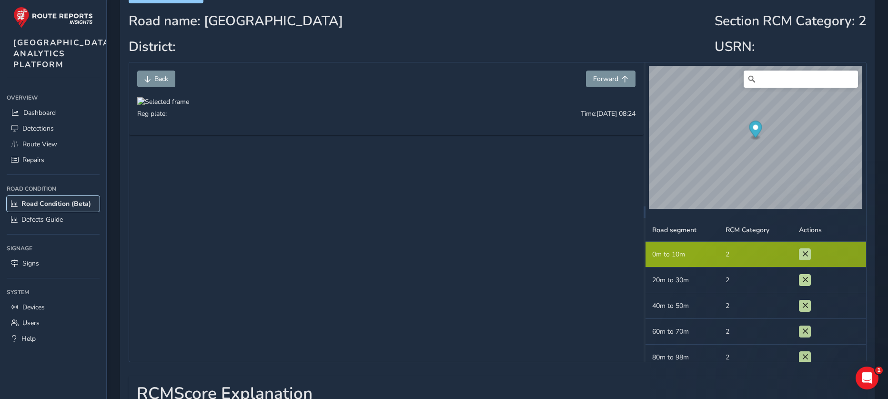
click at [41, 208] on span "Road Condition (Beta)" at bounding box center [56, 203] width 70 height 9
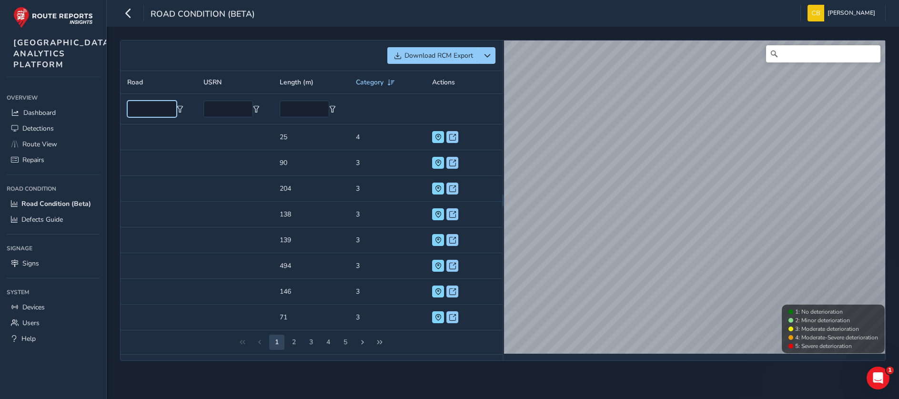
click at [169, 109] on input "text" at bounding box center [152, 108] width 50 height 17
click at [46, 117] on span "Dashboard" at bounding box center [39, 112] width 32 height 9
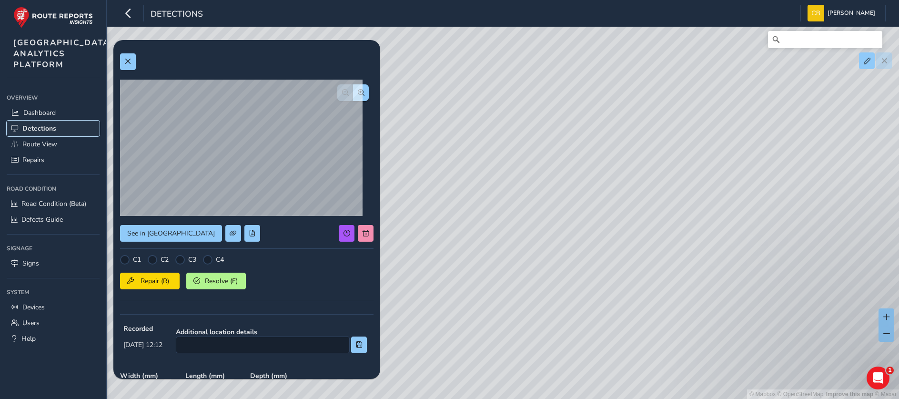
click at [33, 133] on span "Detections" at bounding box center [39, 128] width 34 height 9
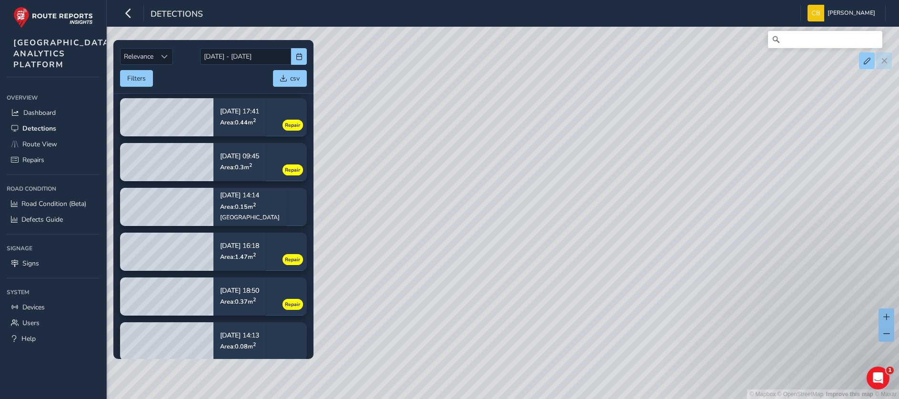
scroll to position [196, 0]
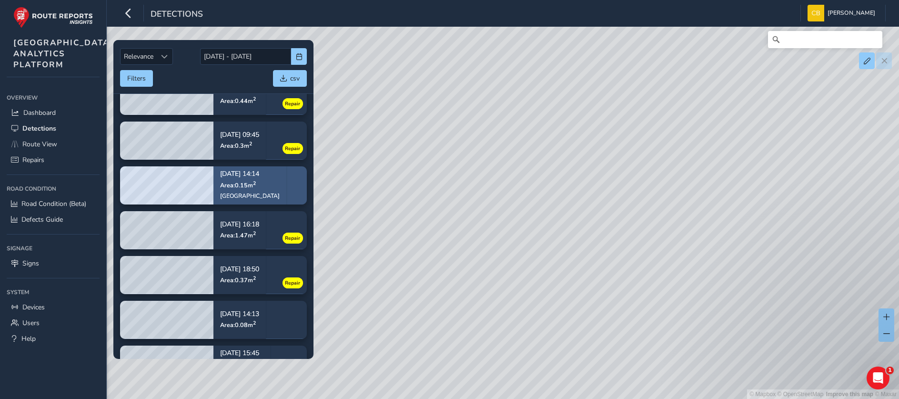
click at [217, 170] on div "Sep 24, 14:14 Area: 0.15 m 2 Ring Road South" at bounding box center [249, 184] width 73 height 55
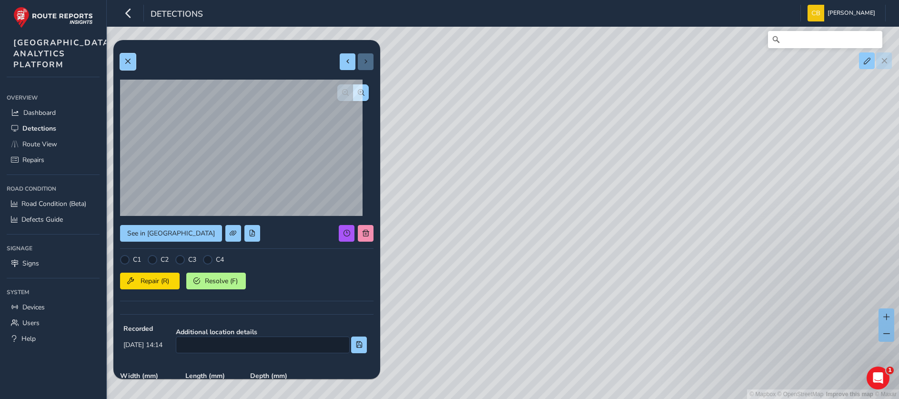
click at [135, 60] on button at bounding box center [128, 61] width 16 height 17
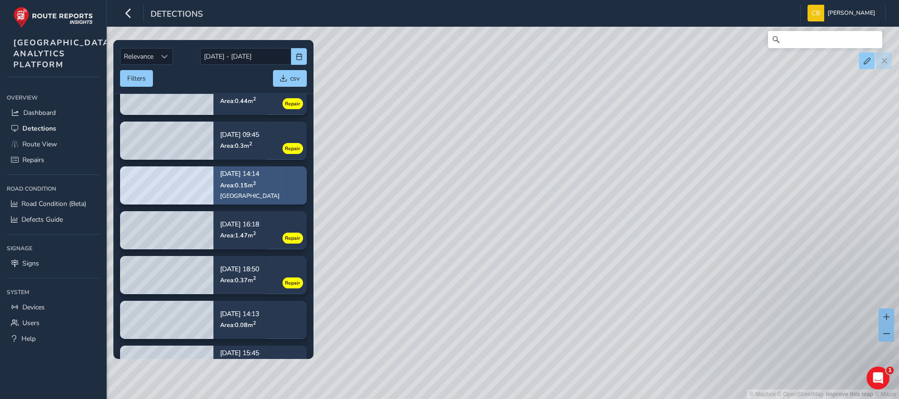
scroll to position [341, 0]
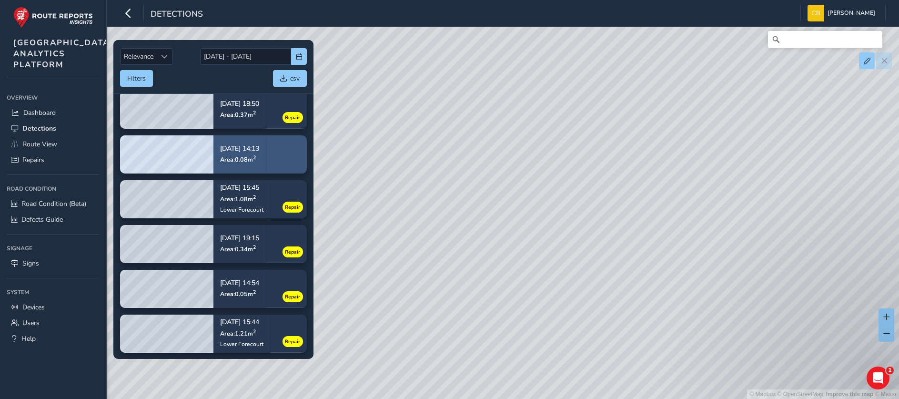
click at [219, 151] on div "Sep 24, 14:13 Area: 0.08 m 2" at bounding box center [239, 154] width 52 height 44
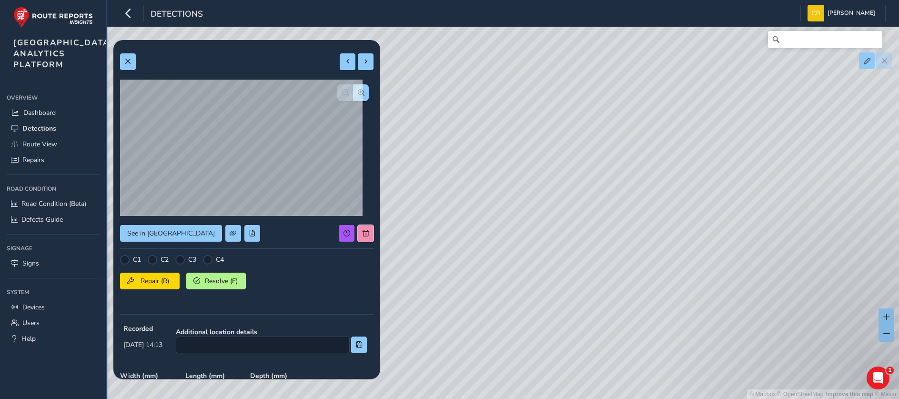
click at [358, 227] on button at bounding box center [366, 233] width 16 height 17
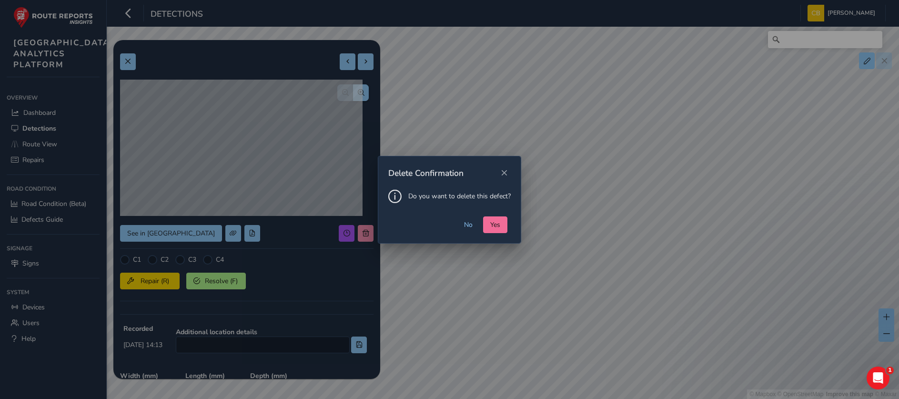
click at [485, 222] on button "Yes" at bounding box center [495, 224] width 24 height 17
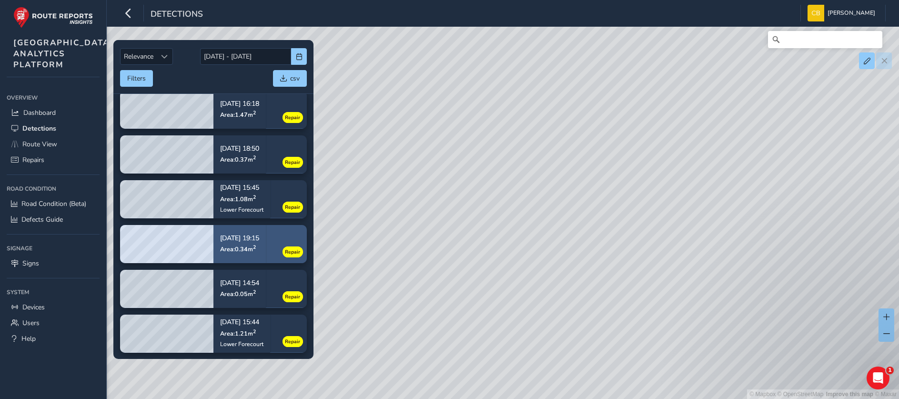
scroll to position [113, 0]
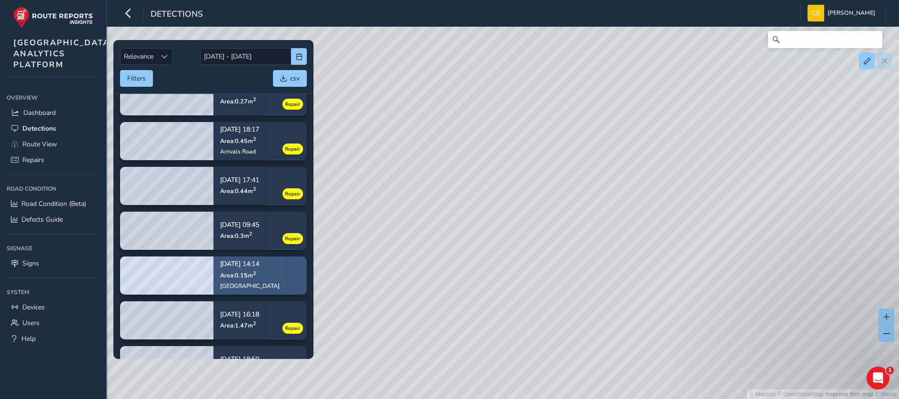
click at [249, 277] on span "Area: 0.15 m 2" at bounding box center [238, 274] width 36 height 8
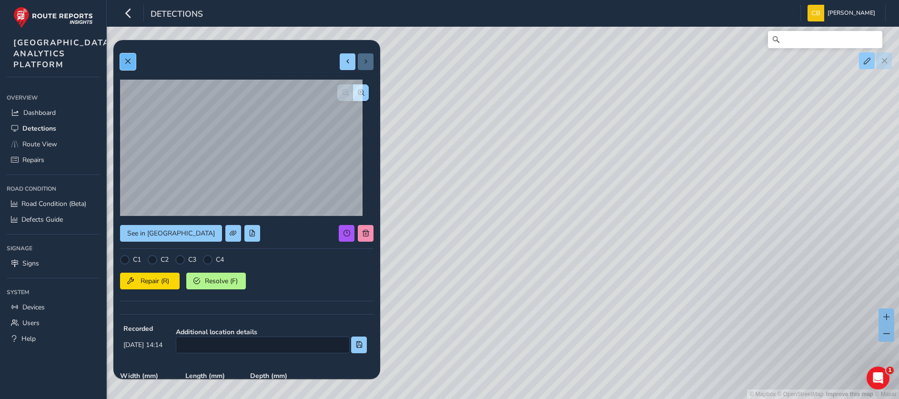
click at [123, 61] on button at bounding box center [128, 61] width 16 height 17
